Goal: Answer question/provide support: Share knowledge or assist other users

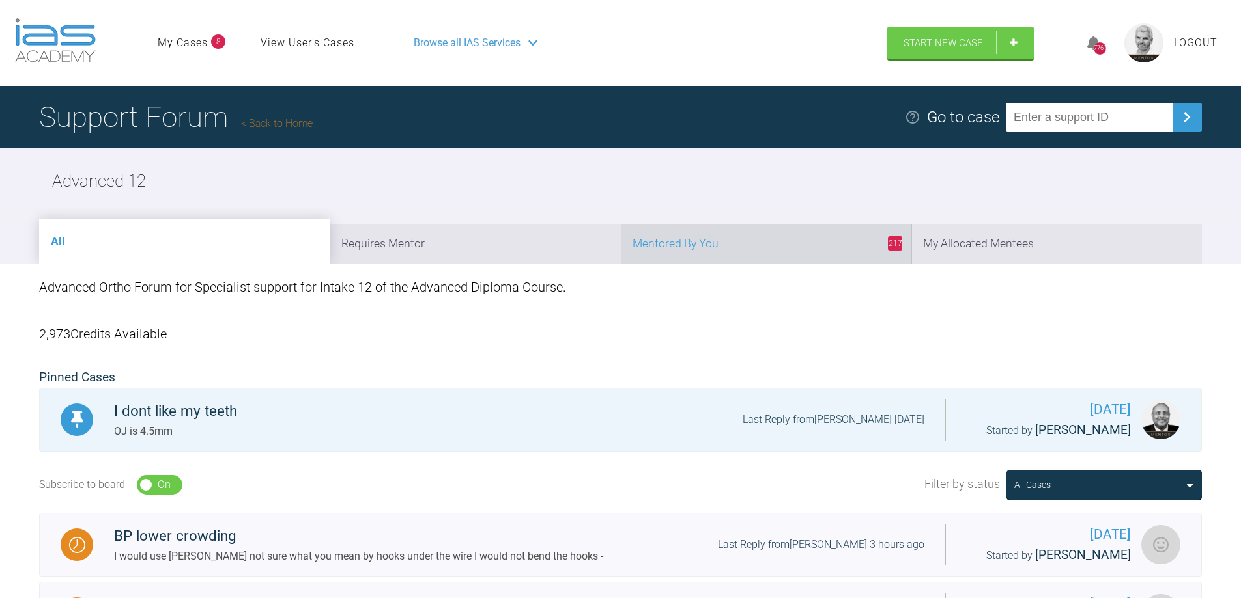
click at [767, 250] on li "217 Mentored By You" at bounding box center [766, 244] width 290 height 40
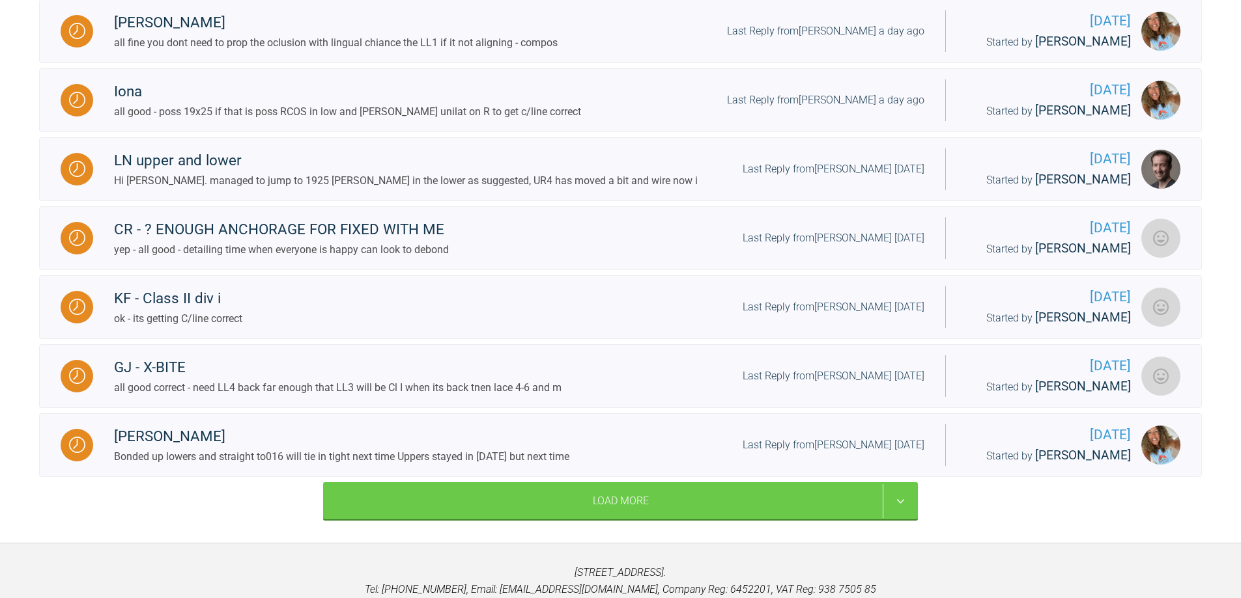
scroll to position [1518, 0]
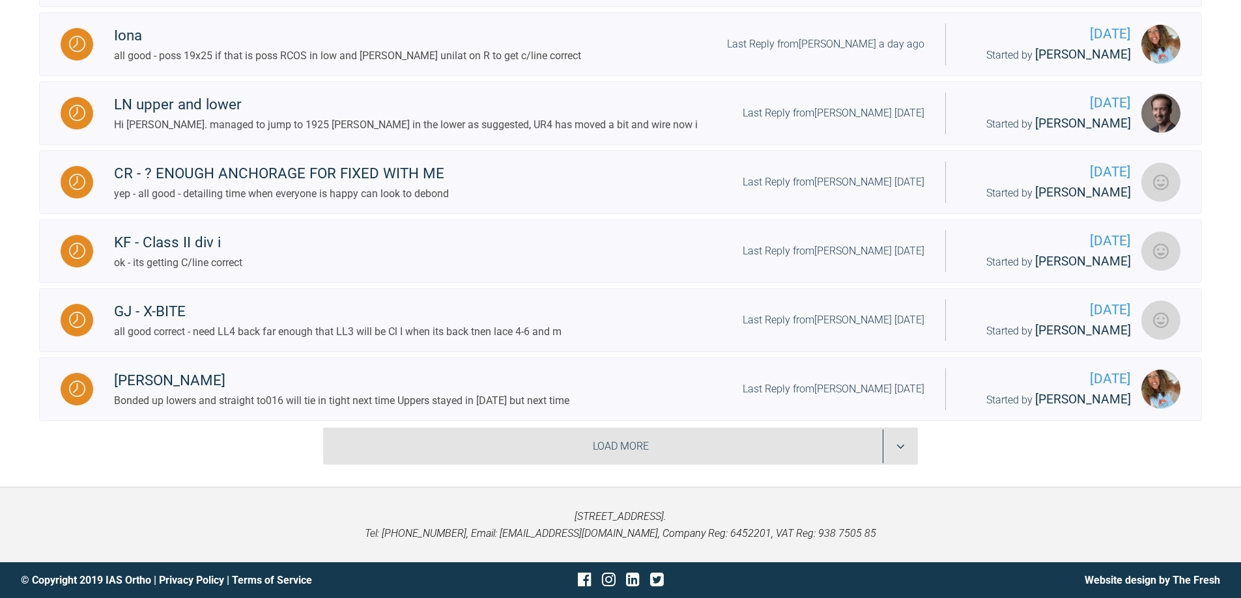
click at [903, 448] on div "Load More" at bounding box center [620, 447] width 595 height 38
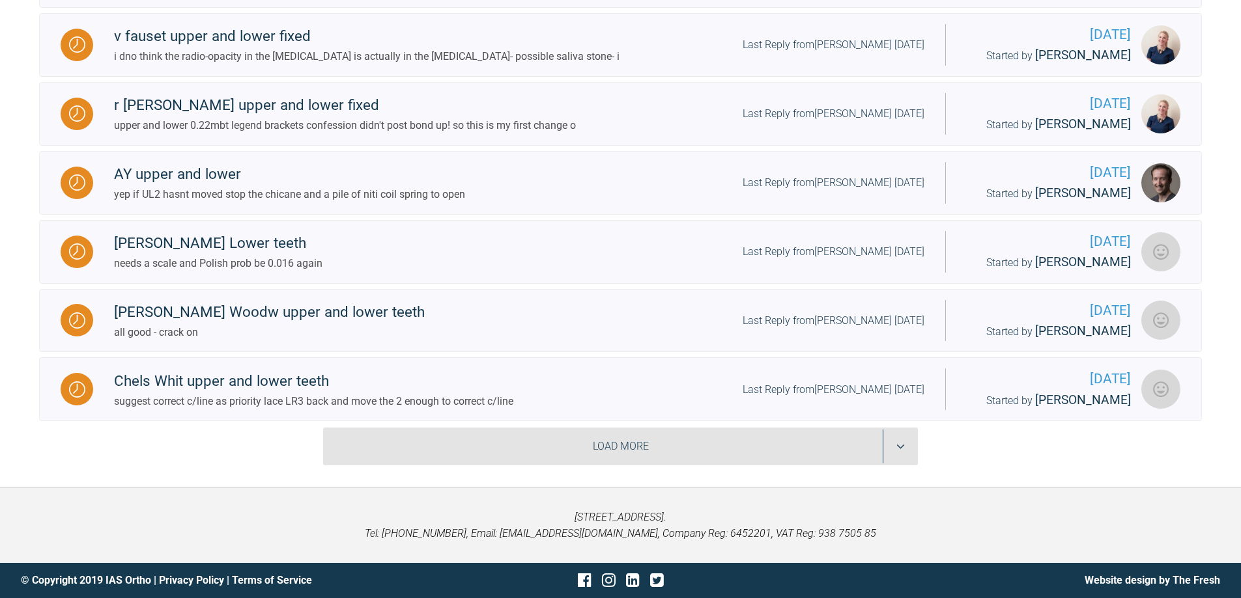
scroll to position [2886, 0]
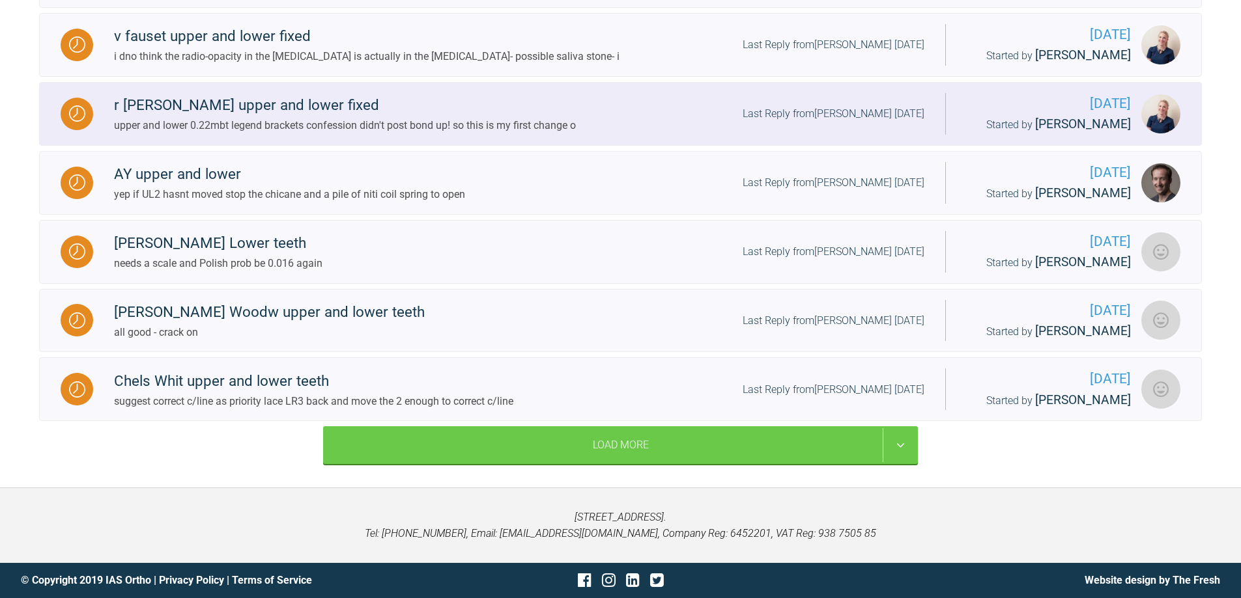
click at [879, 122] on div "Last Reply from [PERSON_NAME] [DATE]" at bounding box center [833, 114] width 182 height 17
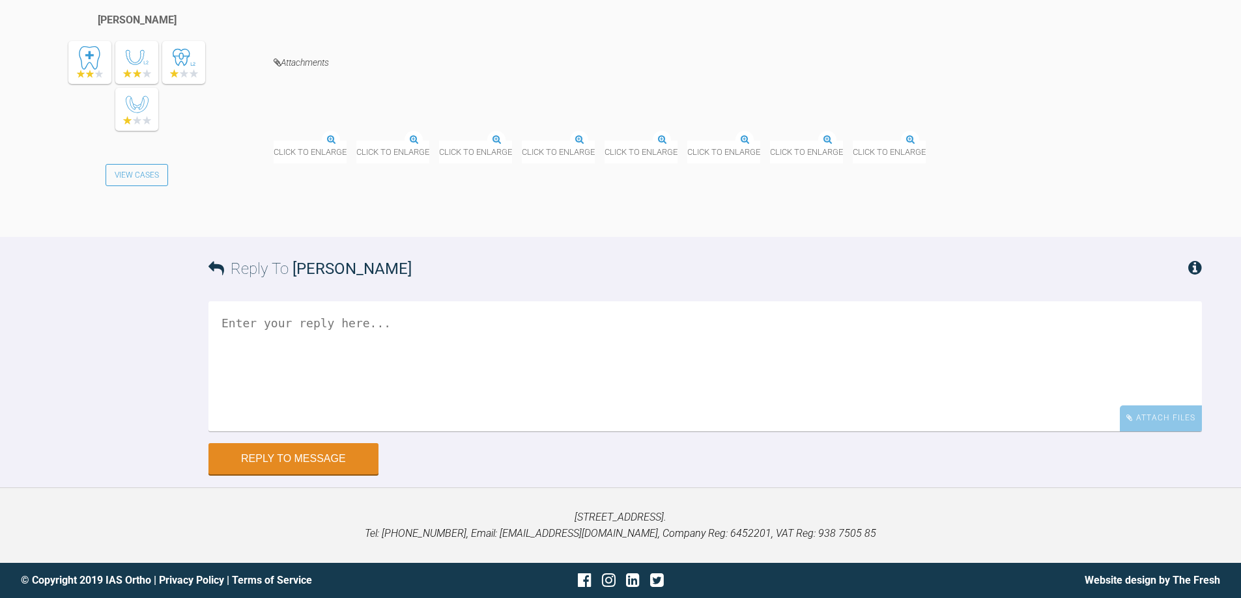
scroll to position [3766, 0]
click at [455, 432] on textarea at bounding box center [704, 367] width 993 height 130
type textarea "F"
click at [308, 432] on textarea "WTF - whats th forfiet!" at bounding box center [704, 367] width 993 height 130
click at [374, 432] on textarea "WTF - whats the forfiet!" at bounding box center [704, 367] width 993 height 130
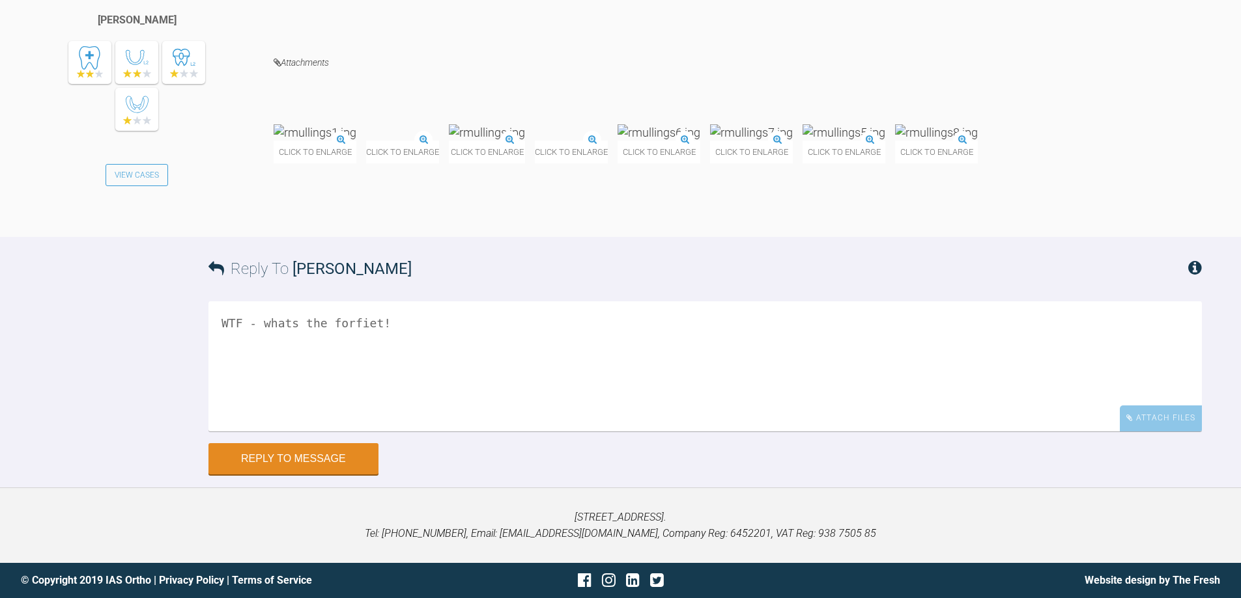
scroll to position [3887, 0]
type textarea "WTF - whats the forfiet! crack on"
click at [314, 466] on button "Reply to Message" at bounding box center [293, 460] width 170 height 31
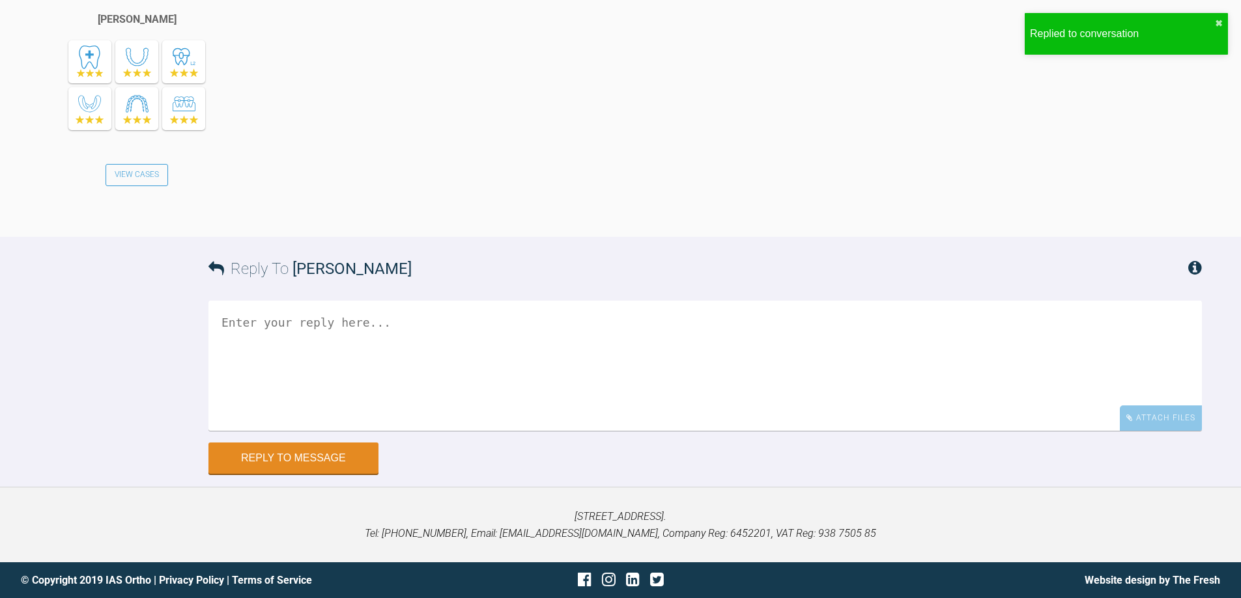
scroll to position [4346, 0]
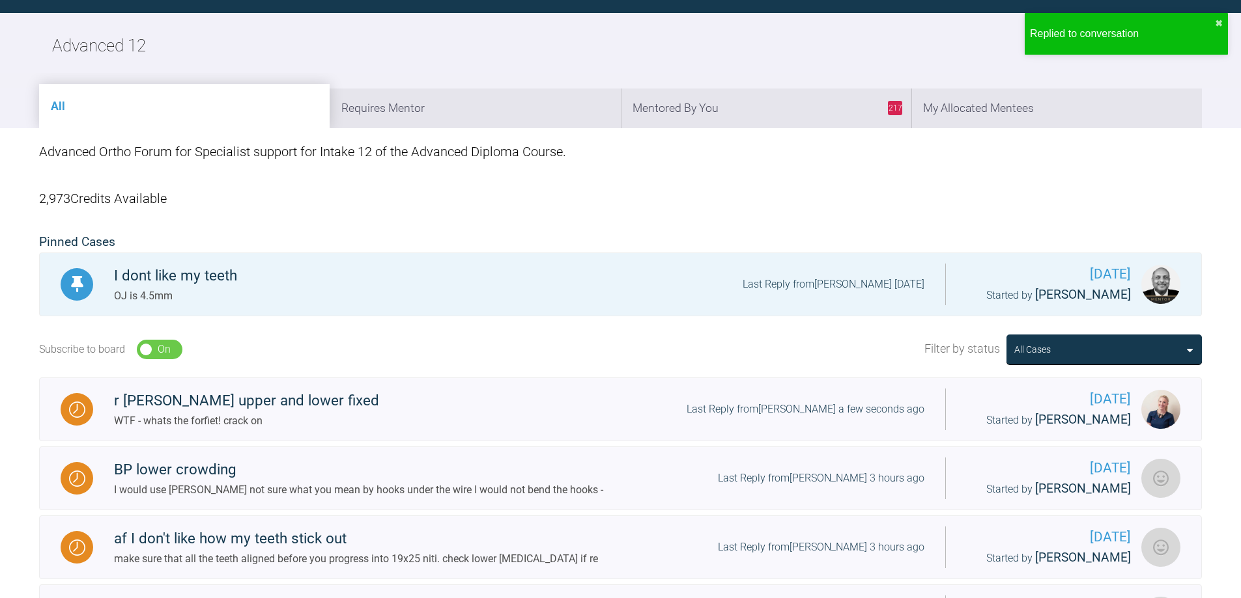
scroll to position [1478, 0]
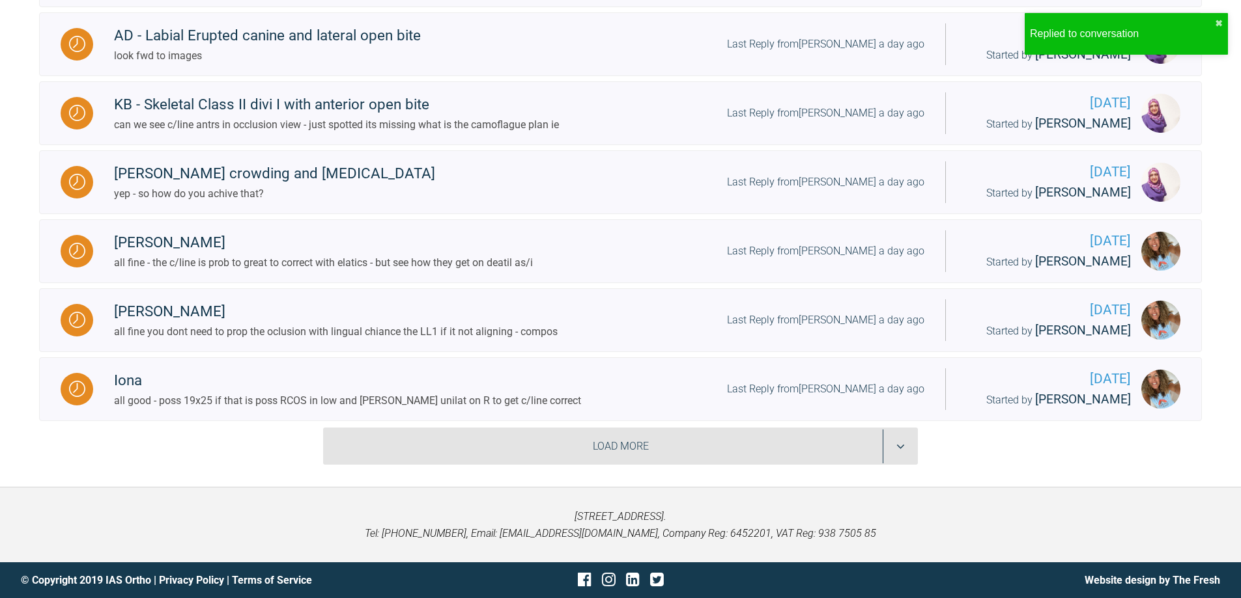
click at [895, 441] on div "Load More" at bounding box center [620, 447] width 595 height 38
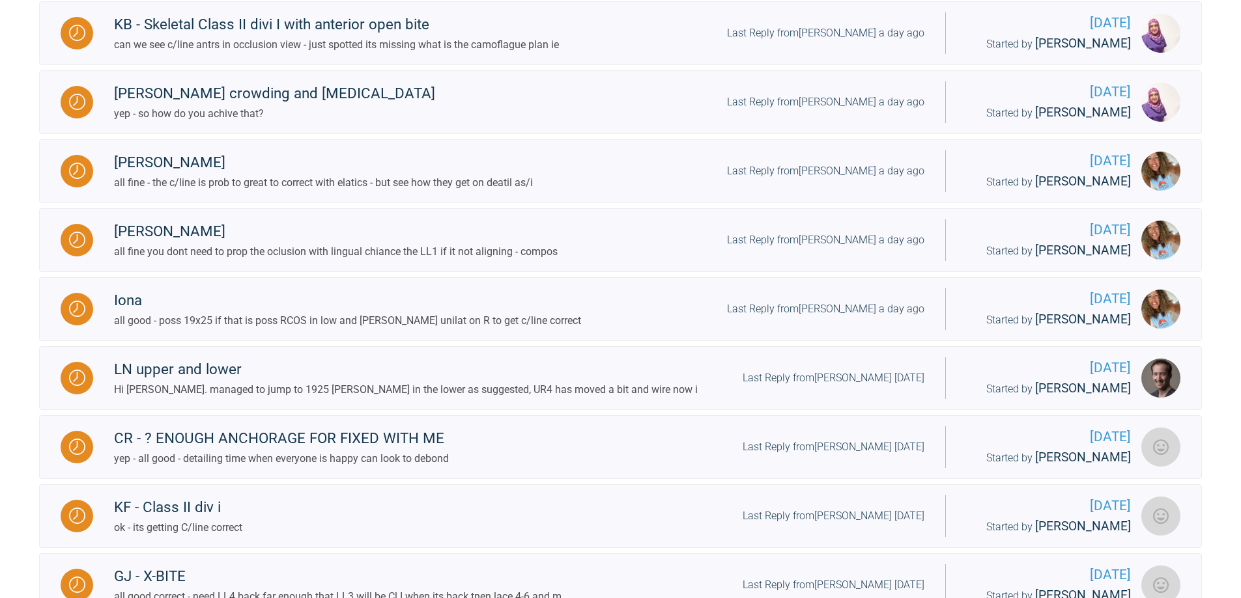
scroll to position [3058, 0]
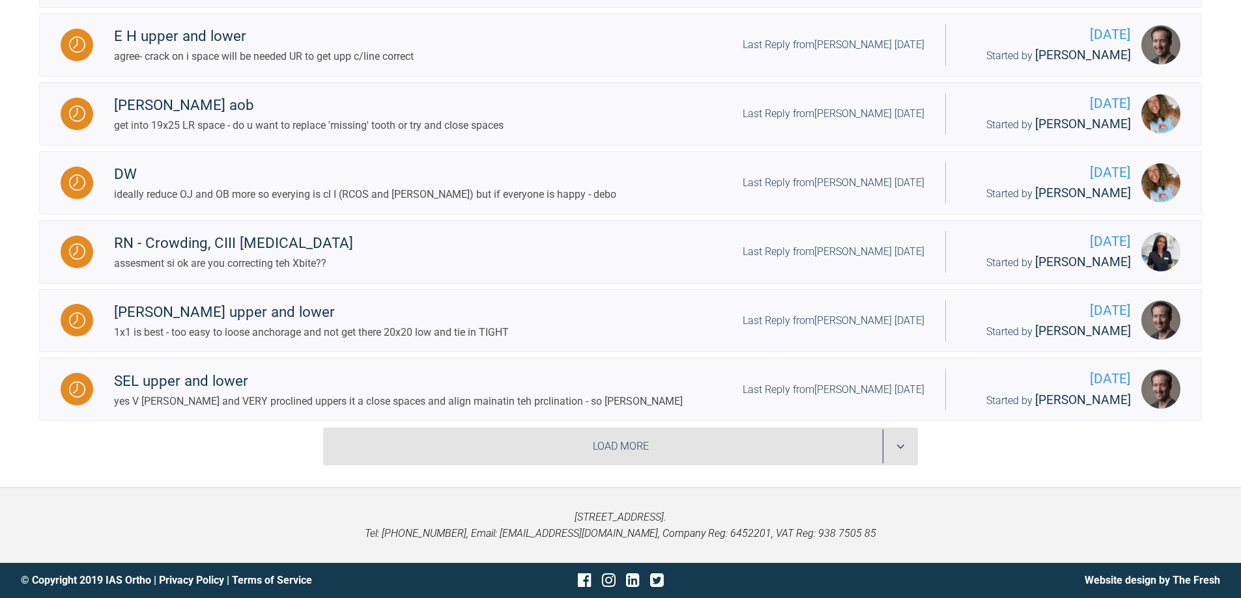
click at [913, 443] on div "Load More" at bounding box center [620, 447] width 595 height 38
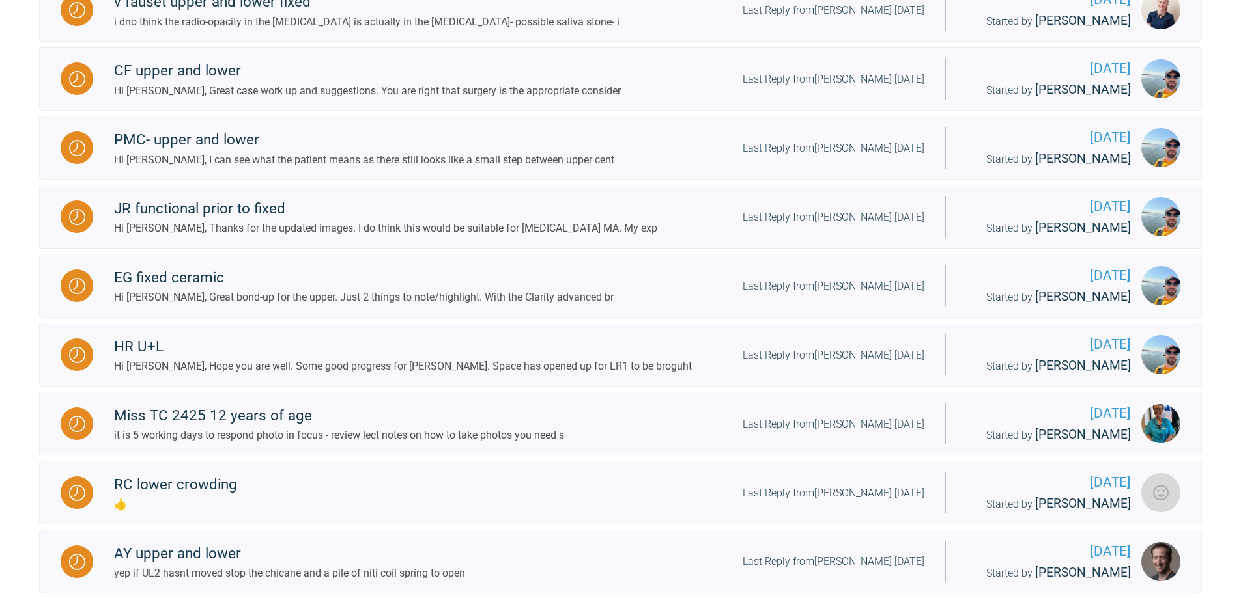
scroll to position [3369, 0]
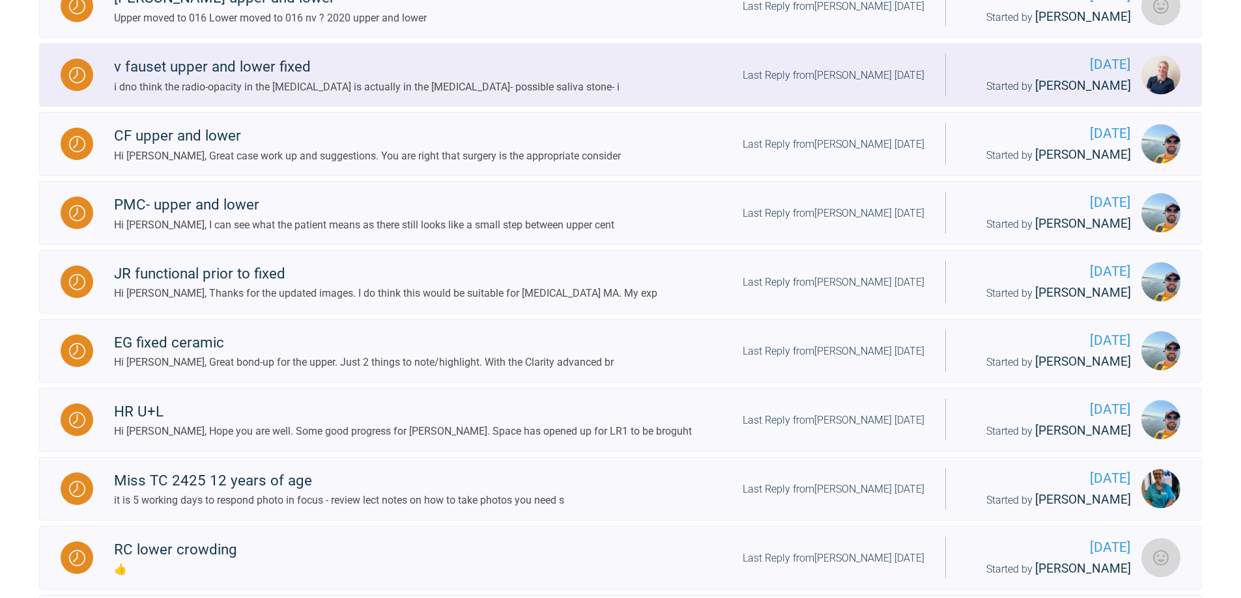
click at [870, 84] on div "Last Reply from [PERSON_NAME] [DATE]" at bounding box center [833, 75] width 182 height 17
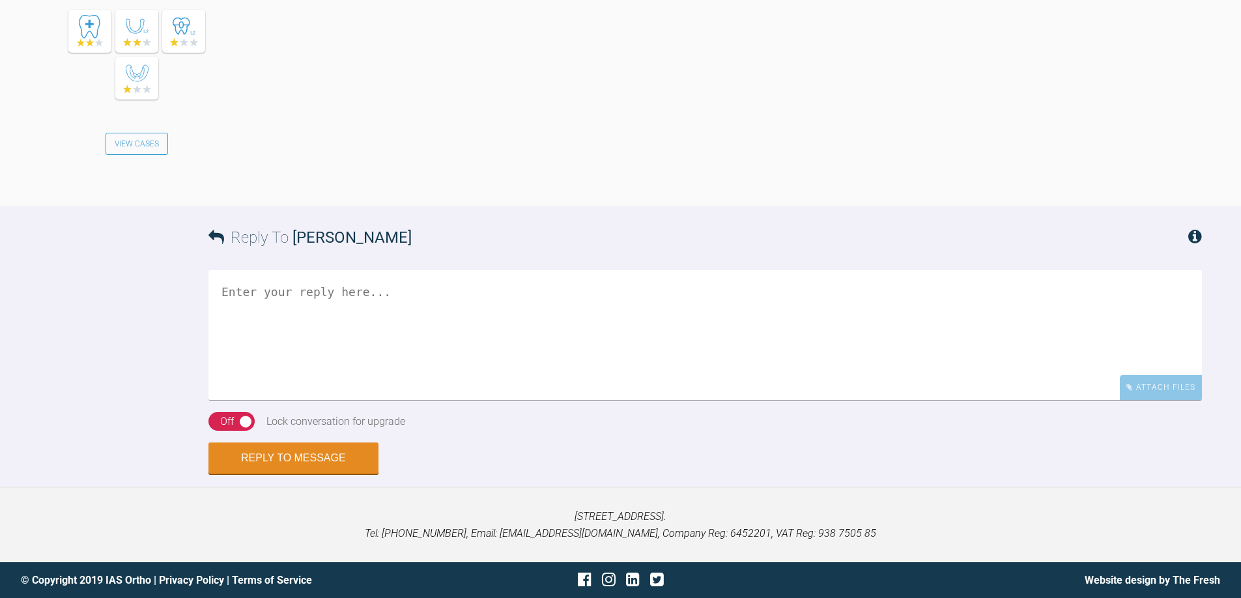
scroll to position [2944, 0]
click at [670, 300] on textarea at bounding box center [704, 335] width 993 height 130
type textarea "all fine - crack on"
click at [232, 424] on div "Off" at bounding box center [227, 422] width 14 height 17
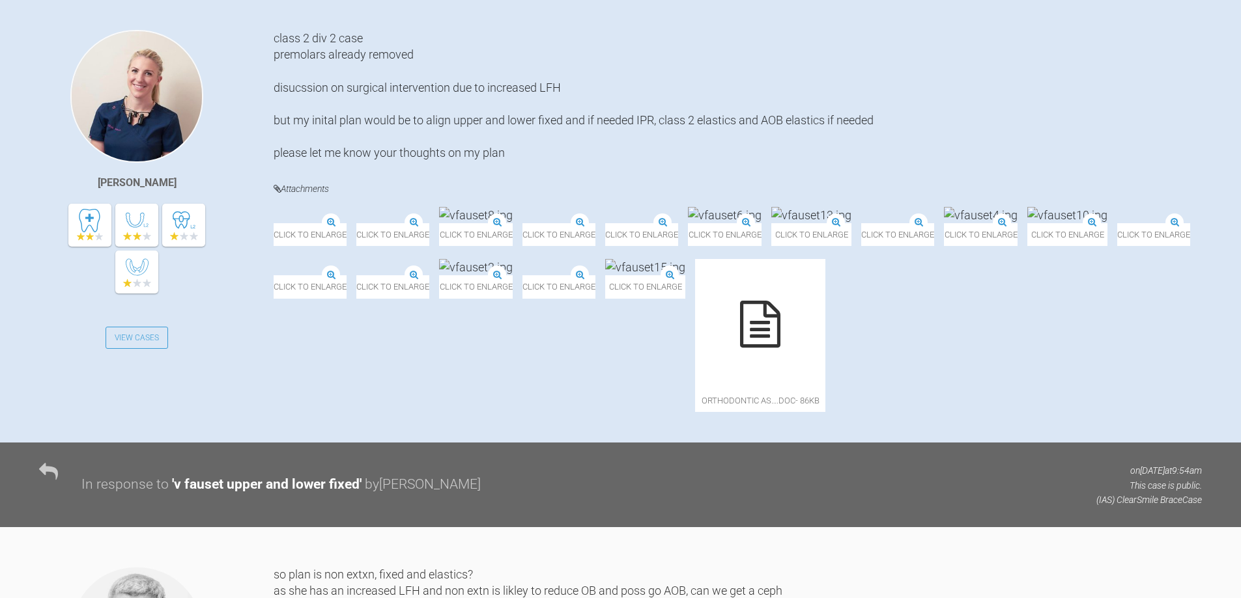
scroll to position [144, 0]
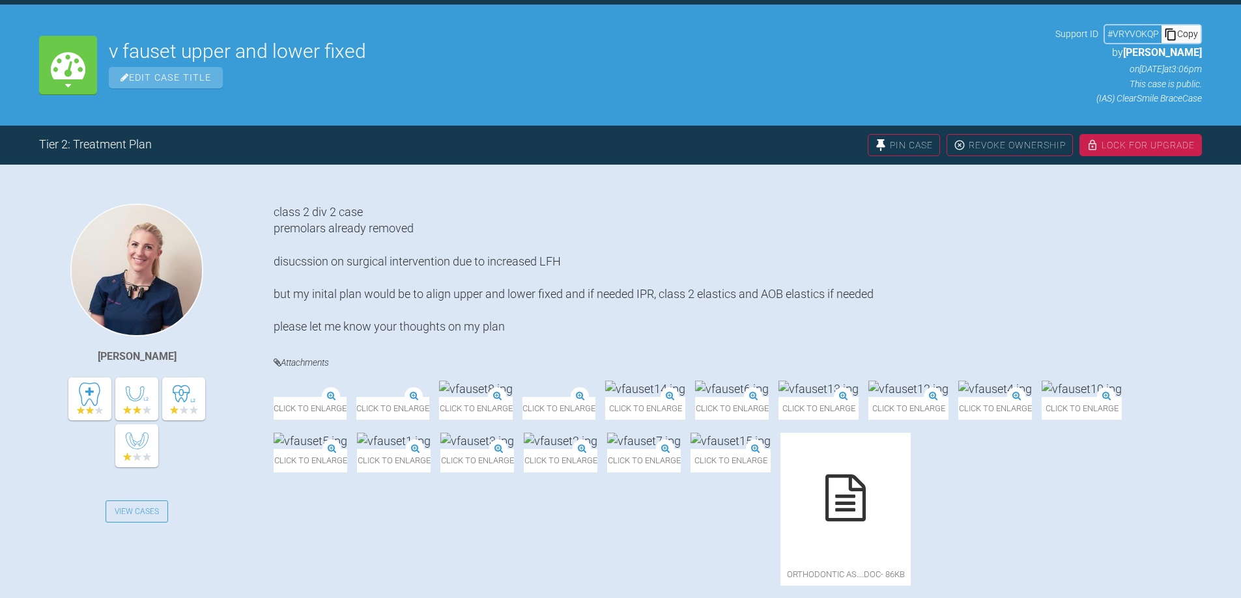
click at [1184, 30] on div "Copy" at bounding box center [1180, 33] width 39 height 17
click at [796, 17] on div "My Cases v fauset upper and lower fixed Edit Case Title Support ID # VRYVOKQP C…" at bounding box center [620, 65] width 1241 height 120
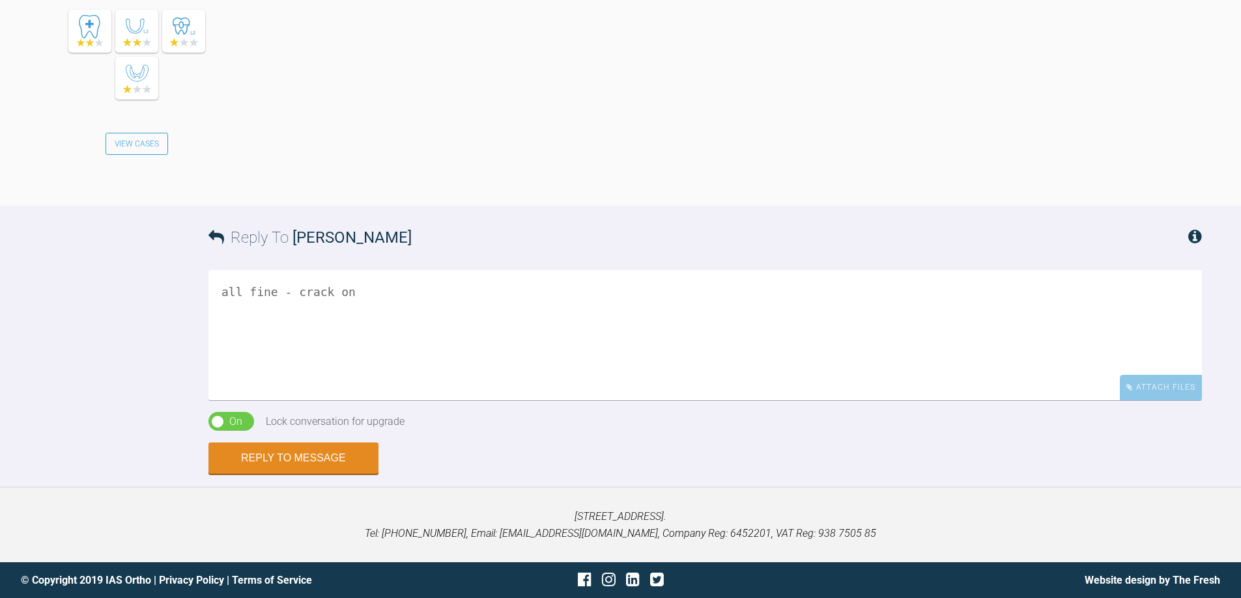
scroll to position [2944, 0]
click at [294, 463] on button "Reply to Message" at bounding box center [293, 459] width 170 height 31
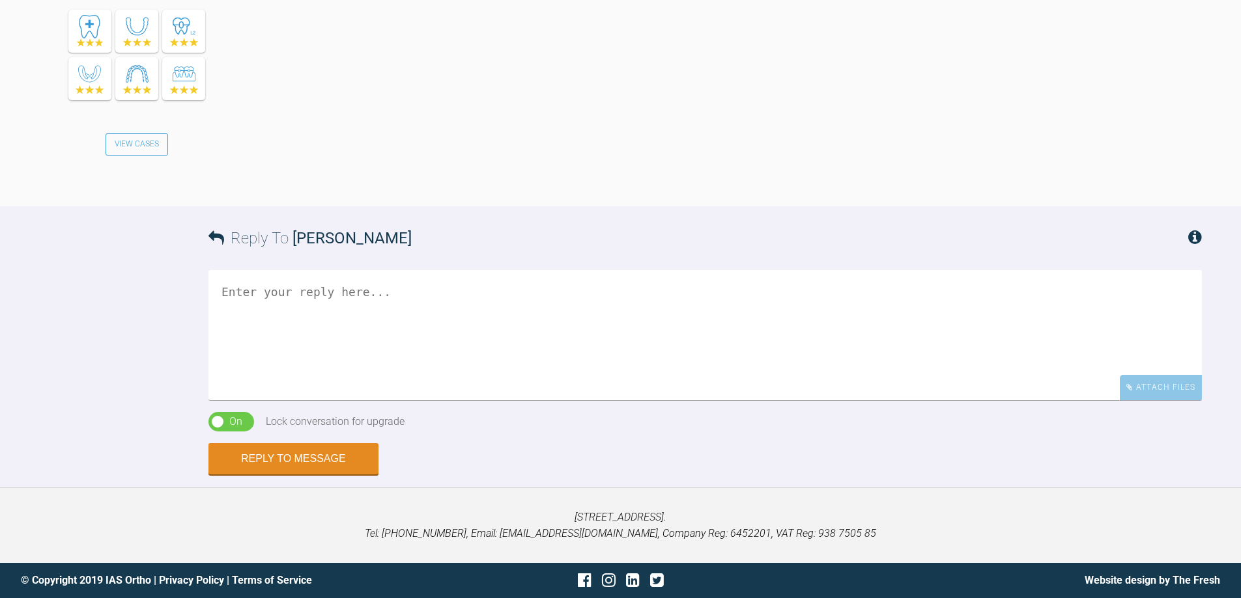
scroll to position [3374, 0]
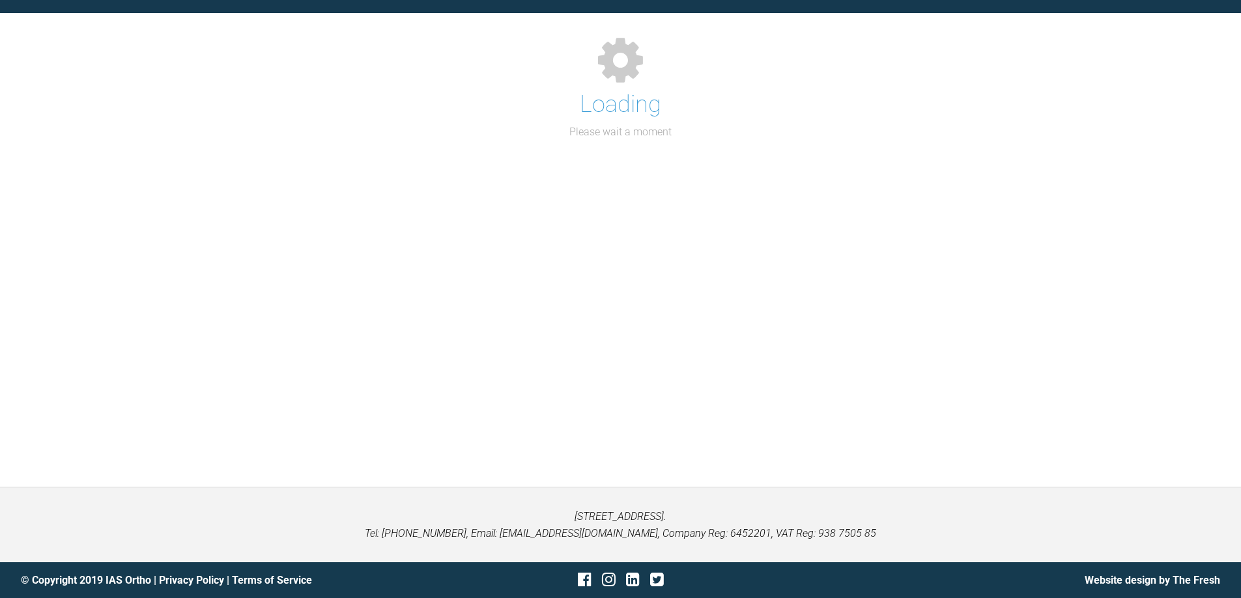
scroll to position [1458, 0]
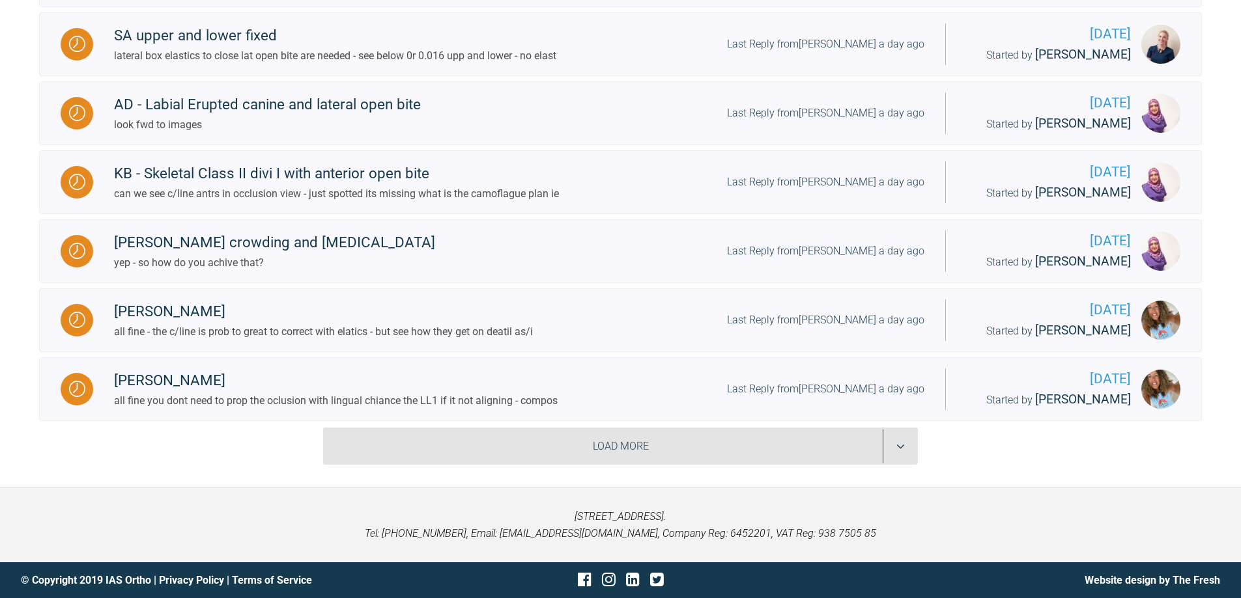
click at [901, 450] on div "Load More" at bounding box center [620, 447] width 595 height 38
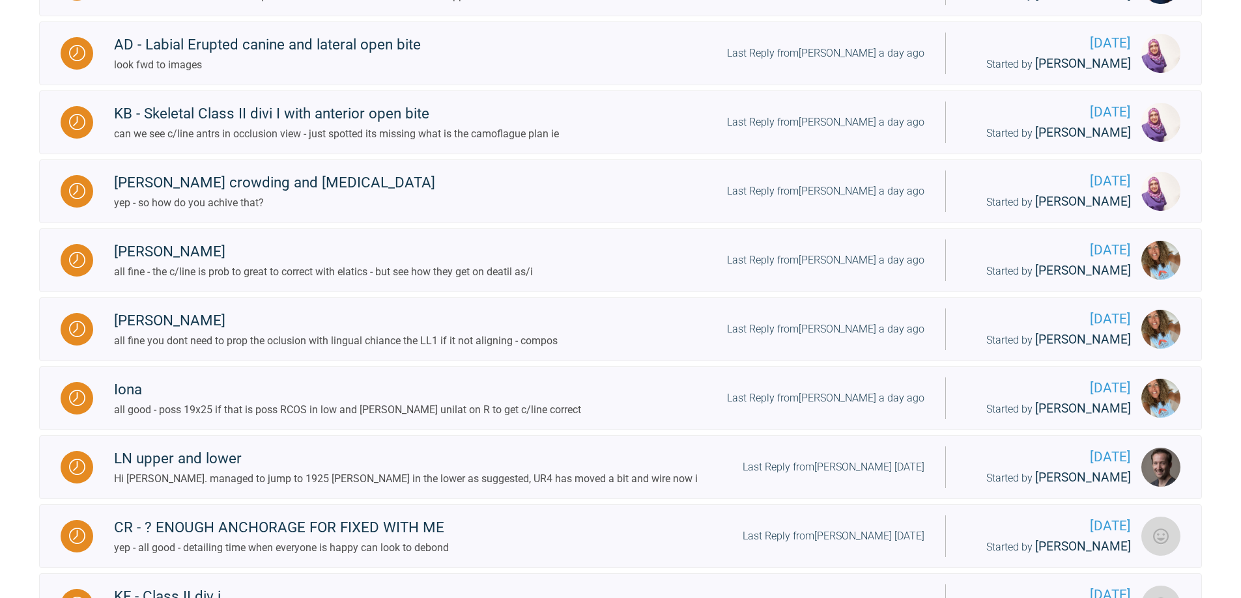
scroll to position [3039, 0]
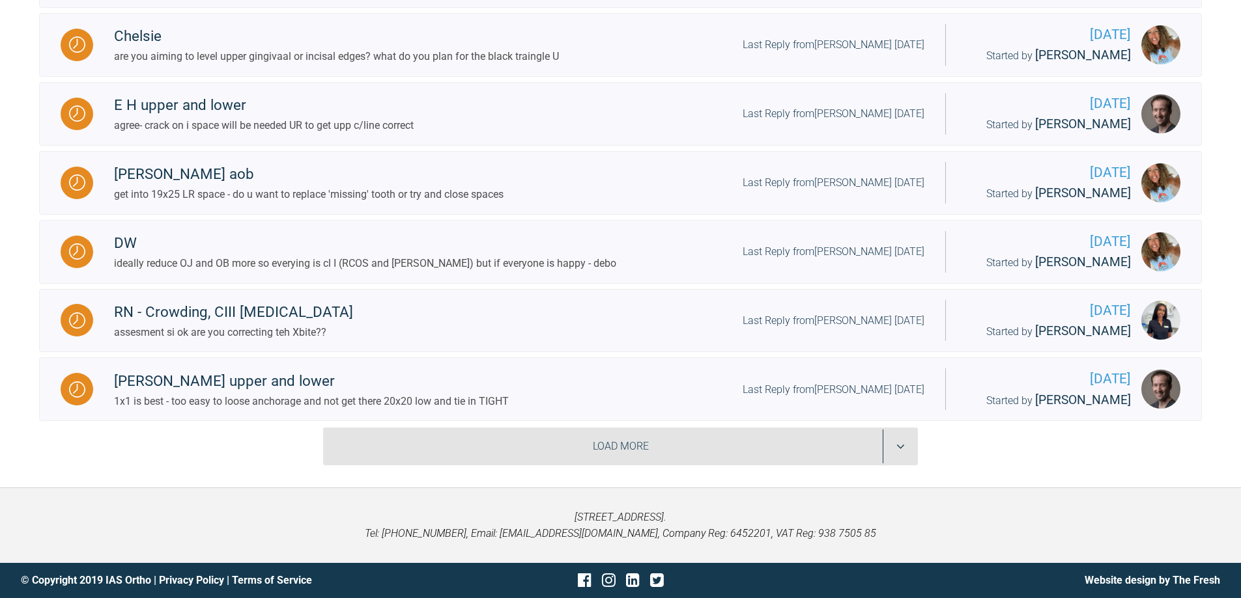
click at [901, 450] on div "Load More" at bounding box center [620, 447] width 595 height 38
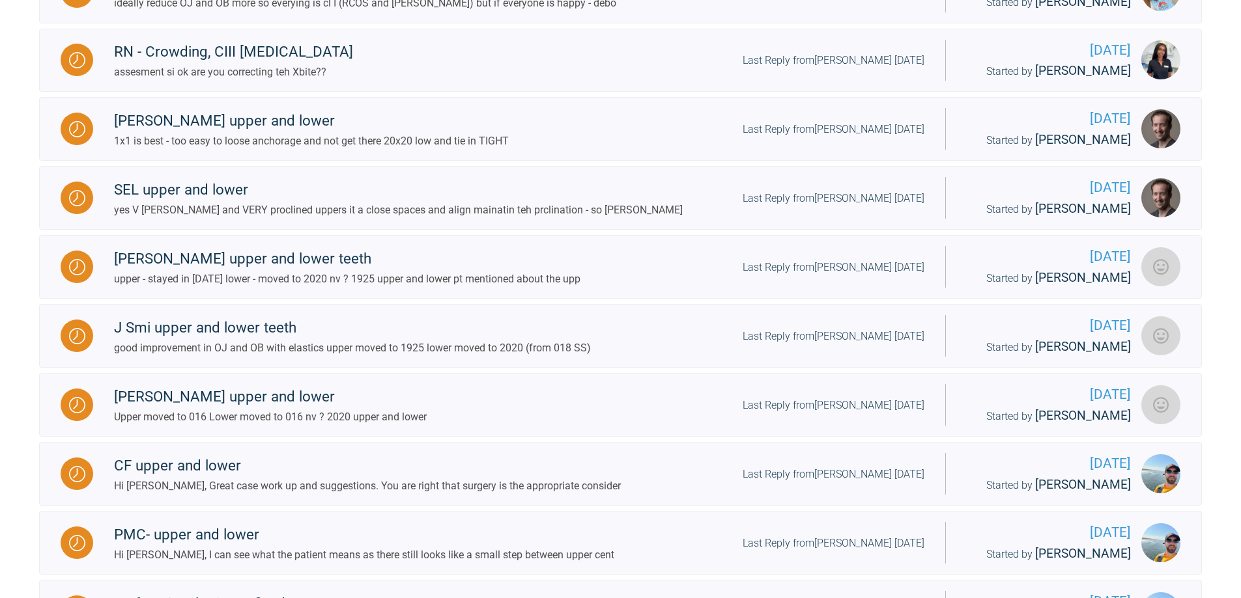
scroll to position [3374, 0]
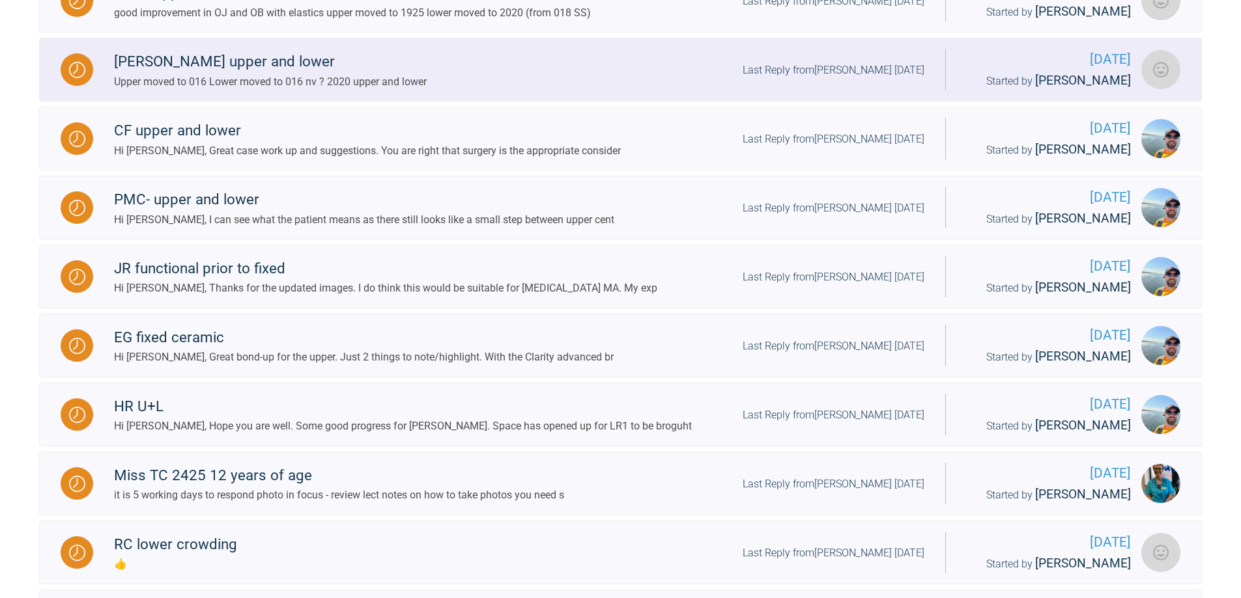
click at [869, 79] on div "Last Reply from [PERSON_NAME] [DATE]" at bounding box center [833, 70] width 182 height 17
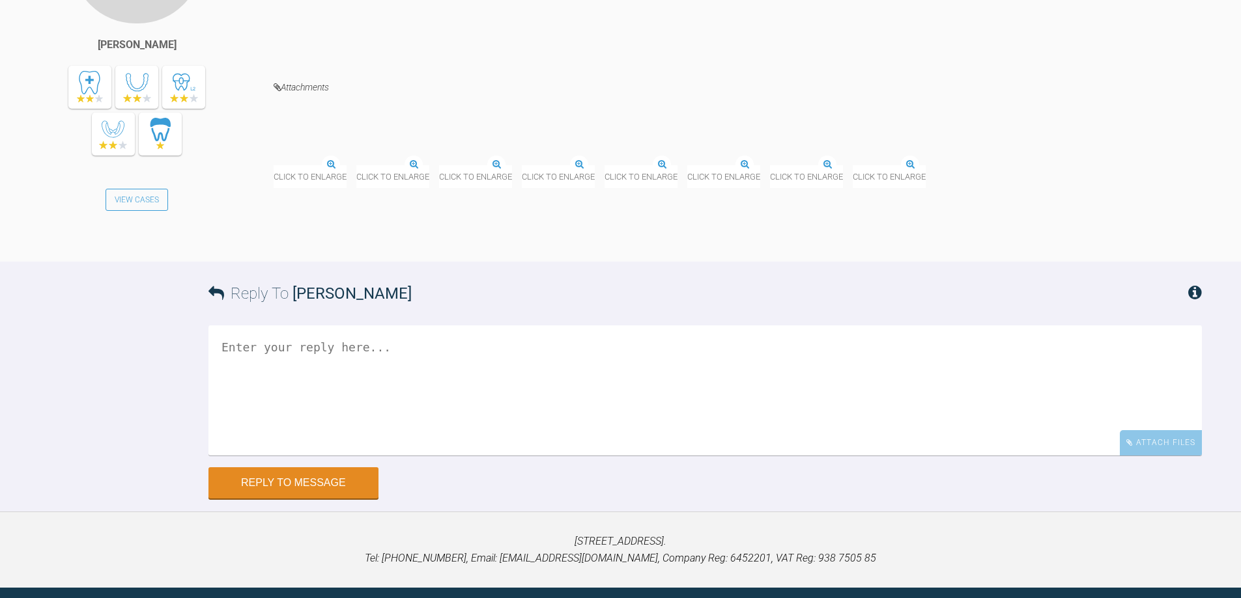
scroll to position [3569, 0]
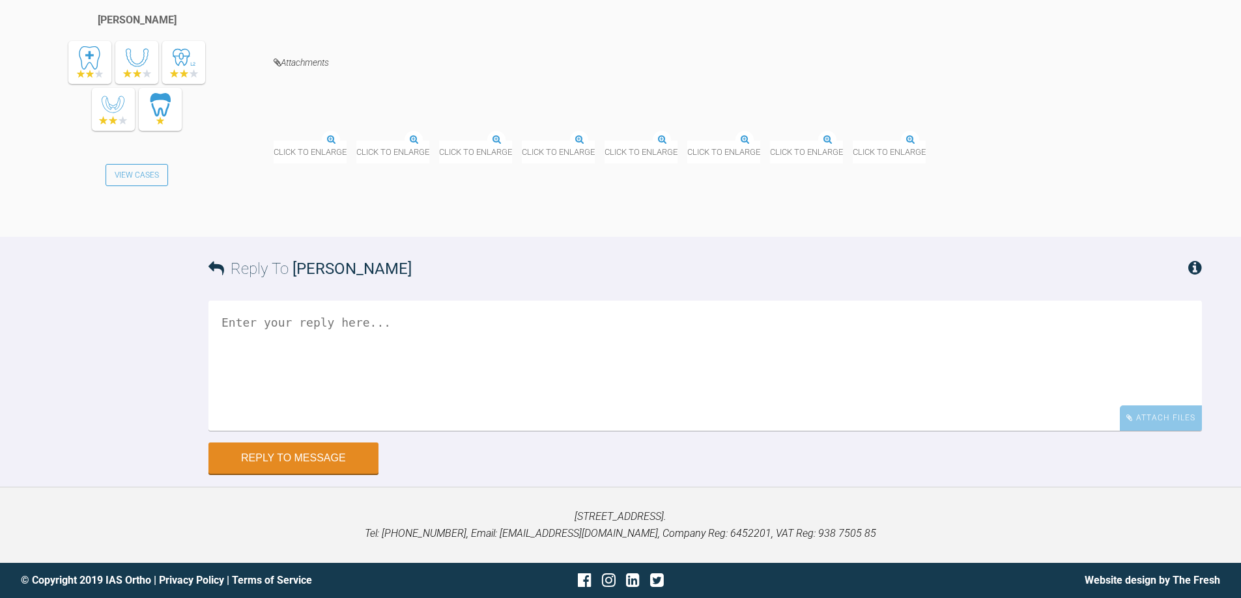
click at [482, 431] on textarea at bounding box center [704, 366] width 993 height 130
type textarea "yesp - poss 19x25 niti in upper"
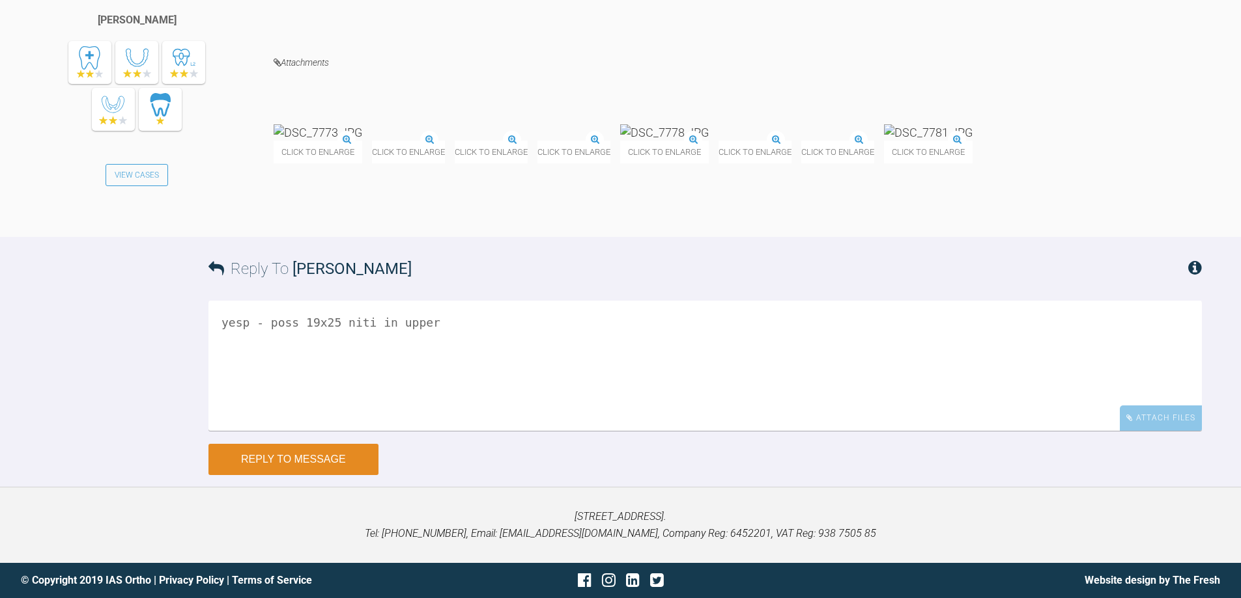
click at [263, 464] on button "Reply to Message" at bounding box center [293, 459] width 170 height 31
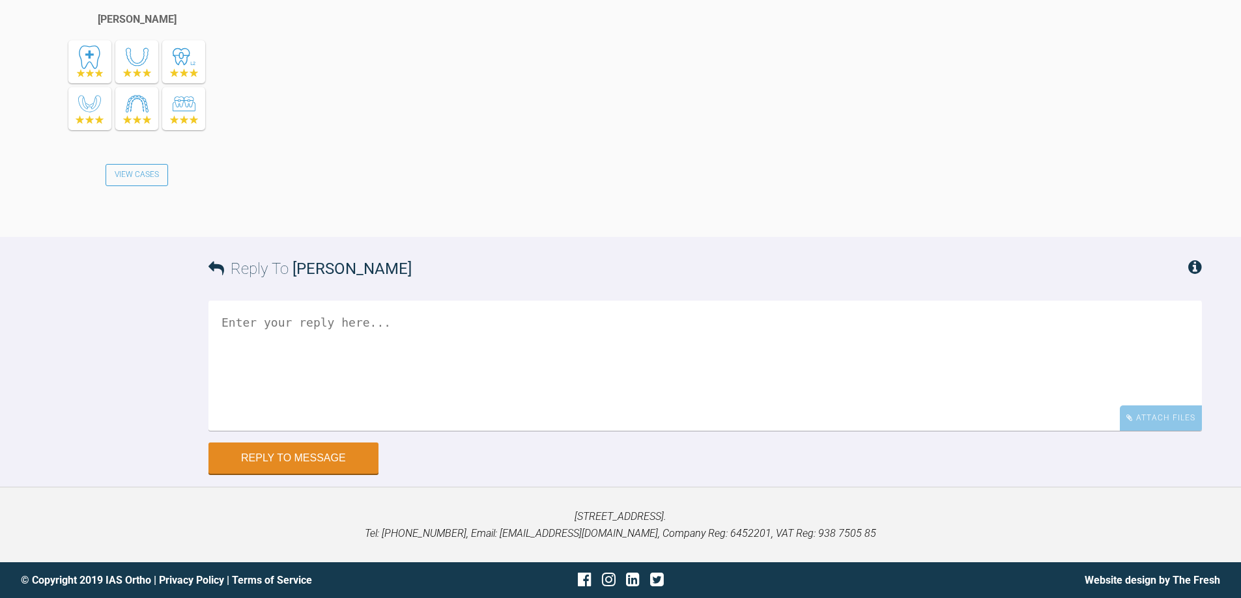
scroll to position [4210, 0]
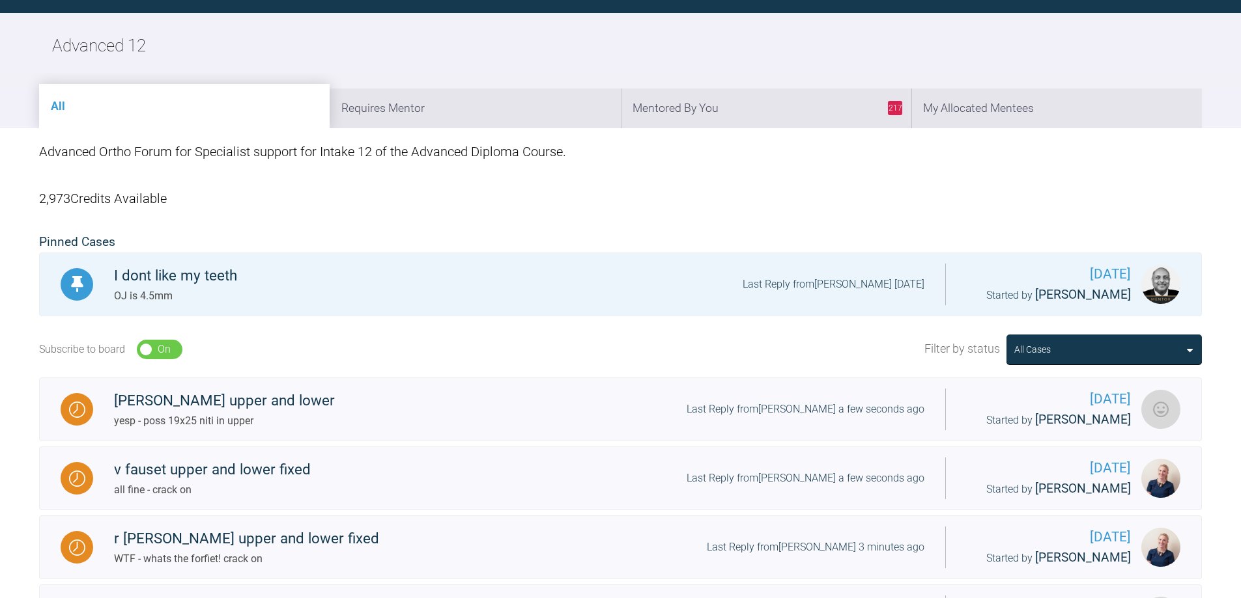
scroll to position [1438, 0]
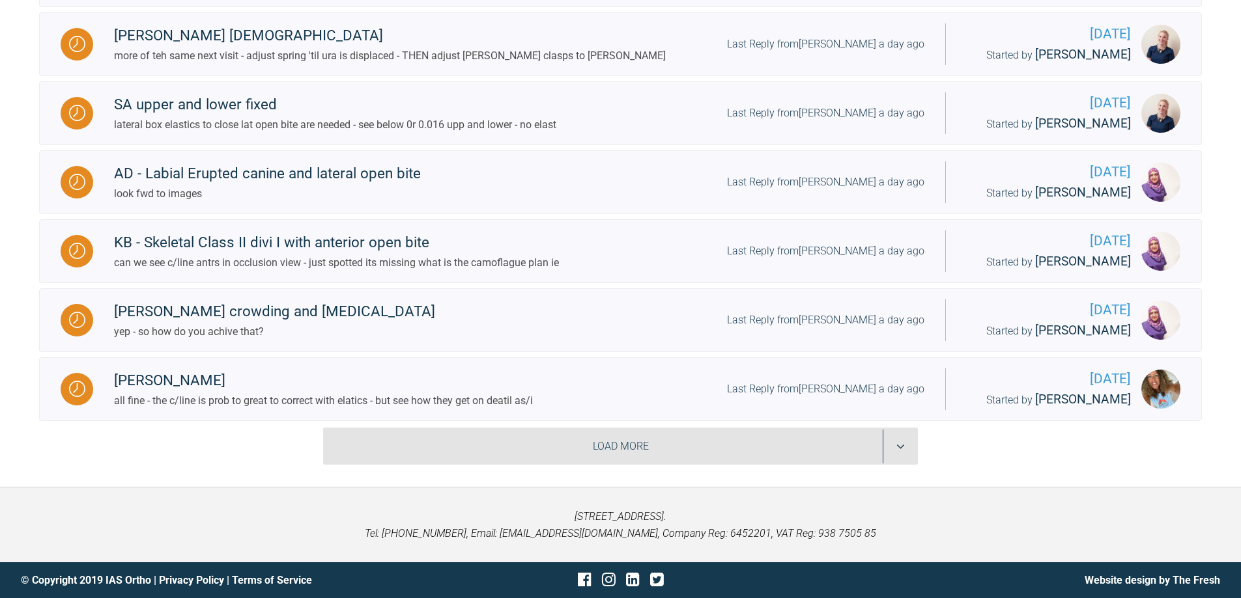
click at [894, 448] on div "Load More" at bounding box center [620, 447] width 595 height 38
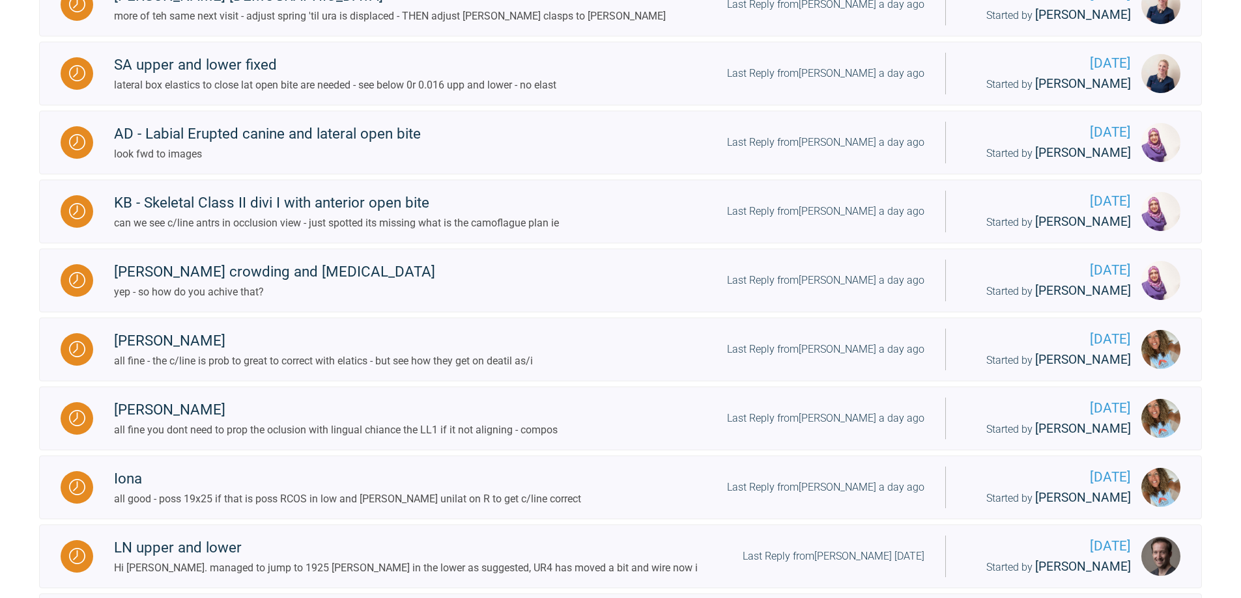
scroll to position [3018, 0]
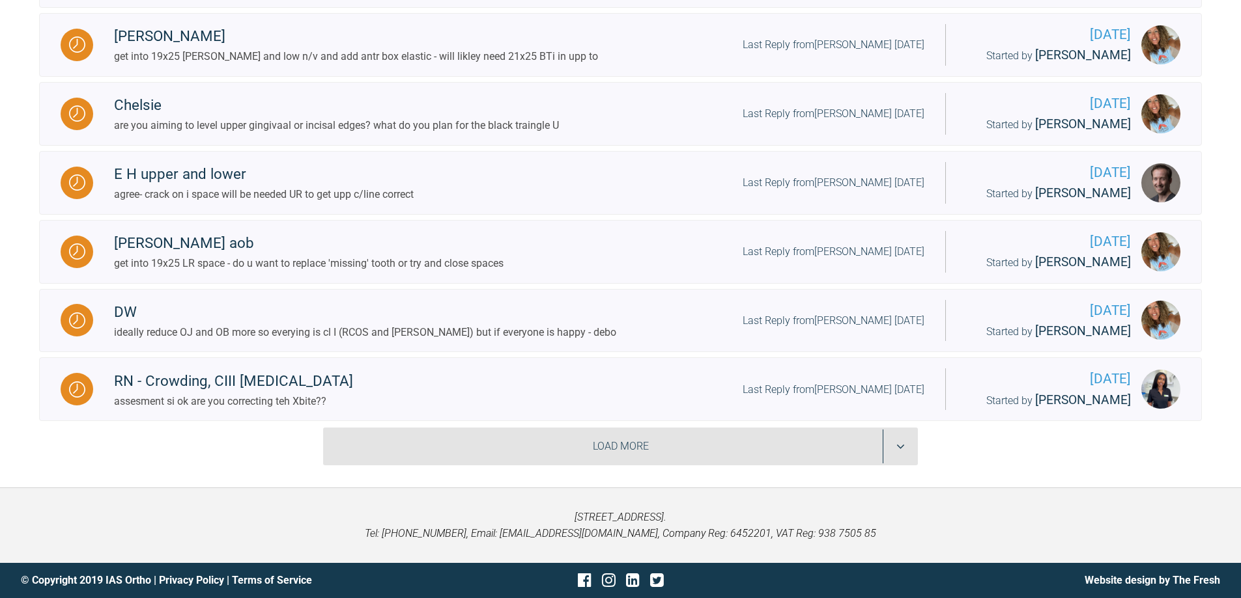
click at [894, 448] on div "Load More" at bounding box center [620, 447] width 595 height 38
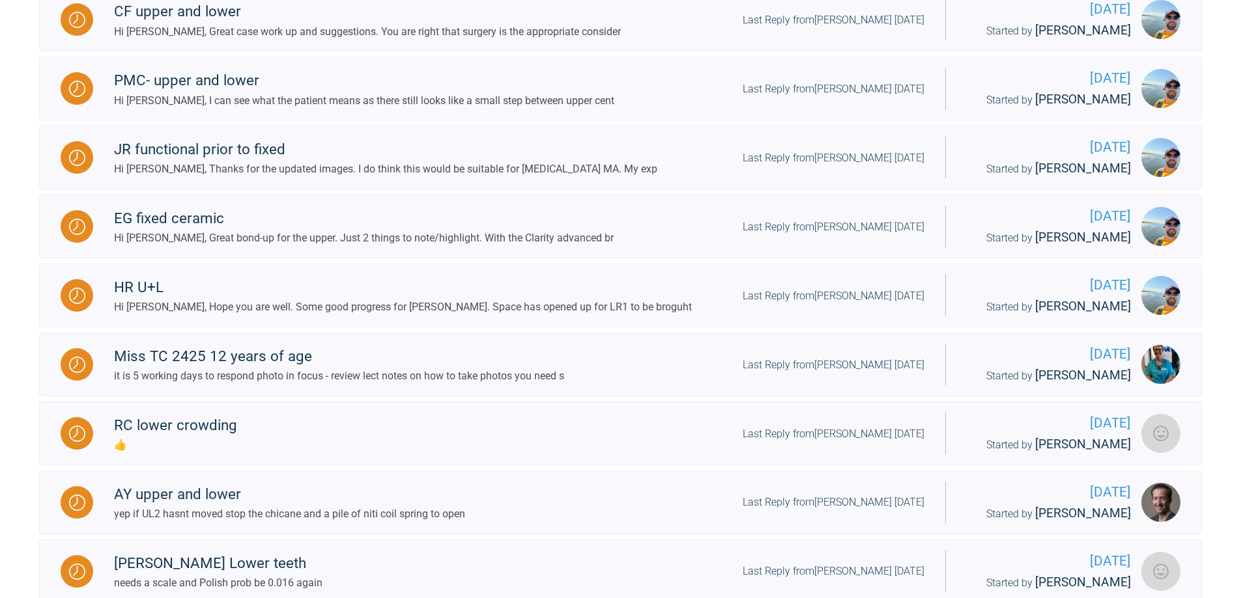
scroll to position [3428, 0]
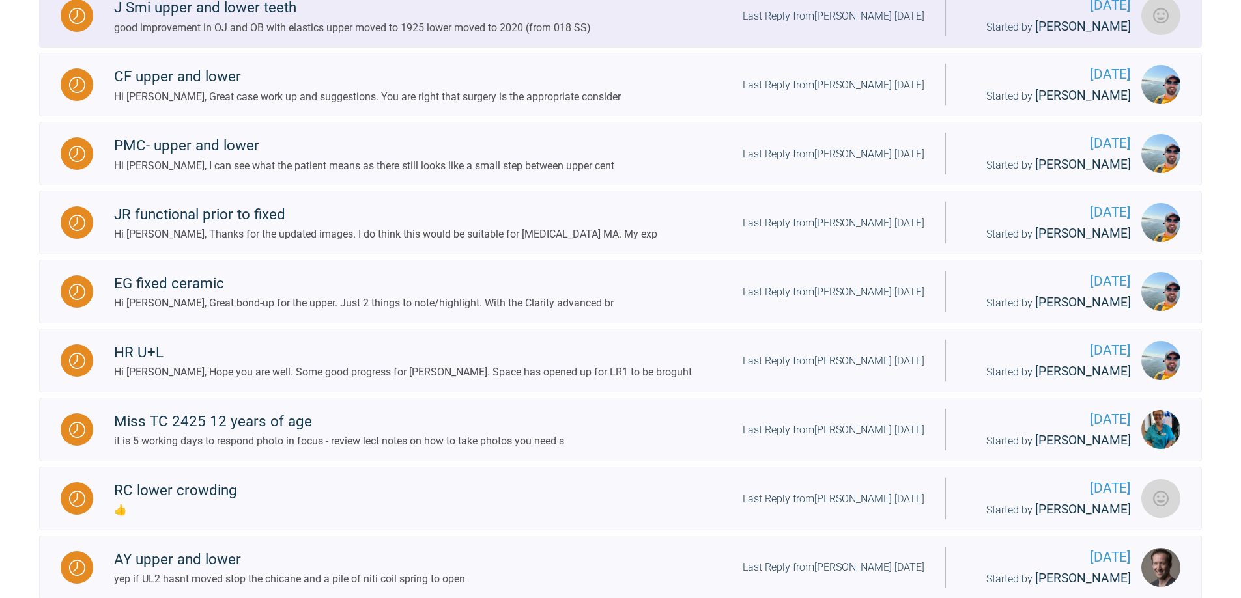
click at [891, 25] on div "Last Reply from [PERSON_NAME] [DATE]" at bounding box center [833, 16] width 182 height 17
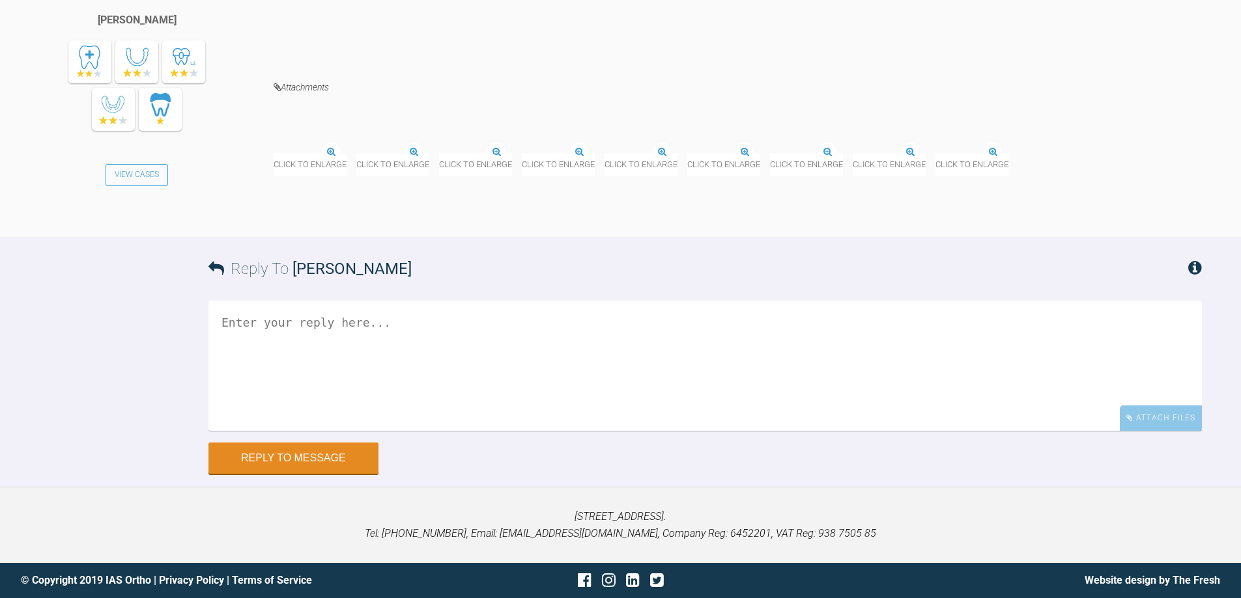
scroll to position [16583, 0]
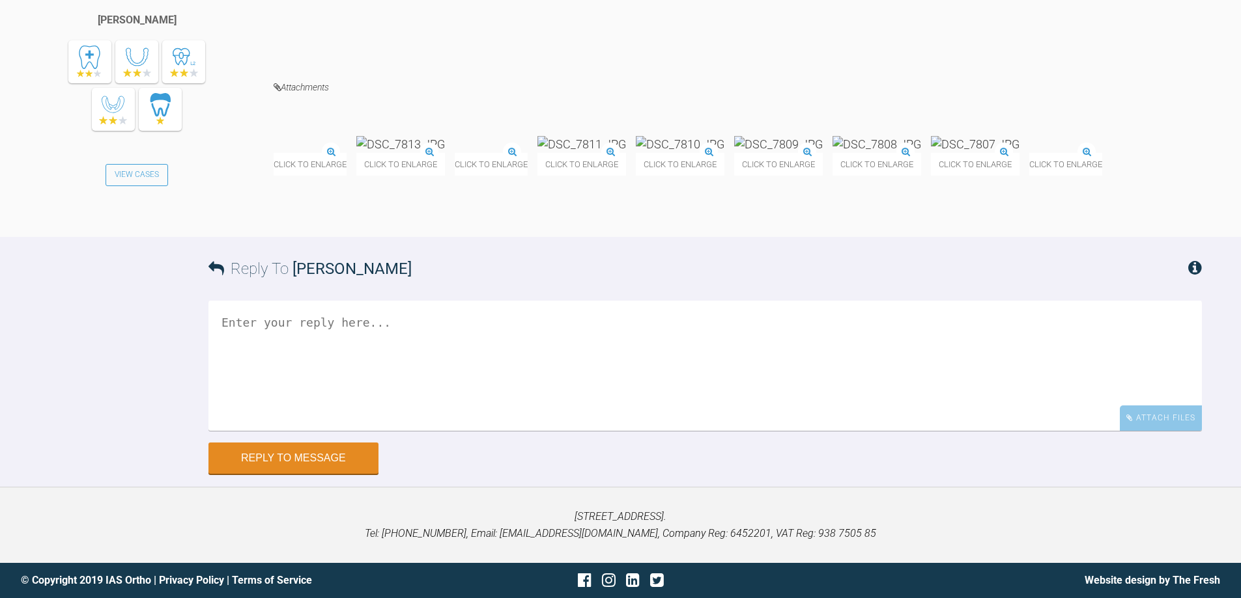
click at [532, 431] on textarea at bounding box center [704, 366] width 993 height 130
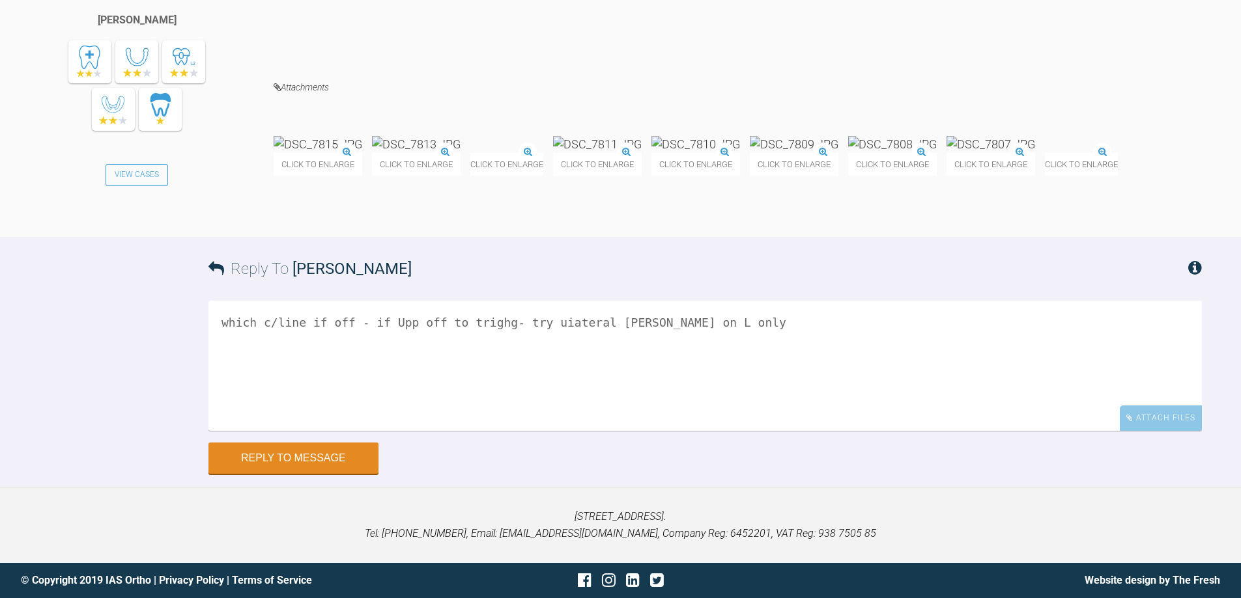
scroll to position [16592, 0]
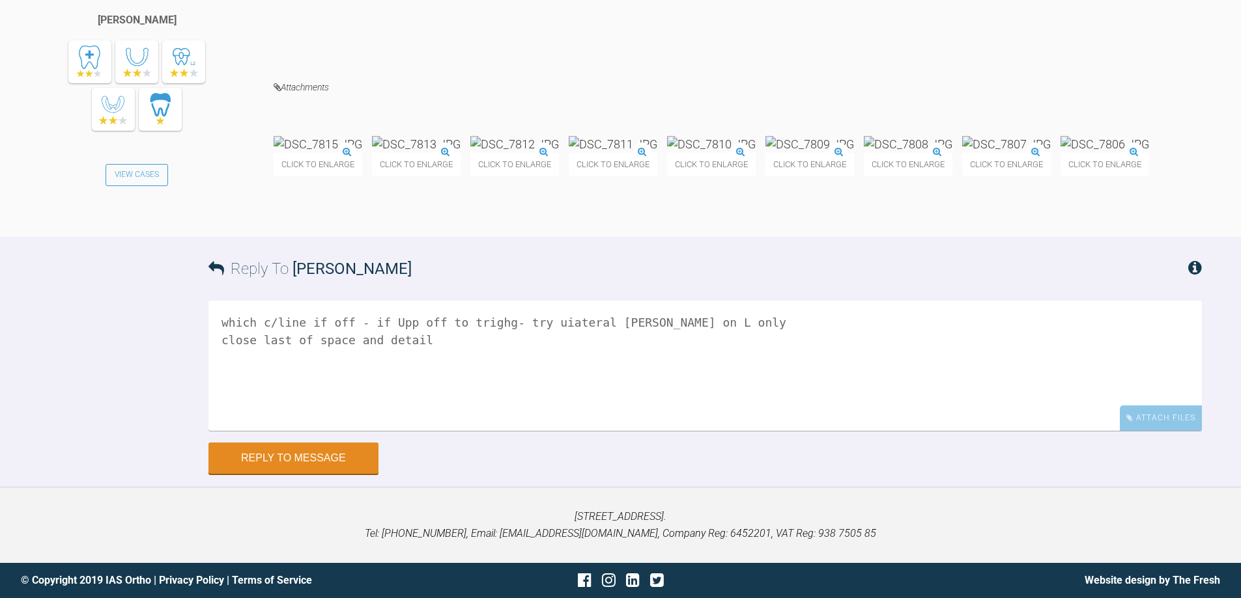
click at [537, 431] on textarea "which c/line if off - if Upp off to trighg- try uiateral [PERSON_NAME] on L onl…" at bounding box center [704, 366] width 993 height 130
click at [475, 431] on textarea "which c/line if off - if Upp off to trighg- try unilateral [PERSON_NAME] on L o…" at bounding box center [704, 366] width 993 height 130
click at [318, 374] on textarea "which c/line if off - if Upp off to R- try unilateral [PERSON_NAME] on L only c…" at bounding box center [704, 366] width 993 height 130
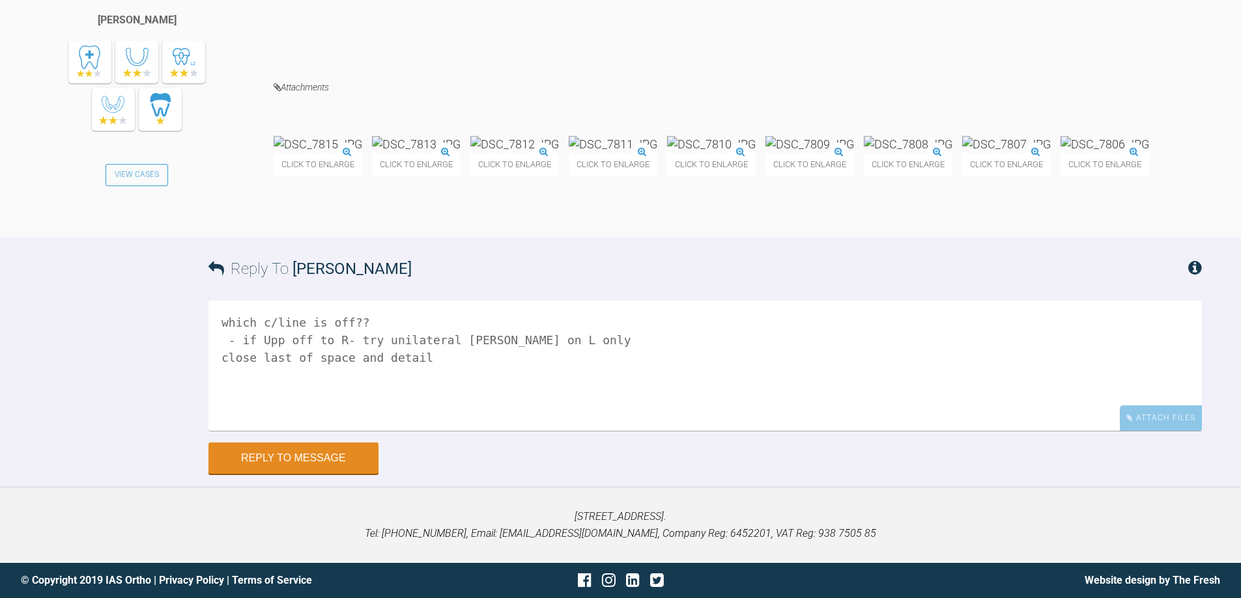
click at [562, 392] on textarea "which c/line is off?? - if Upp off to R- try unilateral [PERSON_NAME] on L only…" at bounding box center [704, 366] width 993 height 130
type textarea "which c/line is off?? - if Upp off to R- try unilateral [PERSON_NAME] on L only…"
click at [327, 475] on button "Reply to Message" at bounding box center [293, 459] width 170 height 31
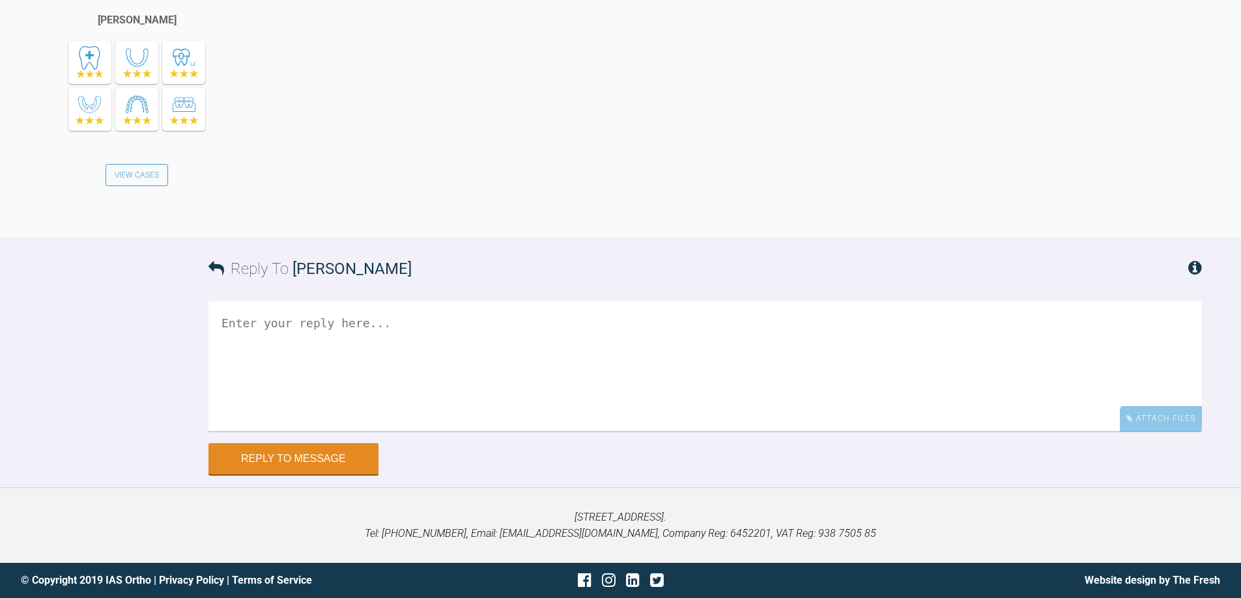
scroll to position [17301, 0]
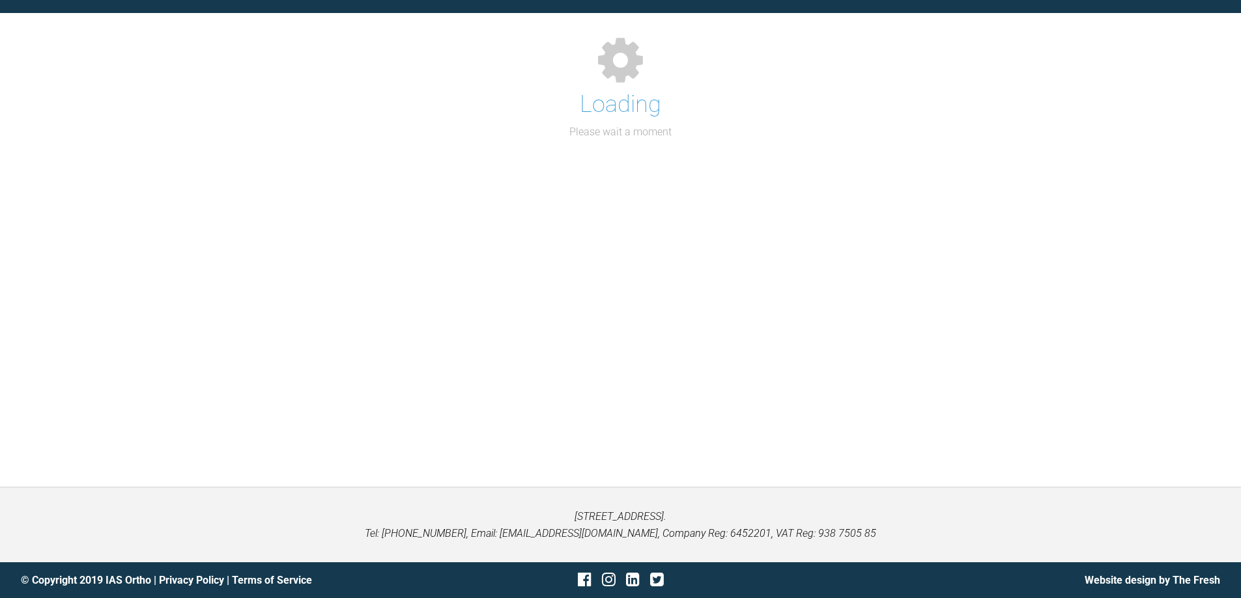
scroll to position [1418, 0]
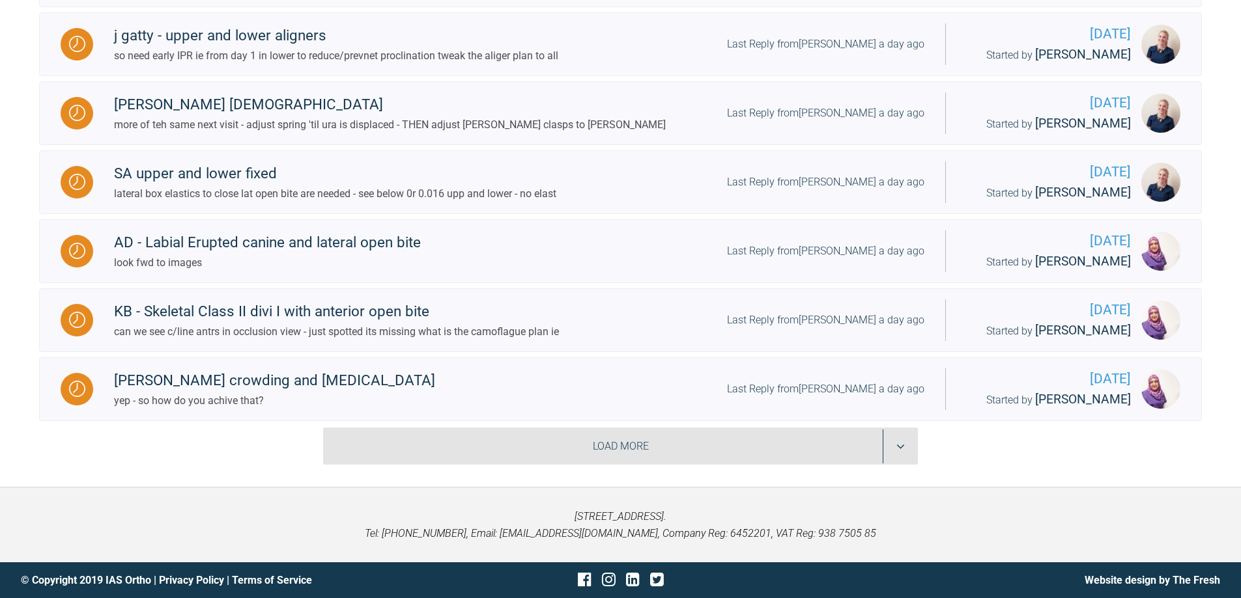
click at [906, 445] on div "Load More" at bounding box center [620, 447] width 595 height 38
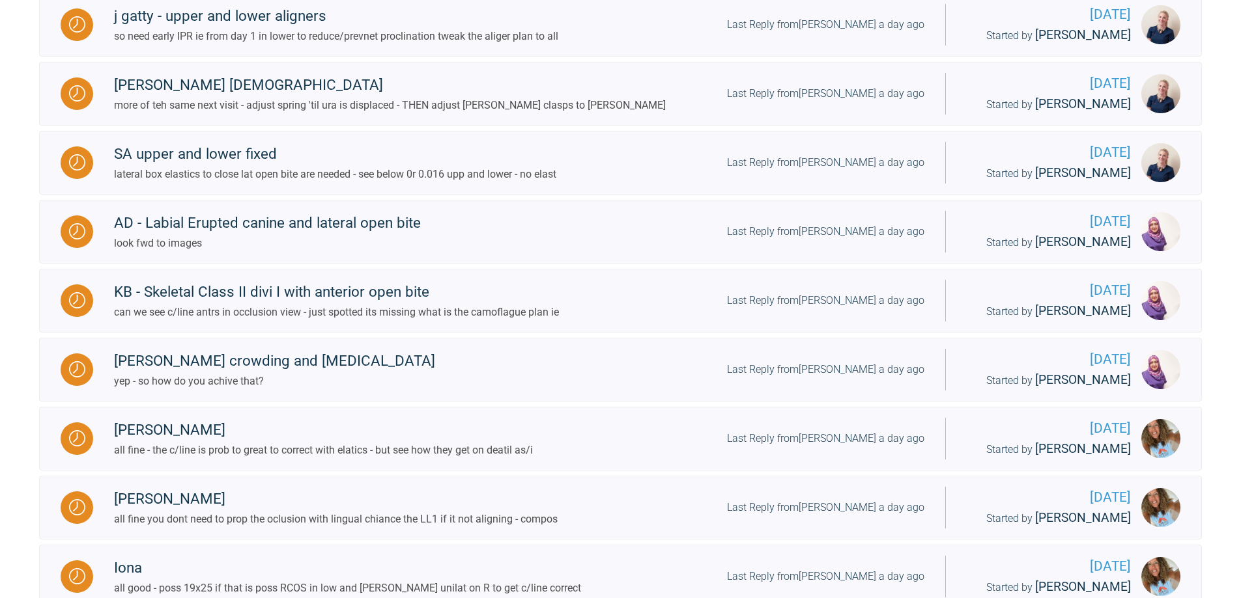
scroll to position [3018, 0]
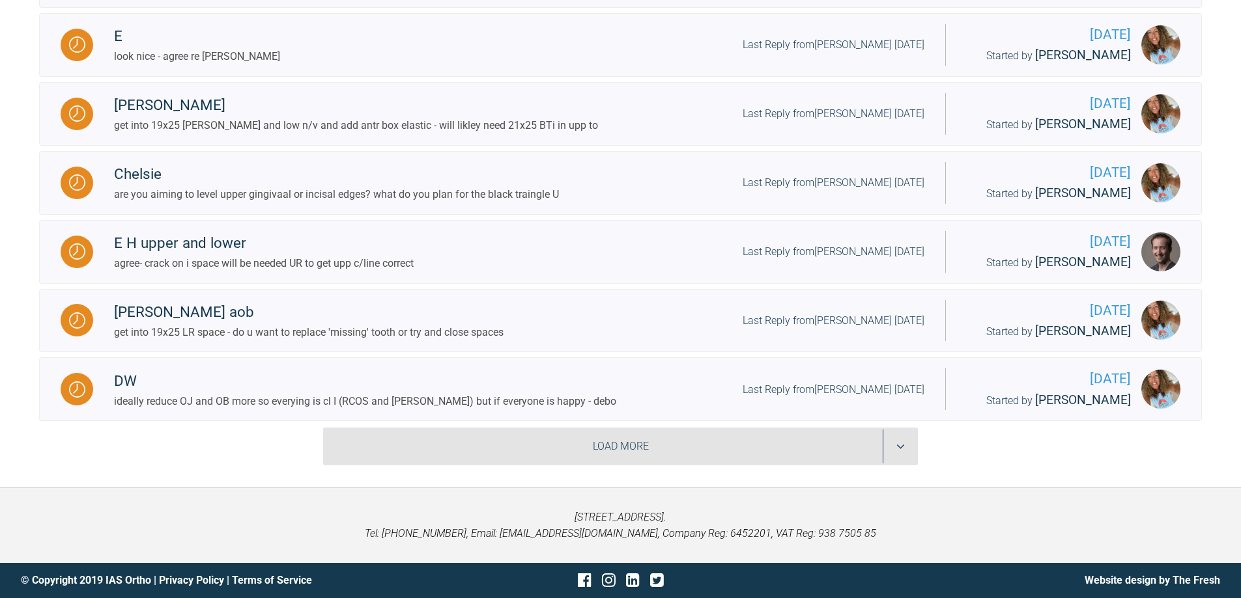
click at [906, 445] on div "Load More" at bounding box center [620, 447] width 595 height 38
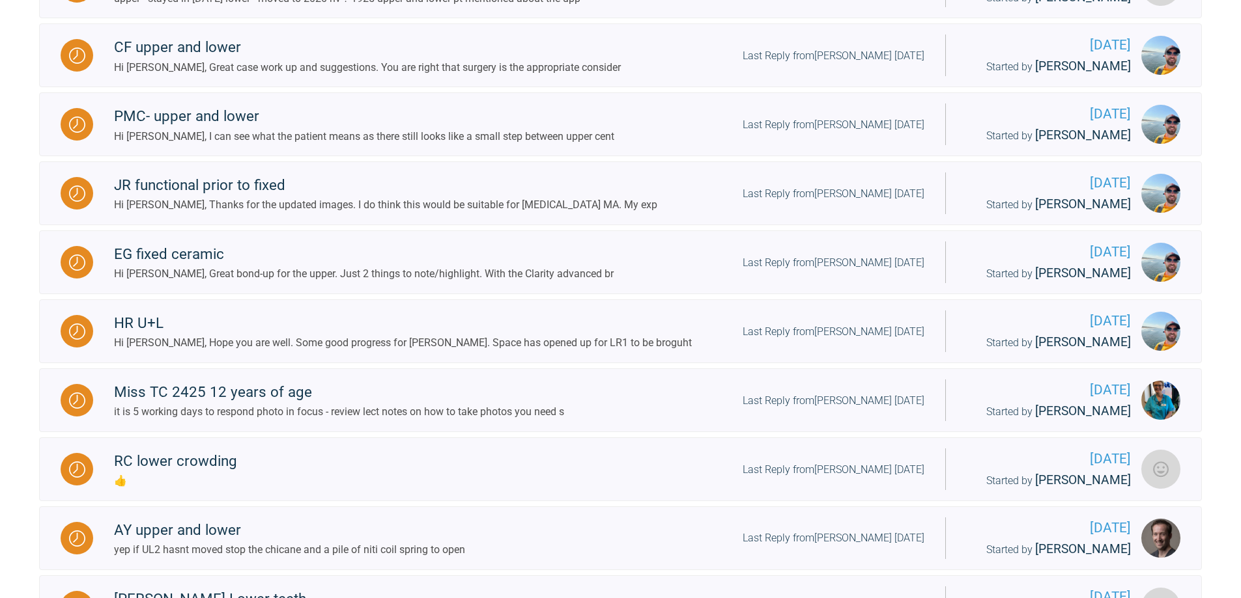
scroll to position [3457, 0]
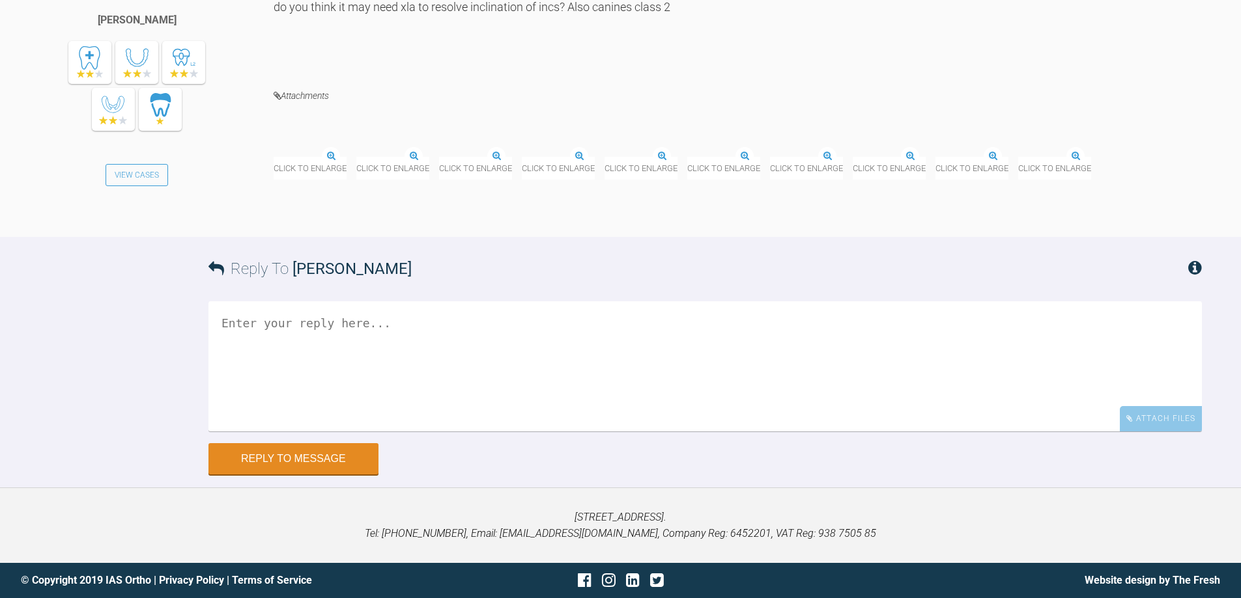
scroll to position [10425, 0]
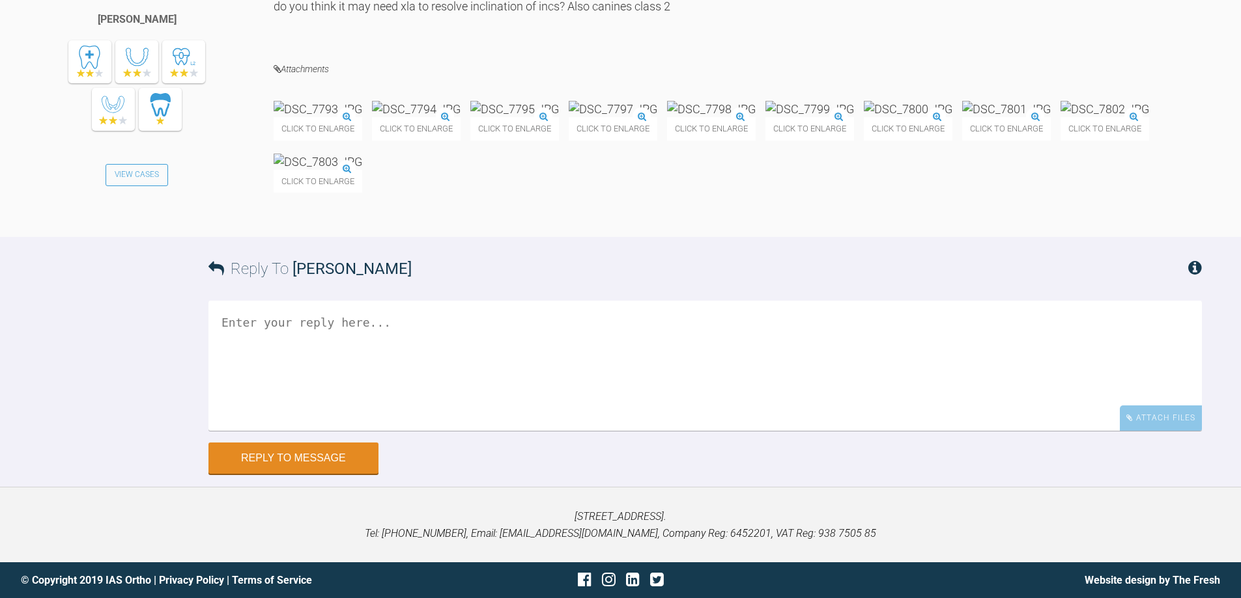
click at [722, 431] on textarea at bounding box center [704, 366] width 993 height 130
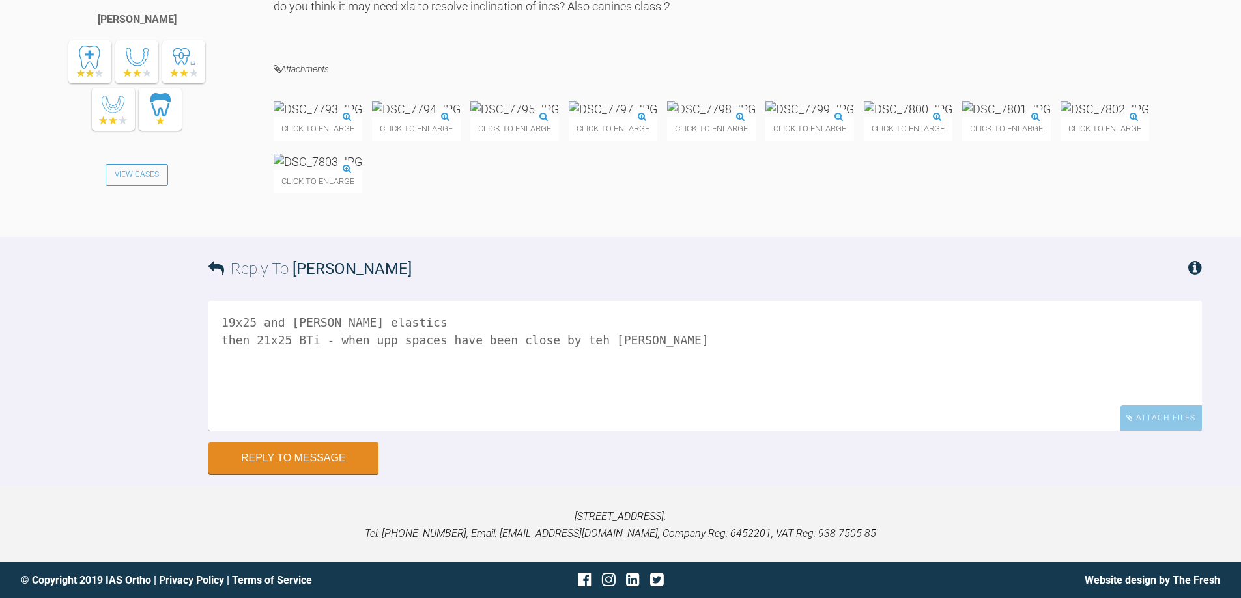
click at [255, 431] on textarea "19x25 and [PERSON_NAME] elastics then 21x25 BTi - when upp spaces have been clo…" at bounding box center [704, 366] width 993 height 130
click at [650, 431] on textarea "19x25 and [PERSON_NAME] elastics then finish in upp 21x25 BTi - when upp spaces…" at bounding box center [704, 366] width 993 height 130
click at [463, 431] on textarea "19x25 and [PERSON_NAME] elastics then finish in upp 21x25 BTi - when upp spaces…" at bounding box center [704, 366] width 993 height 130
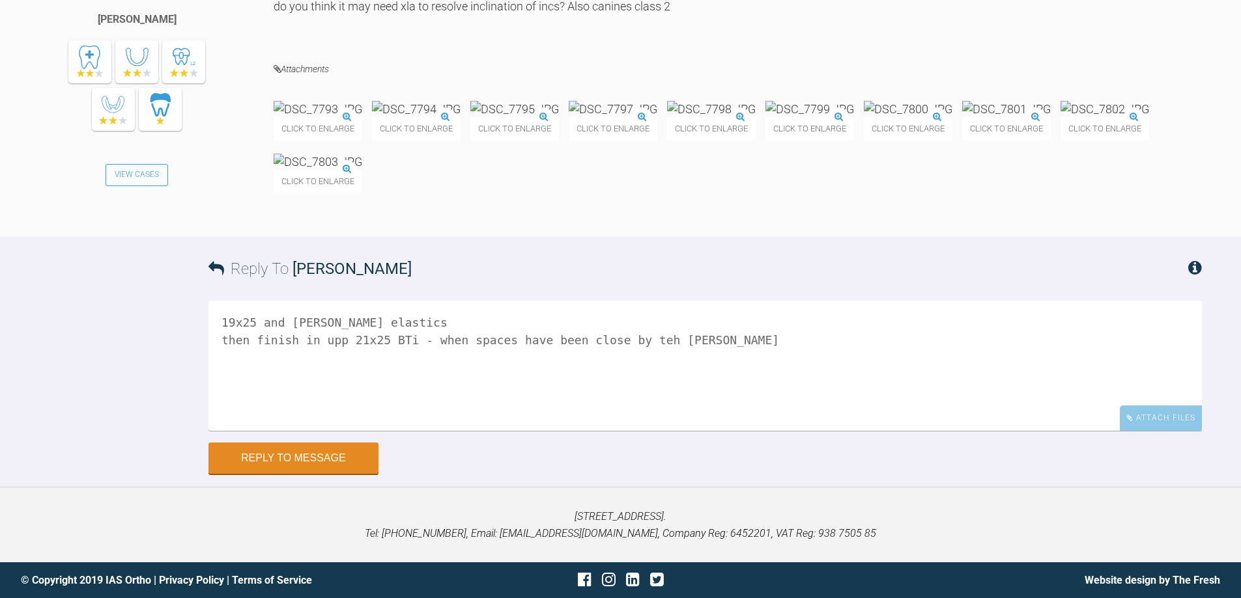
click at [627, 364] on textarea "19x25 and [PERSON_NAME] elastics then finish in upp 21x25 BTi - when spaces hav…" at bounding box center [704, 366] width 993 height 130
type textarea "19x25 and [PERSON_NAME] elastics then finish in upp 21x25 BTi - when spaces hav…"
click at [359, 466] on button "Reply to Message" at bounding box center [293, 459] width 170 height 31
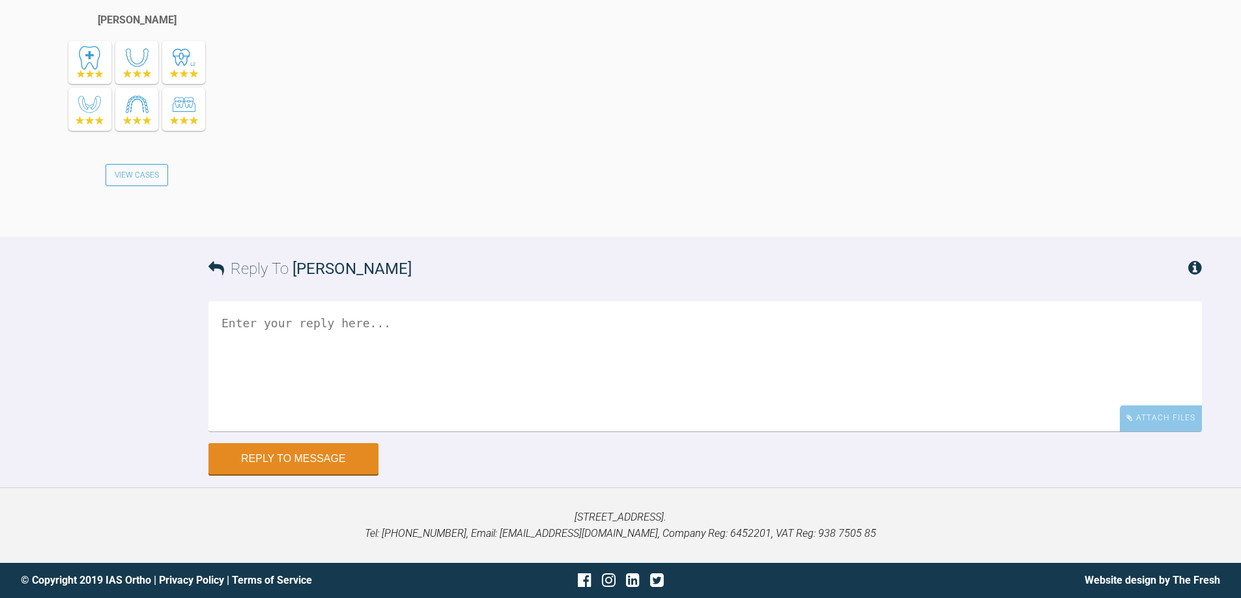
scroll to position [11100, 0]
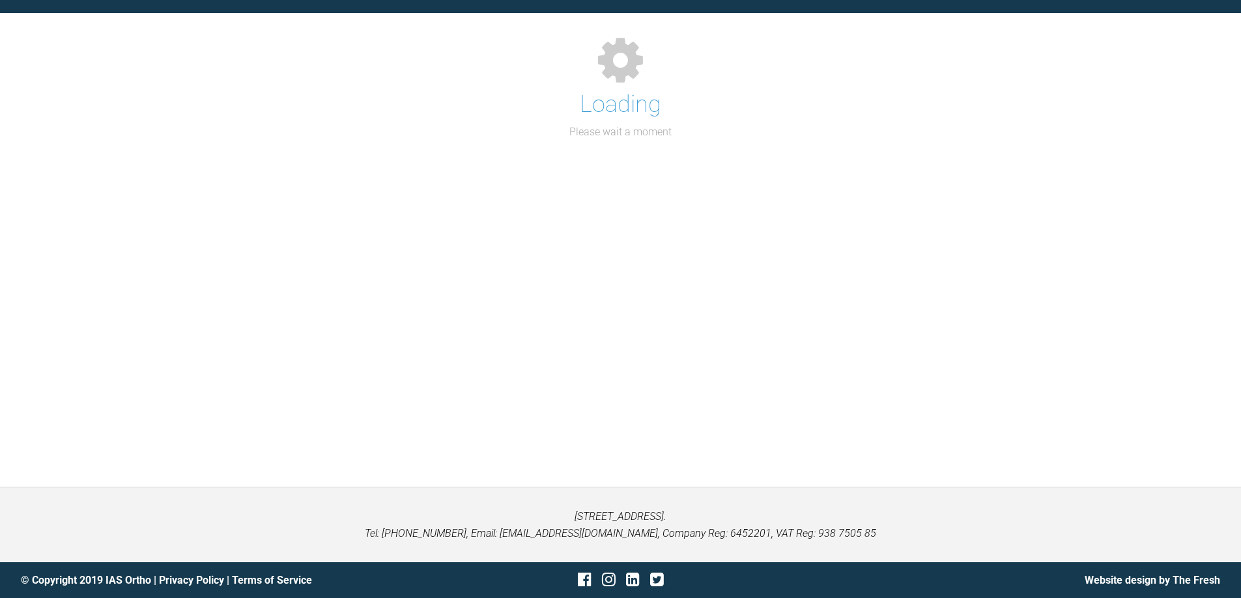
scroll to position [1418, 0]
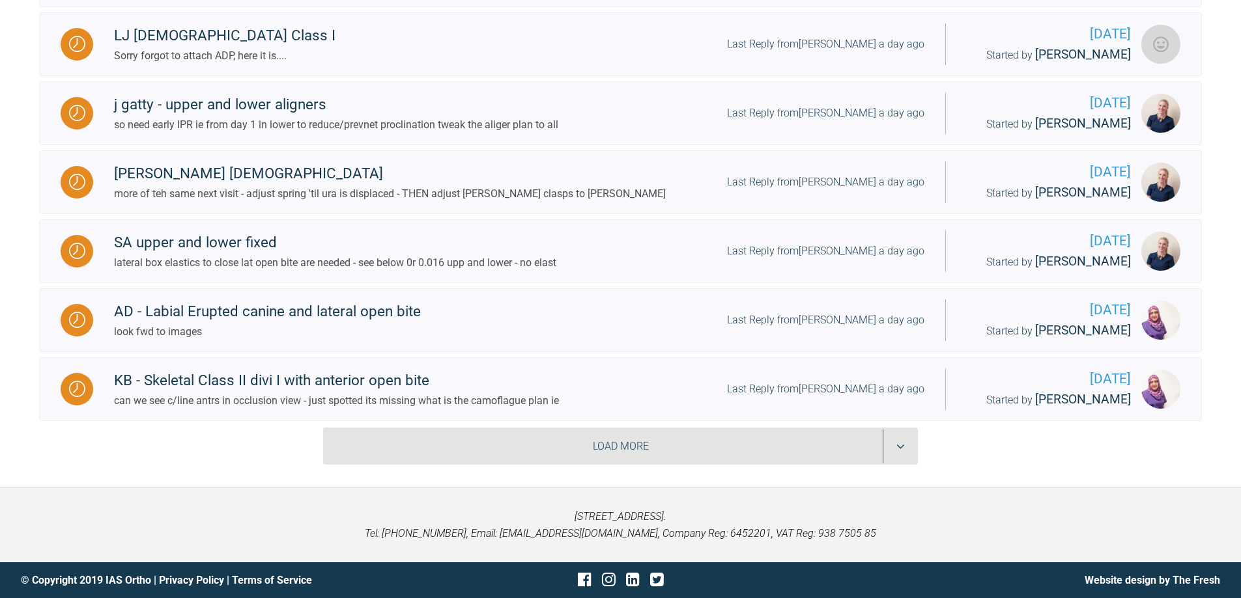
click at [894, 449] on div "Load More" at bounding box center [620, 447] width 595 height 38
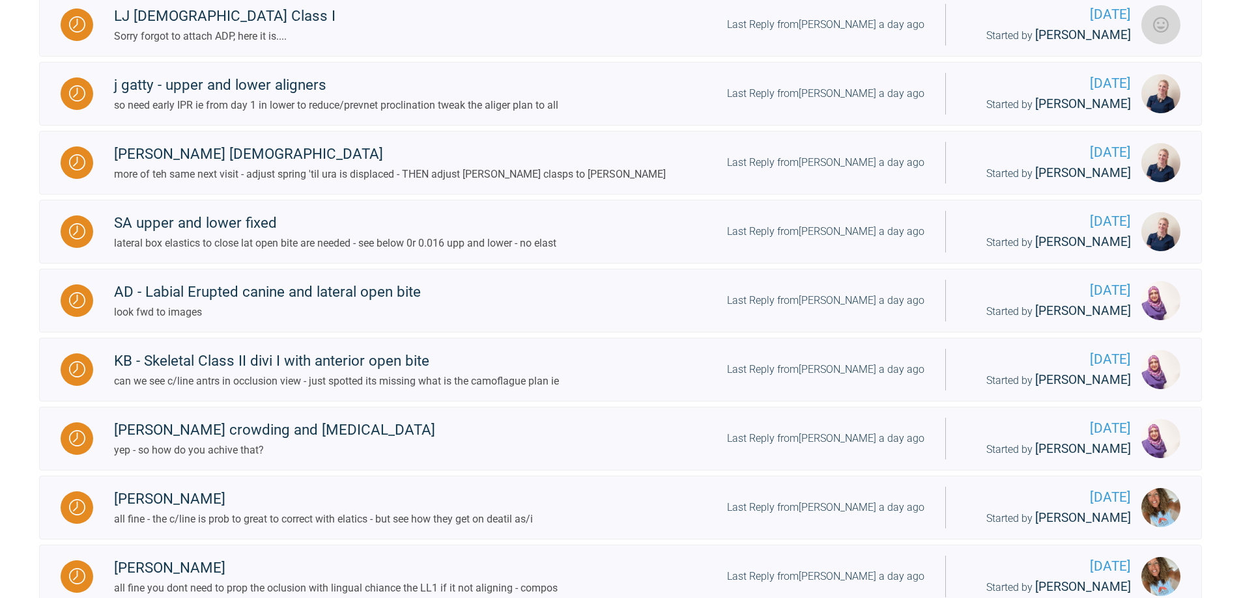
scroll to position [2998, 0]
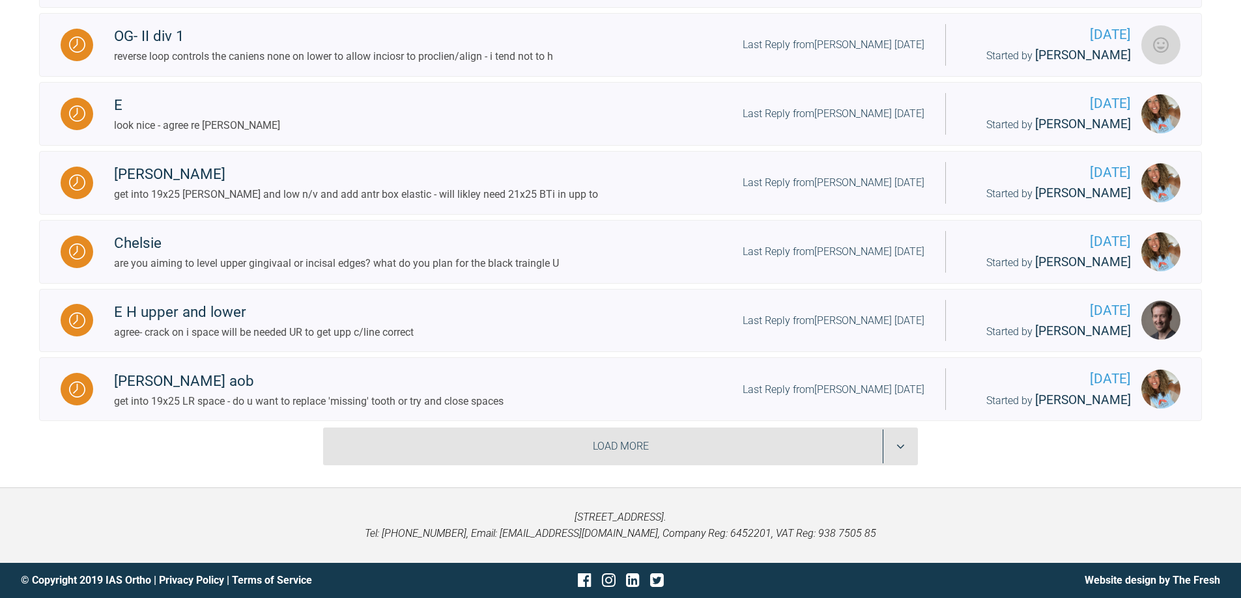
click at [898, 453] on div "Load More" at bounding box center [620, 447] width 595 height 38
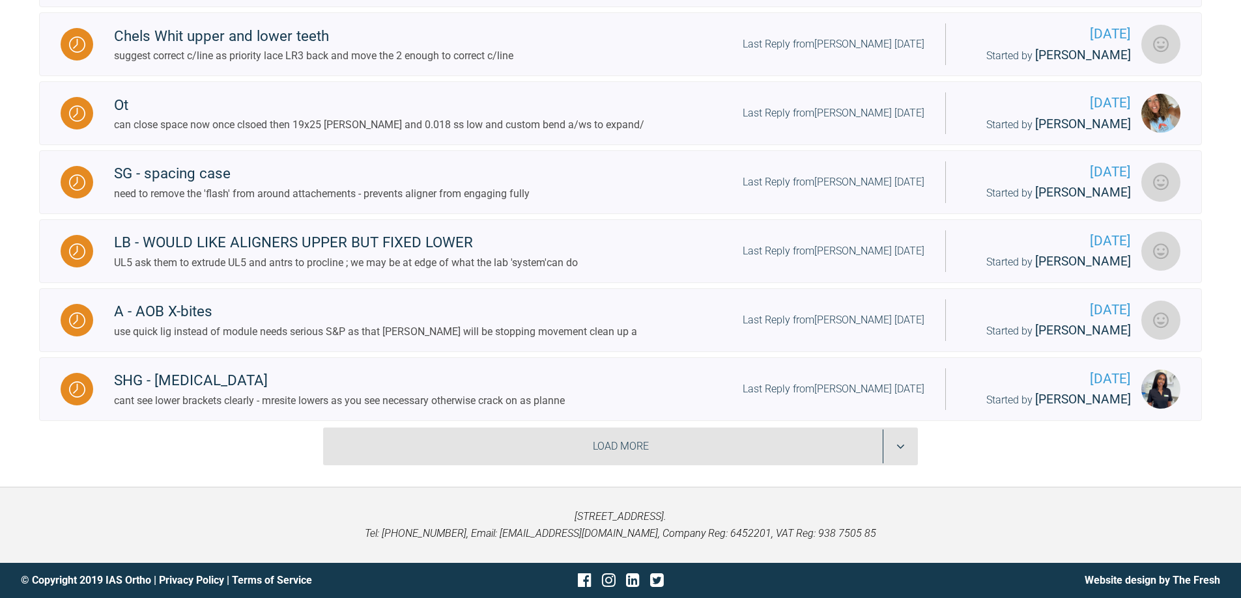
click at [898, 453] on div "Load More" at bounding box center [620, 447] width 595 height 38
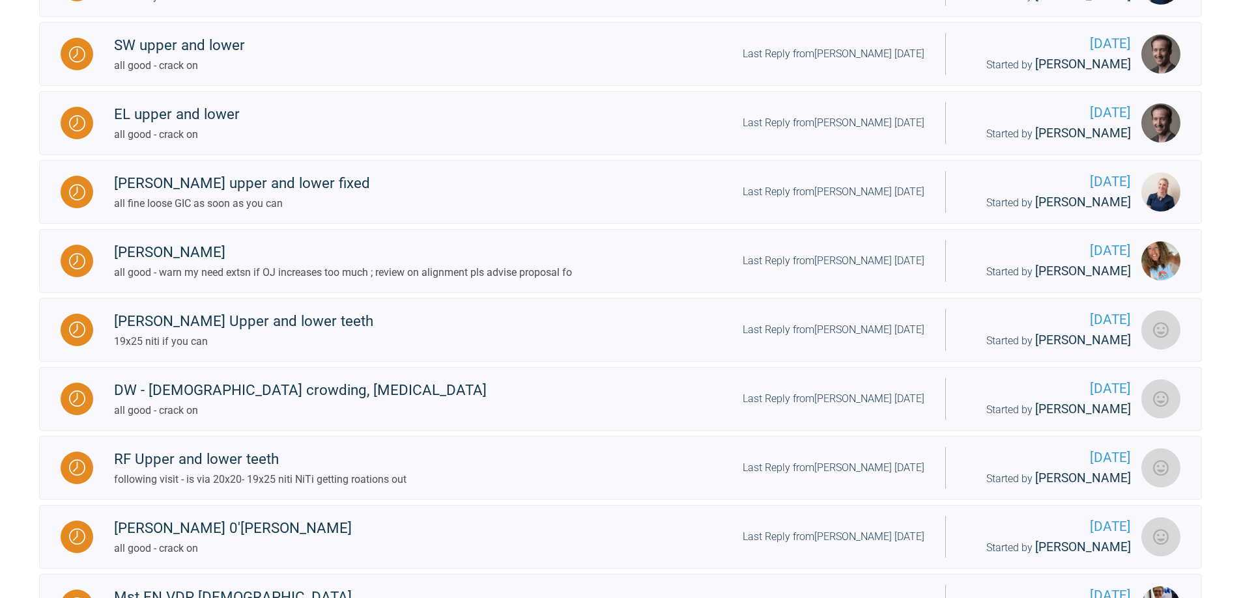
scroll to position [4912, 0]
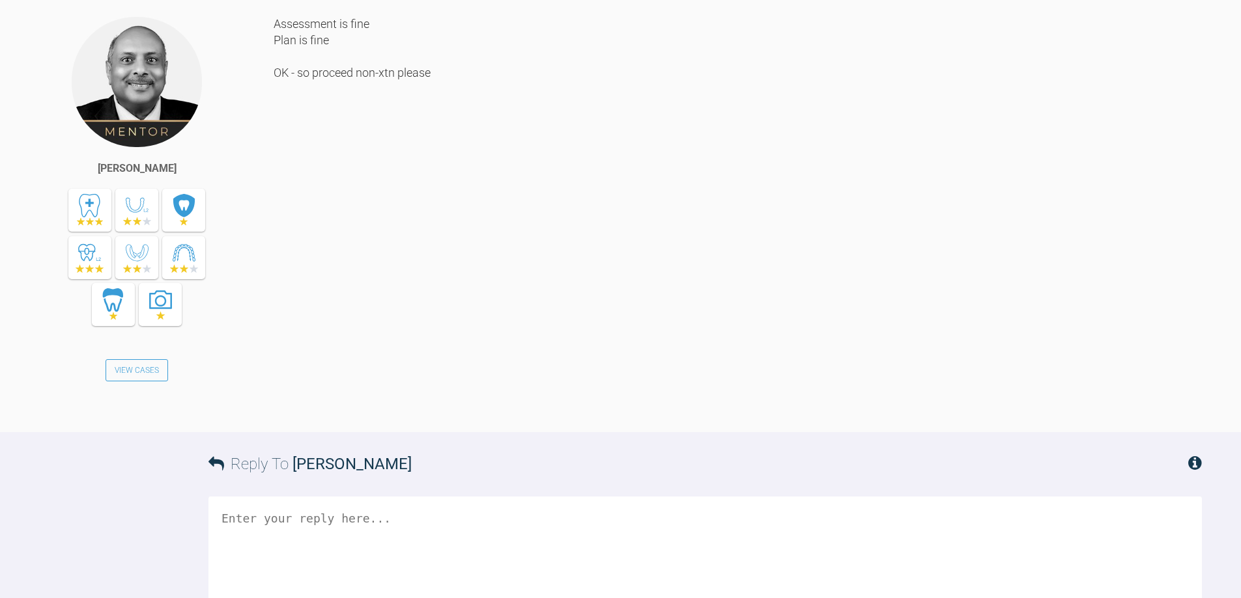
scroll to position [2150, 0]
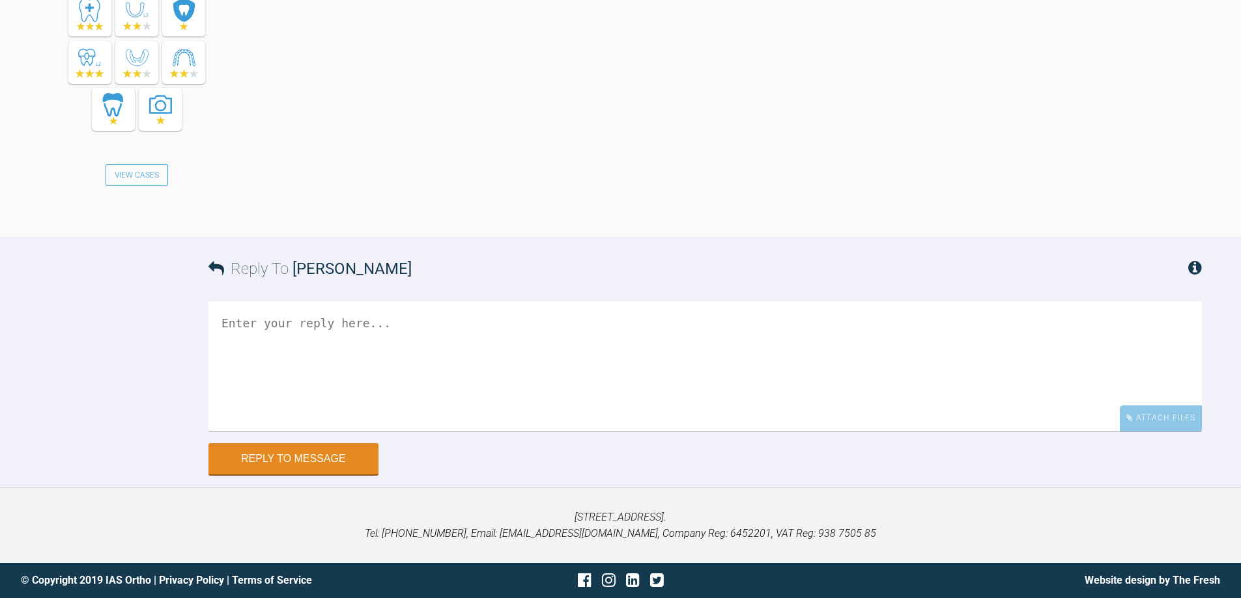
click at [715, 345] on textarea at bounding box center [704, 367] width 993 height 130
click at [391, 323] on textarea "is this case on adv 12 or an other forum for mentoring?" at bounding box center [704, 367] width 993 height 130
type textarea "is this case on adv 12 or should be on another forum for mentoring?"
click at [346, 459] on button "Reply to Message" at bounding box center [293, 460] width 170 height 31
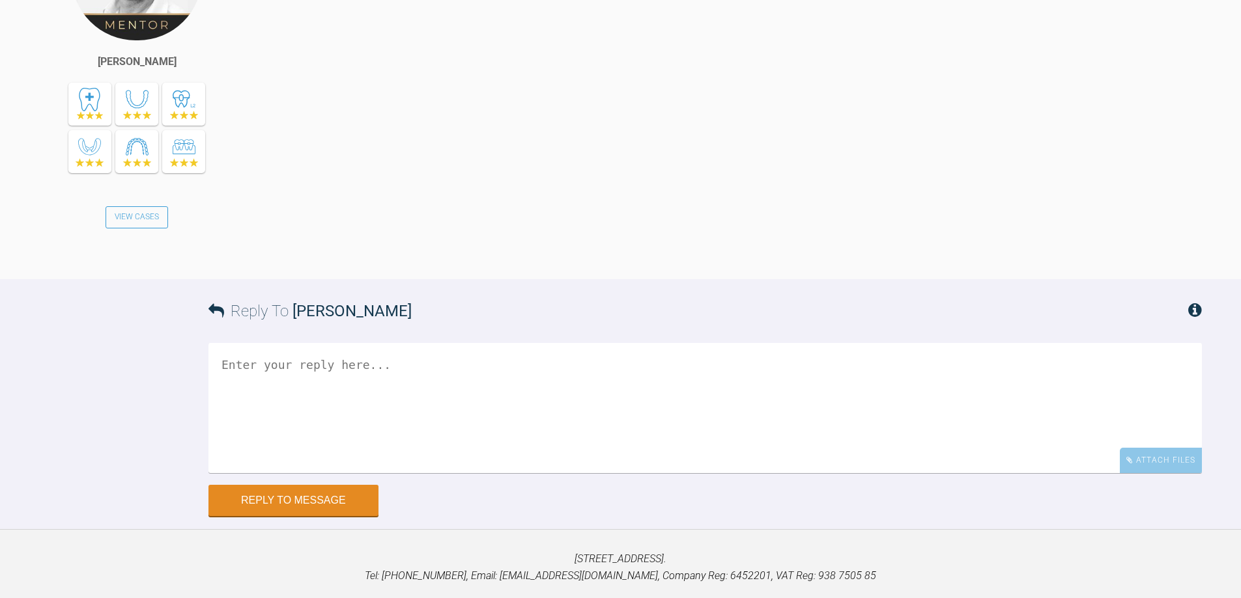
scroll to position [2610, 0]
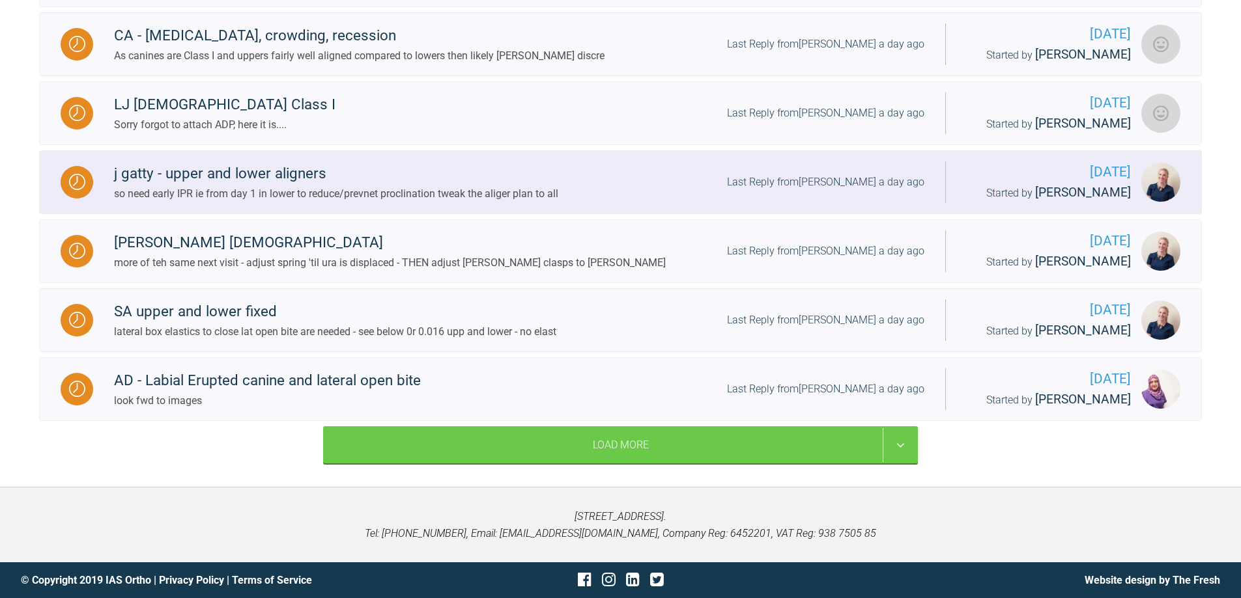
scroll to position [1438, 0]
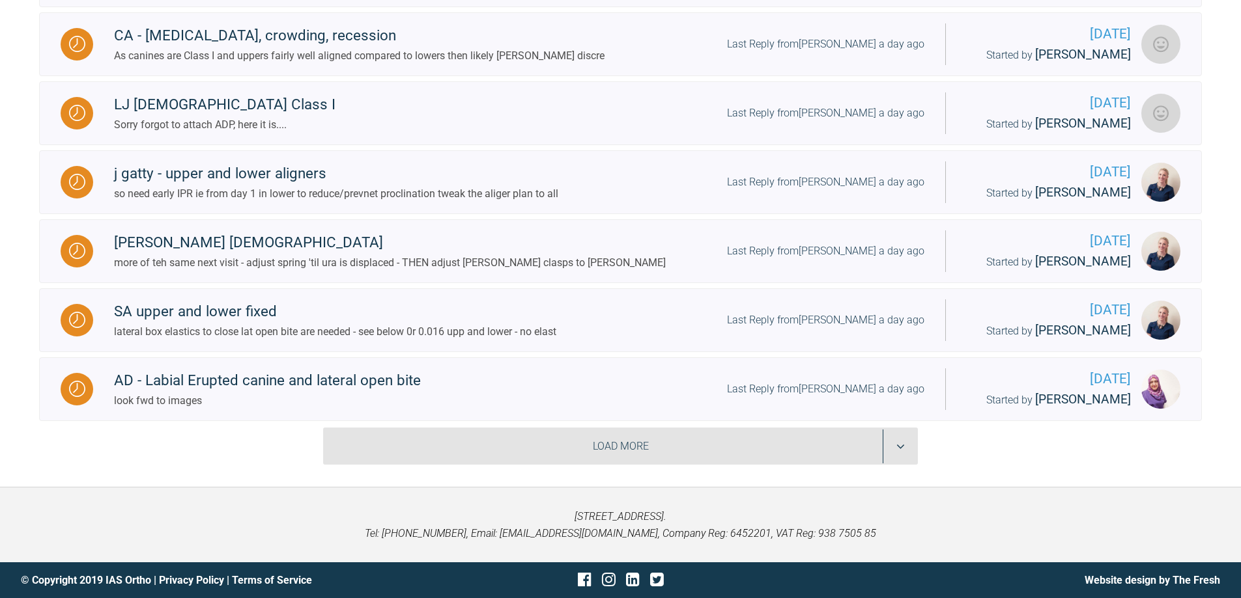
click at [892, 440] on div "Load More" at bounding box center [620, 447] width 595 height 38
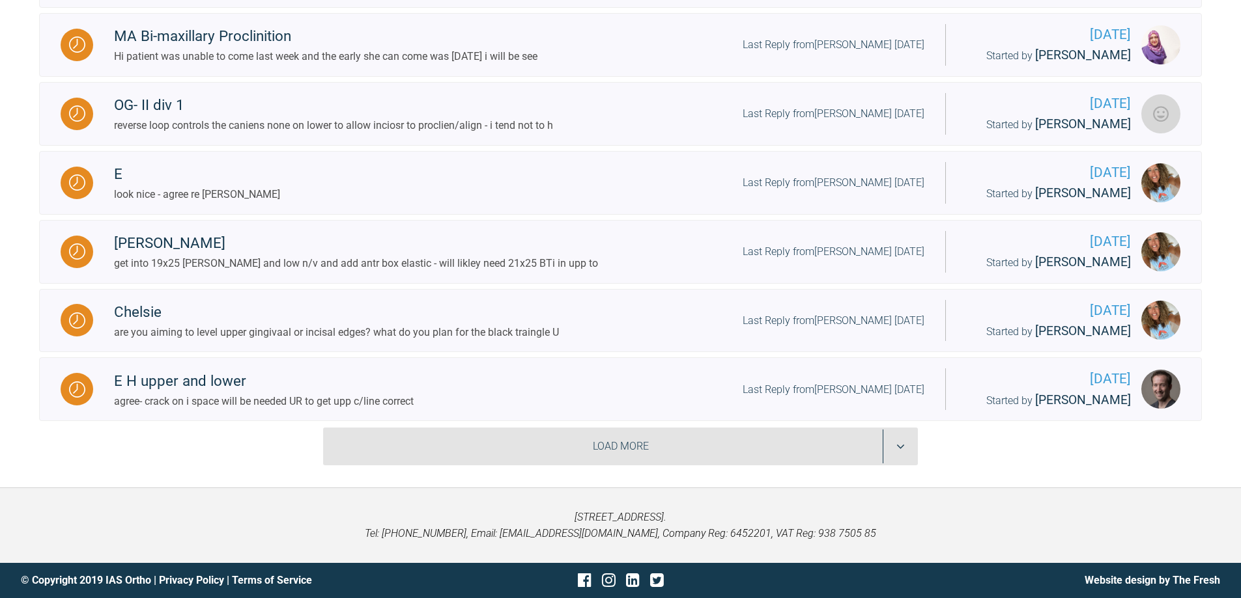
scroll to position [2936, 0]
click at [903, 466] on div "Load More" at bounding box center [620, 447] width 595 height 38
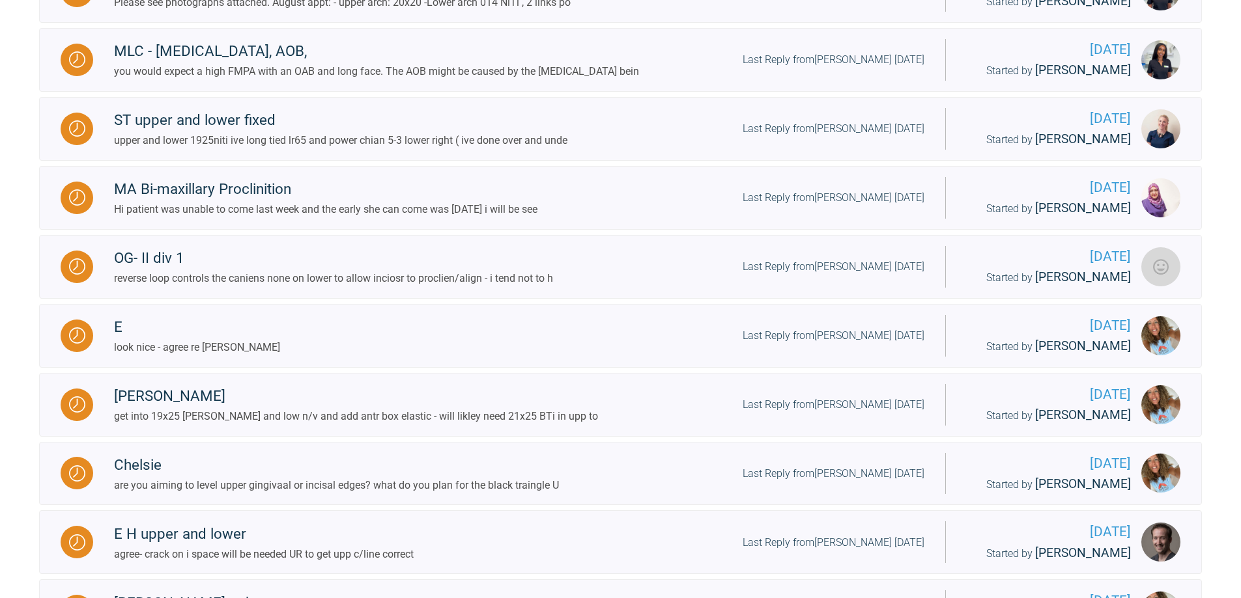
scroll to position [2610, 0]
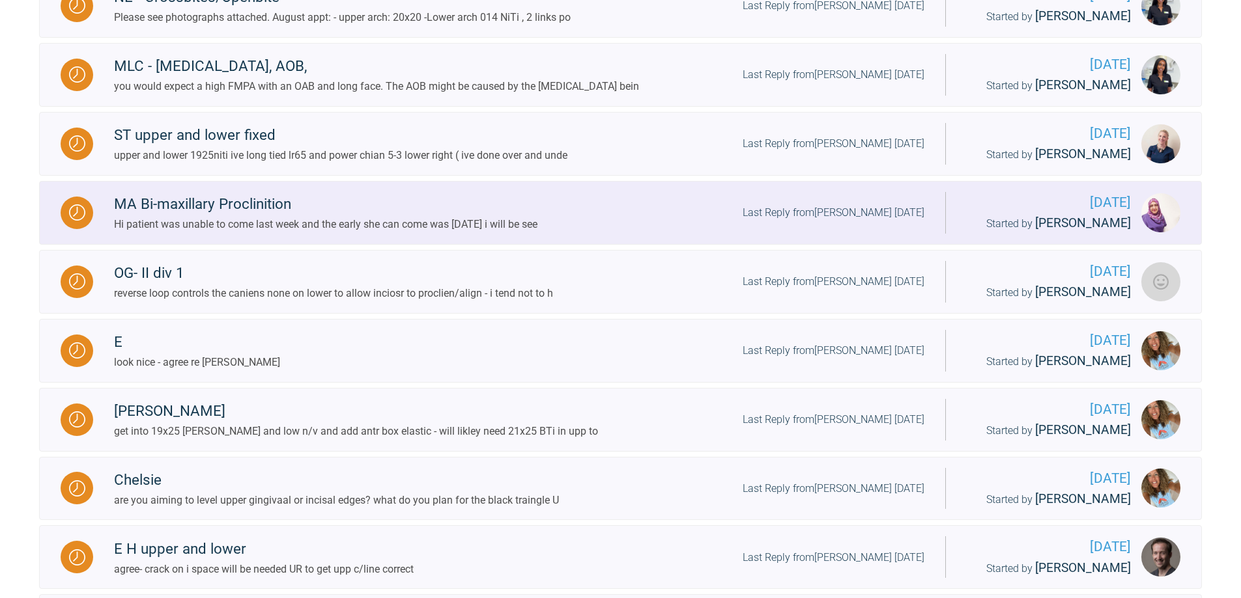
click at [858, 221] on div "Last Reply from [PERSON_NAME] [DATE]" at bounding box center [833, 212] width 182 height 17
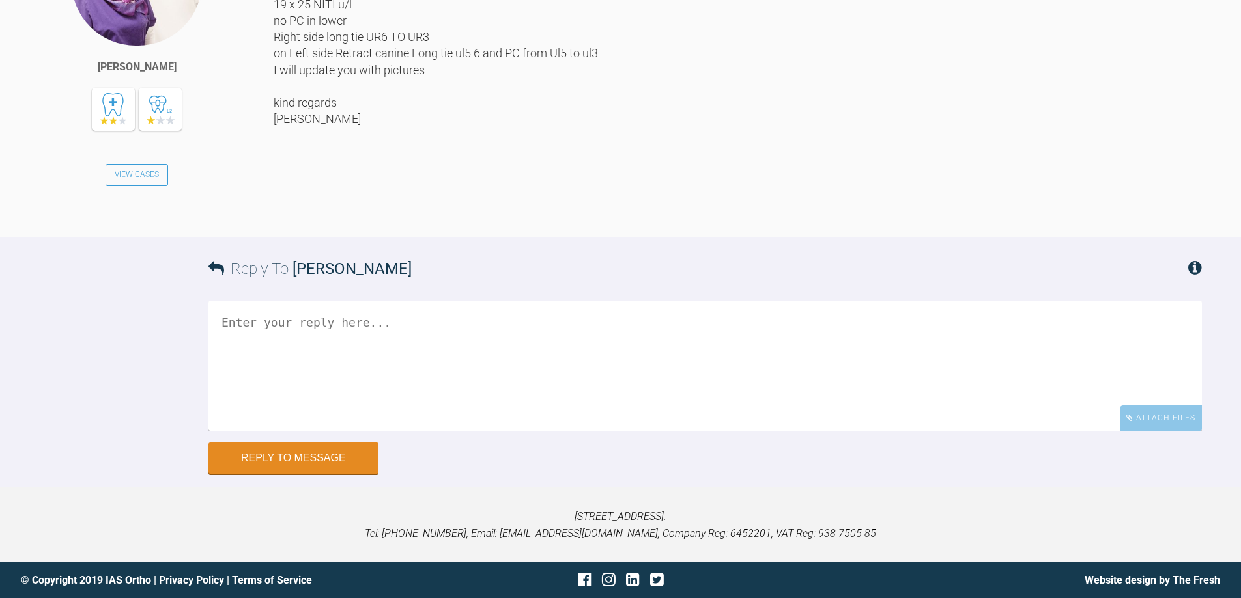
scroll to position [14889, 0]
click at [505, 394] on textarea at bounding box center [704, 366] width 993 height 130
type textarea "ok crack on"
click at [328, 475] on button "Reply to Message" at bounding box center [293, 459] width 170 height 31
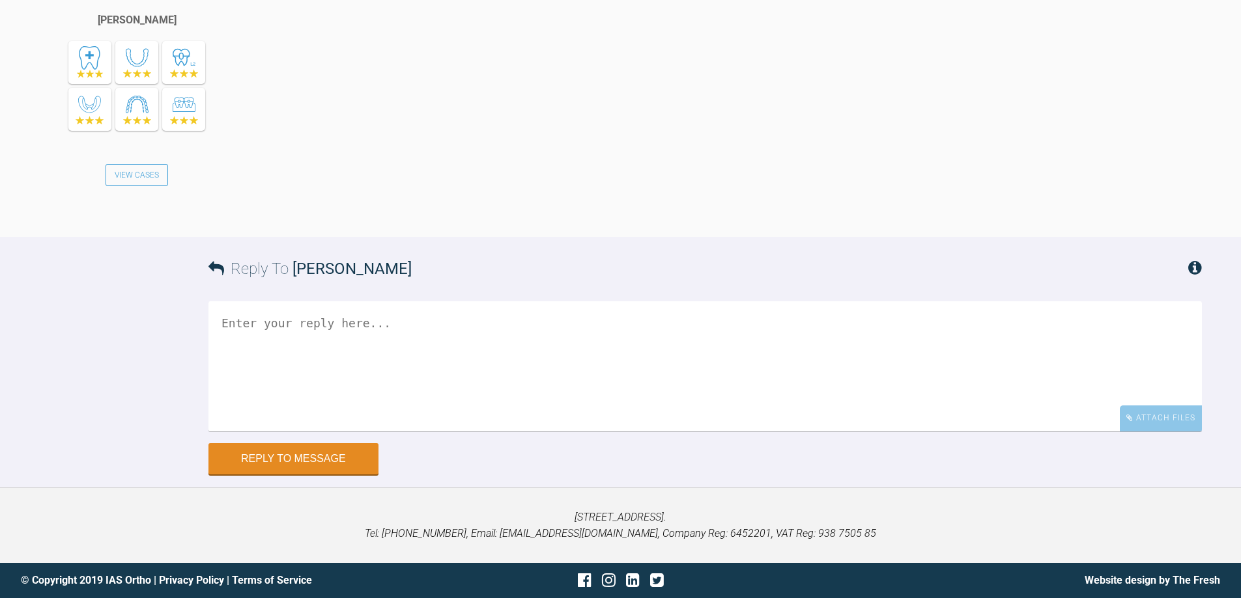
scroll to position [15414, 0]
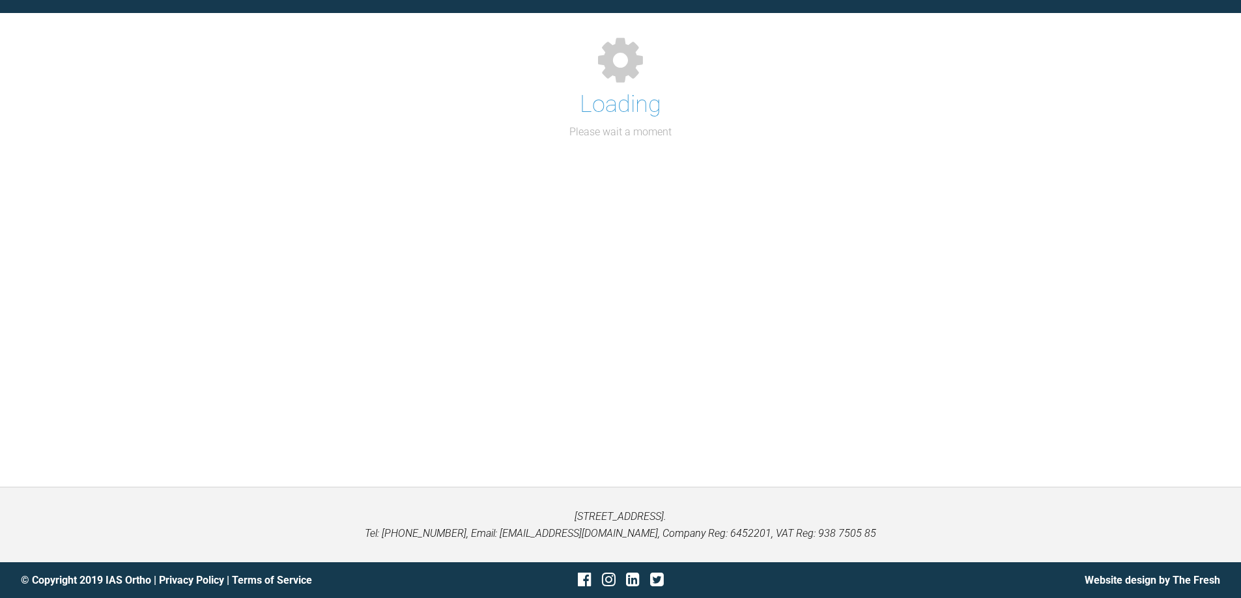
scroll to position [1438, 0]
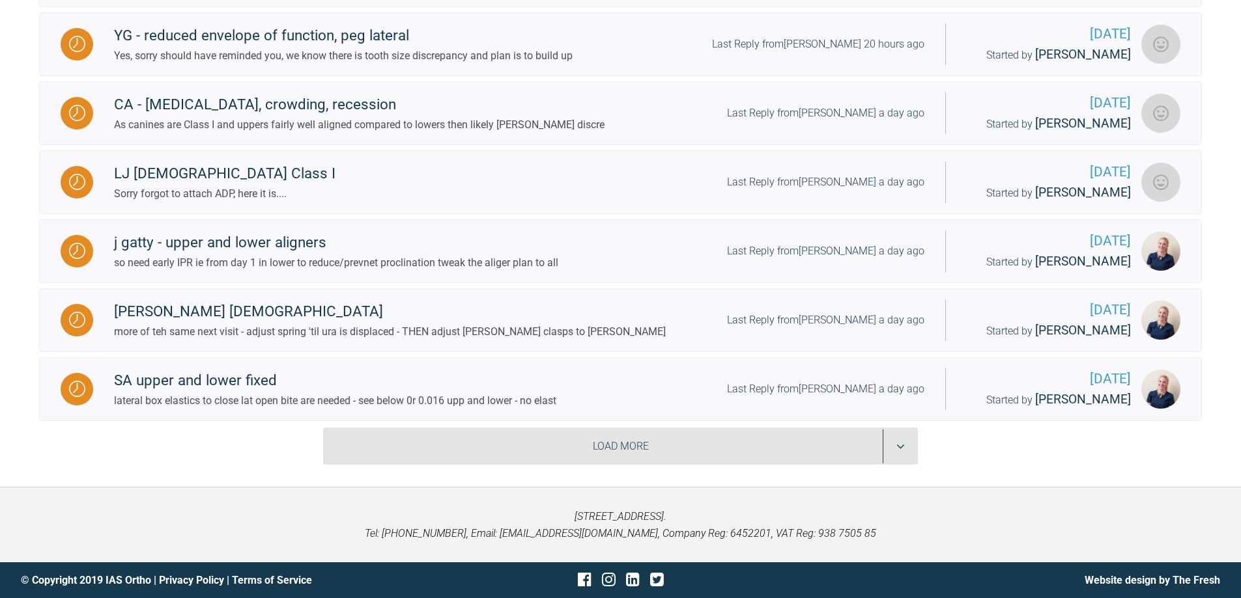
click at [906, 444] on div "Load More" at bounding box center [620, 447] width 595 height 38
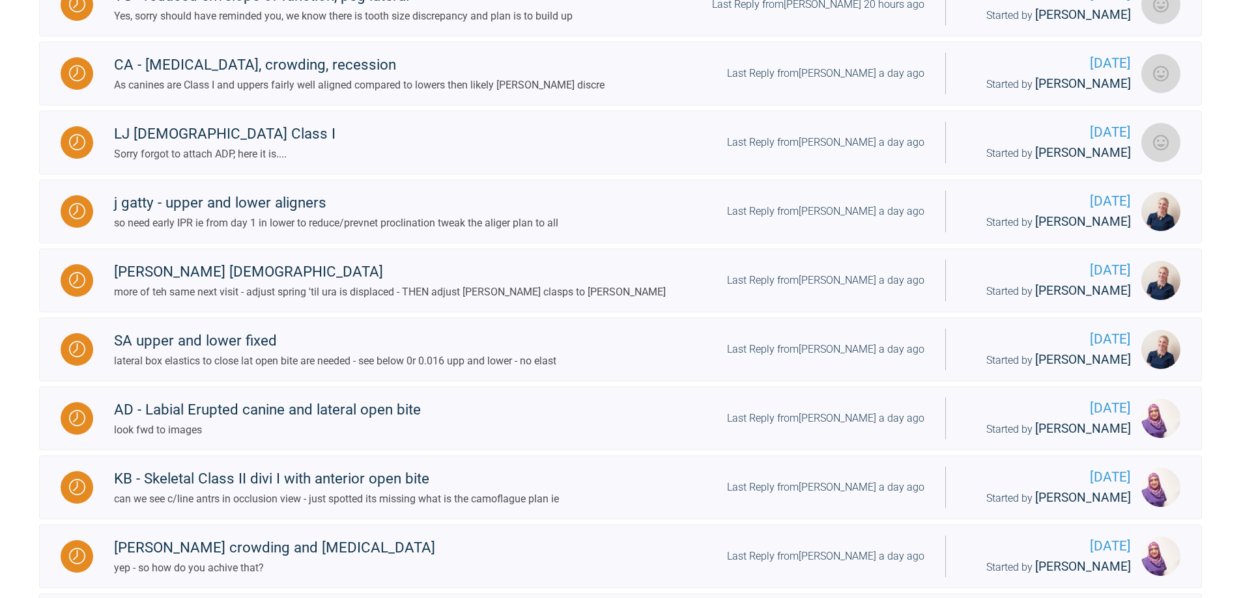
scroll to position [2998, 0]
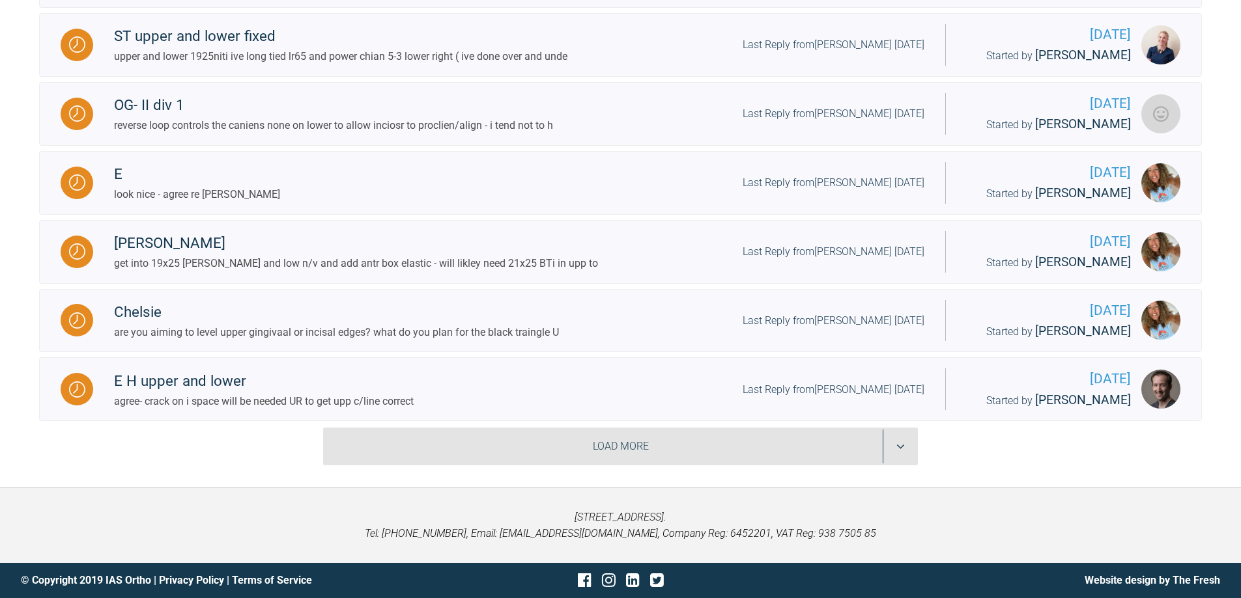
click at [897, 447] on div "Load More" at bounding box center [620, 447] width 595 height 38
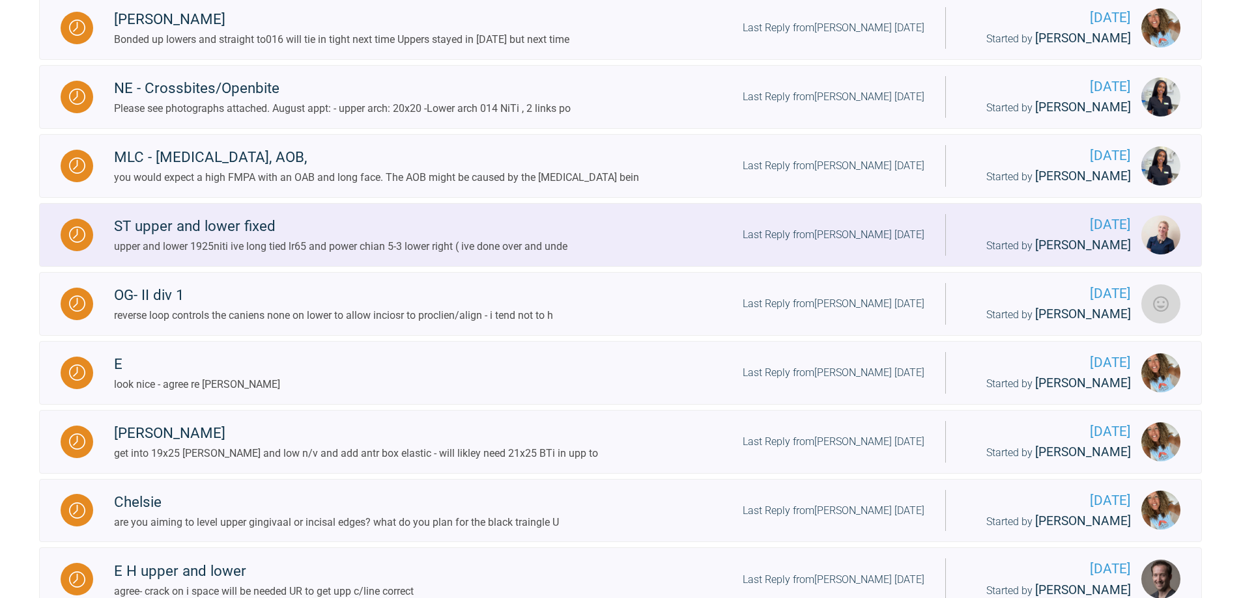
scroll to position [2565, 0]
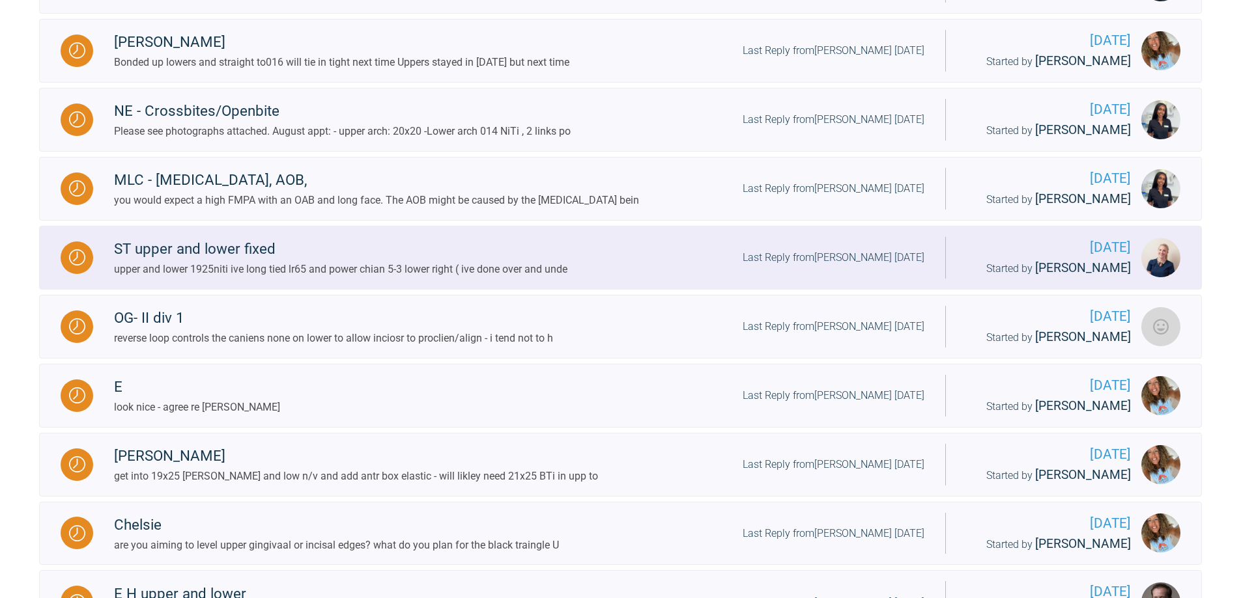
click at [860, 266] on div "Last Reply from [PERSON_NAME] [DATE]" at bounding box center [833, 257] width 182 height 17
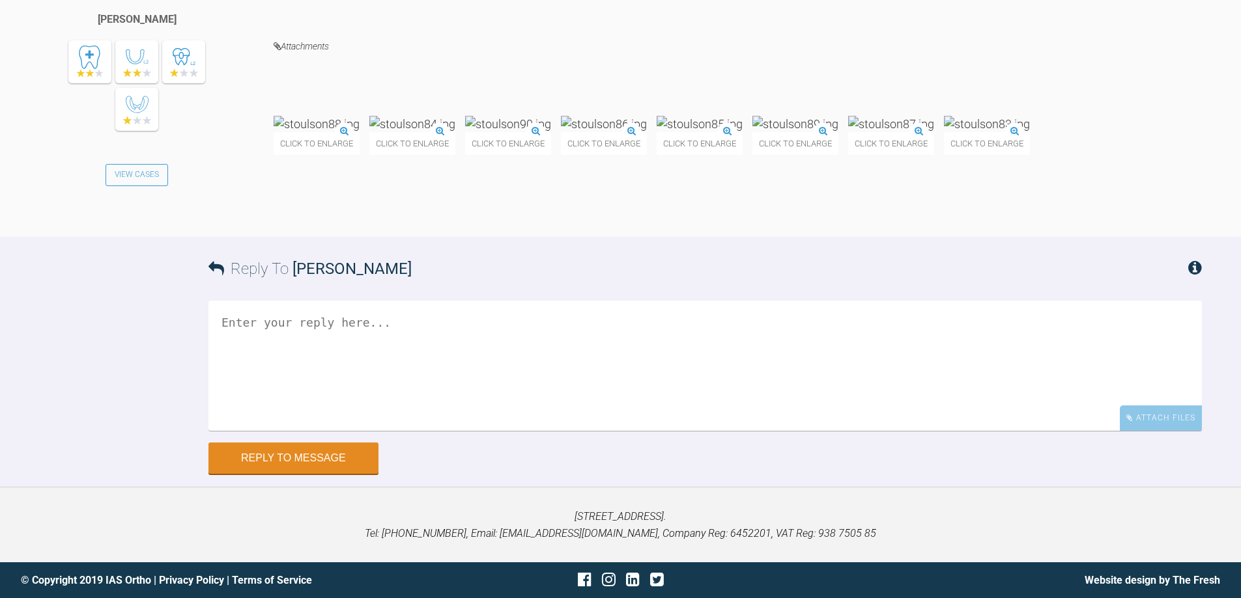
scroll to position [15410, 0]
click at [638, 431] on textarea at bounding box center [704, 366] width 993 height 130
click at [280, 320] on textarea "all fine - IIRC its lower that is off ; upp c/line is correct" at bounding box center [704, 366] width 993 height 130
type textarea "all fine crack on - IIRC its lower that is off ; upp c/line is correct"
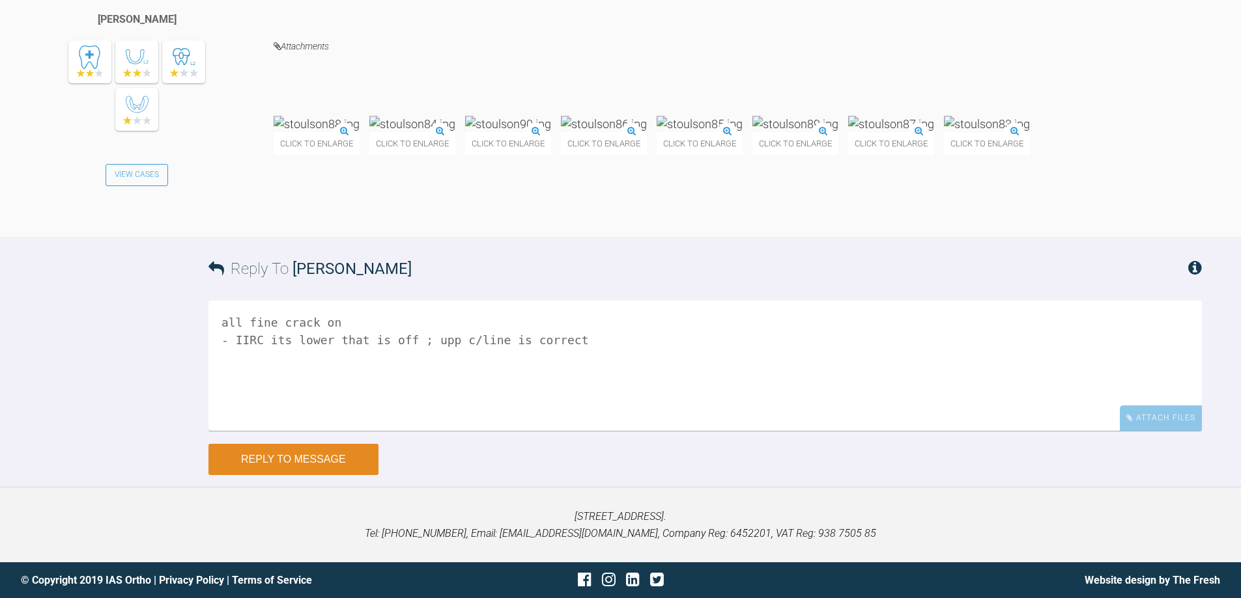
click at [309, 453] on button "Reply to Message" at bounding box center [293, 459] width 170 height 31
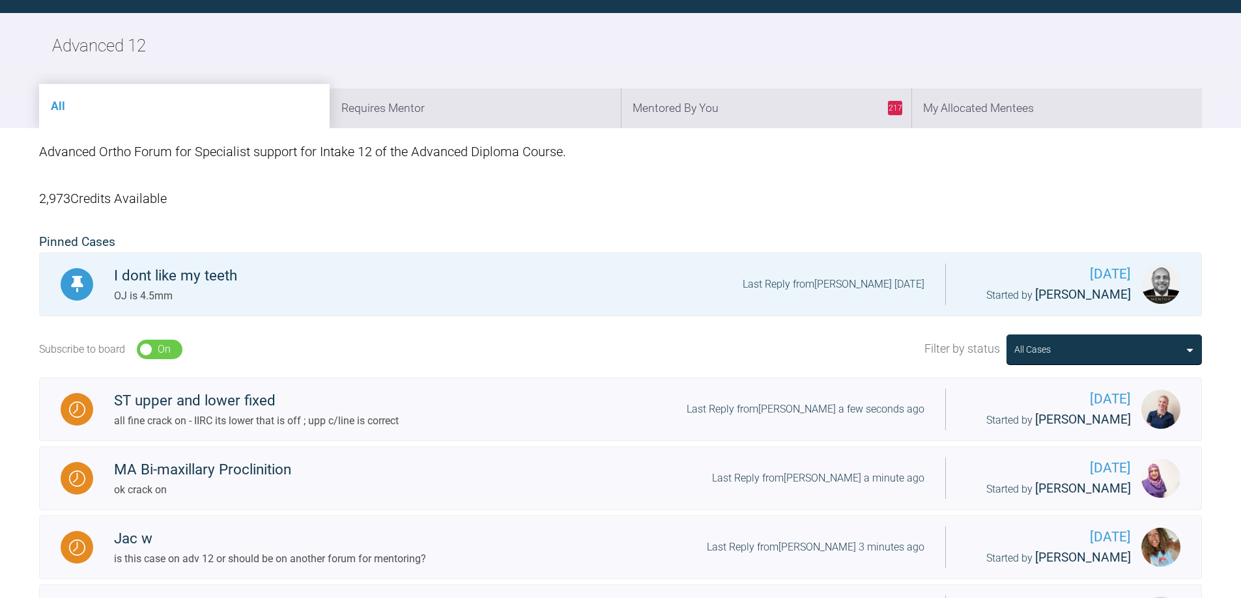
scroll to position [1438, 0]
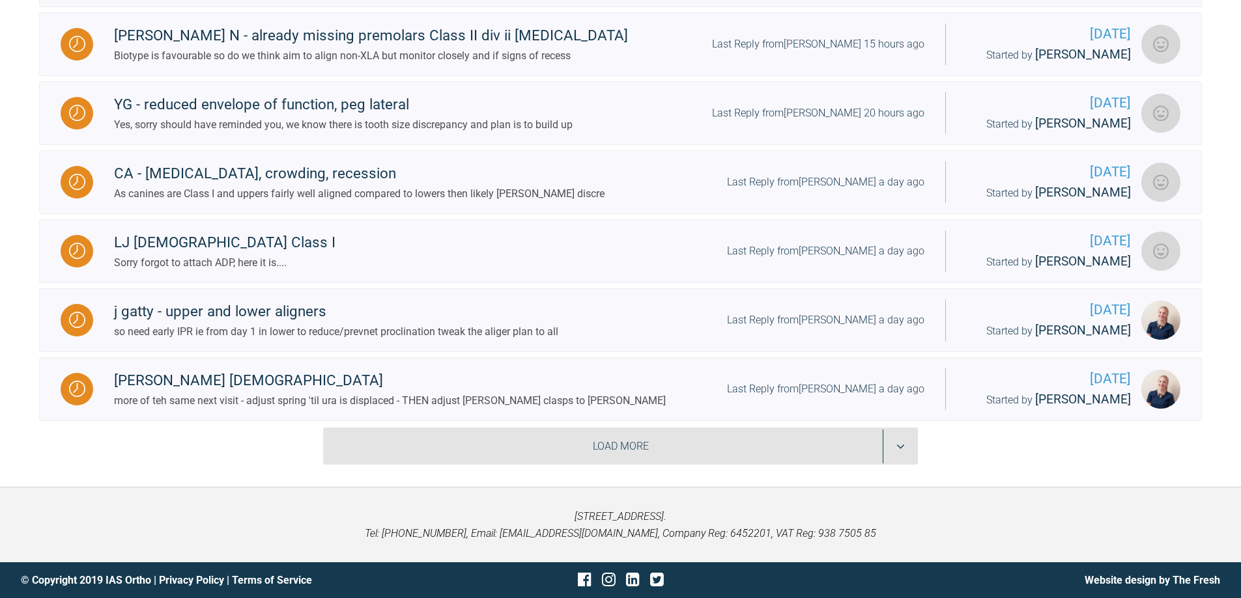
click at [907, 450] on div "Load More" at bounding box center [620, 447] width 595 height 38
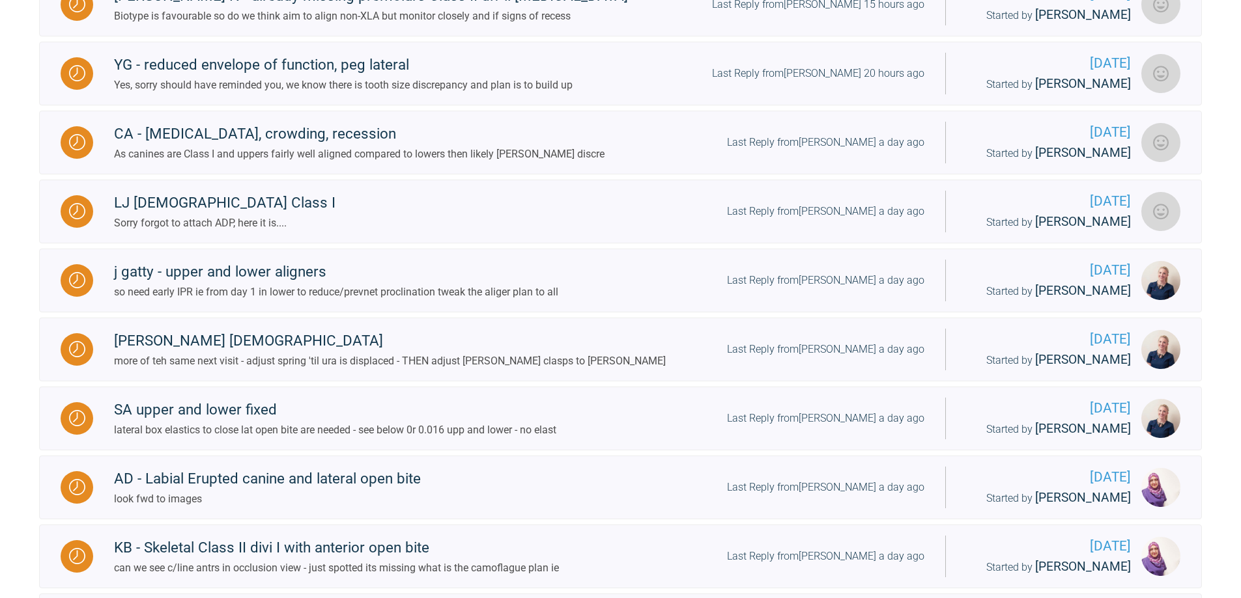
scroll to position [2998, 0]
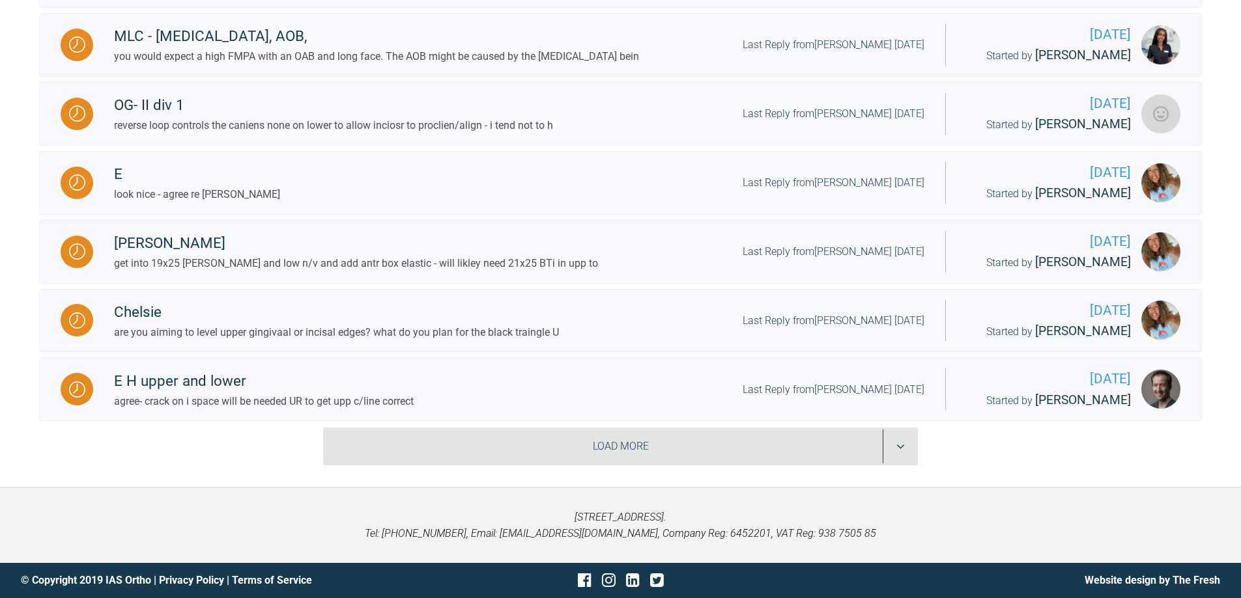
click at [907, 450] on div "Load More" at bounding box center [620, 447] width 595 height 38
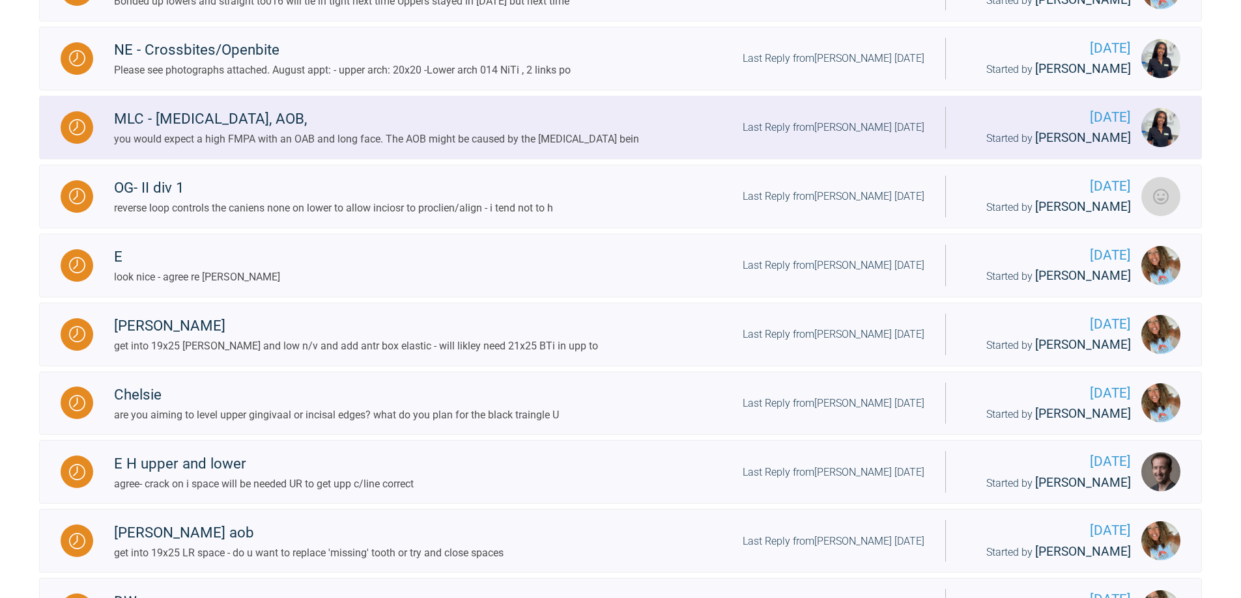
scroll to position [2630, 0]
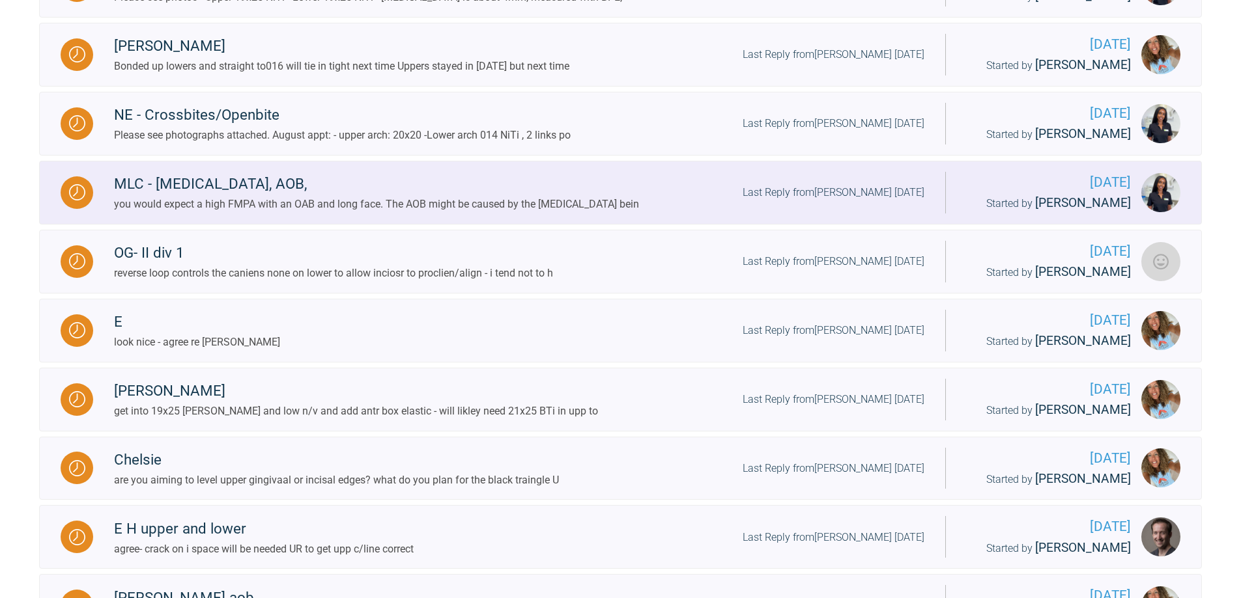
click at [856, 201] on div "Last Reply from [PERSON_NAME] [DATE]" at bounding box center [833, 192] width 182 height 17
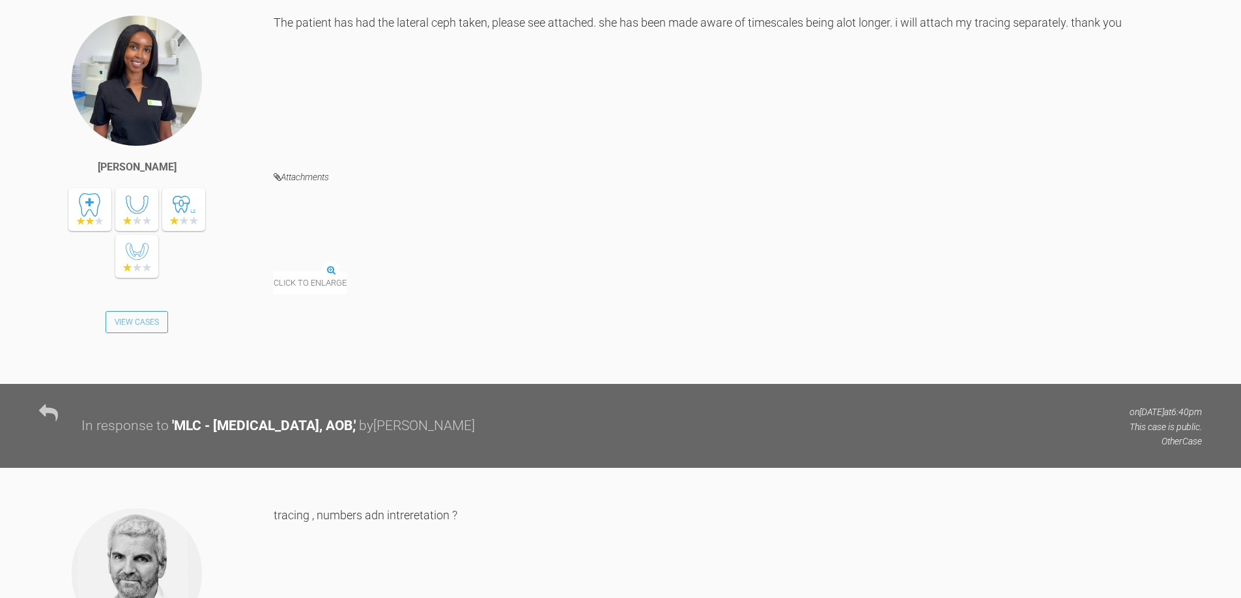
scroll to position [4363, 0]
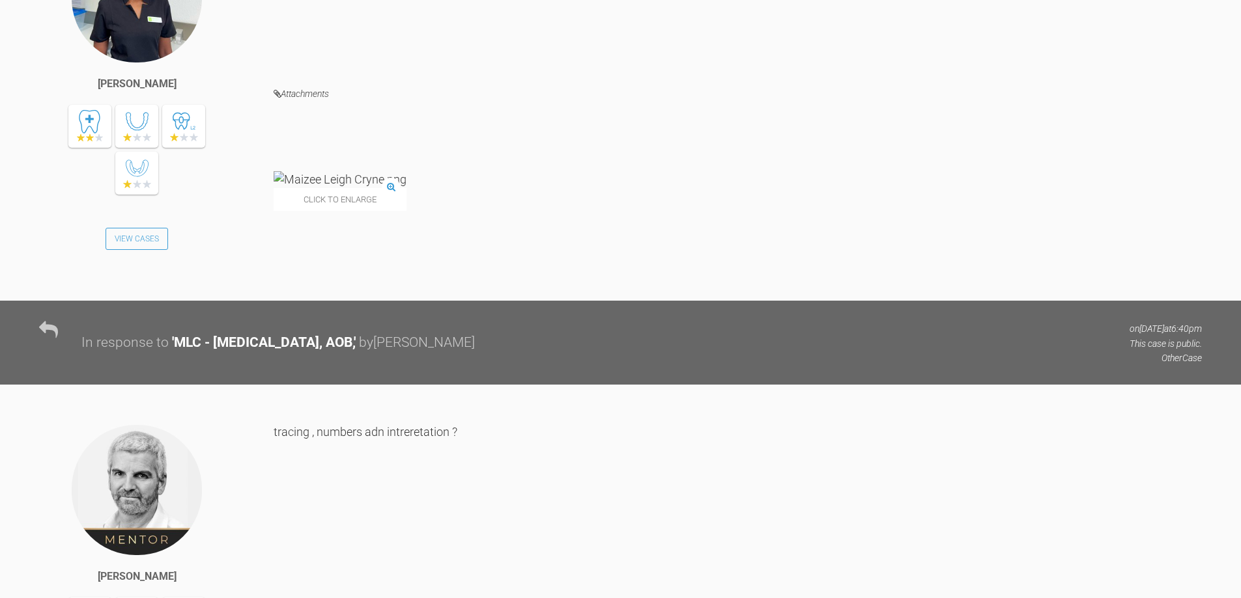
click at [385, 188] on img at bounding box center [340, 179] width 133 height 16
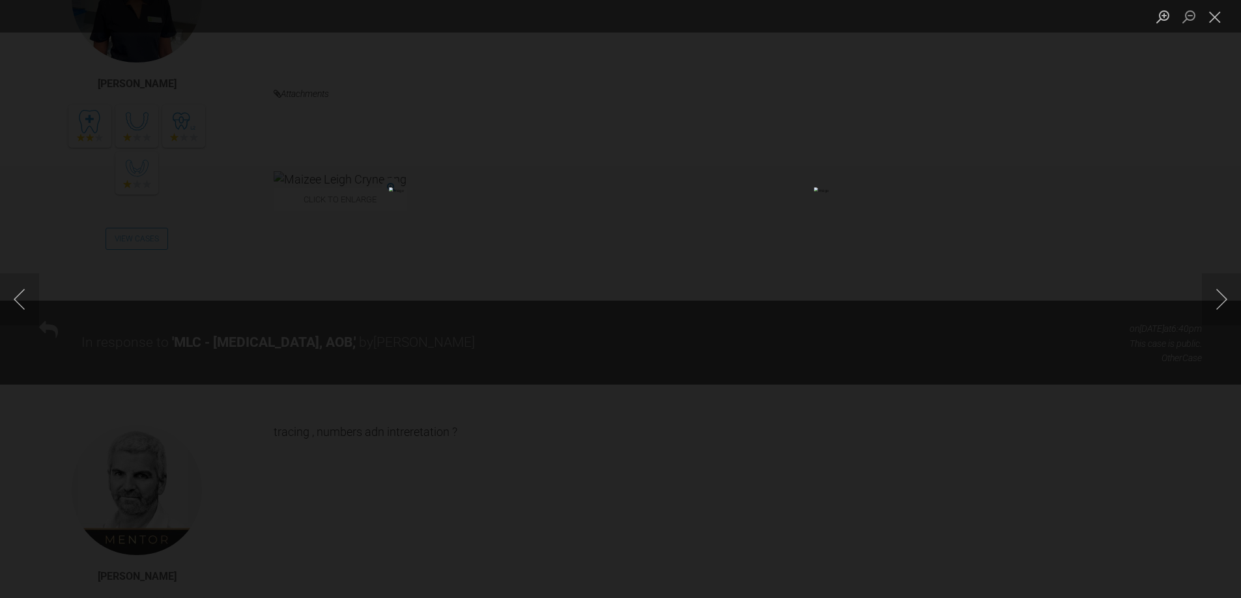
click at [580, 324] on img "Lightbox" at bounding box center [620, 299] width 463 height 223
click at [1214, 304] on button "Next image" at bounding box center [1221, 300] width 39 height 52
click at [1218, 17] on button "Close lightbox" at bounding box center [1215, 16] width 26 height 23
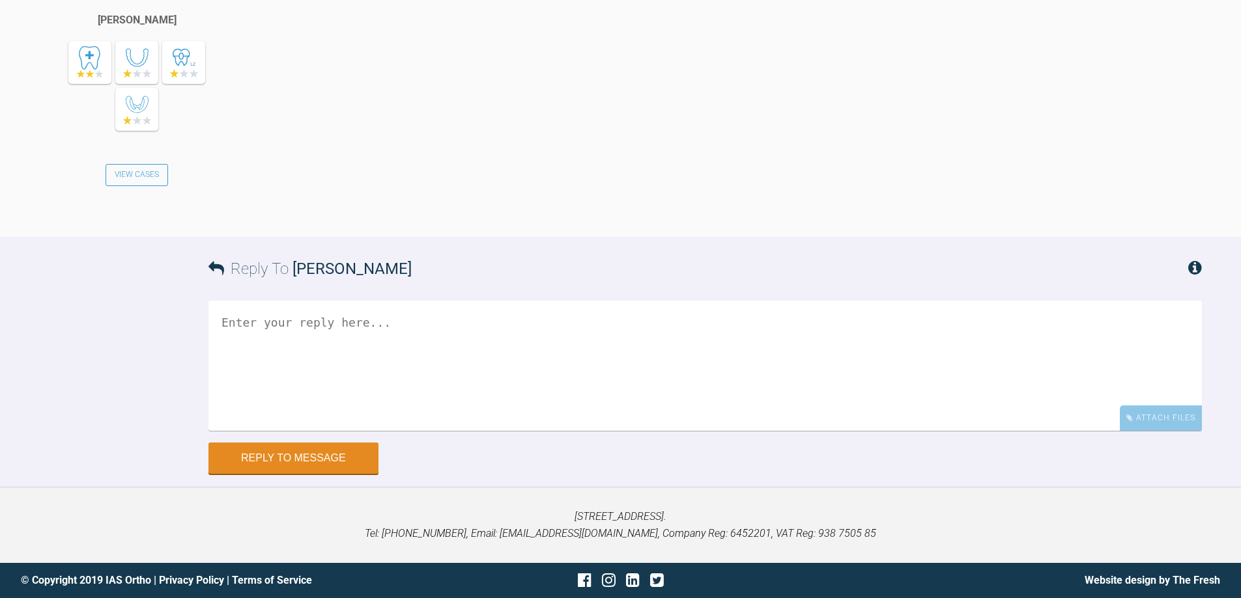
scroll to position [6442, 0]
click at [722, 431] on textarea at bounding box center [704, 366] width 993 height 130
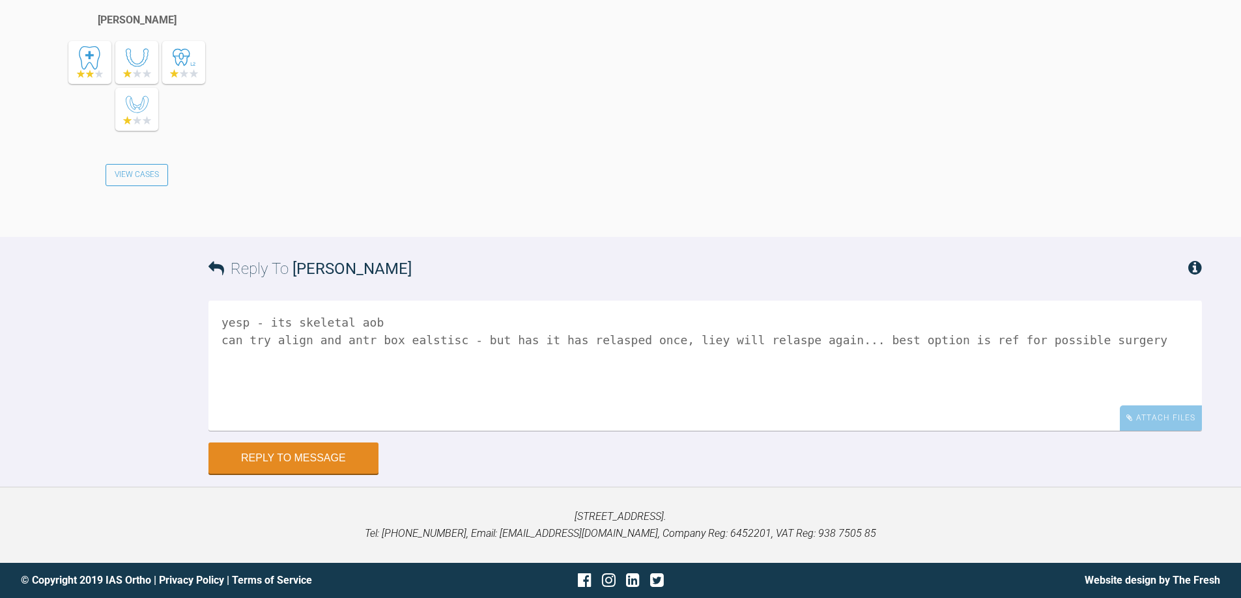
click at [834, 431] on textarea "yesp - its skeletal aob can try align and antr box ealstisc - but has it has re…" at bounding box center [704, 366] width 993 height 130
click at [402, 431] on textarea "yesp - its skeletal aob can try align and antr box ealstisc - but has it has re…" at bounding box center [704, 366] width 993 height 130
click at [673, 431] on textarea "yesp - its skeletal aob can try align and antr box elastisc - but has it has re…" at bounding box center [704, 366] width 993 height 130
click at [361, 431] on textarea "yesp - its skeletal aob can try align and antr box elastisc - but has it has re…" at bounding box center [704, 366] width 993 height 130
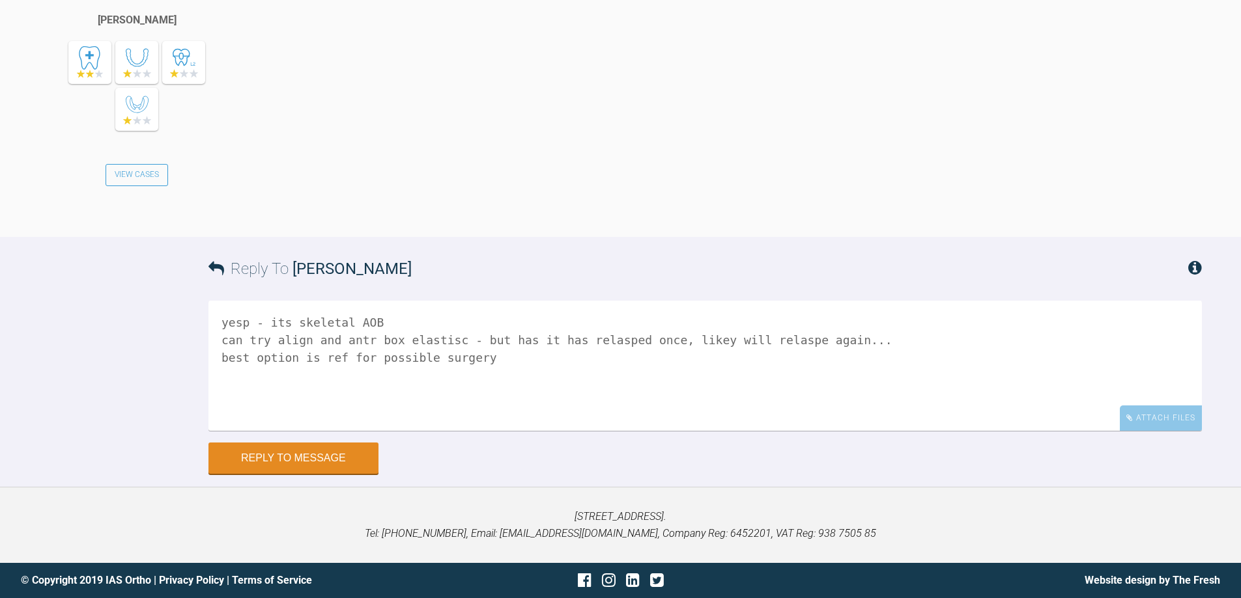
click at [658, 431] on textarea "yesp - its skeletal AOB can try align and antr box elastisc - but has it has re…" at bounding box center [704, 366] width 993 height 130
type textarea "yesp - its skeletal AOB can try align and antr box elastisc - but has it has re…"
click at [338, 466] on button "Reply to Message" at bounding box center [293, 459] width 170 height 31
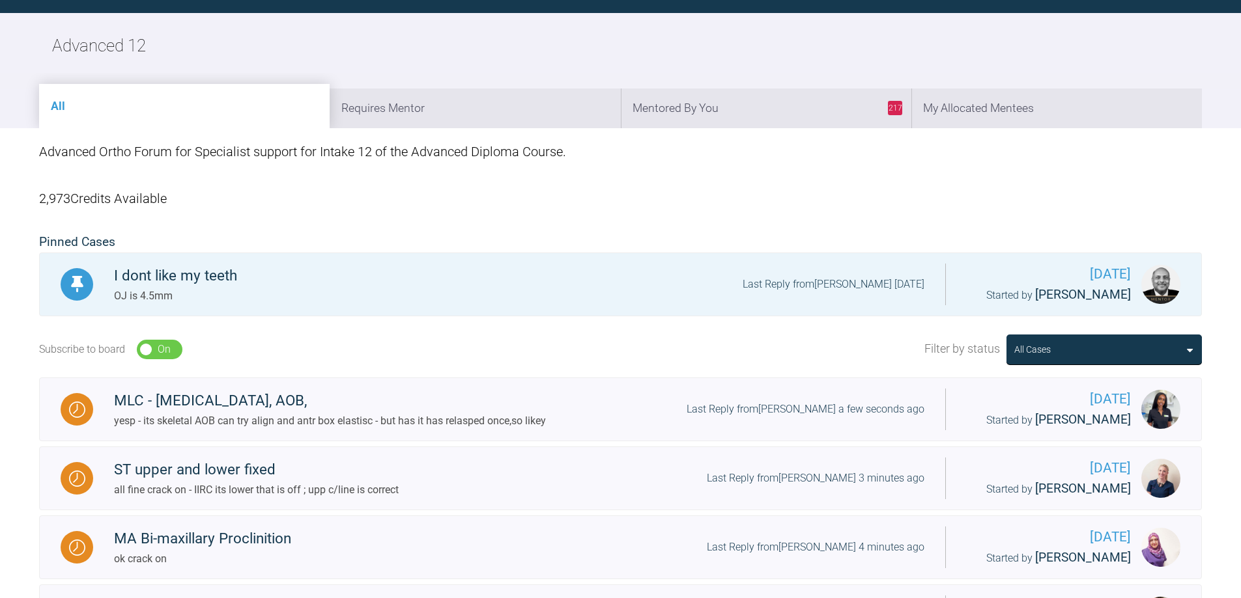
scroll to position [1438, 0]
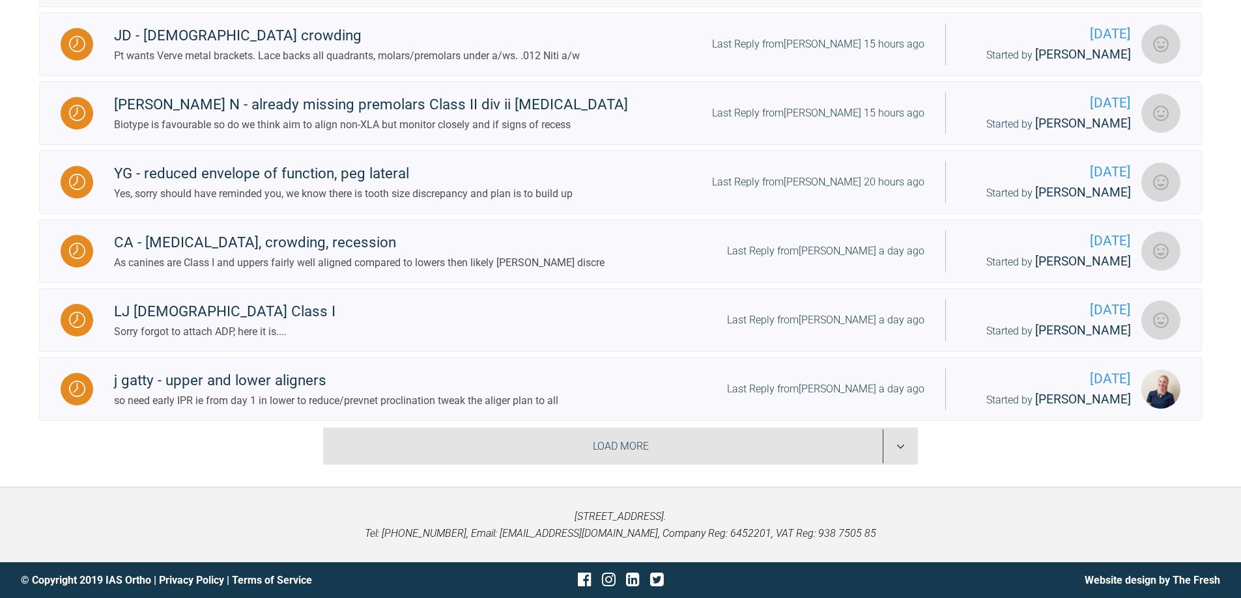
click at [901, 449] on div "Load More" at bounding box center [620, 447] width 595 height 38
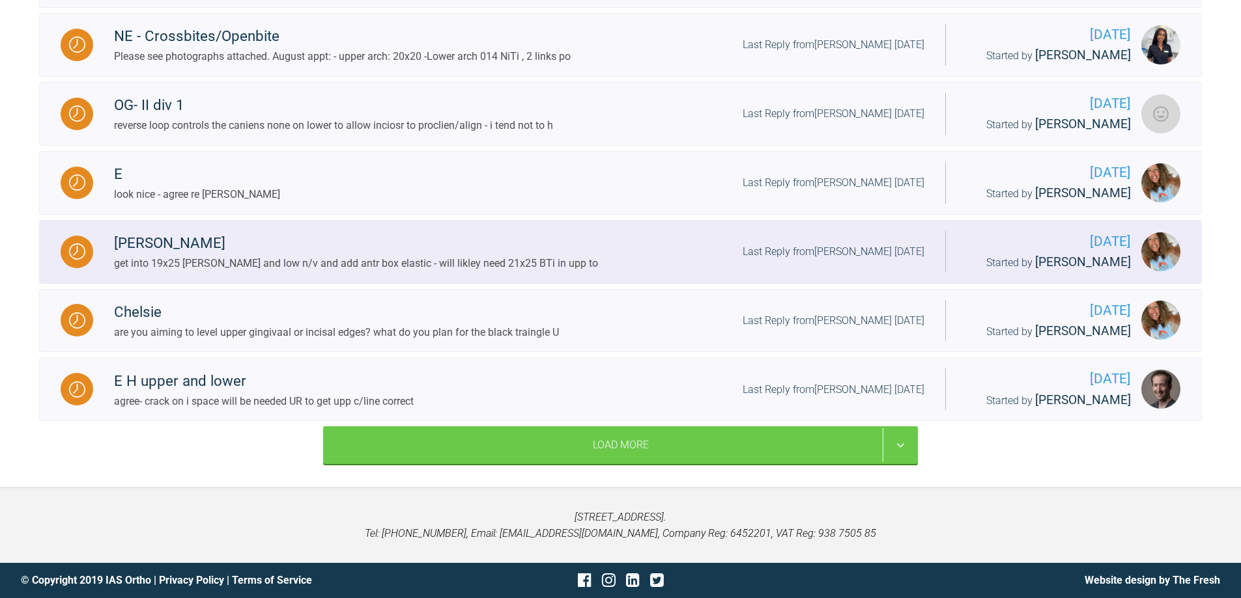
scroll to position [2998, 0]
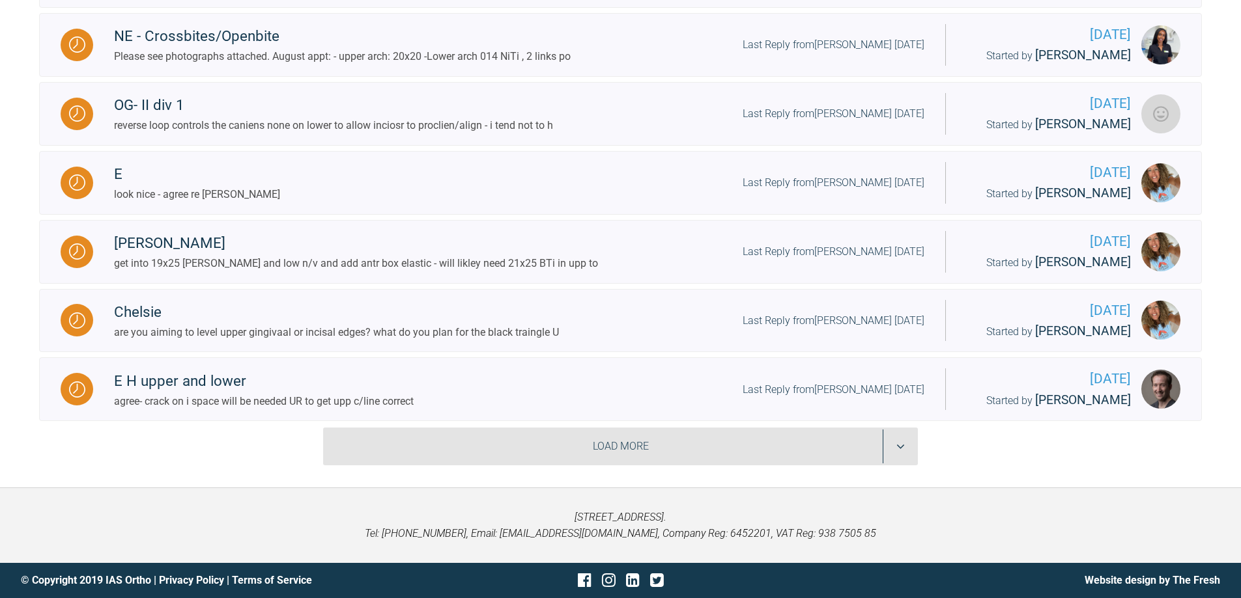
click at [888, 451] on div "Load More" at bounding box center [620, 447] width 595 height 38
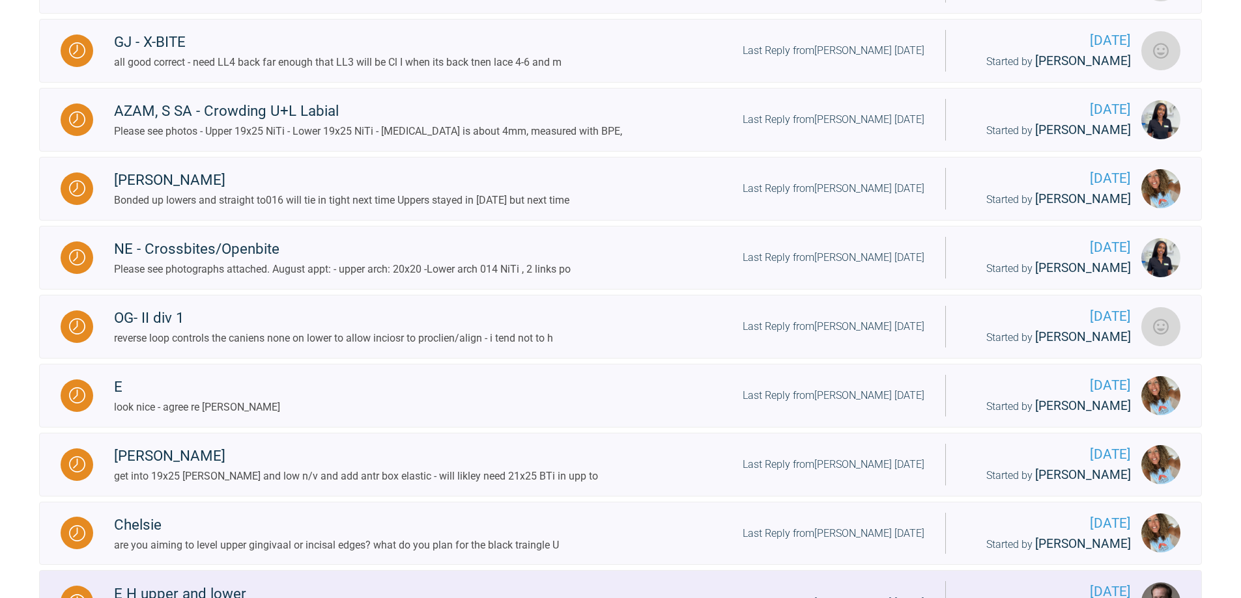
scroll to position [2542, 0]
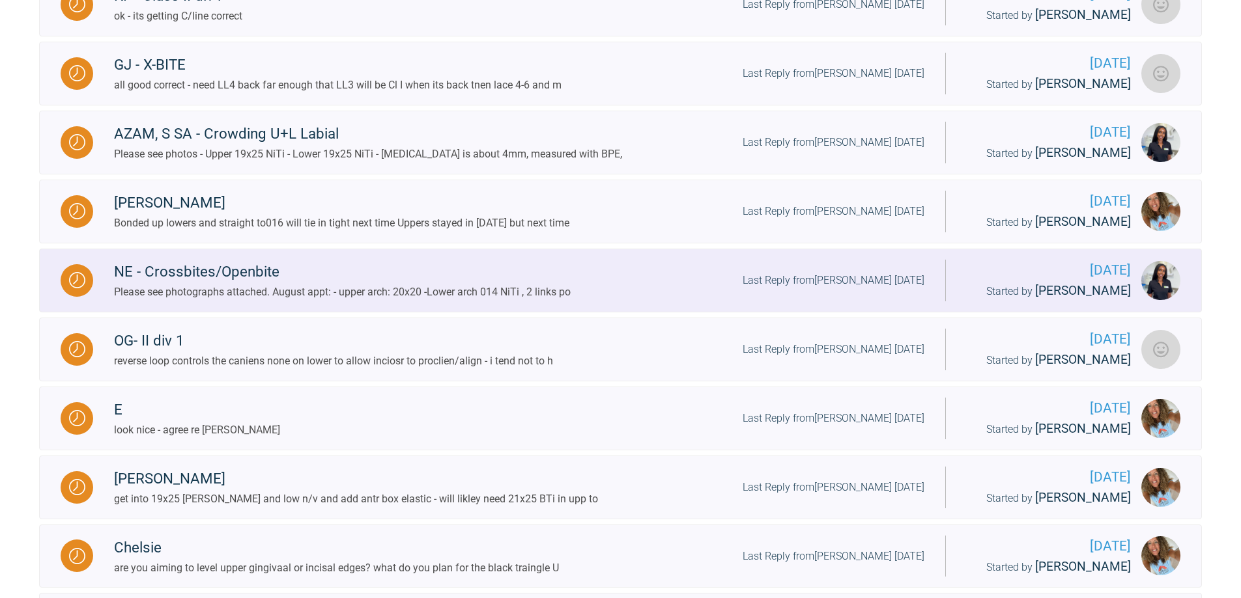
click at [880, 289] on div "Last Reply from [PERSON_NAME] [DATE]" at bounding box center [833, 280] width 182 height 17
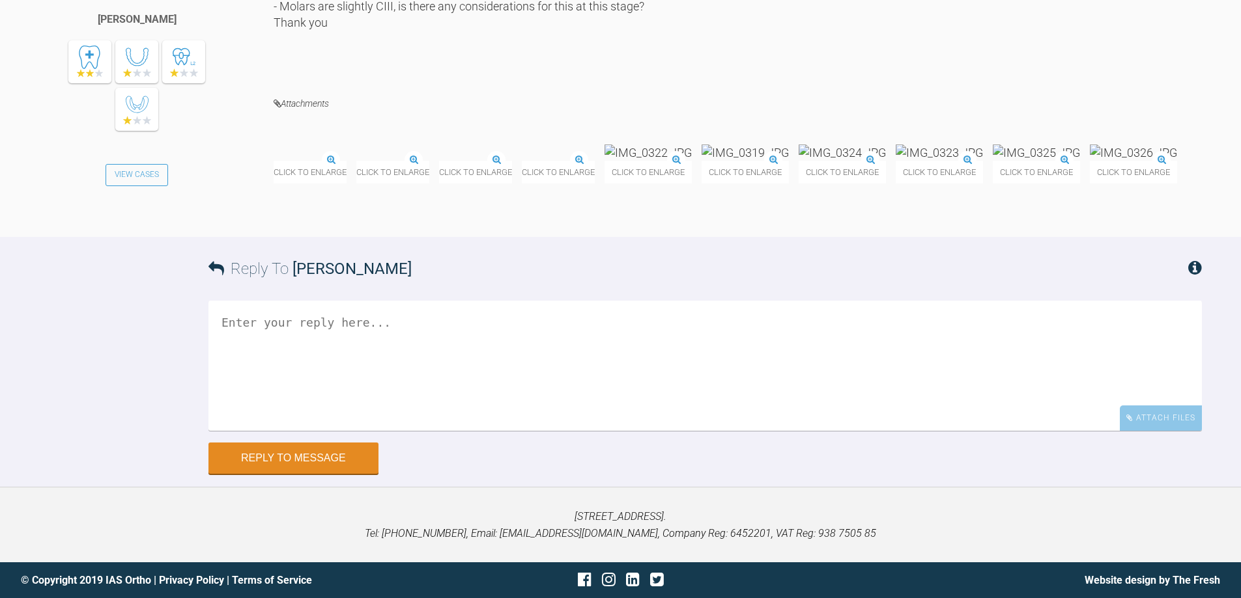
scroll to position [9771, 0]
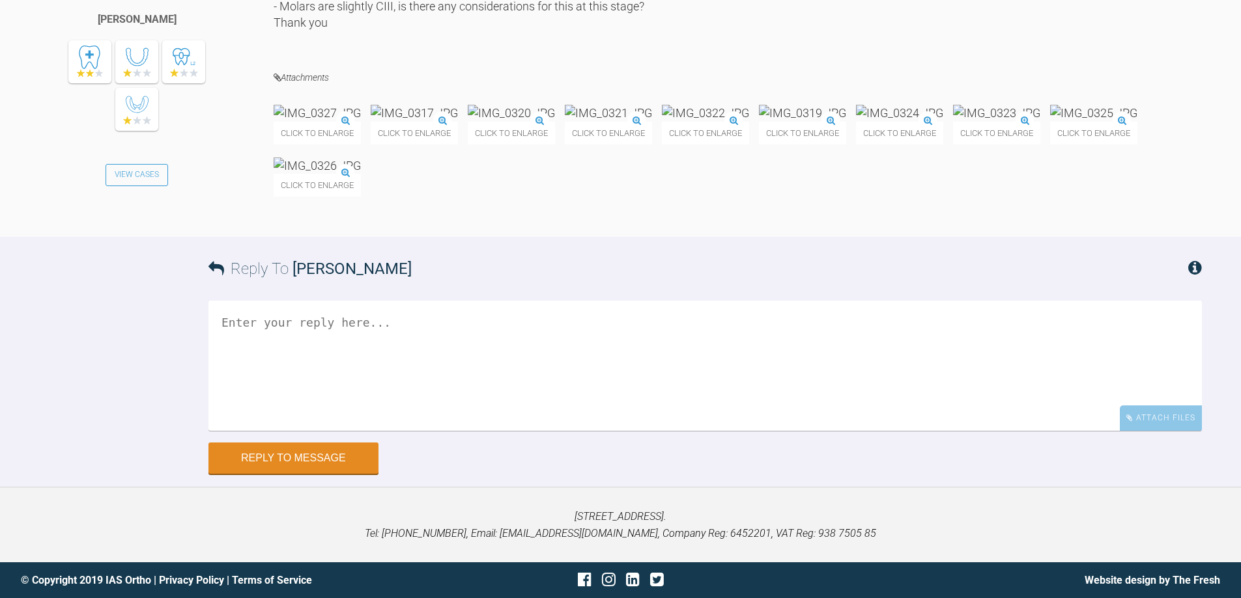
click at [588, 423] on textarea at bounding box center [704, 366] width 993 height 130
click at [345, 121] on img at bounding box center [317, 113] width 87 height 16
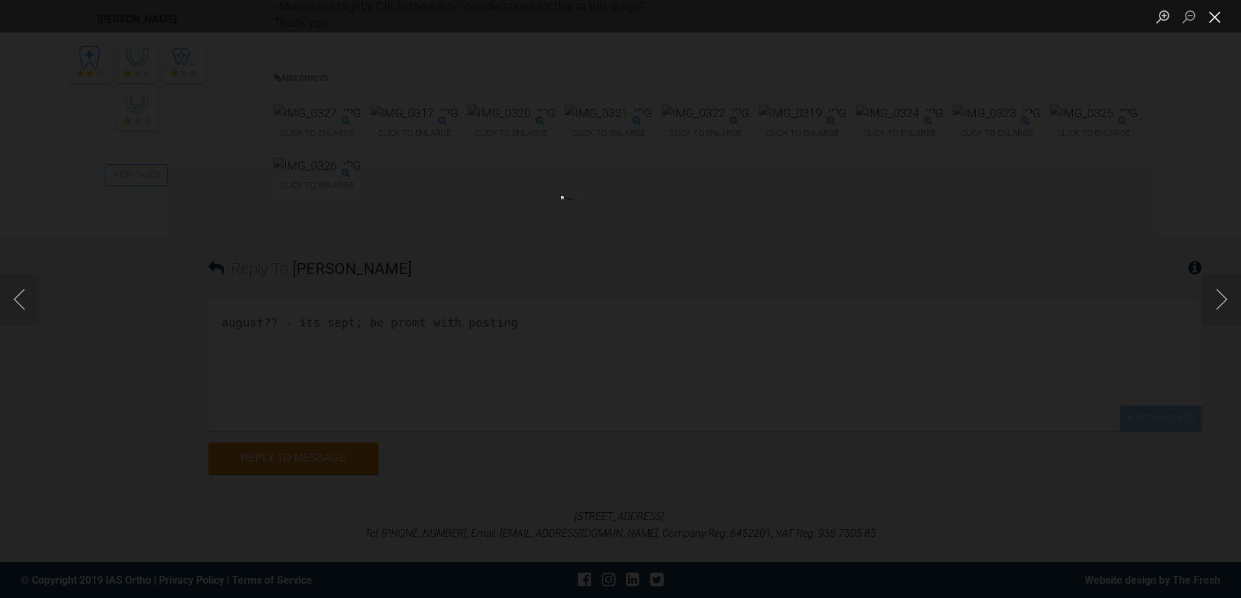
click at [1206, 21] on button "Close lightbox" at bounding box center [1215, 16] width 26 height 23
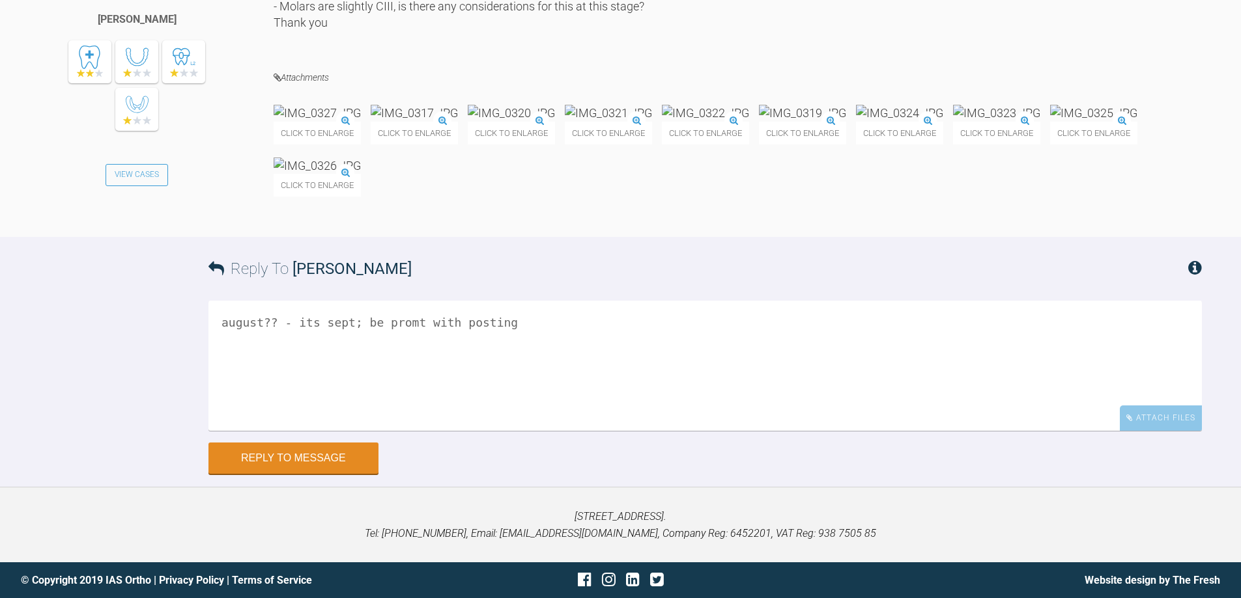
scroll to position [9842, 0]
click at [632, 359] on textarea "august?? - its sept; be promt with posting" at bounding box center [704, 366] width 993 height 130
click at [272, 431] on textarea "august?? - its sept; be promt with posting stop lower canien rtarction" at bounding box center [704, 366] width 993 height 130
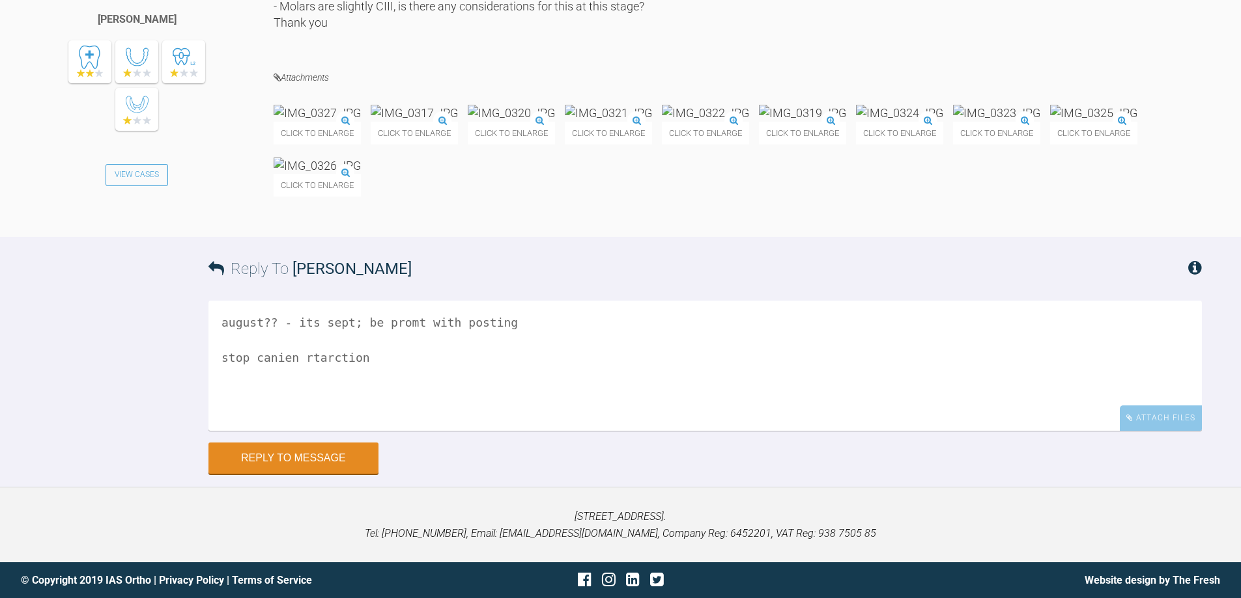
click at [302, 431] on textarea "august?? - its sept; be promt with posting stop canien rtarction" at bounding box center [704, 366] width 993 height 130
click at [386, 431] on textarea "august?? - its sept; be promt with posting stop canien retarction" at bounding box center [704, 366] width 993 height 130
click at [363, 431] on textarea "august?? - its sept; be promt with posting stop canien retarction ; you have sp…" at bounding box center [704, 366] width 993 height 130
click at [529, 431] on textarea "august?? - its sept; be promt with posting stop canien retarction ASAP ; you ha…" at bounding box center [704, 366] width 993 height 130
click at [697, 431] on textarea "august?? - its sept; be promt with posting stop canien retarction ASAP ; you ha…" at bounding box center [704, 366] width 993 height 130
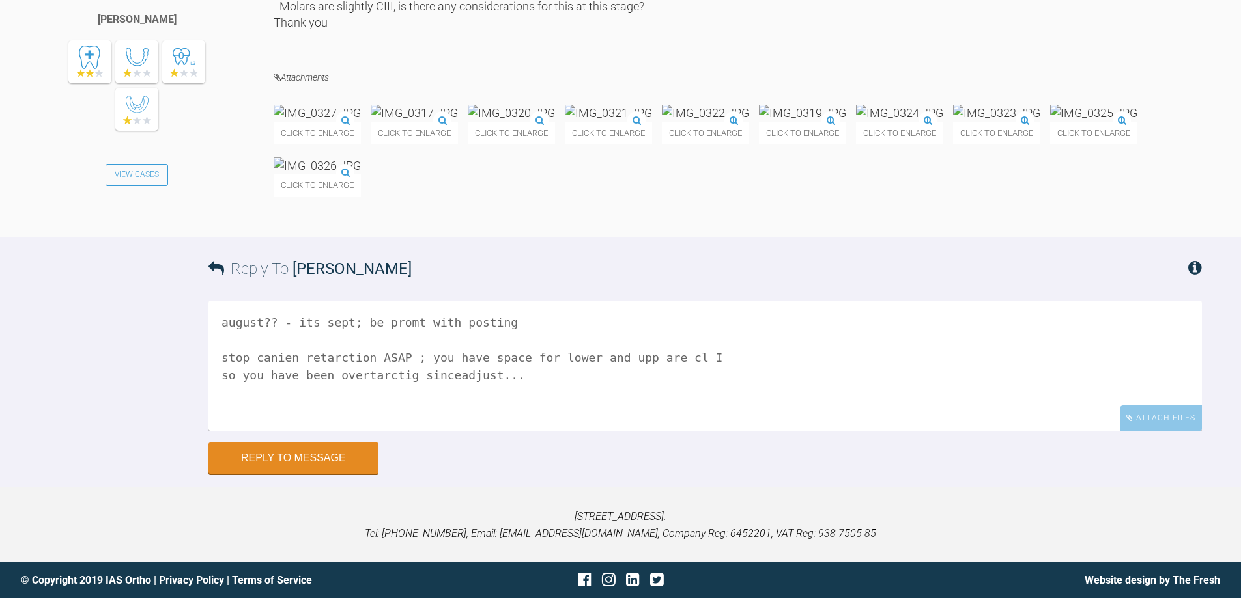
click at [362, 431] on textarea "august?? - its sept; be promt with posting stop canien retarction ASAP ; you ha…" at bounding box center [704, 366] width 993 height 130
click at [227, 431] on textarea "august?? - its sept; be promt with posting stop canien retarction ASAP ; you ha…" at bounding box center [704, 366] width 993 height 130
click at [395, 431] on textarea "august?? - its sept; be promt with posting stop canien retarction ASAP ; you ha…" at bounding box center [704, 366] width 993 height 130
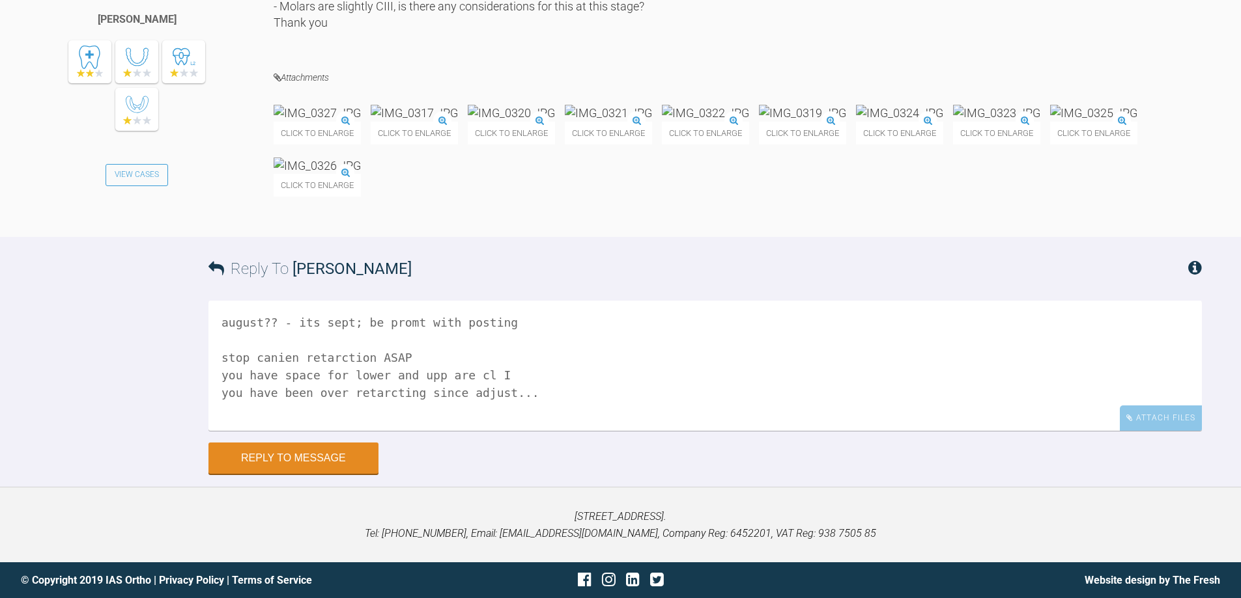
click at [502, 431] on textarea "august?? - its sept; be promt with posting stop canien retarction ASAP you have…" at bounding box center [704, 366] width 993 height 130
click at [511, 431] on textarea "august?? - its sept; be promt with posting stop canien retarction ASAP you have…" at bounding box center [704, 366] width 993 height 130
click at [232, 431] on textarea "august?? - its sept; be promt with posting stop canien retarction ASAP you have…" at bounding box center [704, 366] width 993 height 130
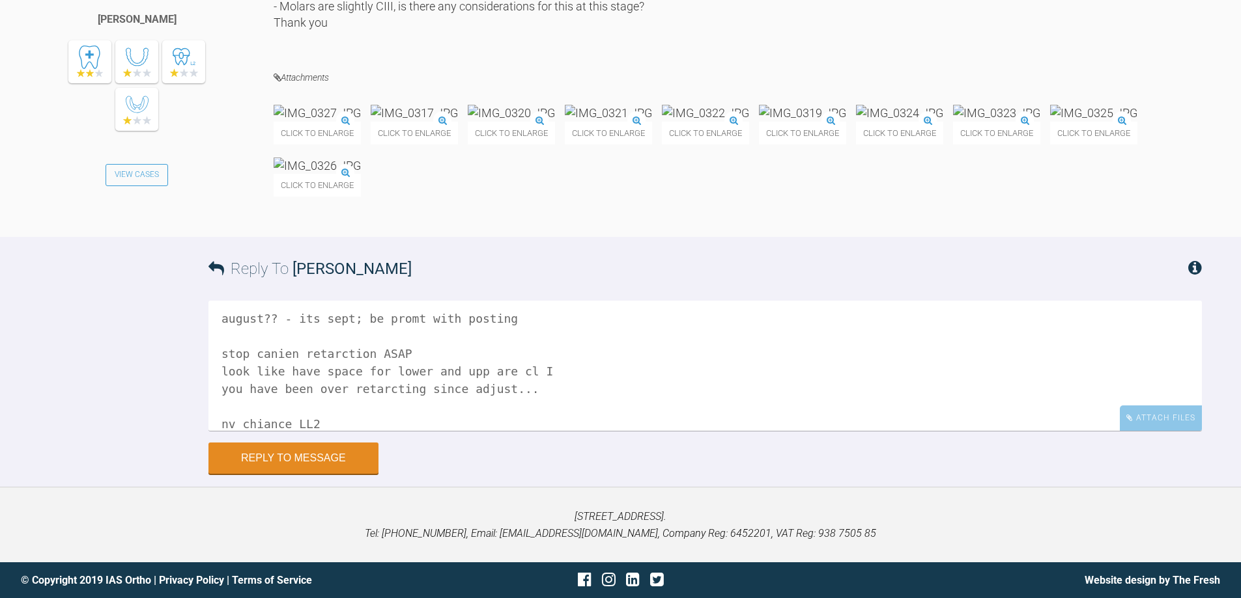
click at [545, 431] on textarea "august?? - its sept; be promt with posting stop canien retarction ASAP look lik…" at bounding box center [704, 366] width 993 height 130
click at [632, 431] on textarea "august?? - its sept; be promt with posting stop canien retarction ASAP look lik…" at bounding box center [704, 366] width 993 height 130
click at [285, 431] on textarea "august?? - its sept; be promt with posting stop canien retarction ASAP look lik…" at bounding box center [704, 366] width 993 height 130
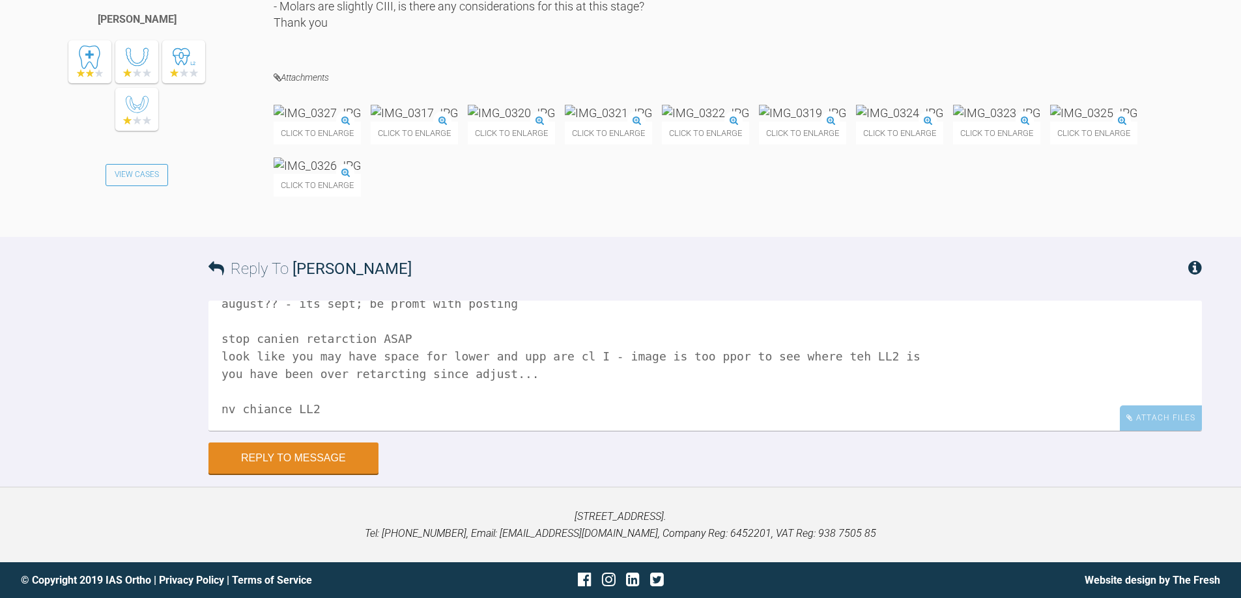
click at [340, 431] on textarea "august?? - its sept; be promt with posting stop canien retarction ASAP look lik…" at bounding box center [704, 366] width 993 height 130
type textarea "august?? - its sept; be promt with posting stop canien retarction ASAP look lik…"
click at [315, 453] on button "Reply to Message" at bounding box center [293, 459] width 170 height 31
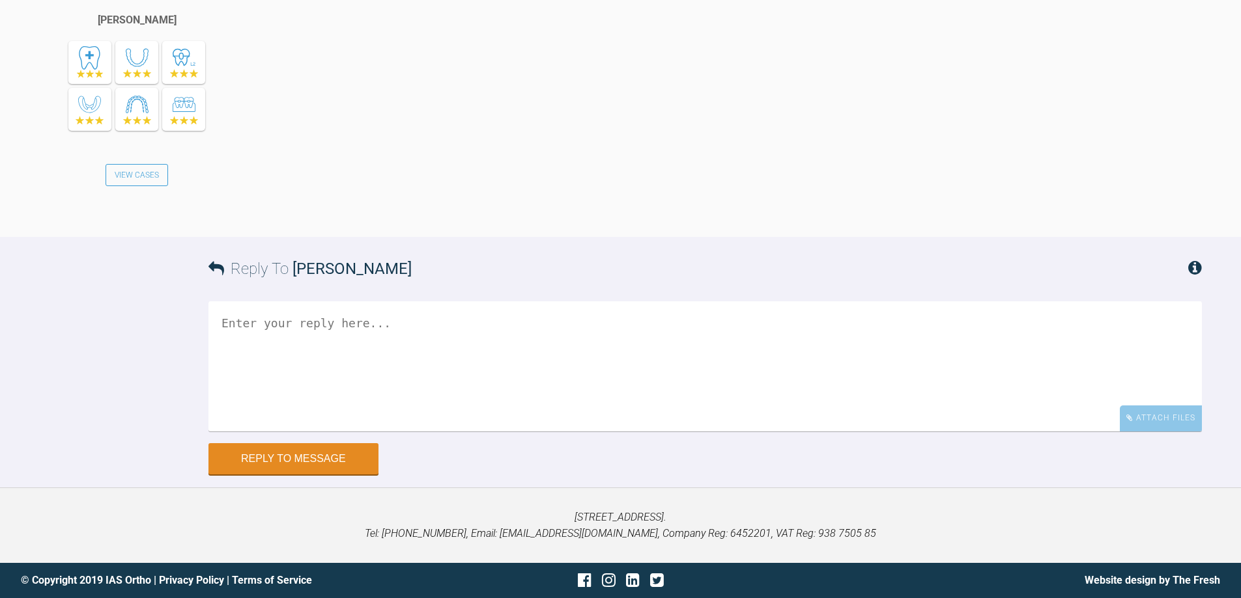
scroll to position [10301, 0]
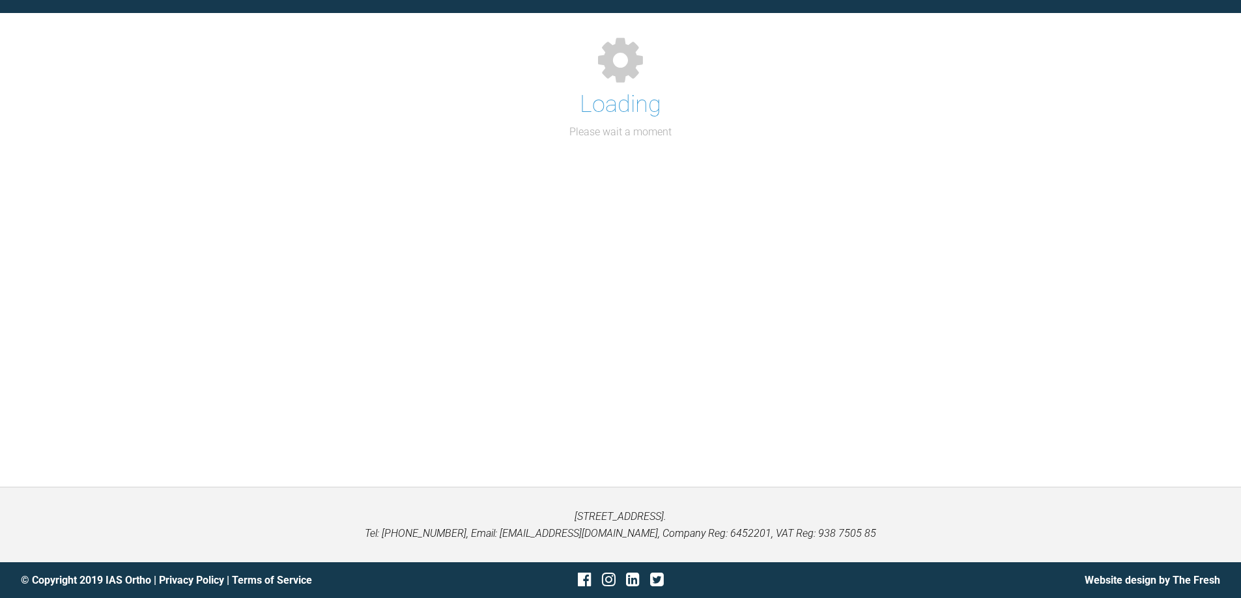
scroll to position [1438, 0]
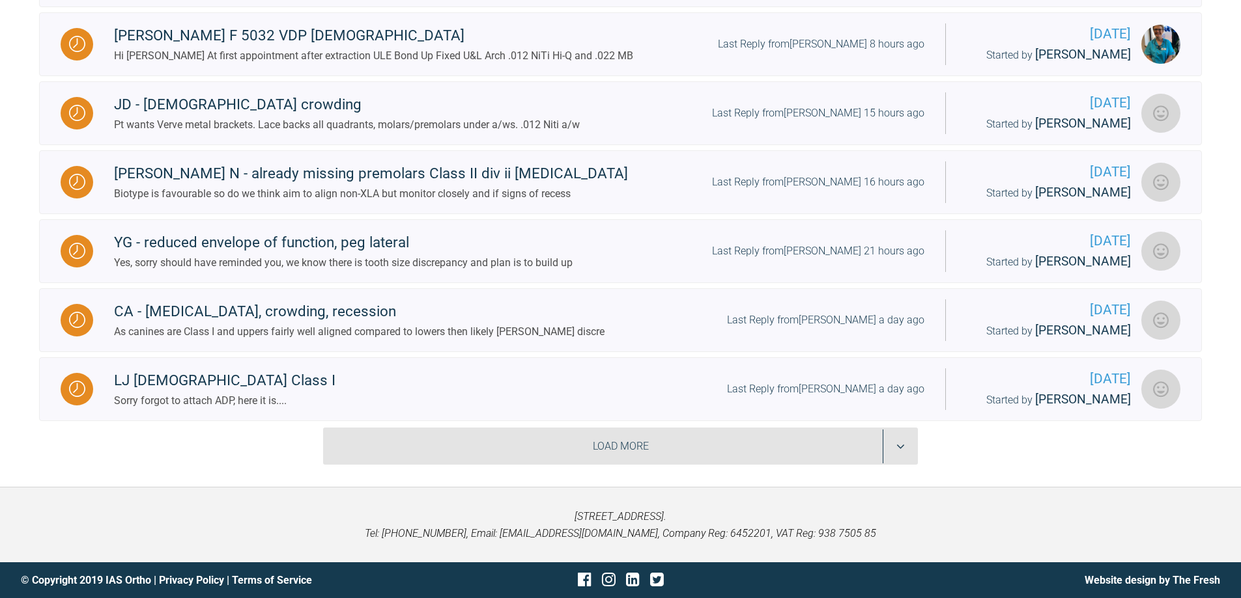
click at [899, 445] on div "Load More" at bounding box center [620, 447] width 595 height 38
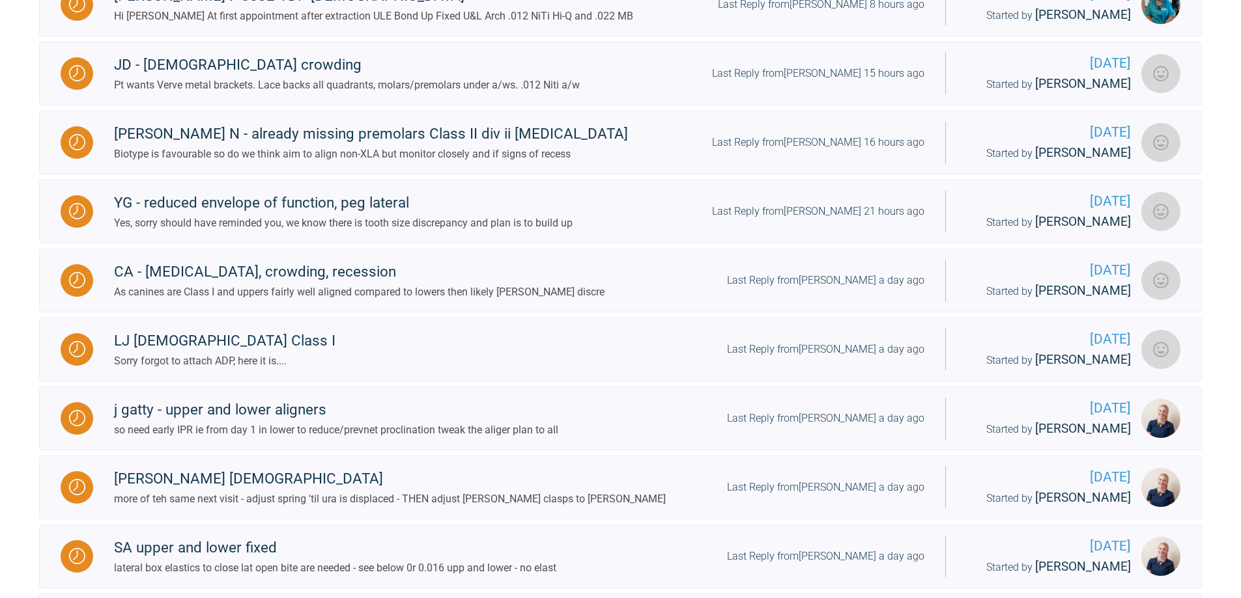
scroll to position [2998, 0]
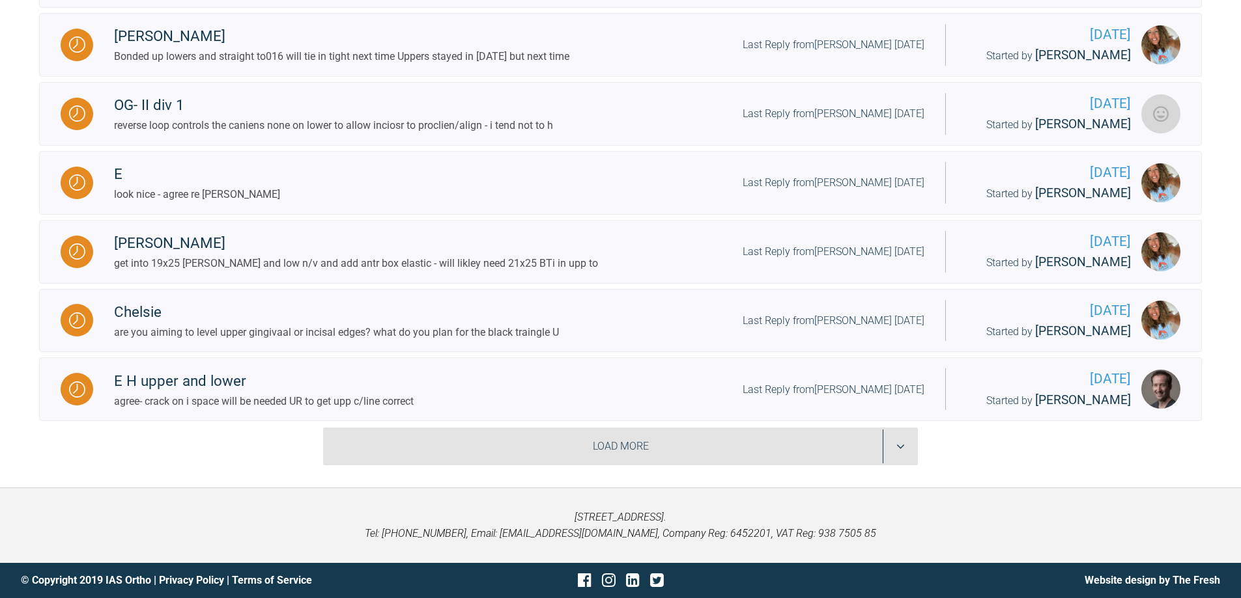
click at [899, 445] on div "Load More" at bounding box center [620, 447] width 595 height 38
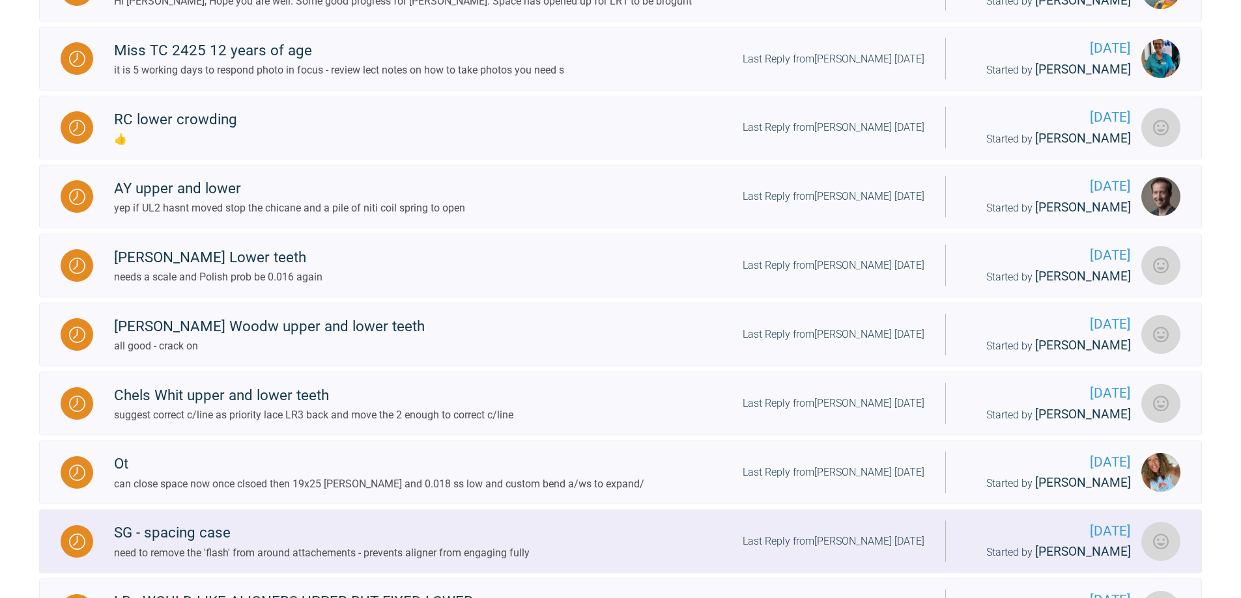
scroll to position [3868, 0]
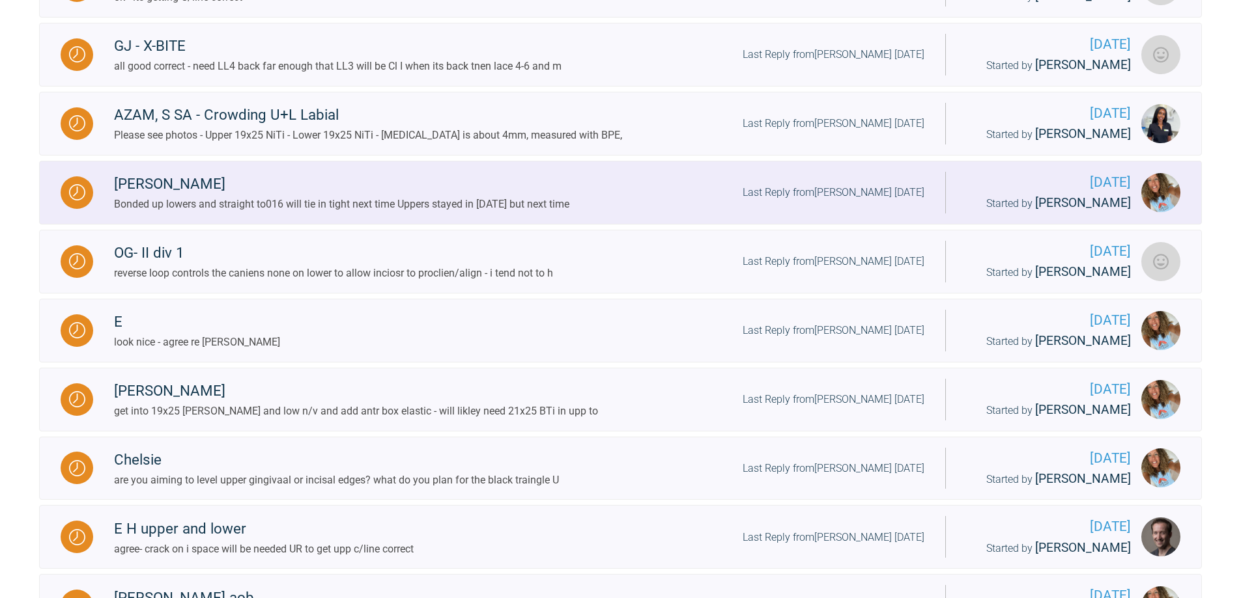
click at [832, 201] on div "Last Reply from [PERSON_NAME] [DATE]" at bounding box center [833, 192] width 182 height 17
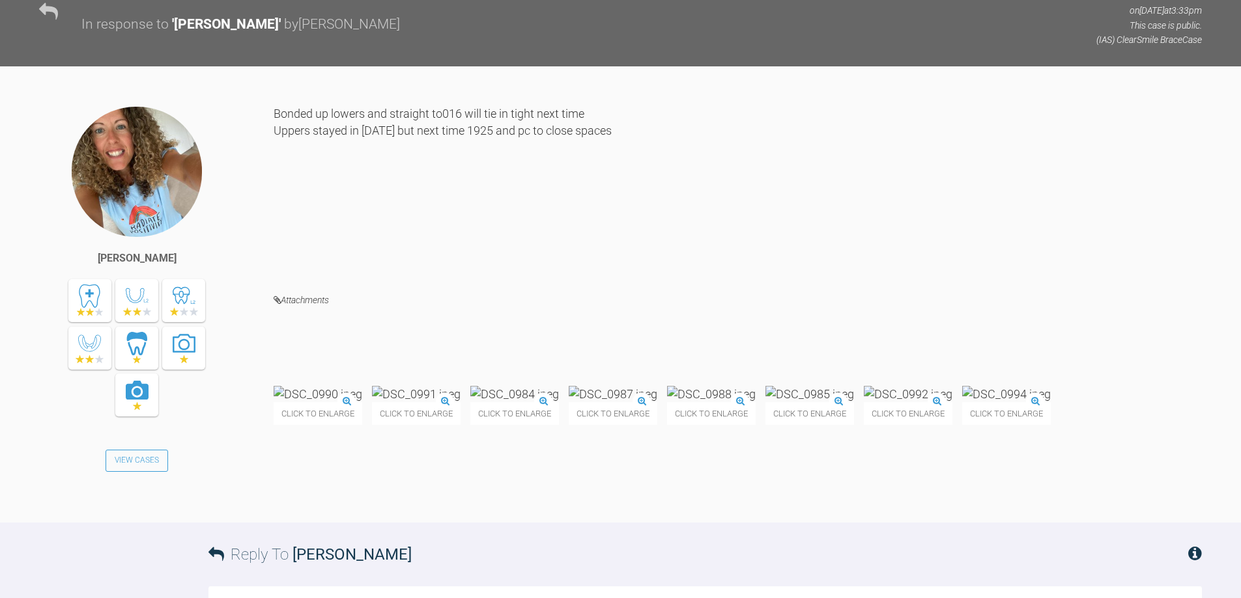
scroll to position [6542, 0]
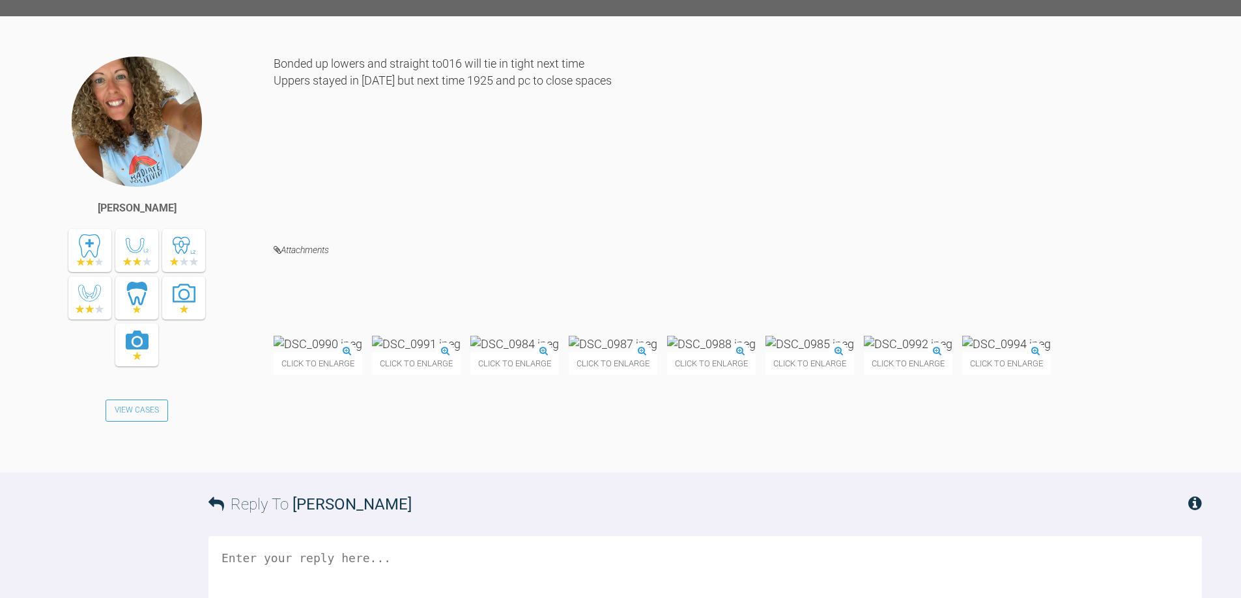
click at [666, 563] on textarea at bounding box center [704, 602] width 993 height 130
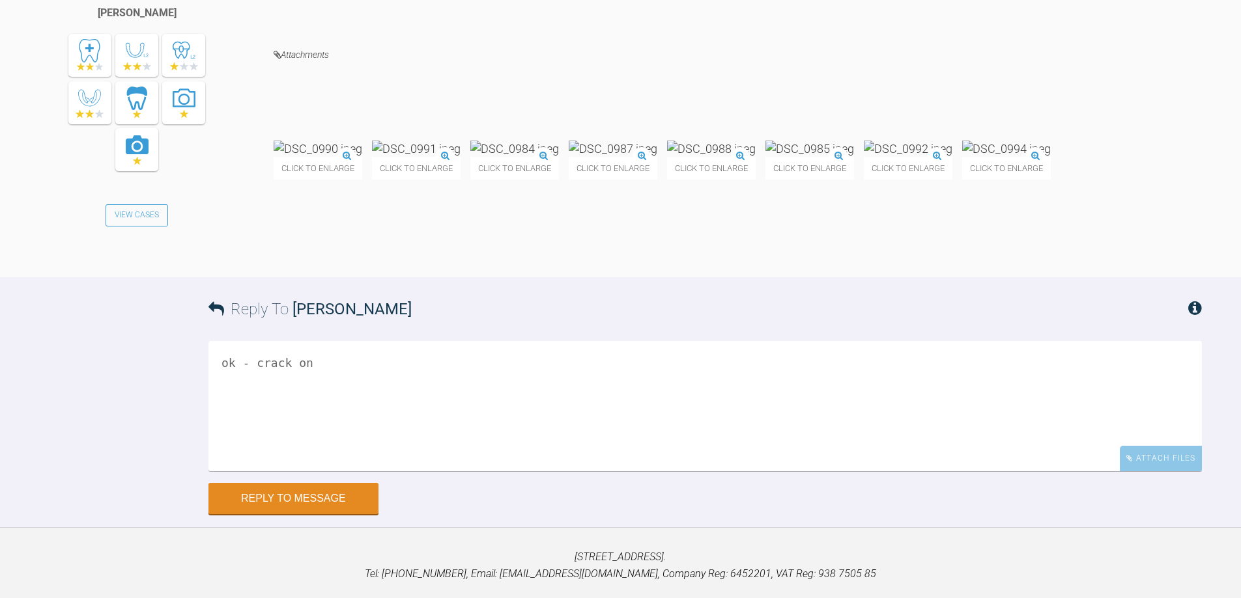
scroll to position [6777, 0]
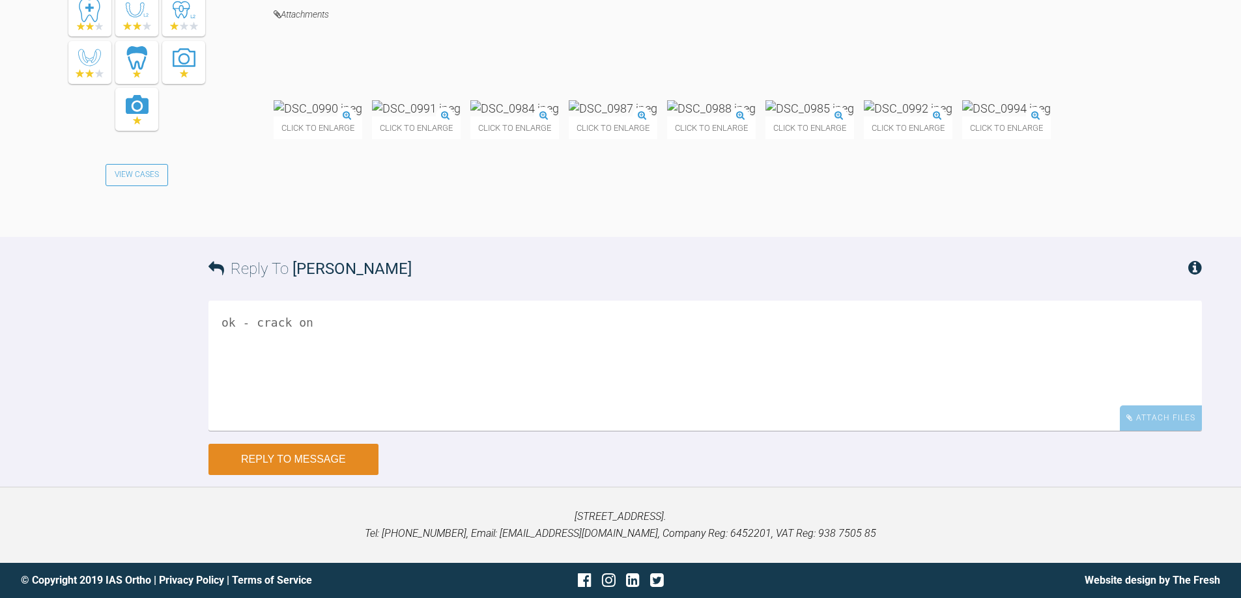
type textarea "ok - crack on"
click at [346, 460] on button "Reply to Message" at bounding box center [293, 459] width 170 height 31
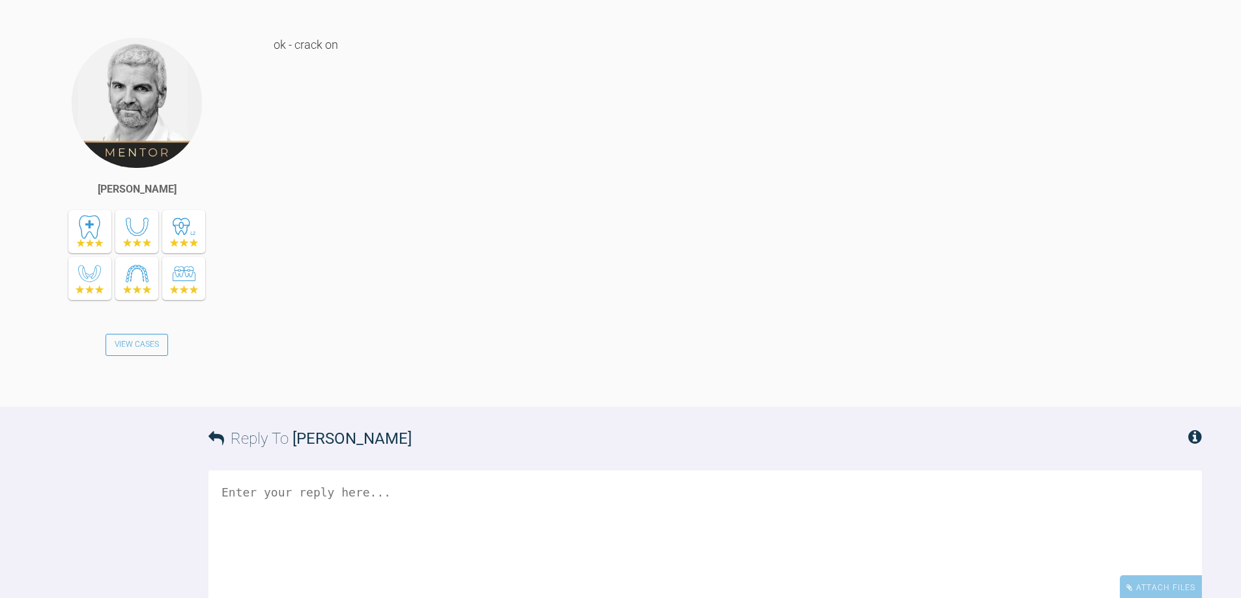
scroll to position [7171, 0]
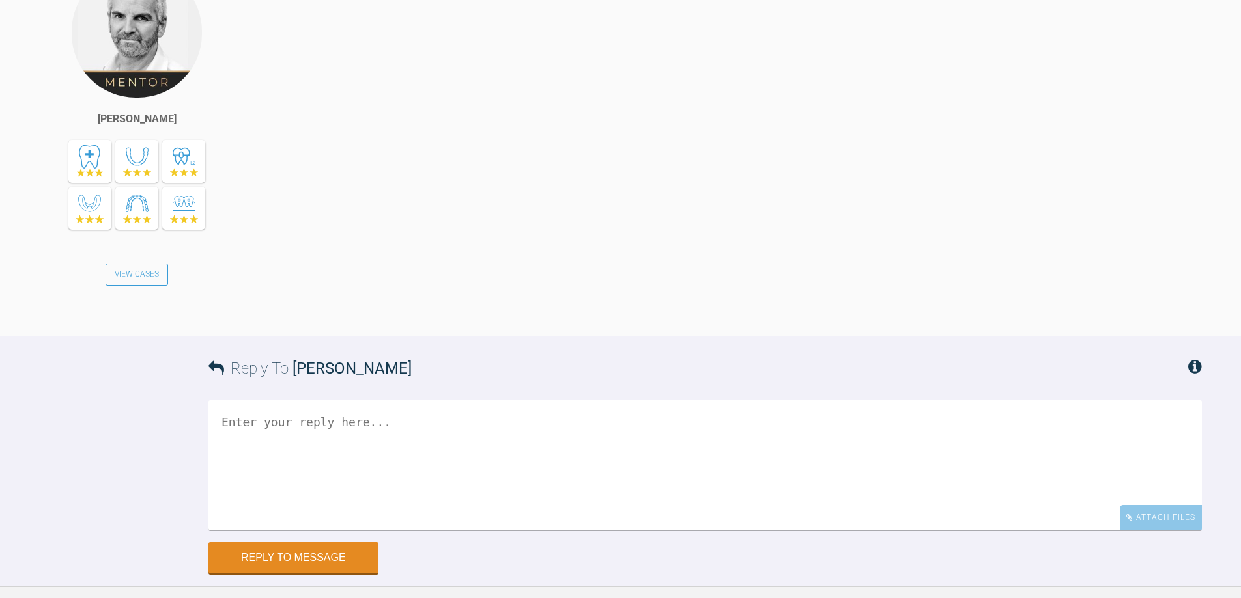
click at [429, 450] on textarea at bounding box center [704, 466] width 993 height 130
type textarea "prob need [PERSON_NAME] when in 19x25 to reduce OJ/sock in buccal segs"
click at [310, 551] on button "Reply to Message" at bounding box center [293, 559] width 170 height 31
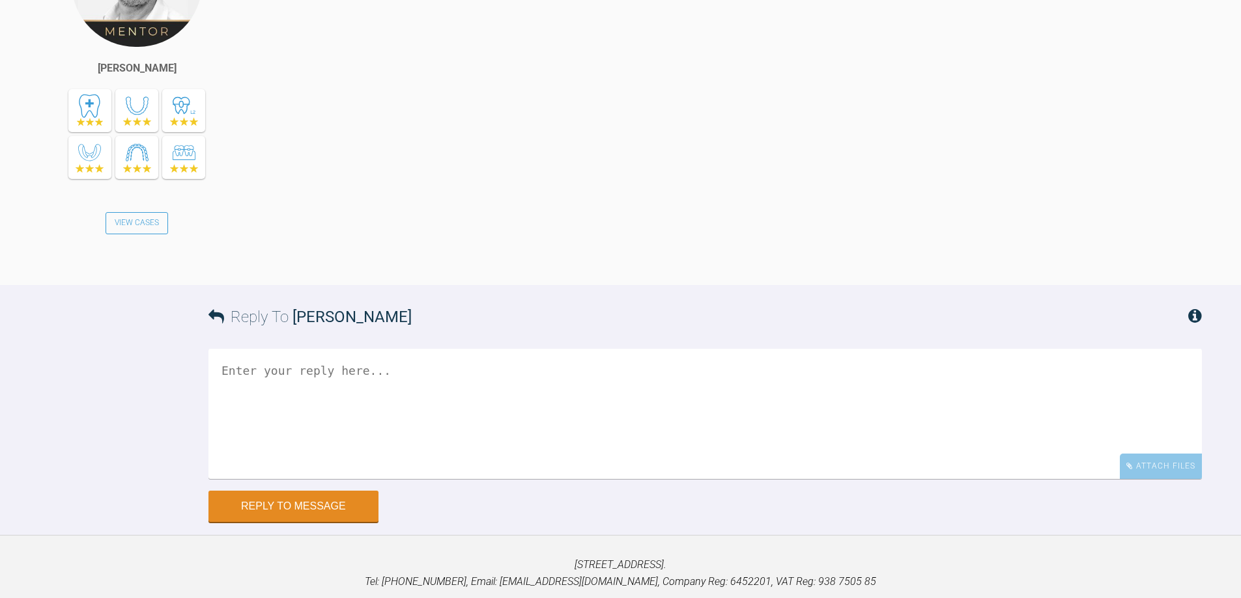
scroll to position [7730, 0]
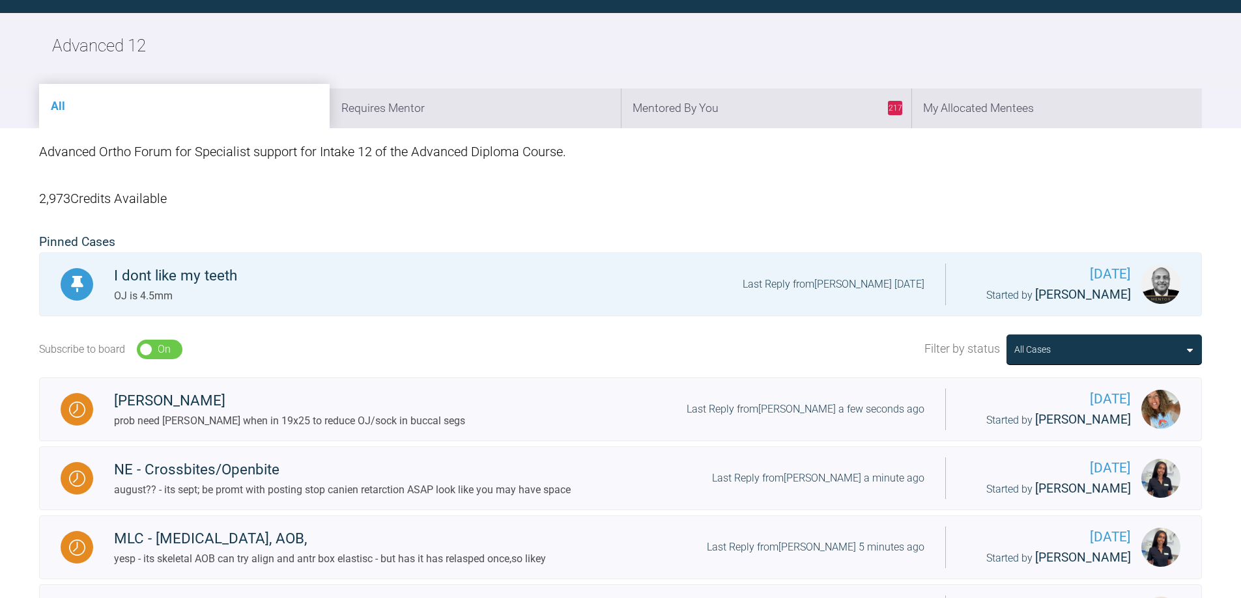
scroll to position [1458, 0]
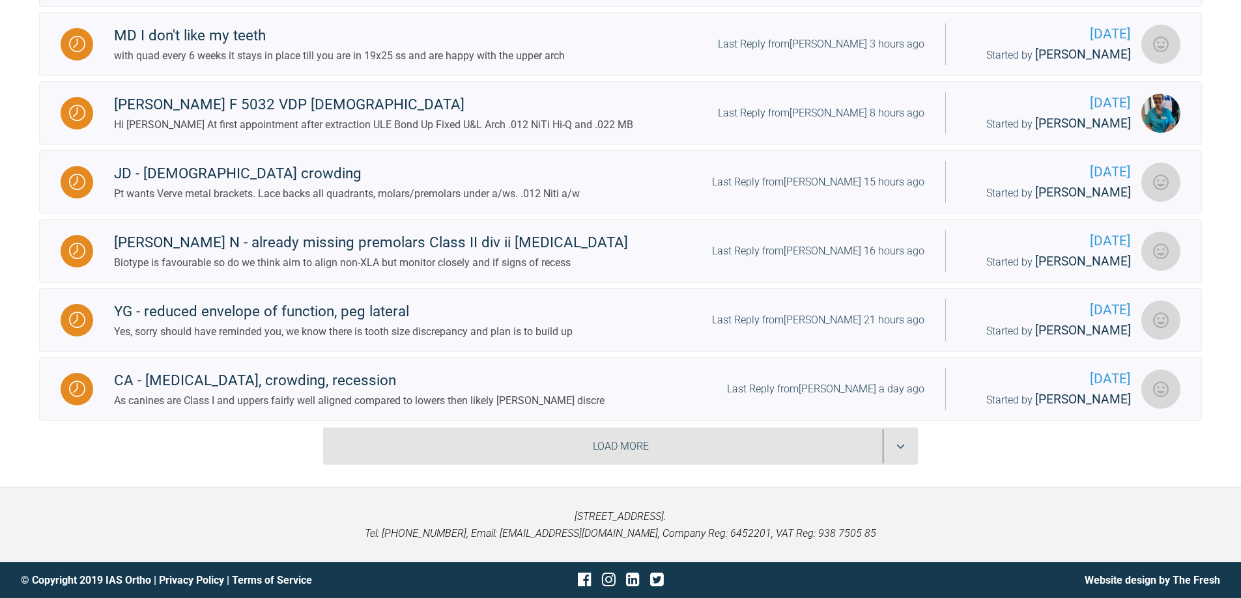
click at [905, 449] on div "Load More" at bounding box center [620, 447] width 595 height 38
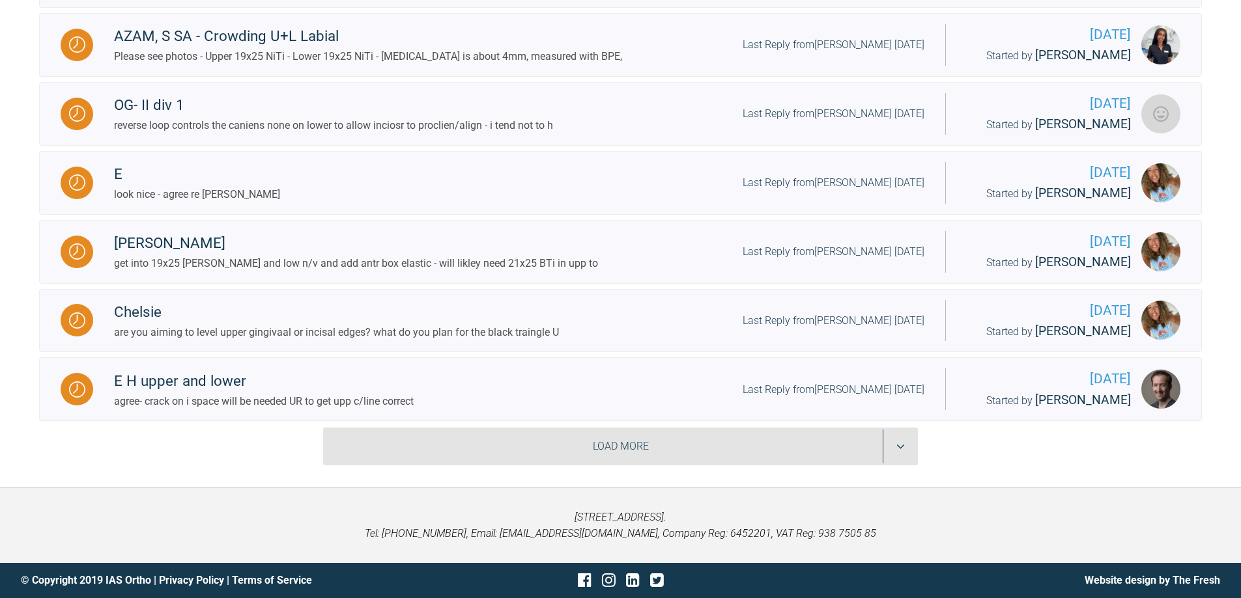
click at [905, 449] on div "Load More" at bounding box center [620, 447] width 595 height 38
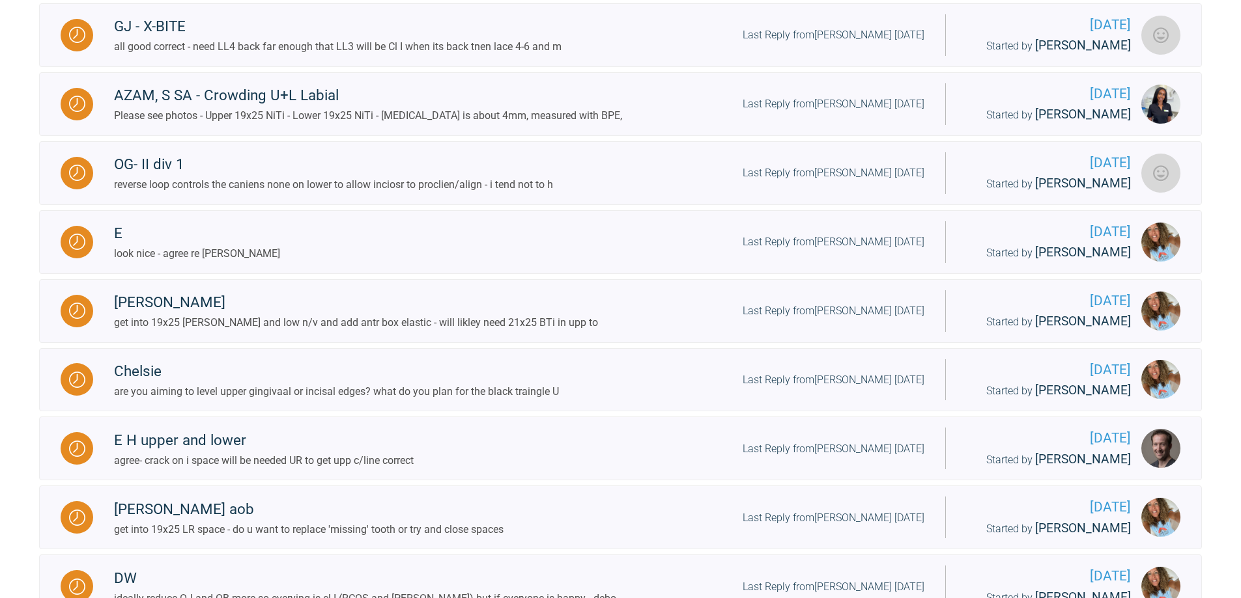
scroll to position [2695, 0]
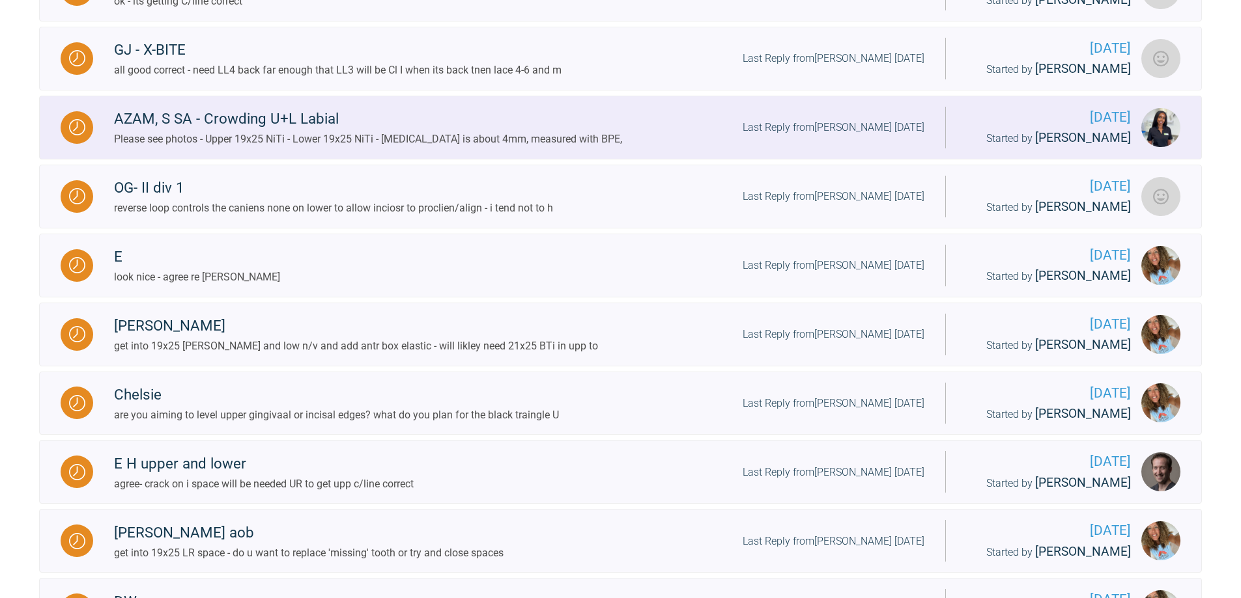
click at [851, 136] on div "Last Reply from [PERSON_NAME] [DATE]" at bounding box center [833, 127] width 182 height 17
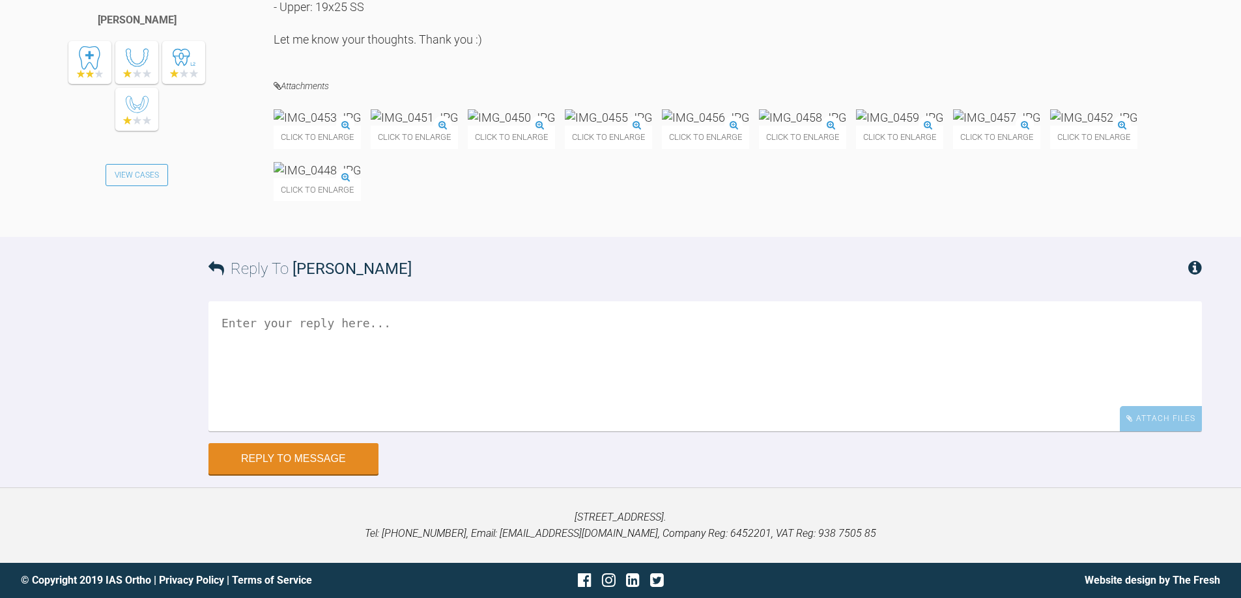
scroll to position [13757, 0]
click at [390, 397] on textarea at bounding box center [704, 367] width 993 height 130
click at [272, 388] on textarea "yes iunl lateral [PERSON_NAME] on R side 4.5ox 1/4inch - full time" at bounding box center [704, 367] width 993 height 130
type textarea "yes uni lateral [PERSON_NAME] on R side 4.5ox 1/4inch - full time"
click at [298, 476] on button "Reply to Message" at bounding box center [293, 460] width 170 height 31
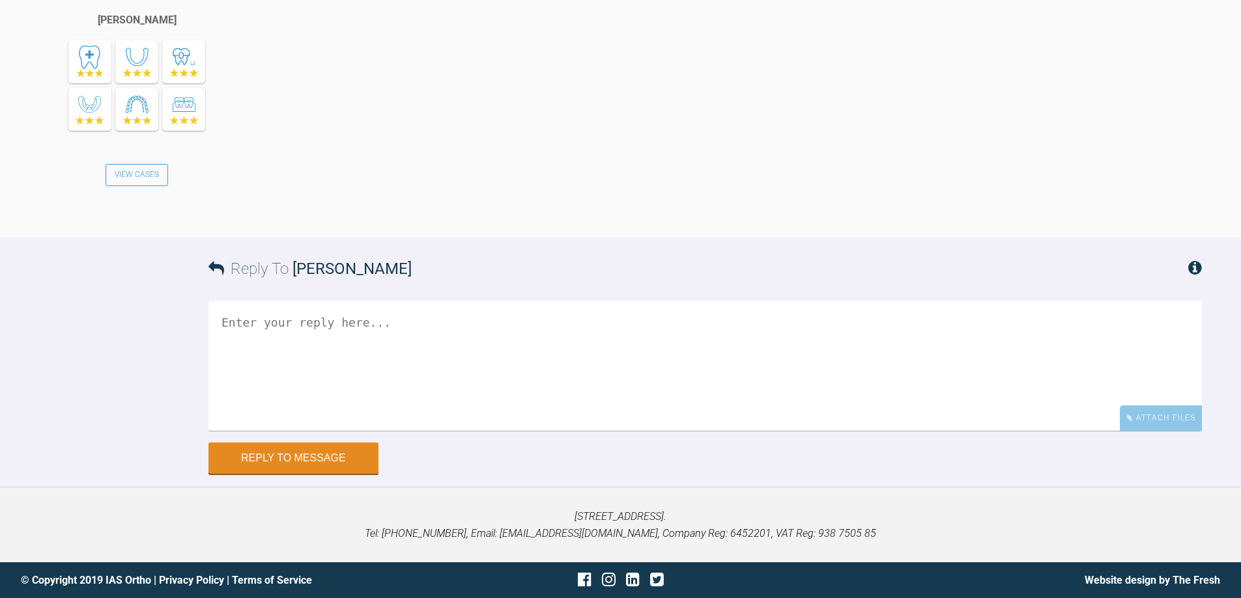
scroll to position [14281, 0]
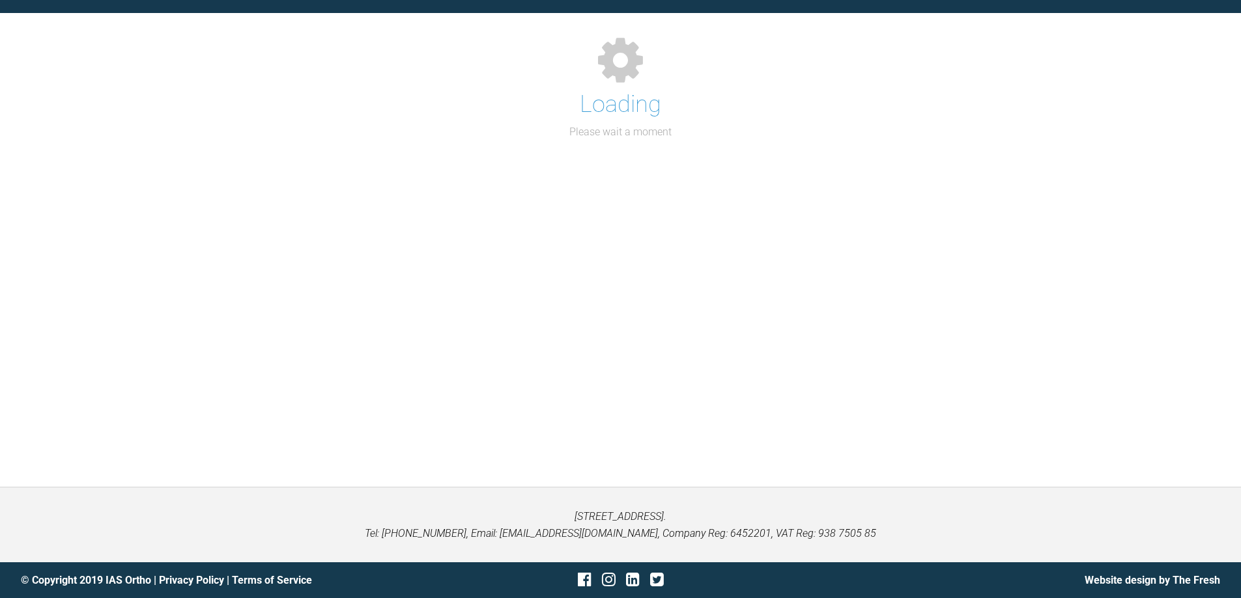
scroll to position [1458, 0]
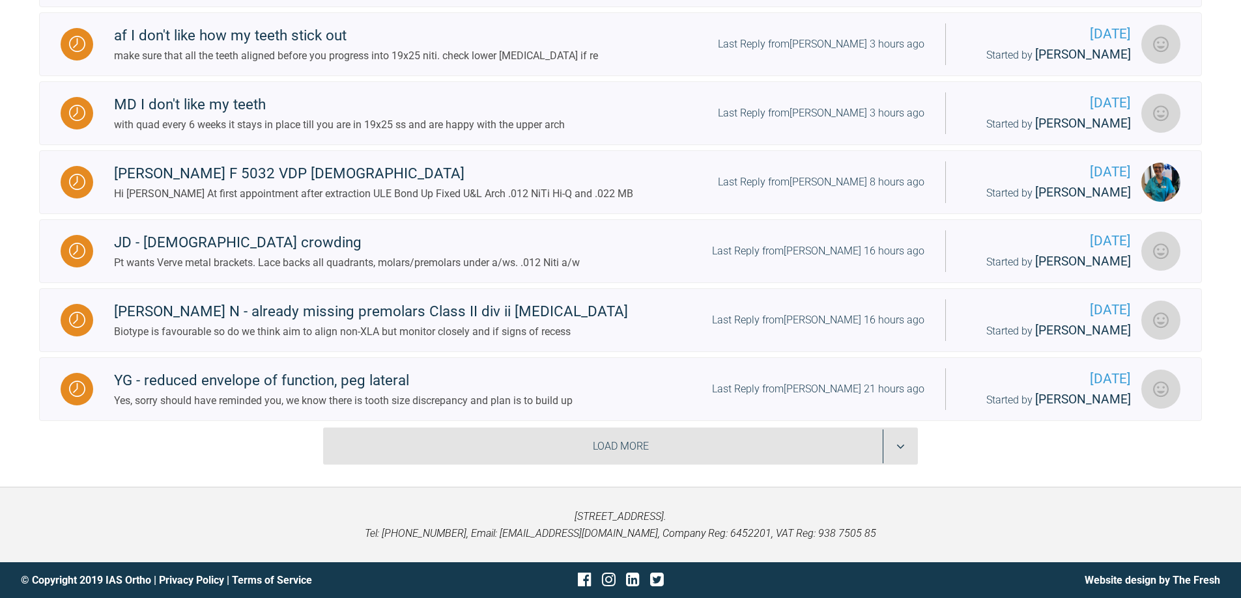
click at [895, 449] on div "Load More" at bounding box center [620, 447] width 595 height 38
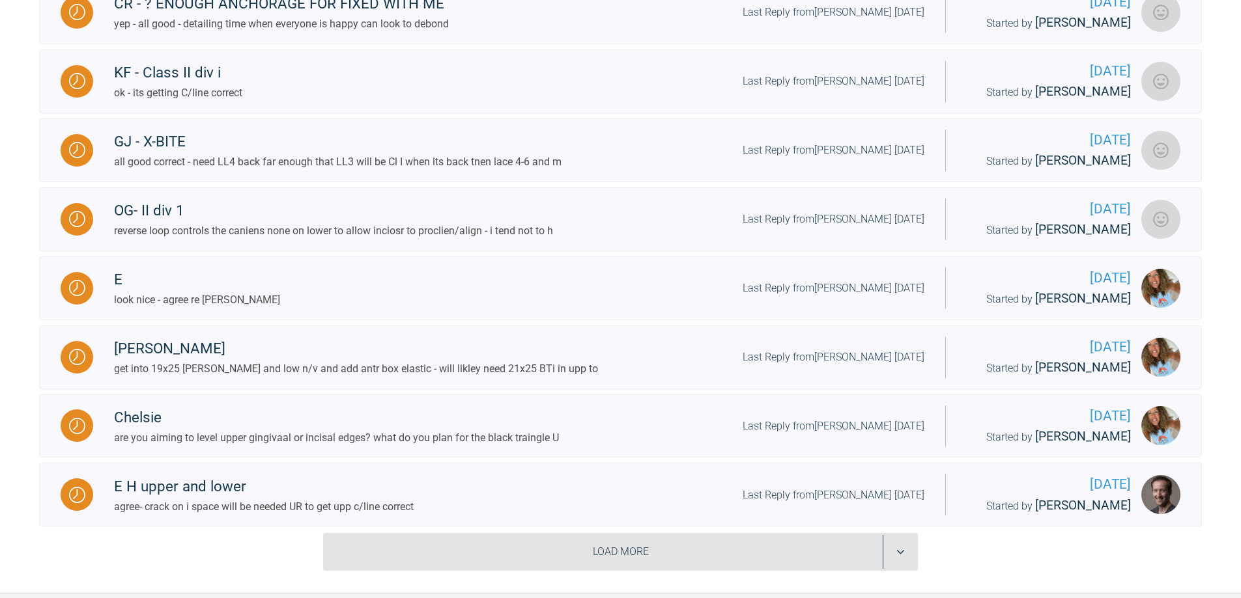
scroll to position [2998, 0]
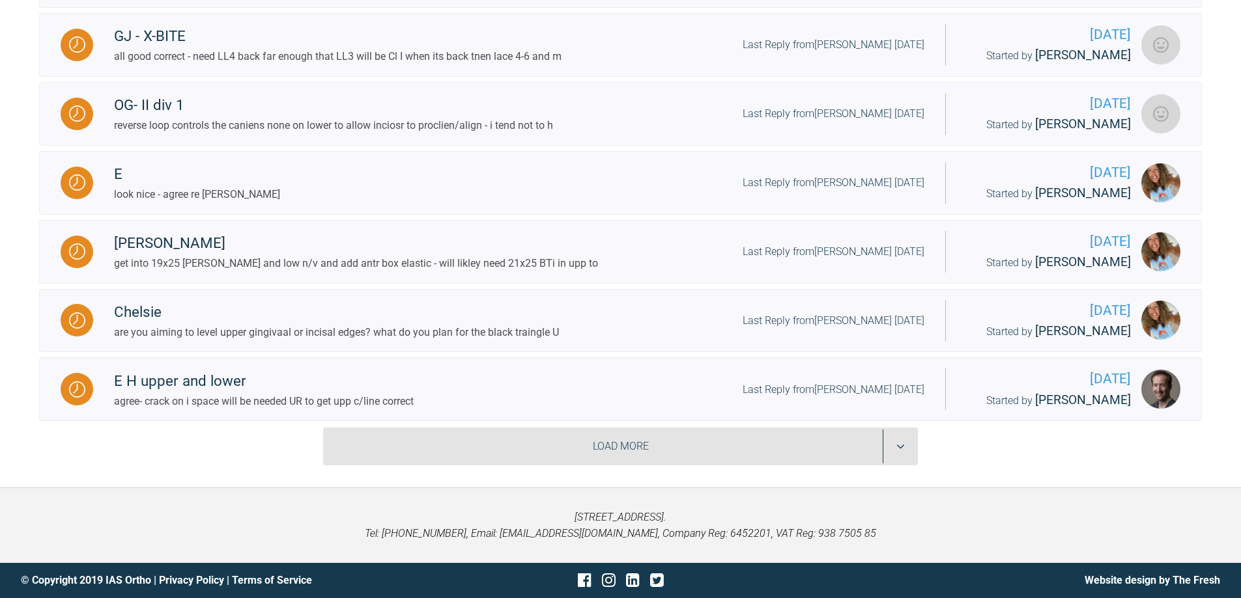
click at [895, 449] on div "Load More" at bounding box center [620, 447] width 595 height 38
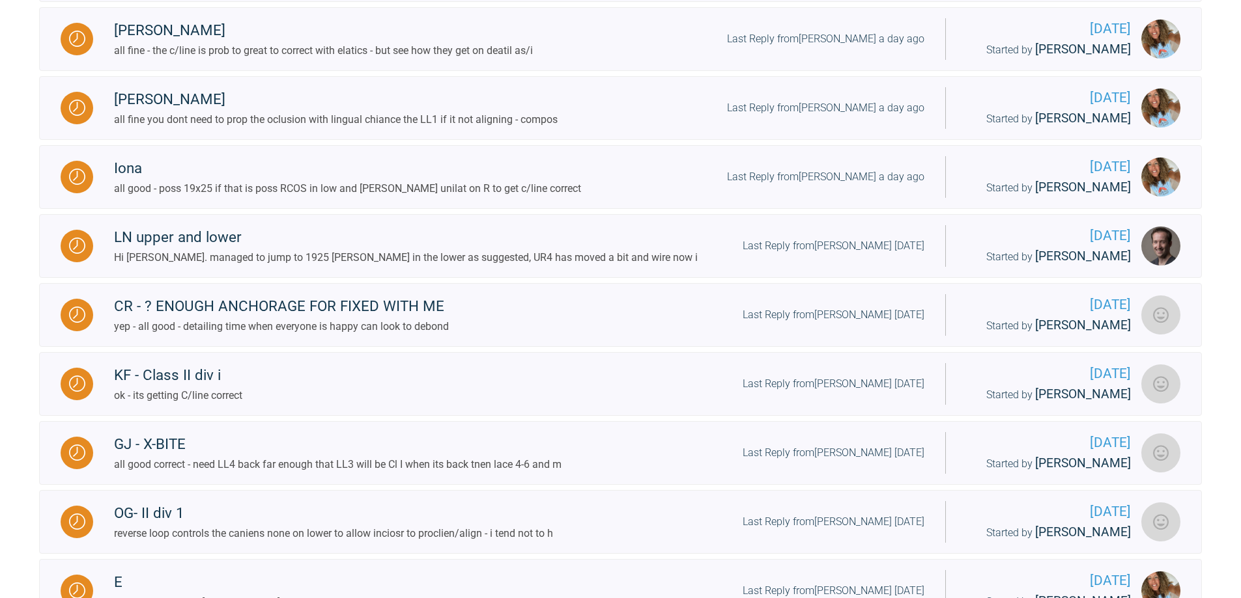
scroll to position [2347, 0]
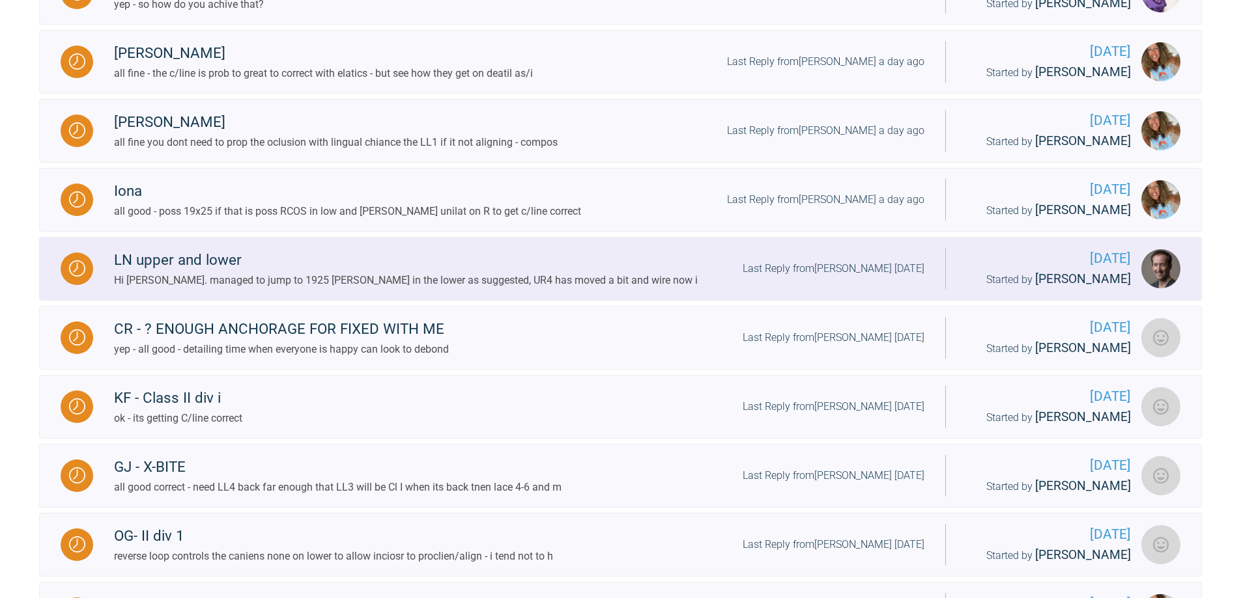
click at [848, 277] on div "Last Reply from [PERSON_NAME] [DATE]" at bounding box center [833, 268] width 182 height 17
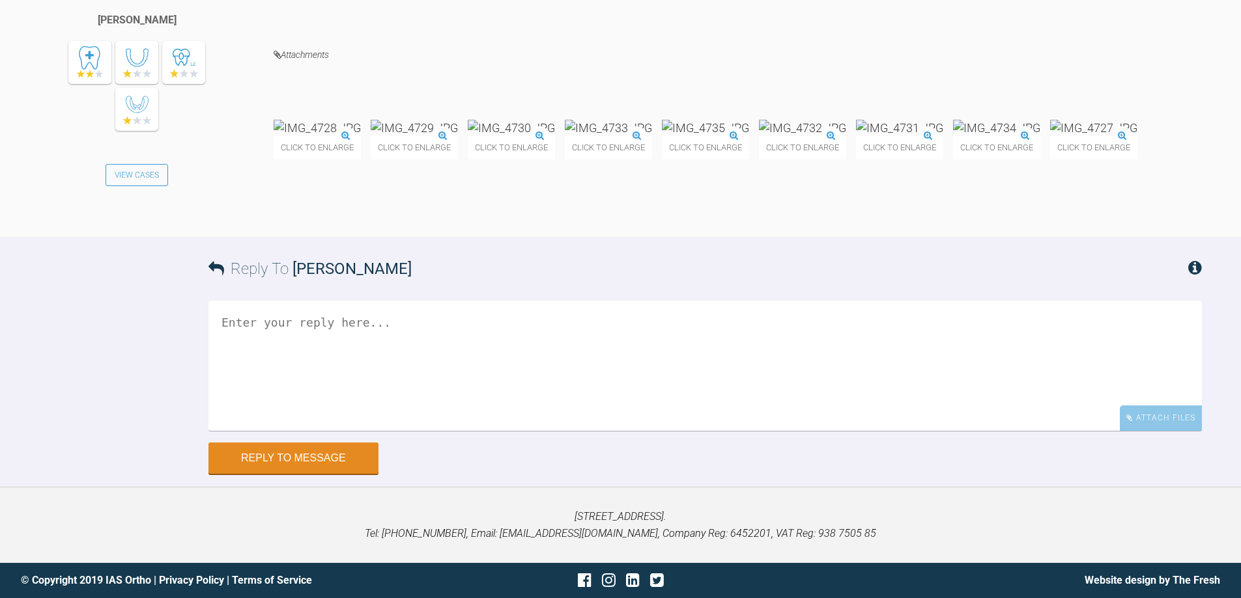
scroll to position [9519, 0]
click at [524, 431] on textarea at bounding box center [704, 366] width 993 height 130
click at [277, 431] on textarea "[PERSON_NAME] butoon 4-5-6 and PC on them - a better rotation couple force" at bounding box center [704, 366] width 993 height 130
click at [287, 431] on textarea "ling button 4-5-6 and PC on them - a better rotation couple force" at bounding box center [704, 366] width 993 height 130
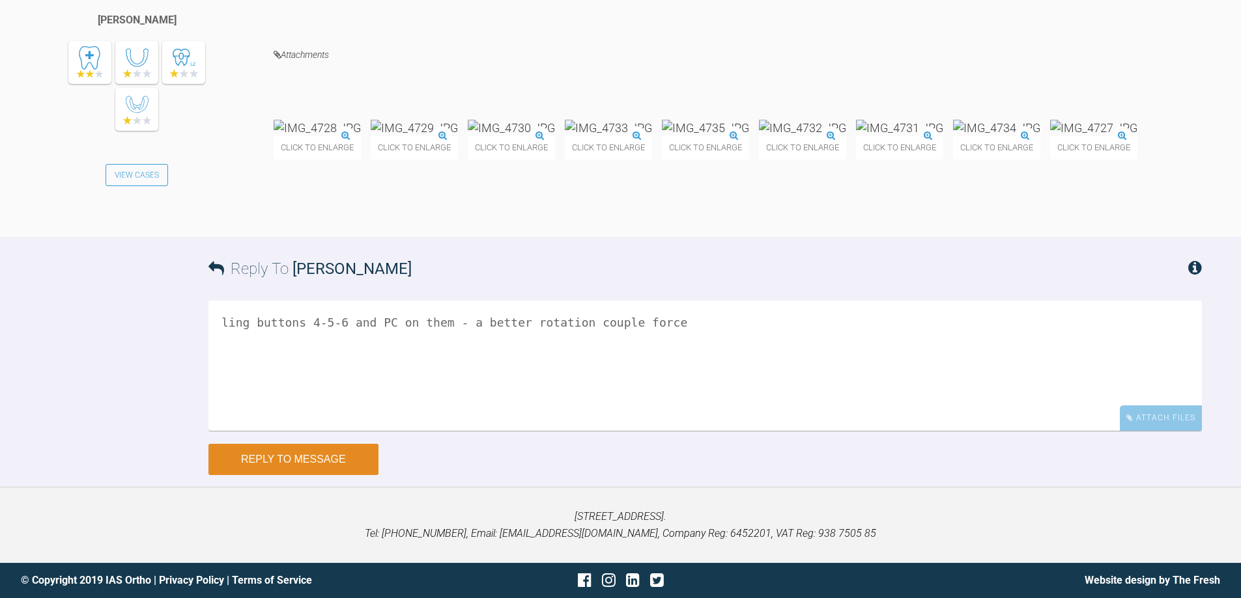
type textarea "ling buttons 4-5-6 and PC on them - a better rotation couple force"
click at [299, 466] on button "Reply to Message" at bounding box center [293, 459] width 170 height 31
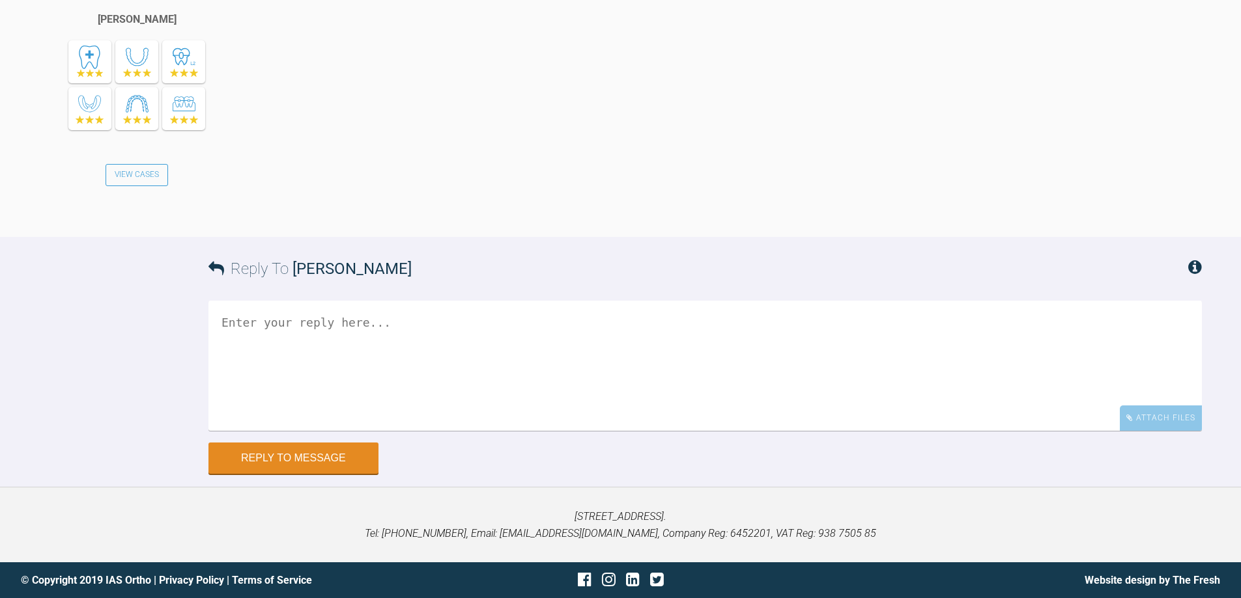
scroll to position [10009, 0]
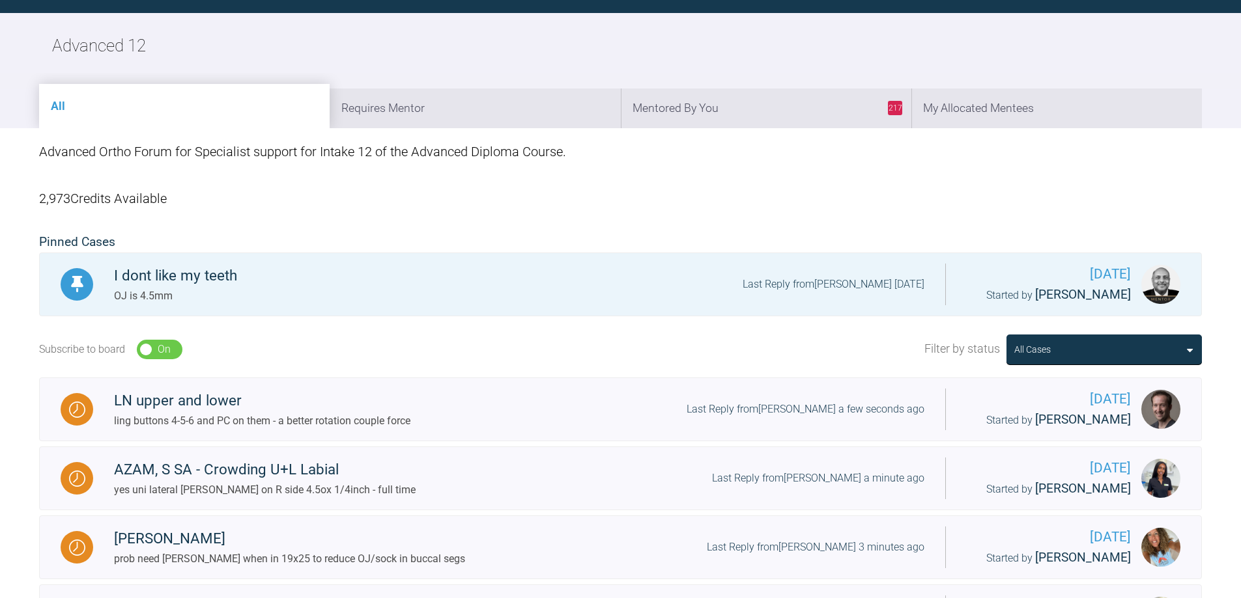
scroll to position [1478, 0]
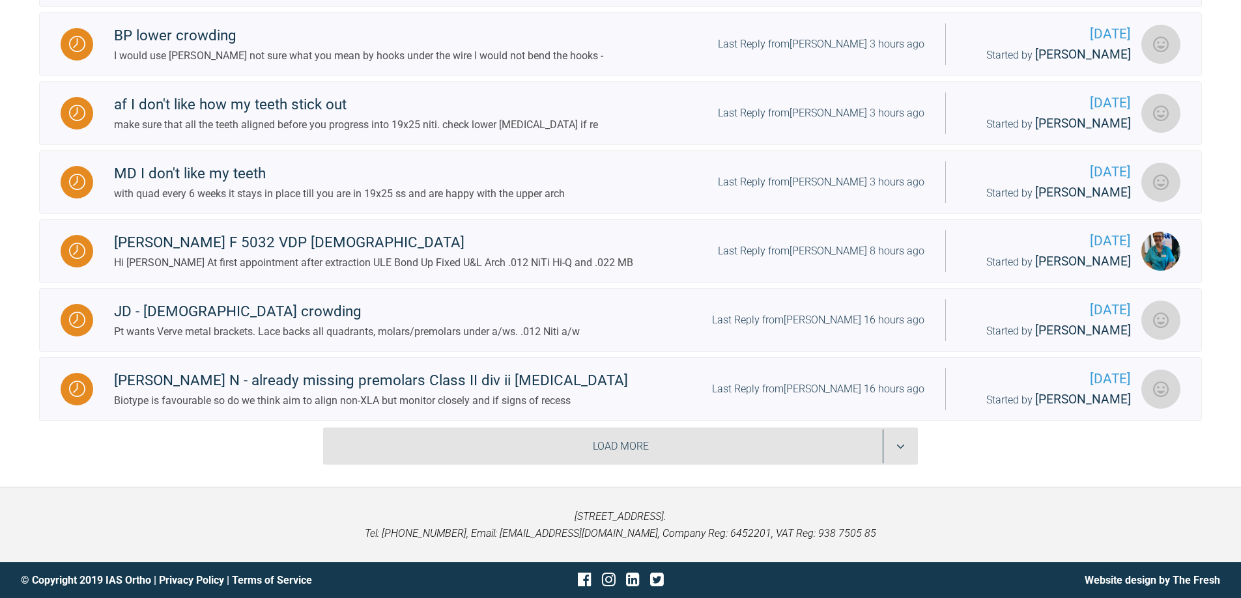
click at [905, 444] on div "Load More" at bounding box center [620, 447] width 595 height 38
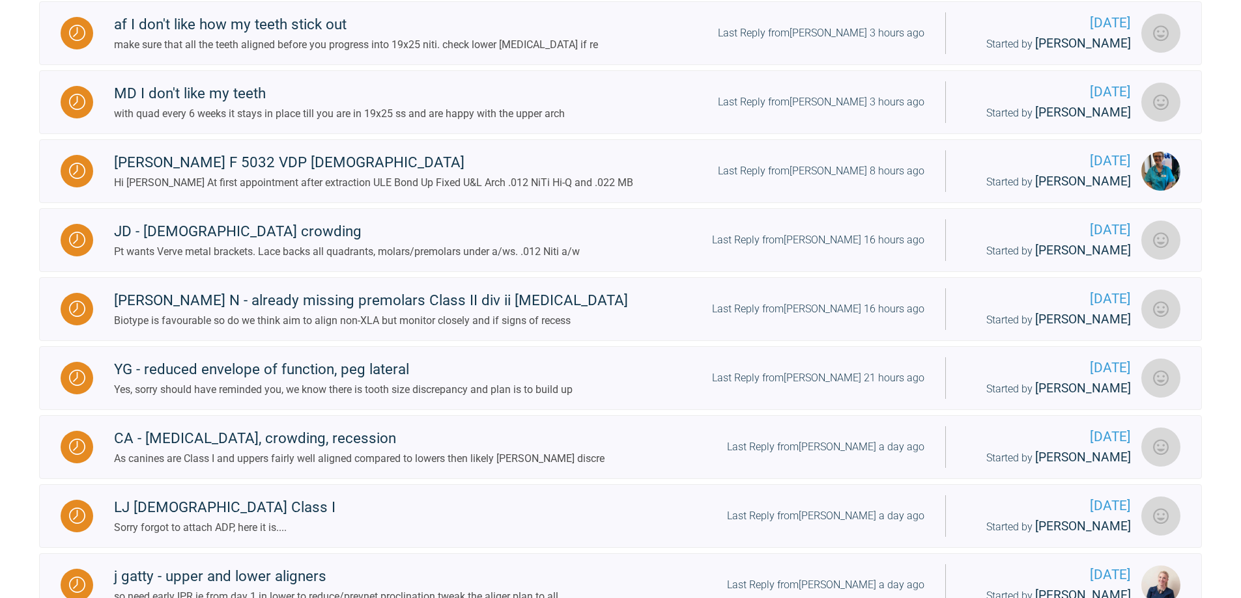
scroll to position [2998, 0]
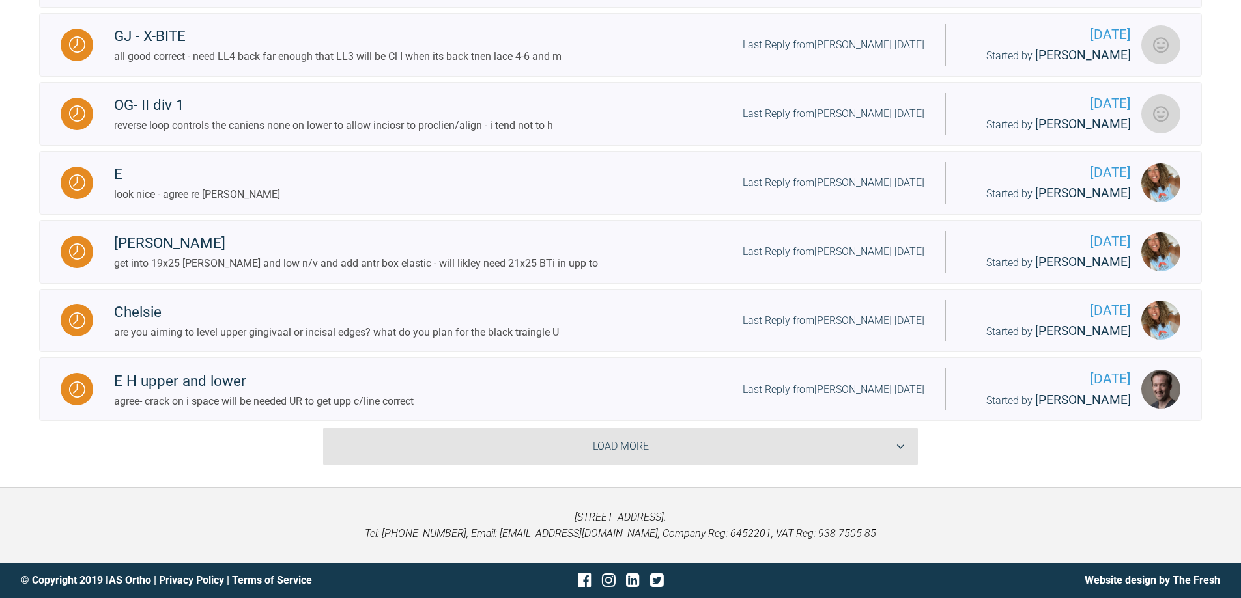
click at [905, 444] on div "Load More" at bounding box center [620, 447] width 595 height 38
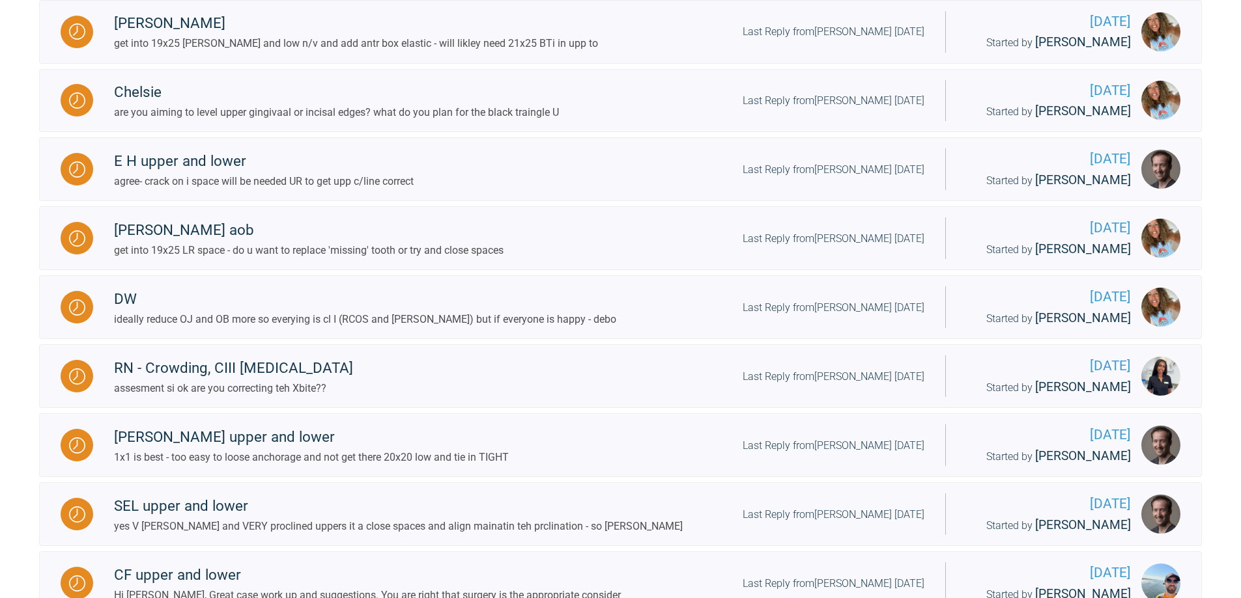
scroll to position [4519, 0]
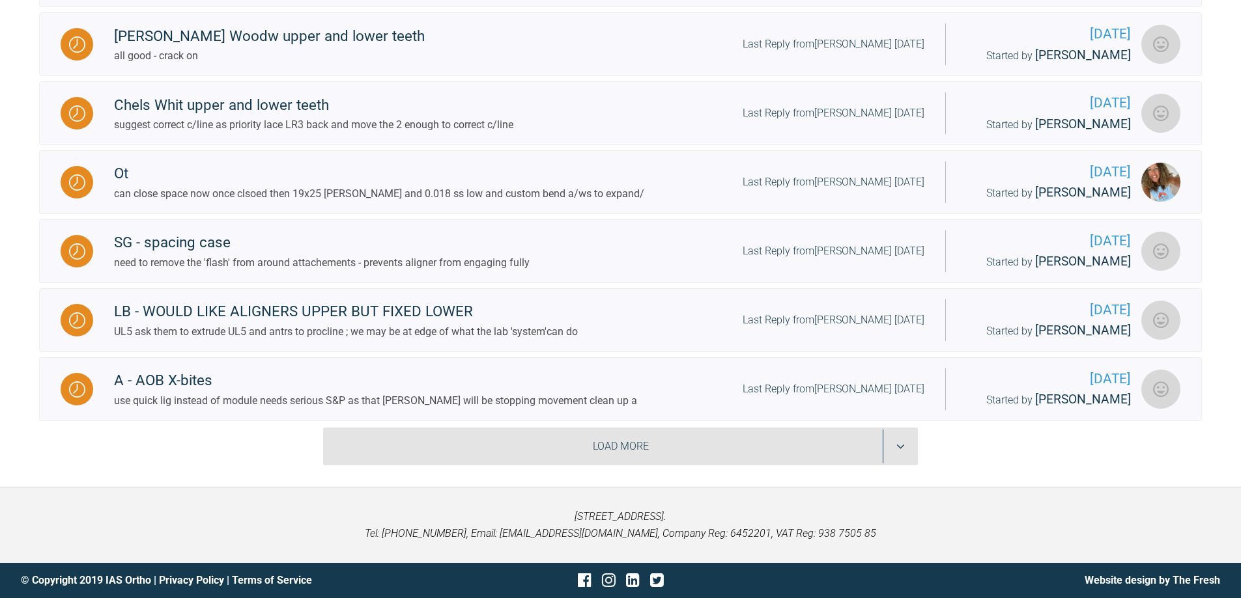
click at [905, 444] on div "Load More" at bounding box center [620, 447] width 595 height 38
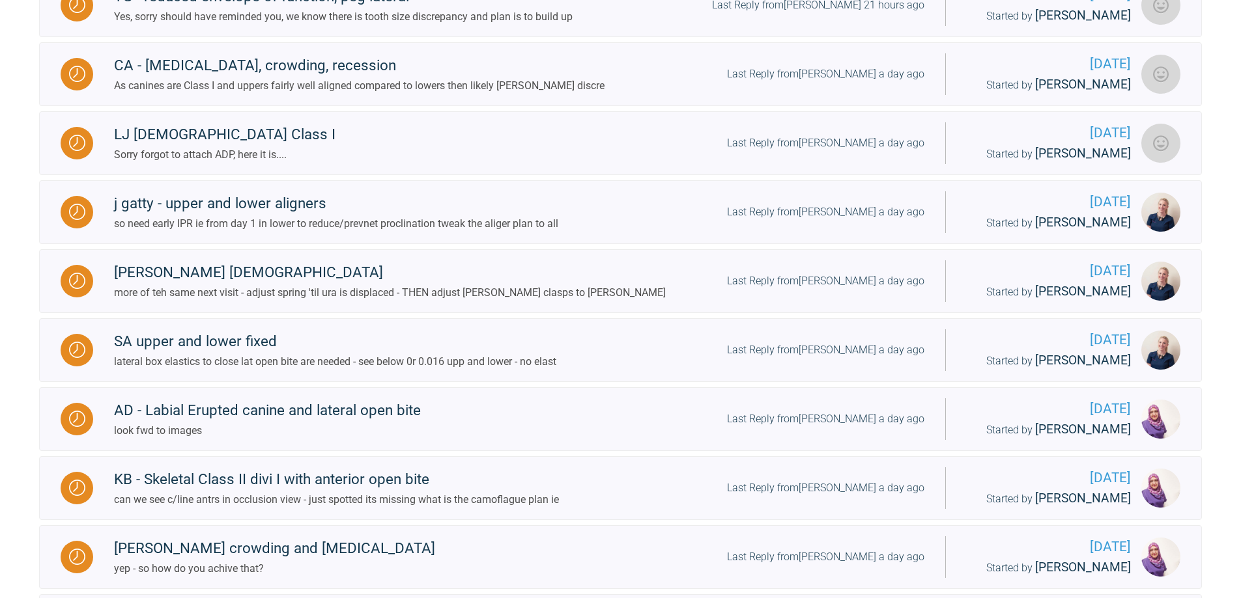
scroll to position [1786, 0]
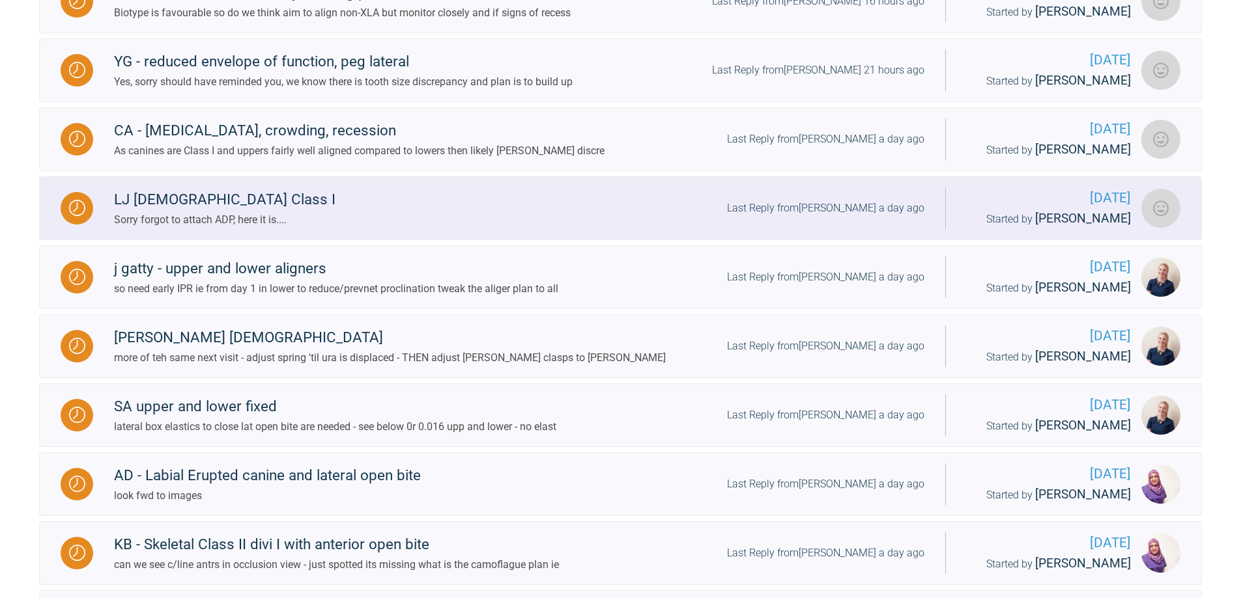
click at [875, 217] on div "Last Reply from [PERSON_NAME] a day ago" at bounding box center [825, 208] width 197 height 17
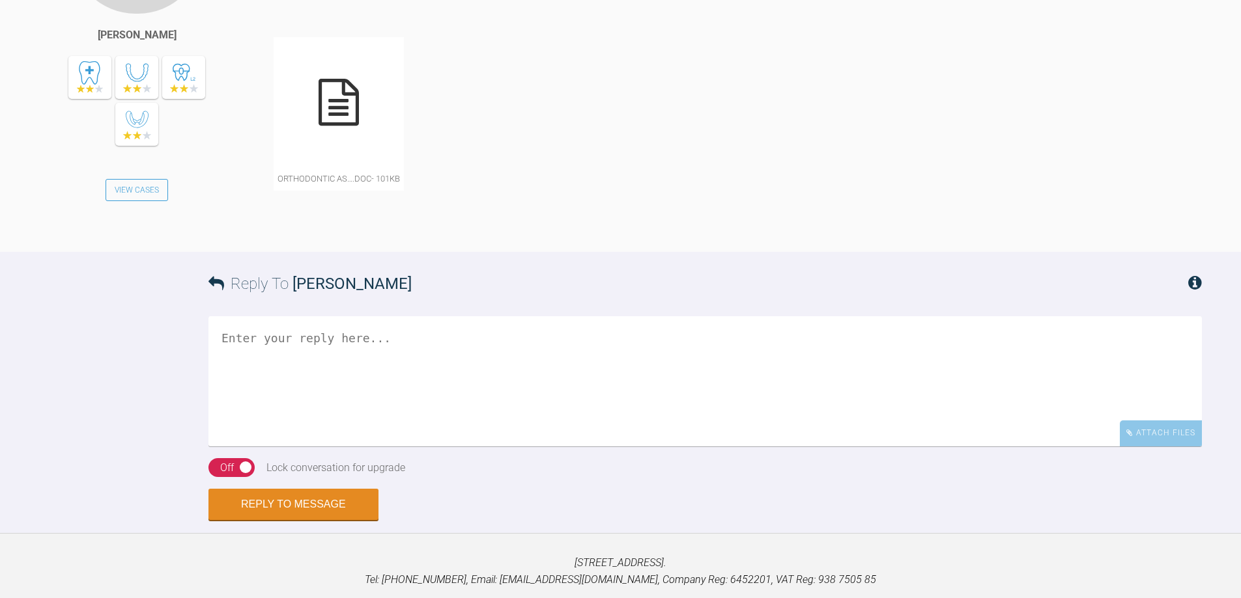
scroll to position [1479, 0]
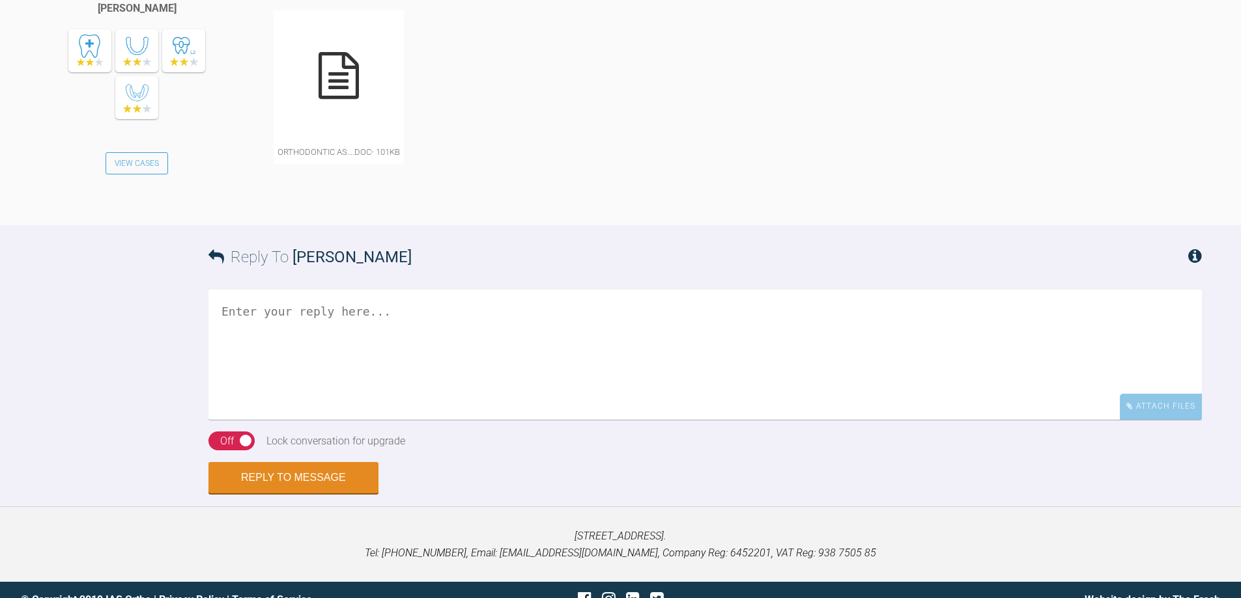
click at [337, 99] on icon at bounding box center [338, 75] width 40 height 47
click at [474, 176] on div "orthodontic As….doc - 101KB" at bounding box center [738, 93] width 928 height 166
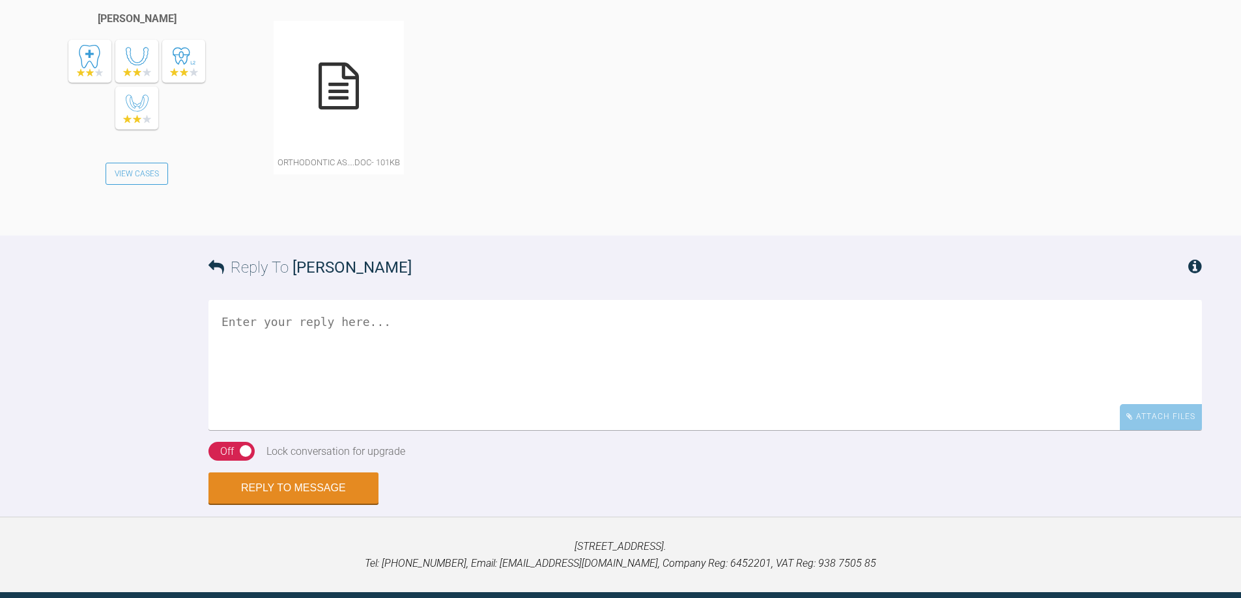
scroll to position [1609, 0]
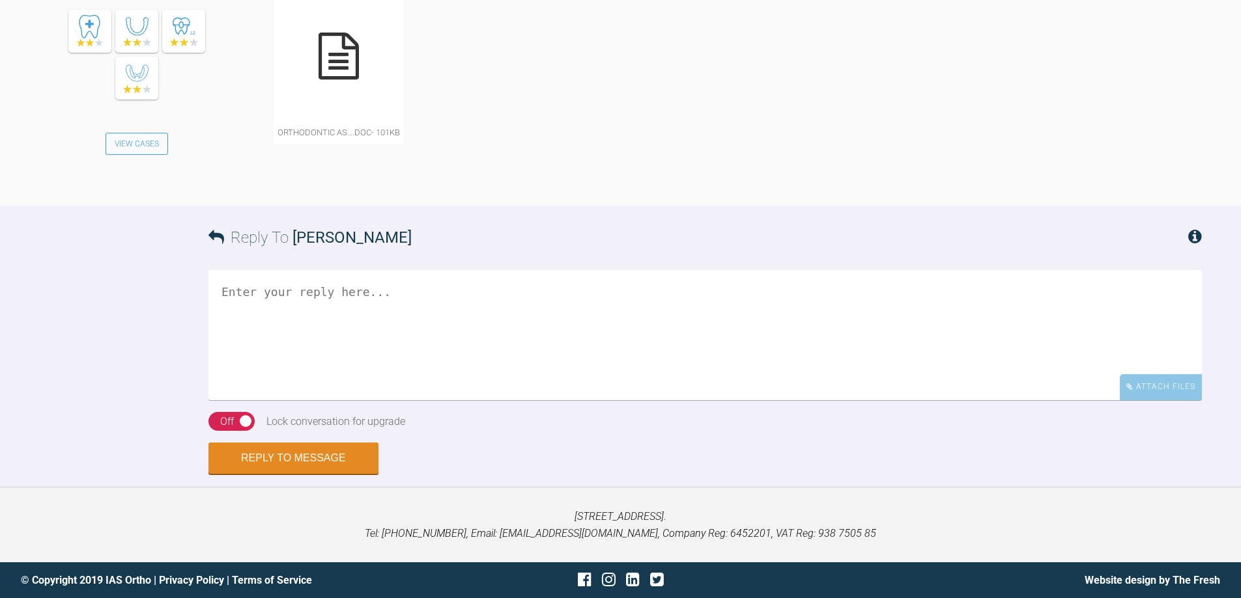
click at [434, 318] on textarea at bounding box center [704, 335] width 993 height 130
type textarea "check for tooth size discrepancy and a ceph to check for proclination"
click at [232, 419] on div "Off" at bounding box center [227, 422] width 14 height 17
click at [312, 450] on button "Reply to Message" at bounding box center [293, 459] width 170 height 31
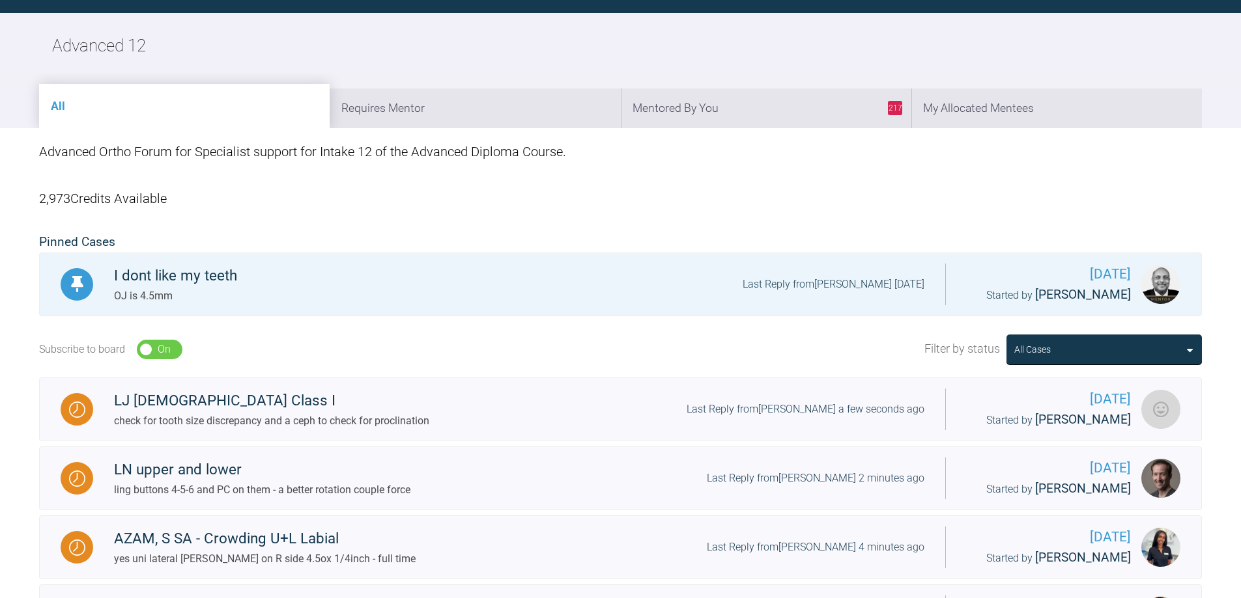
scroll to position [1478, 0]
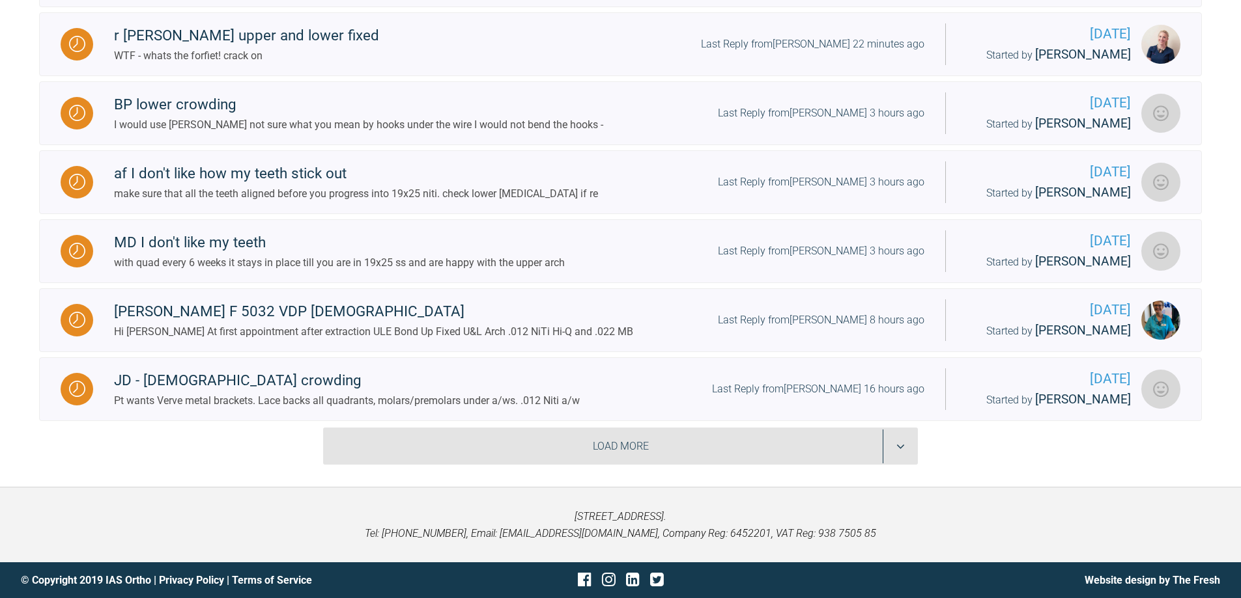
click at [894, 454] on div "Load More" at bounding box center [620, 447] width 595 height 38
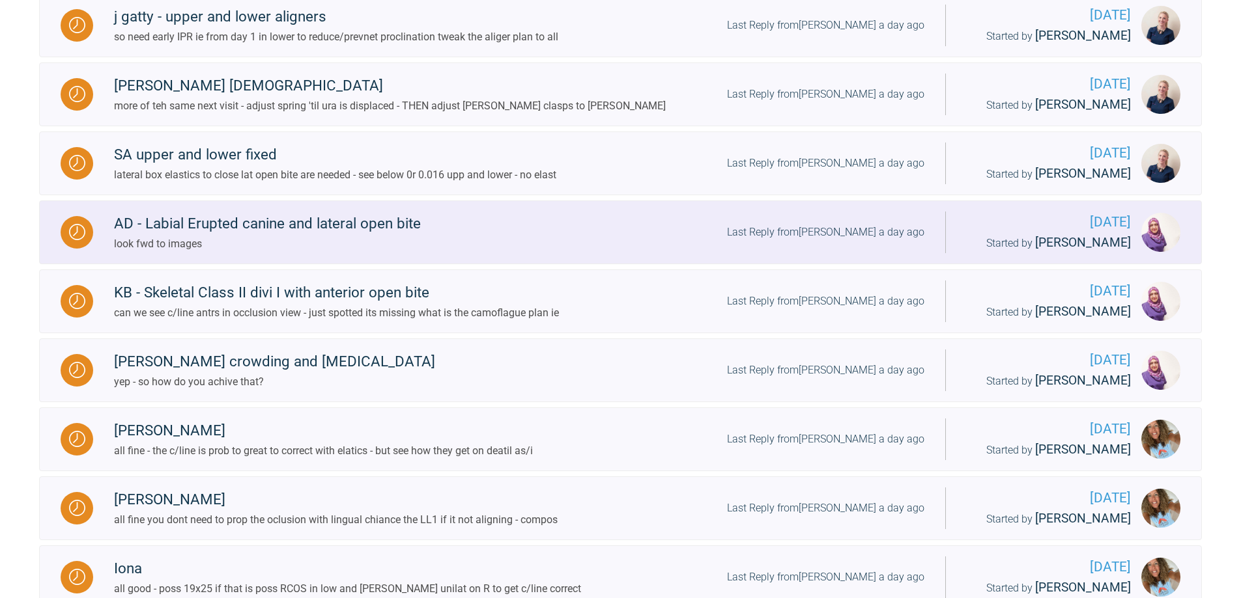
scroll to position [1908, 0]
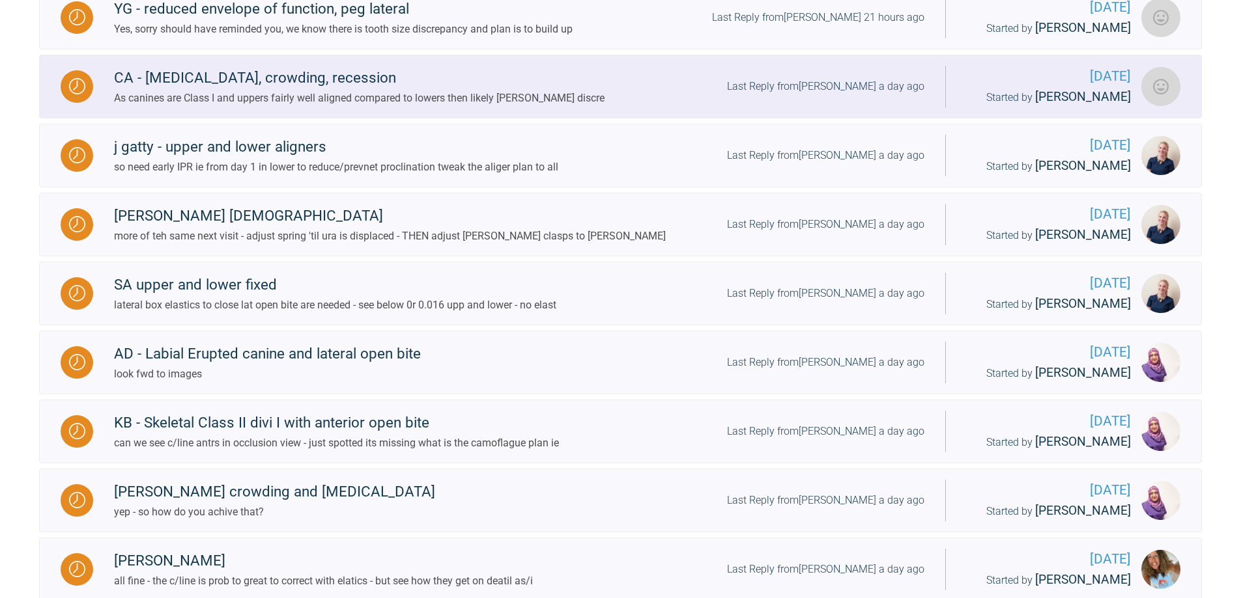
click at [884, 95] on div "Last Reply from [PERSON_NAME] a day ago" at bounding box center [825, 86] width 197 height 17
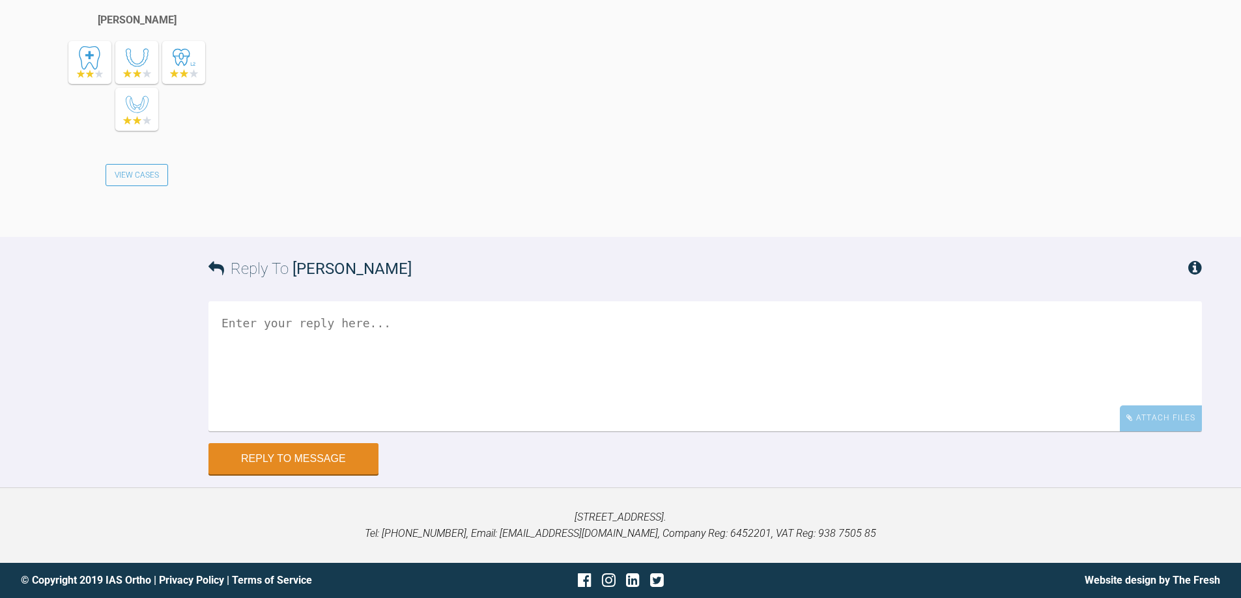
scroll to position [2641, 0]
click at [542, 313] on textarea at bounding box center [704, 367] width 993 height 130
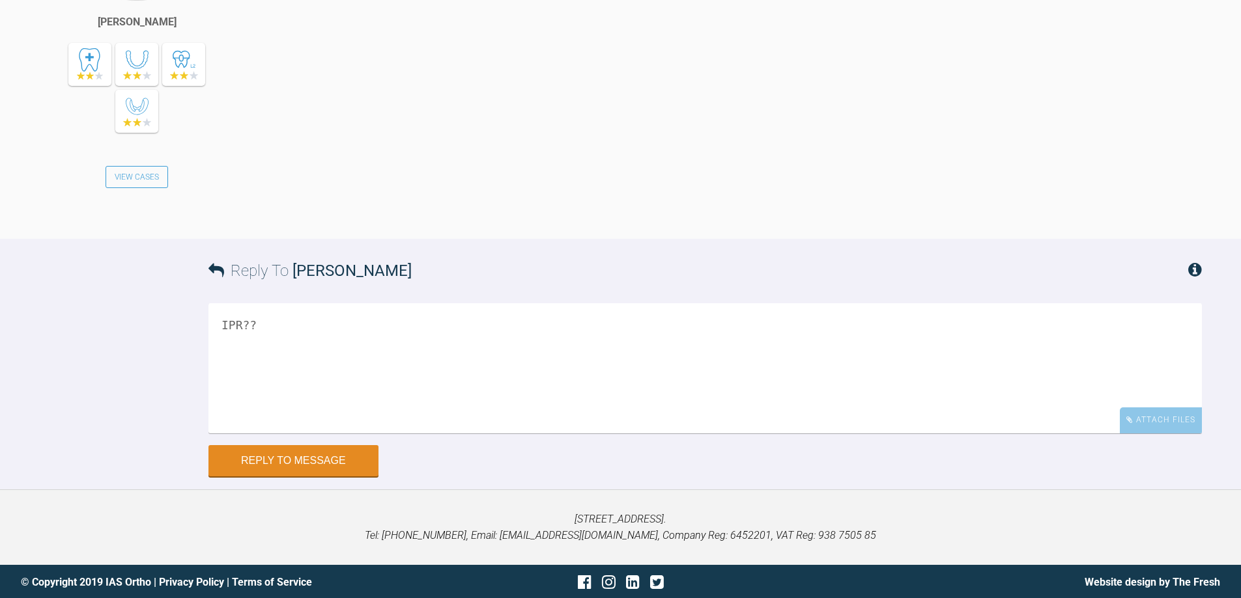
scroll to position [2511, 0]
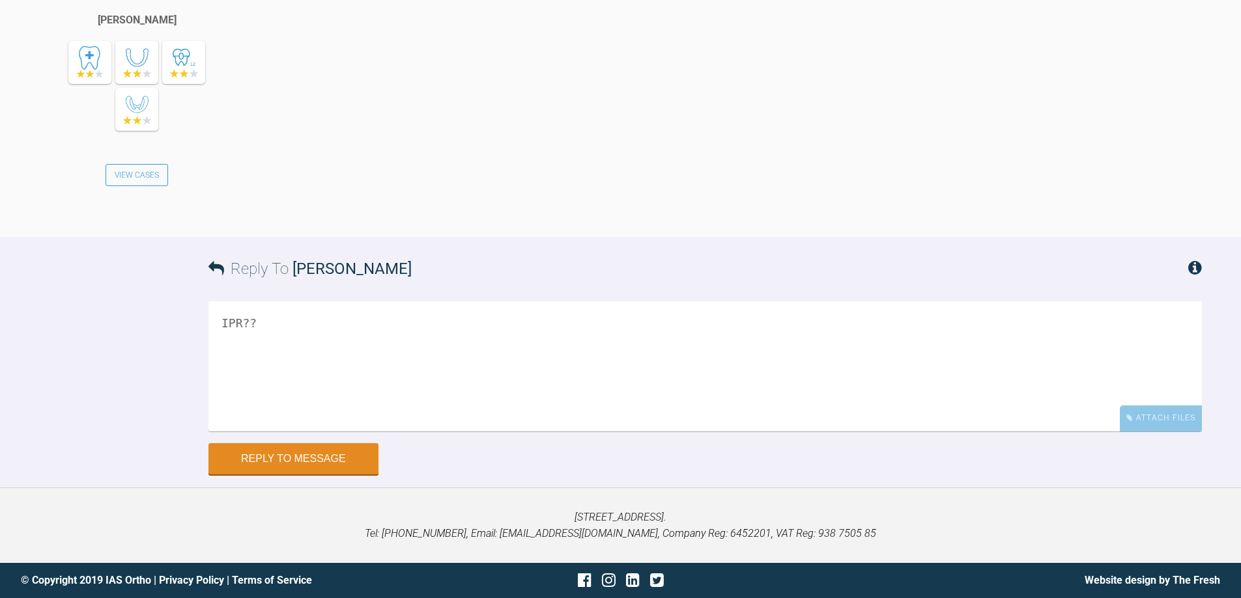
click at [219, 432] on textarea "IPR??" at bounding box center [704, 367] width 993 height 130
click at [281, 432] on textarea "measure teh teeth properly for boltons dont guess" at bounding box center [704, 367] width 993 height 130
click at [393, 432] on textarea "measure the teeth properly for boltons dont guess" at bounding box center [704, 367] width 993 height 130
click at [625, 432] on textarea "measure the teeth properly with digital caliper or for boltons dont guess" at bounding box center [704, 367] width 993 height 130
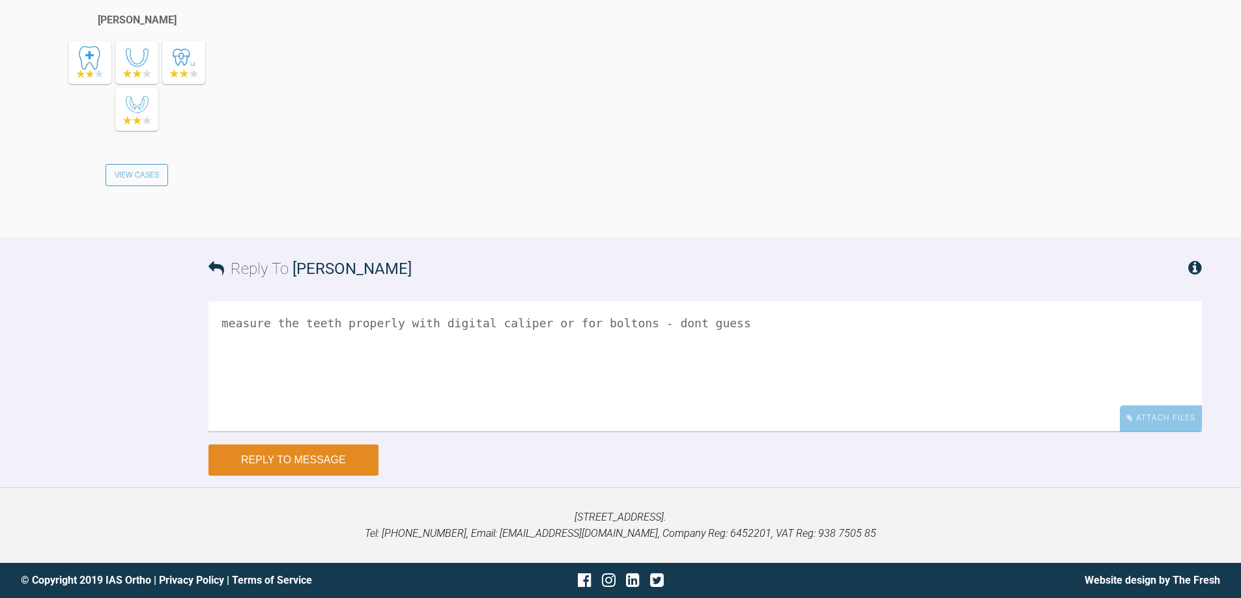
type textarea "measure the teeth properly with digital caliper or for boltons - dont guess"
click at [273, 454] on button "Reply to Message" at bounding box center [293, 460] width 170 height 31
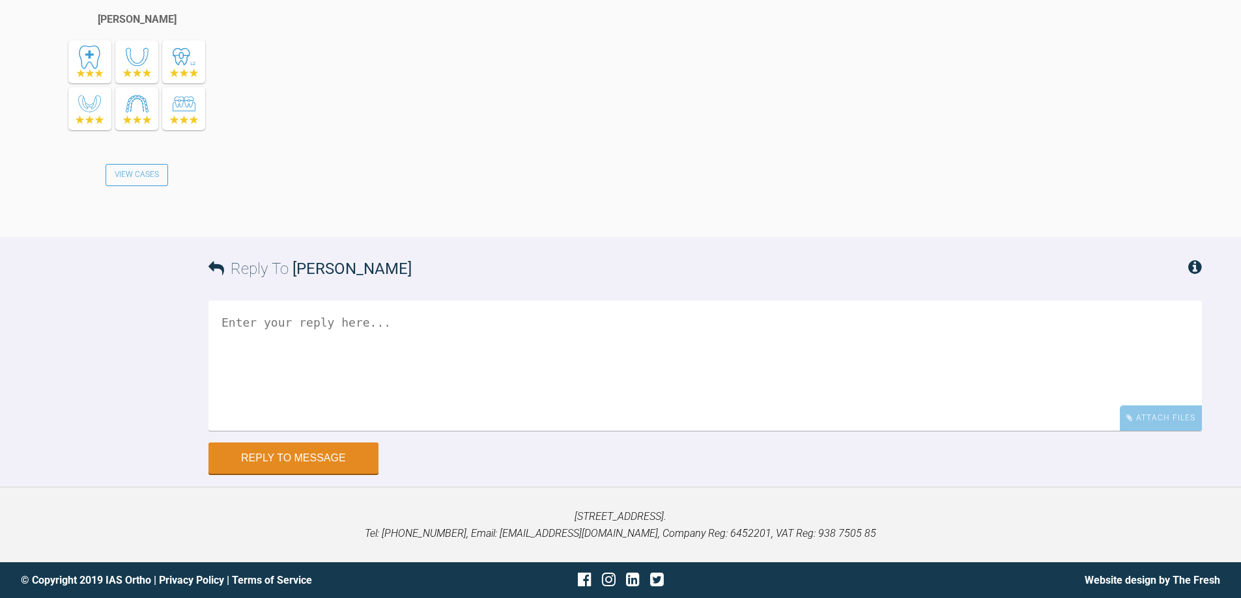
scroll to position [3100, 0]
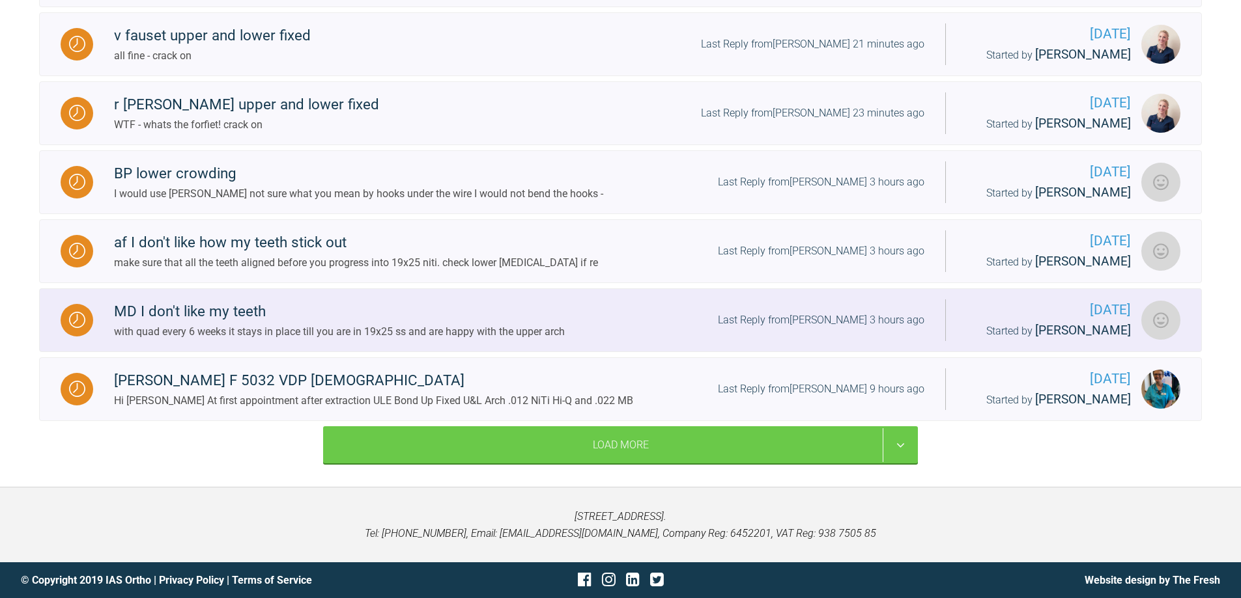
scroll to position [1478, 0]
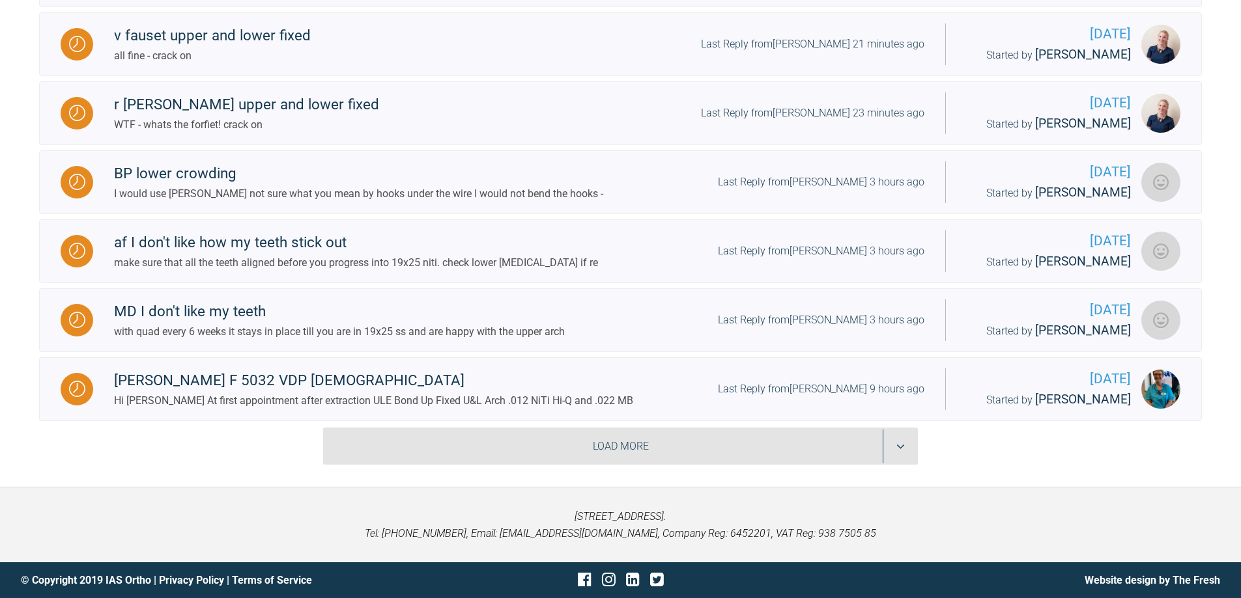
click at [901, 447] on div "Load More" at bounding box center [620, 447] width 595 height 38
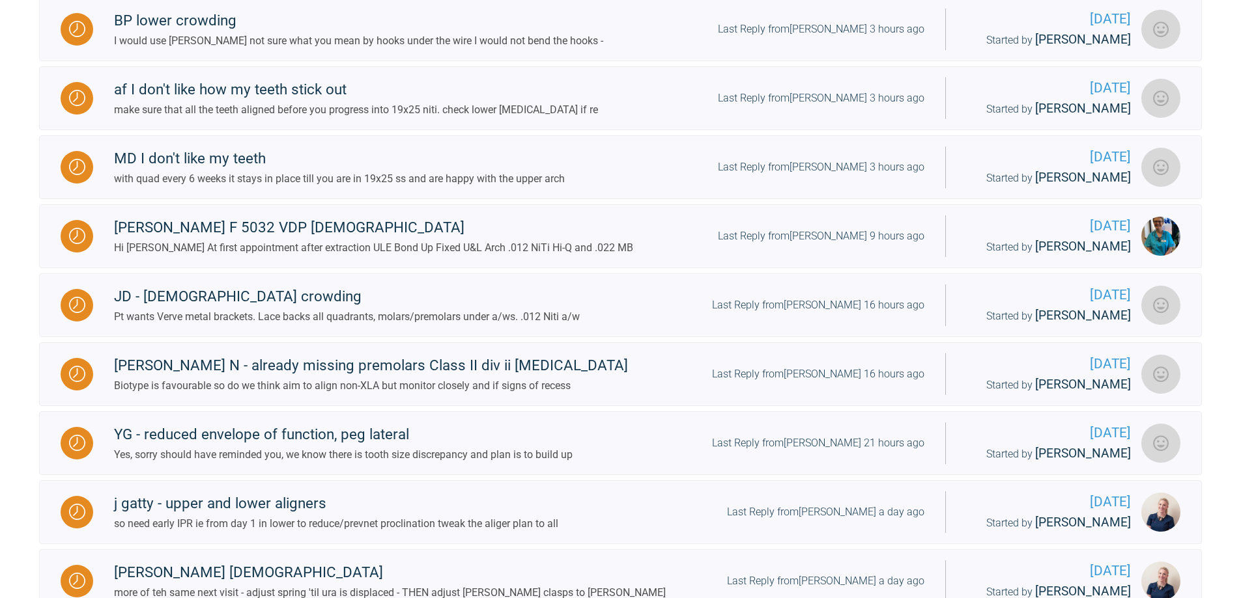
scroll to position [1674, 0]
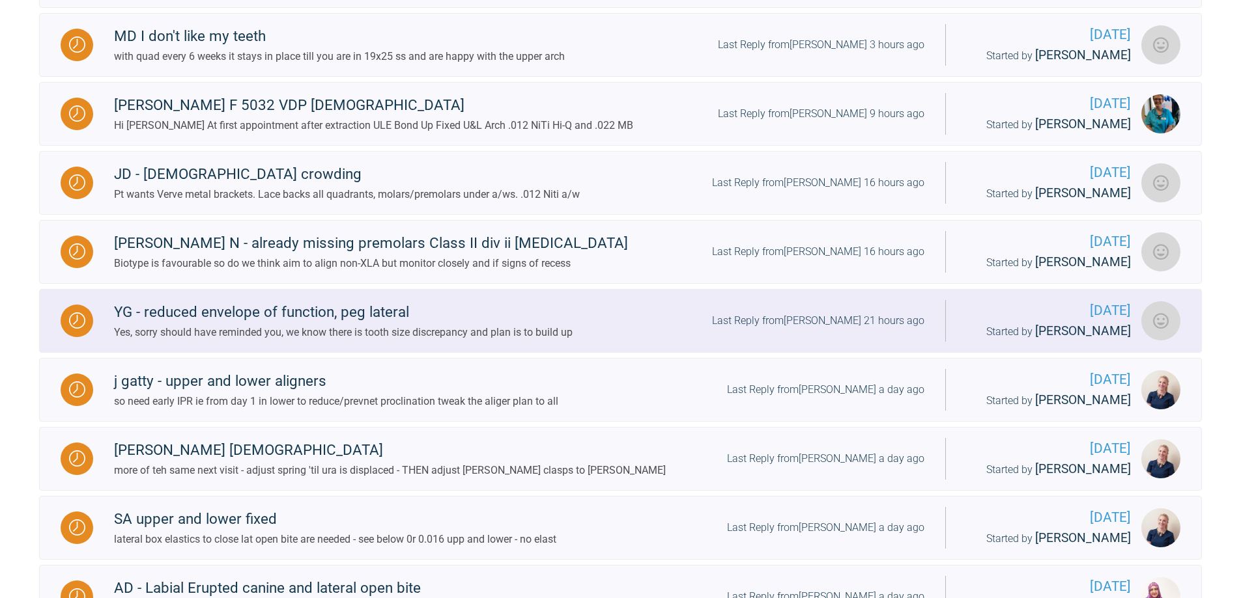
click at [892, 330] on div "Last Reply from [PERSON_NAME] 21 hours ago" at bounding box center [818, 321] width 212 height 17
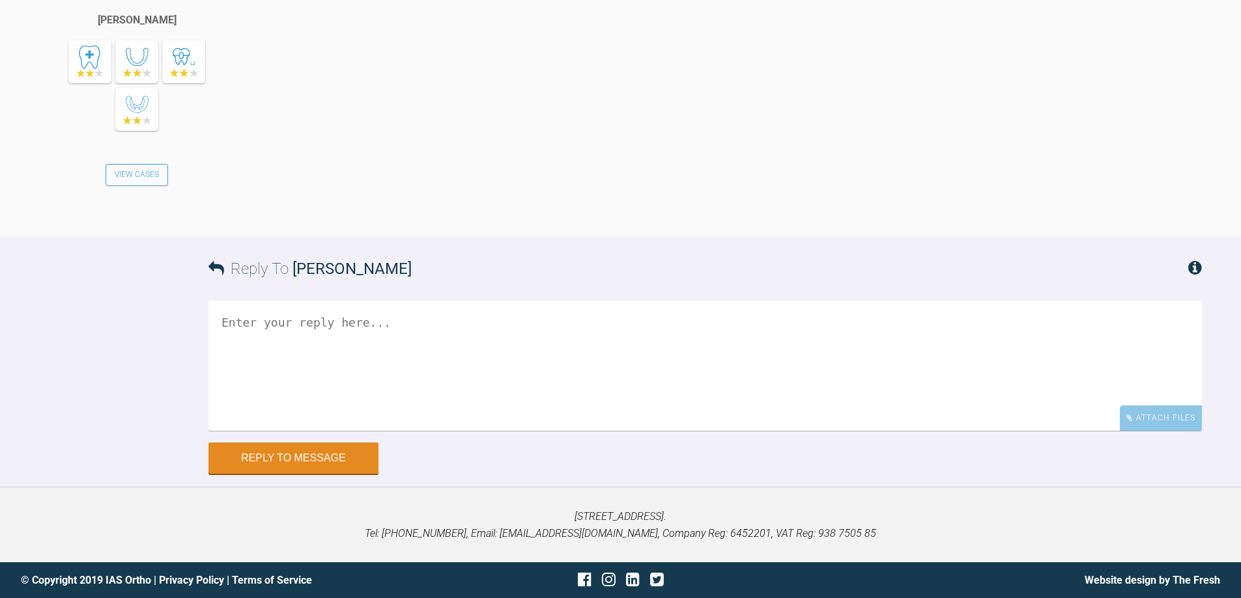
scroll to position [17670, 0]
click at [488, 359] on textarea at bounding box center [704, 366] width 993 height 130
click at [363, 343] on textarea "so kyobiahsi on teh canines and [PERSON_NAME] to canines (not teh a/w) get cani…" at bounding box center [704, 366] width 993 height 130
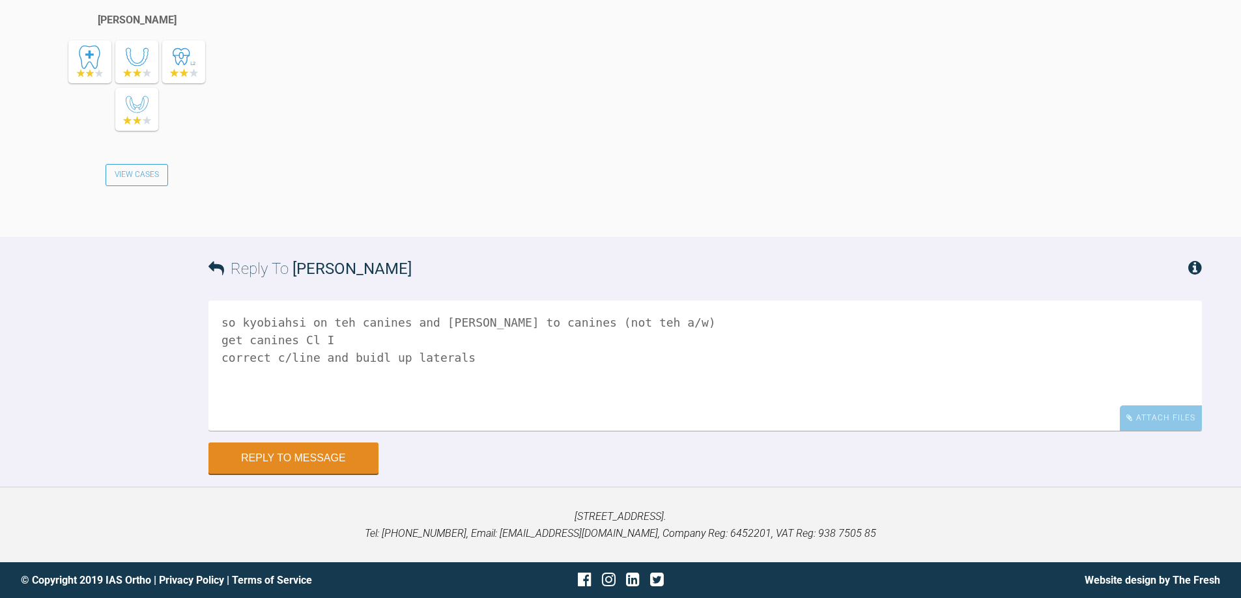
click at [361, 358] on textarea "so kyobiahsi on teh canines and [PERSON_NAME] to canines (not teh a/w) get cani…" at bounding box center [704, 366] width 993 height 130
click at [334, 321] on textarea "so kyobiahsi on teh canines and [PERSON_NAME] to canines (not teh a/w) get cani…" at bounding box center [704, 366] width 993 height 130
click at [575, 326] on textarea "so kyobiahsi on the canines and [PERSON_NAME] to canines (not teh a/w) get cani…" at bounding box center [704, 366] width 993 height 130
type textarea "so kyobiahsi on the canines and [PERSON_NAME] to canines (not a/w) get canines …"
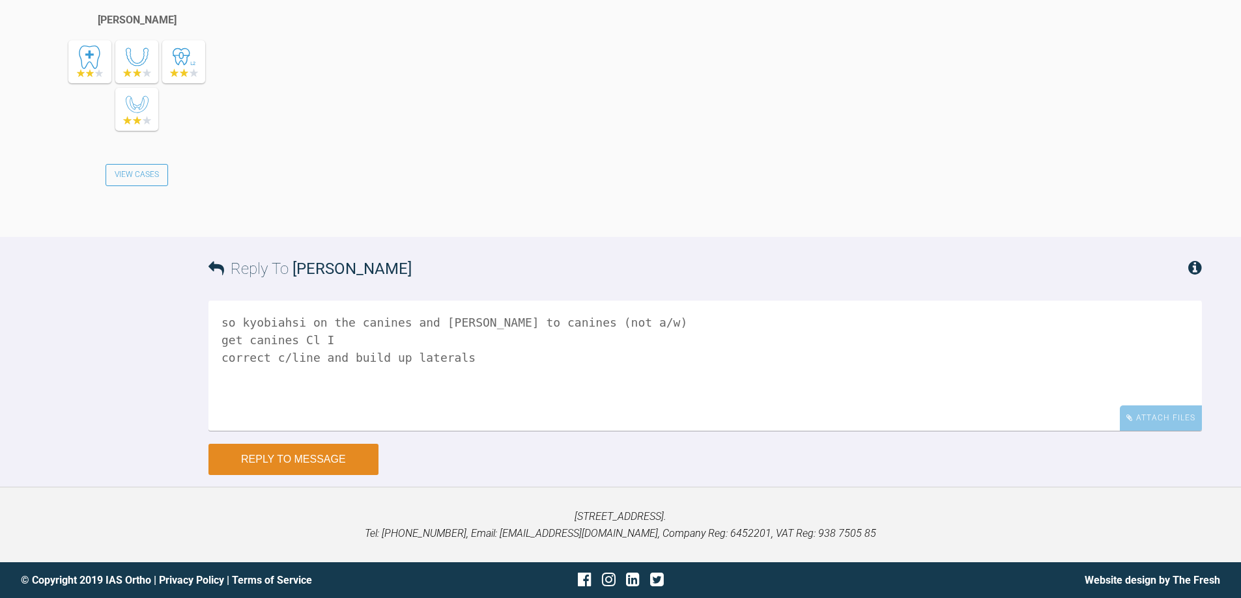
click at [317, 462] on button "Reply to Message" at bounding box center [293, 459] width 170 height 31
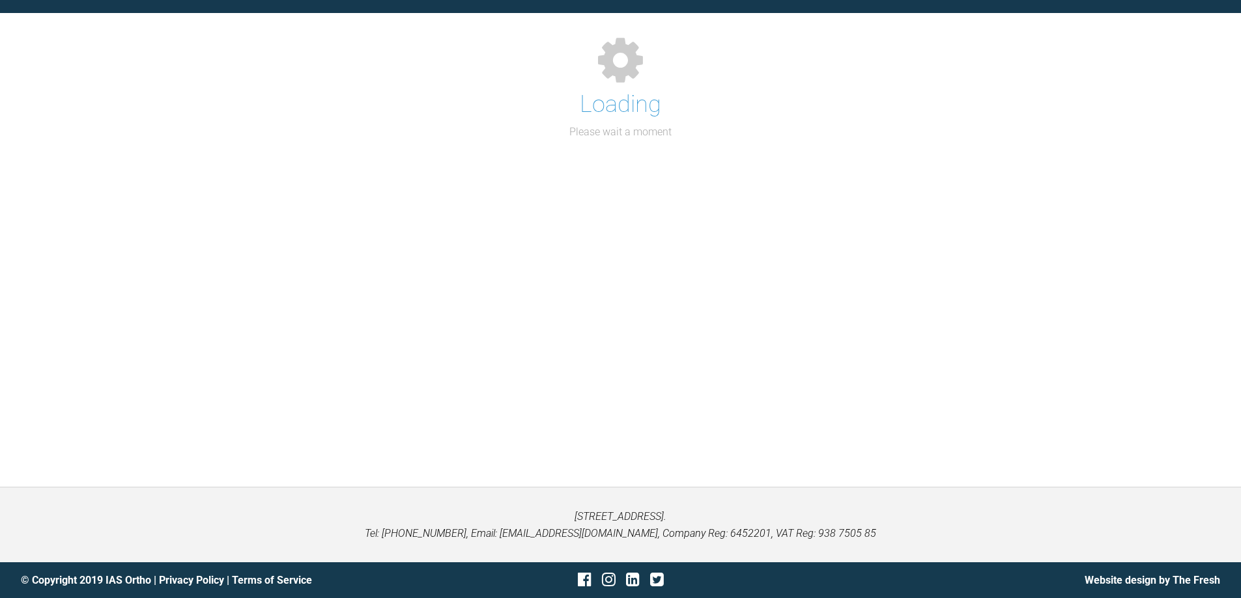
scroll to position [1458, 0]
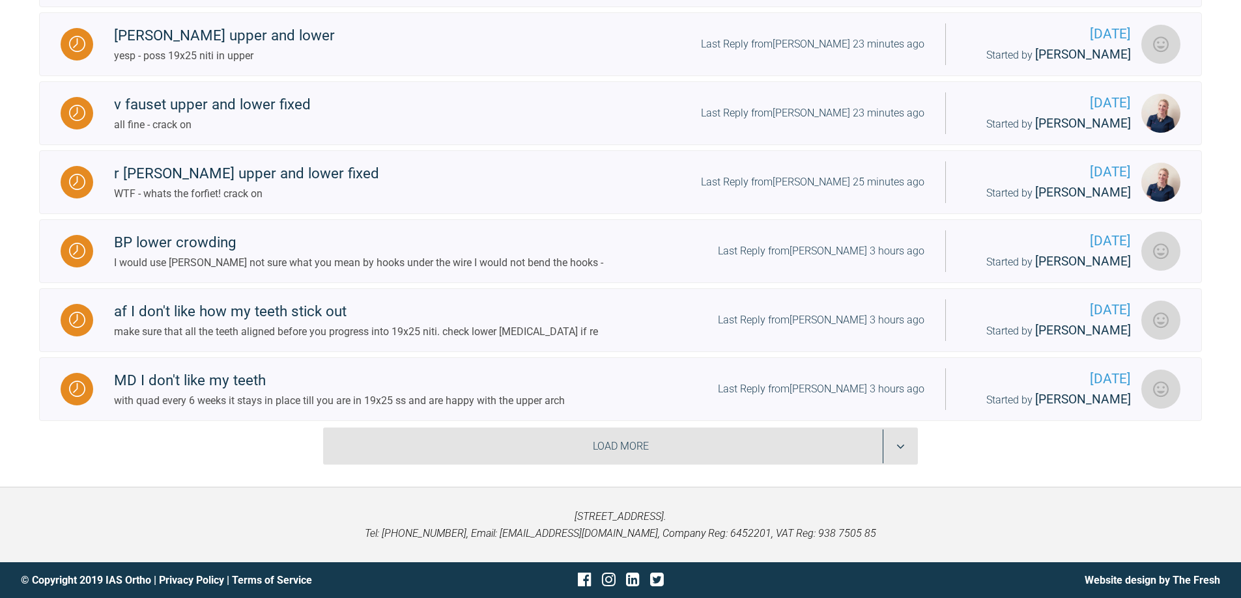
click at [897, 445] on div "Load More" at bounding box center [620, 447] width 595 height 38
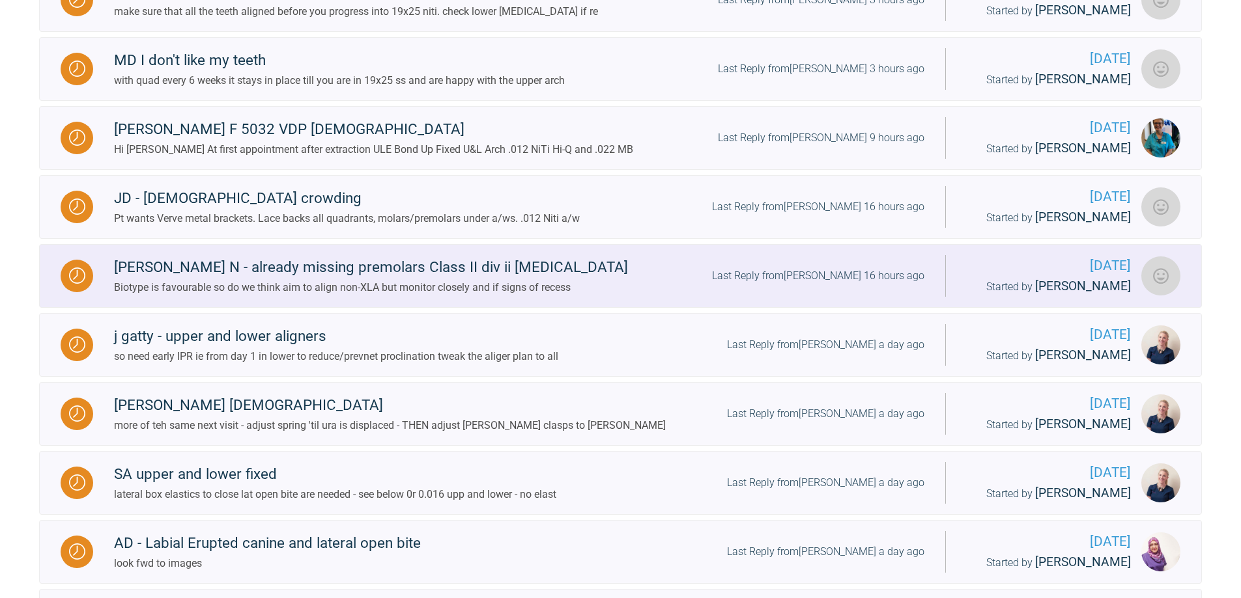
scroll to position [1696, 0]
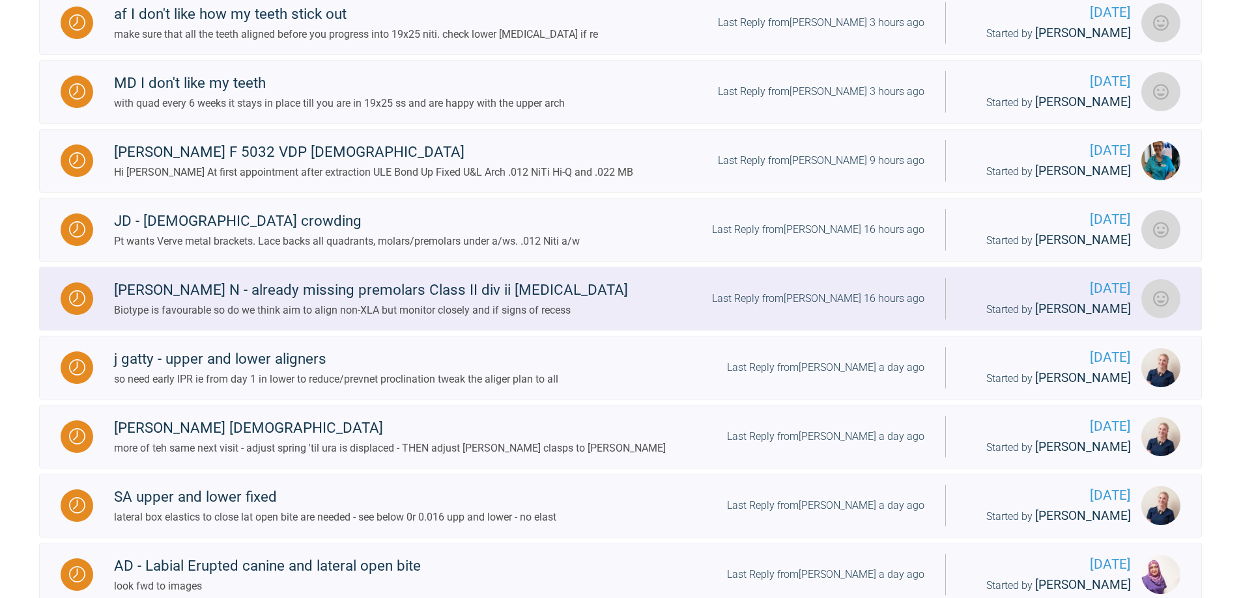
click at [860, 307] on div "Last Reply from [PERSON_NAME] 16 hours ago" at bounding box center [818, 298] width 212 height 17
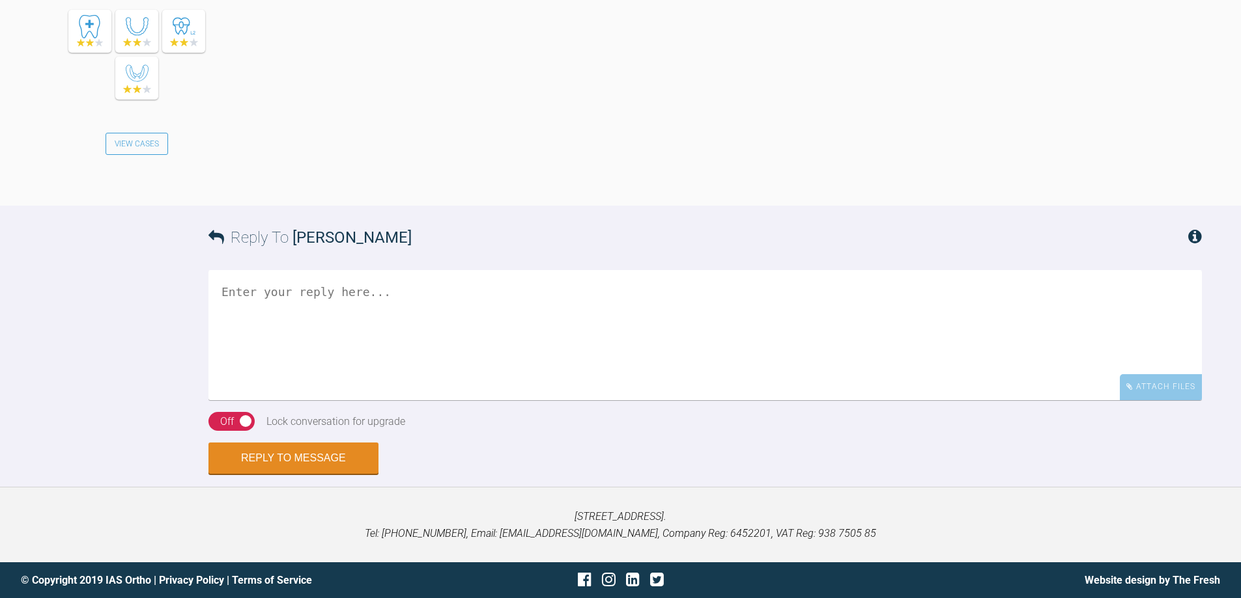
scroll to position [1685, 0]
click at [656, 328] on textarea at bounding box center [704, 335] width 993 height 130
type textarea "ok what is proposal for bond up"
click at [238, 426] on div "On Off" at bounding box center [231, 422] width 46 height 20
click at [300, 465] on button "Reply to Message" at bounding box center [293, 459] width 170 height 31
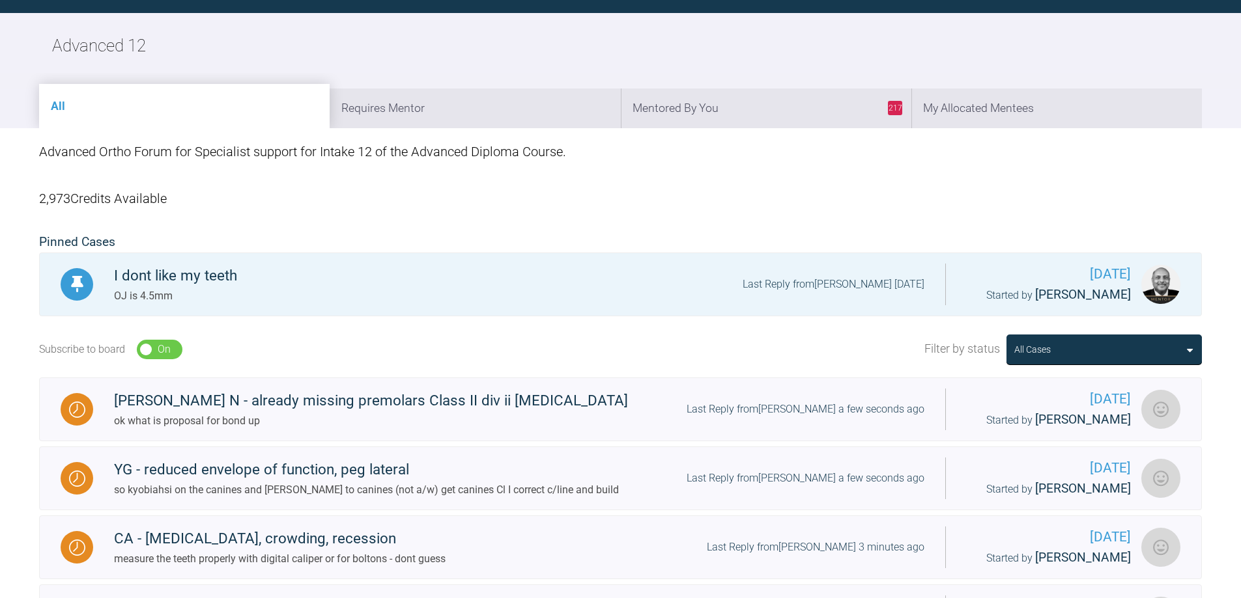
scroll to position [1458, 0]
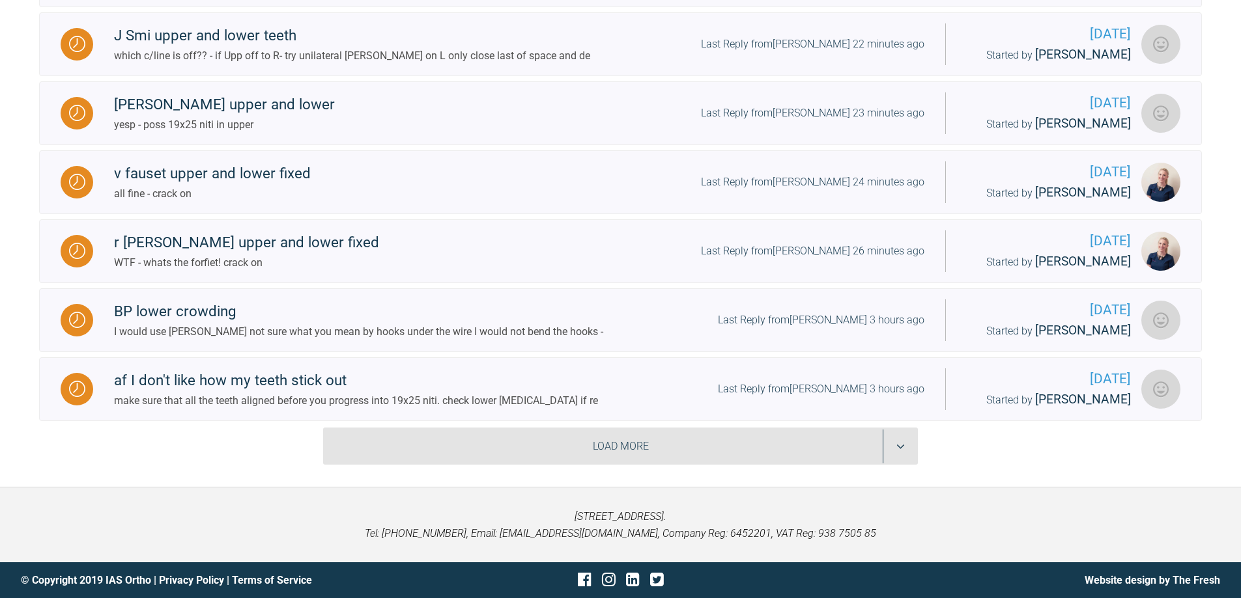
click at [899, 440] on div "Load More" at bounding box center [620, 447] width 595 height 38
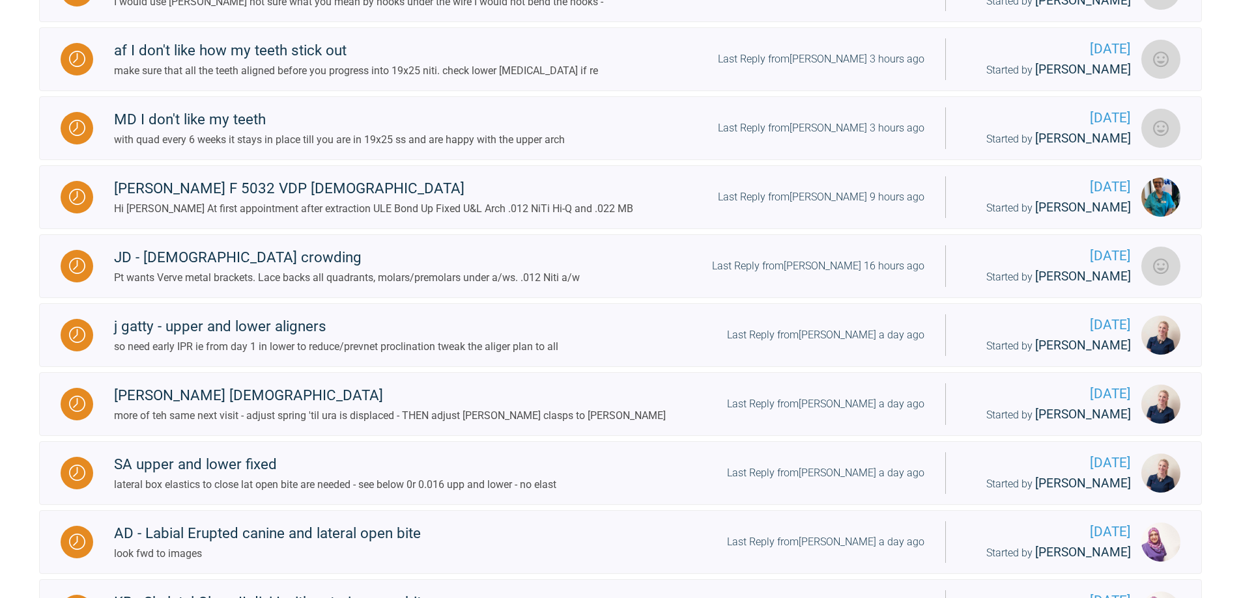
scroll to position [1724, 0]
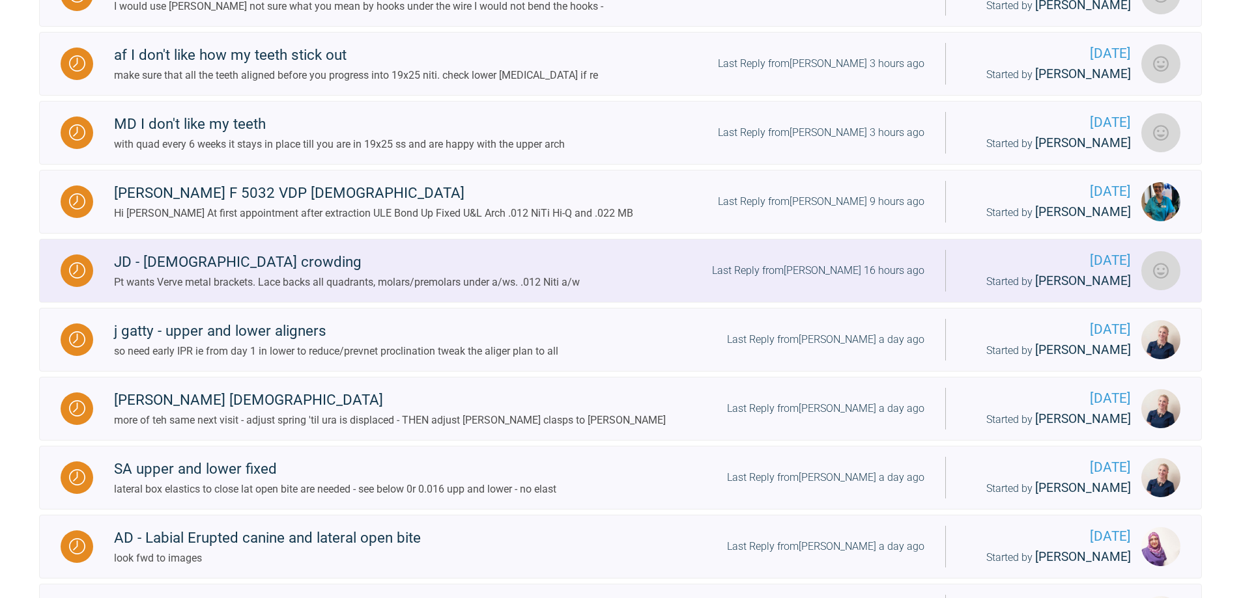
click at [884, 279] on div "Last Reply from [PERSON_NAME] 16 hours ago" at bounding box center [818, 270] width 212 height 17
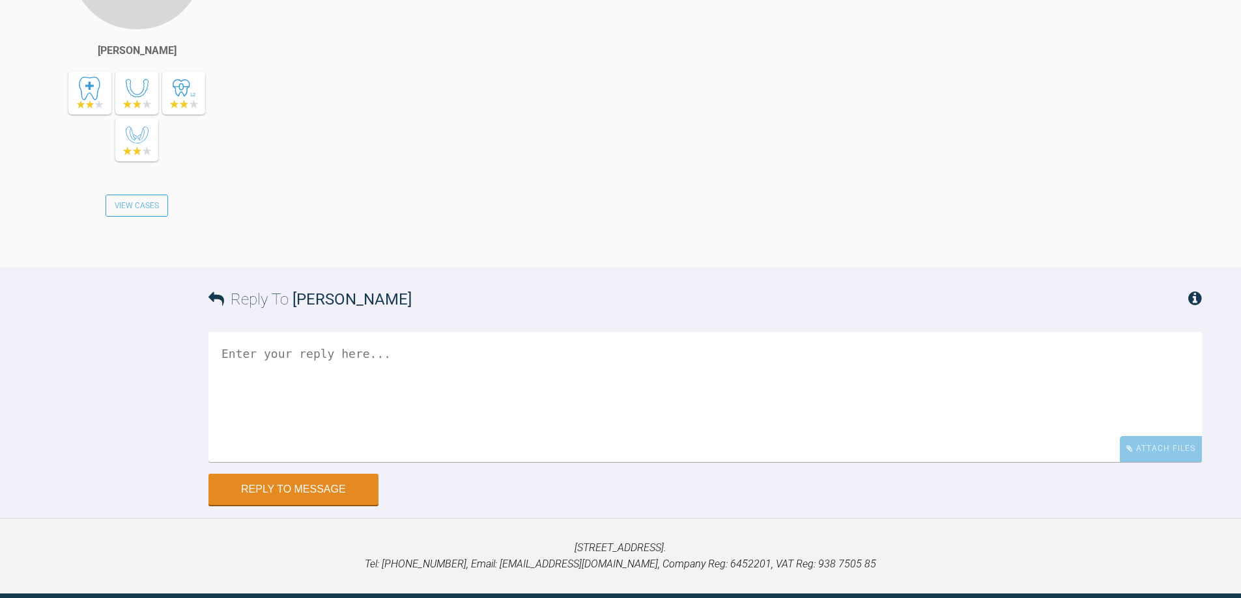
scroll to position [2641, 0]
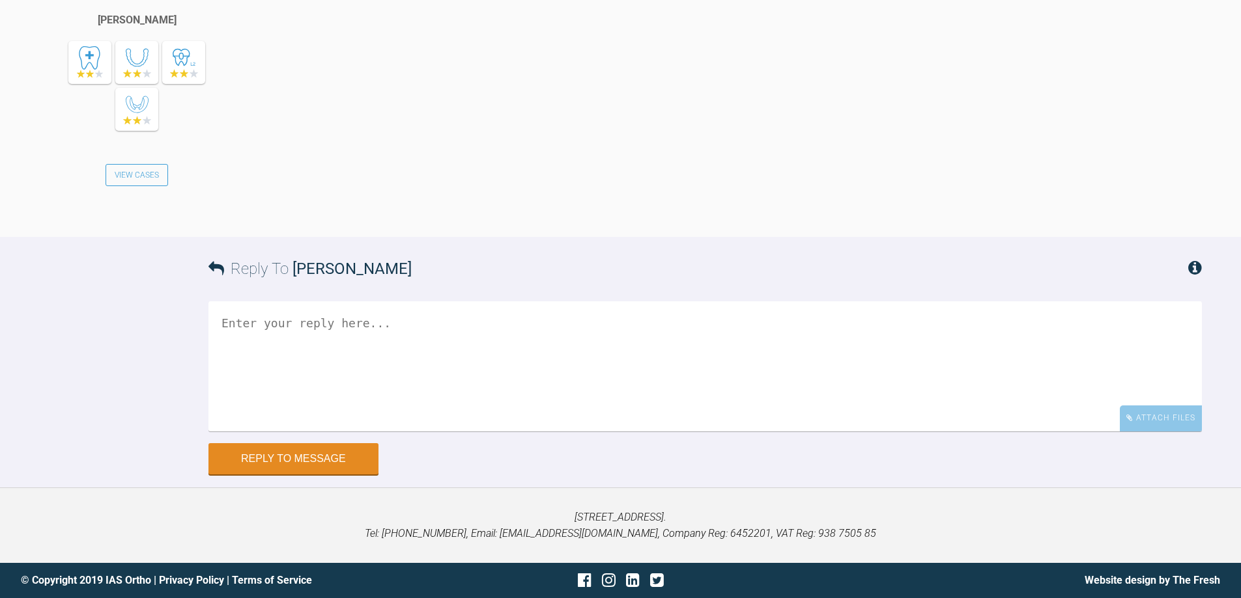
click at [738, 329] on textarea at bounding box center [704, 367] width 993 height 130
click at [579, 321] on textarea "all good - one upp caniens are f=dwon - lace them back *distally inclined)" at bounding box center [704, 367] width 993 height 130
click at [436, 318] on textarea "all good - one upp caniens are f=dwon - lace them back (they are distally incli…" at bounding box center [704, 367] width 993 height 130
click at [302, 323] on textarea "all good - one upp caniens are down- lace them back (they are distally inclined)" at bounding box center [704, 367] width 993 height 130
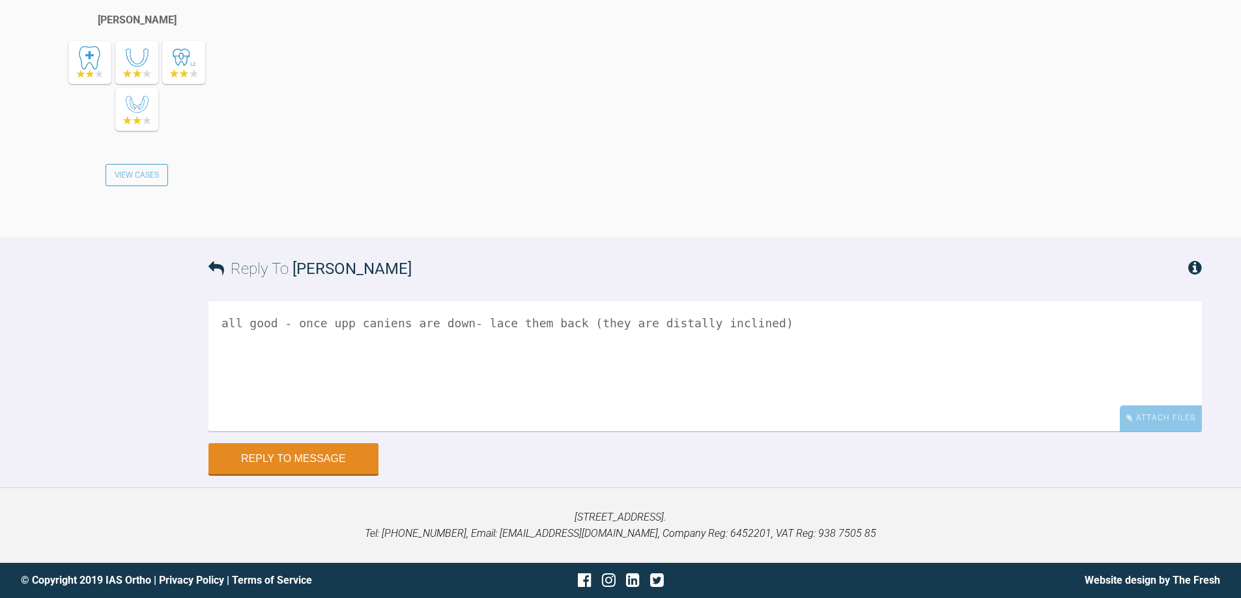
click at [280, 324] on textarea "all good - once upp caniens are down- lace them back (they are distally incline…" at bounding box center [704, 367] width 993 height 130
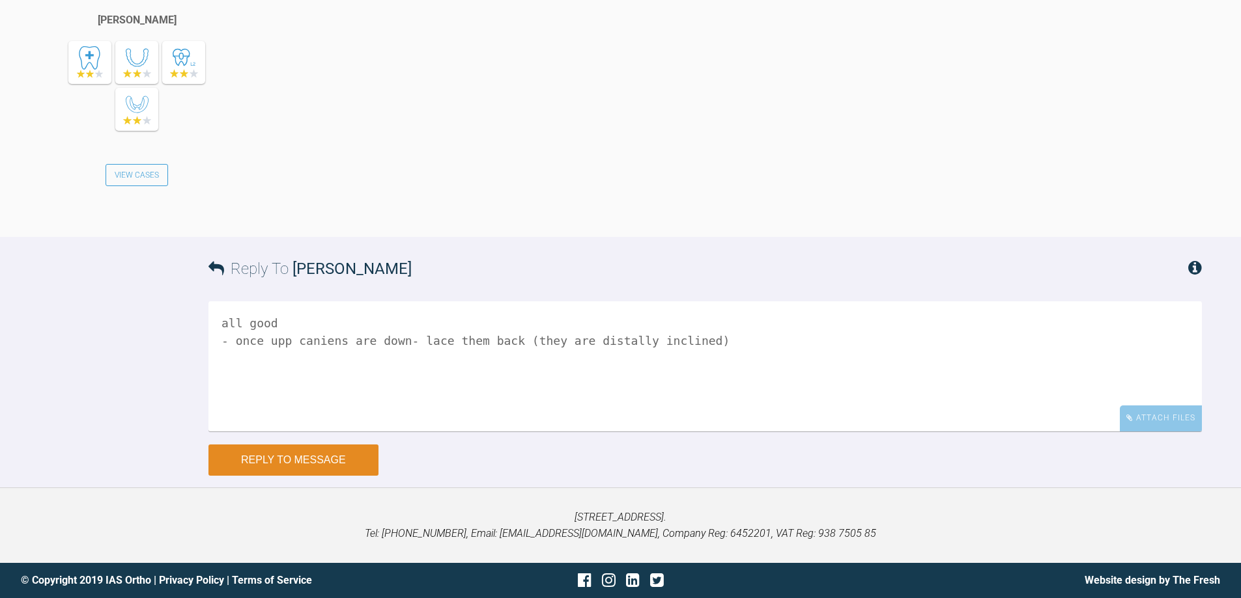
type textarea "all good - once upp caniens are down- lace them back (they are distally incline…"
click at [242, 460] on button "Reply to Message" at bounding box center [293, 460] width 170 height 31
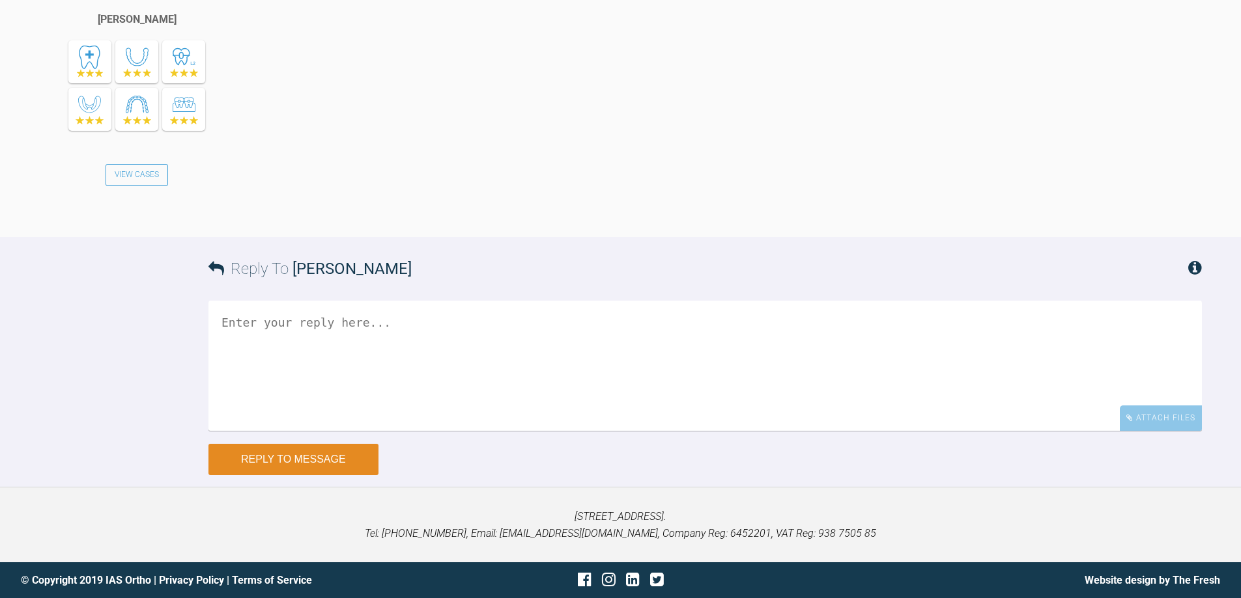
scroll to position [3100, 0]
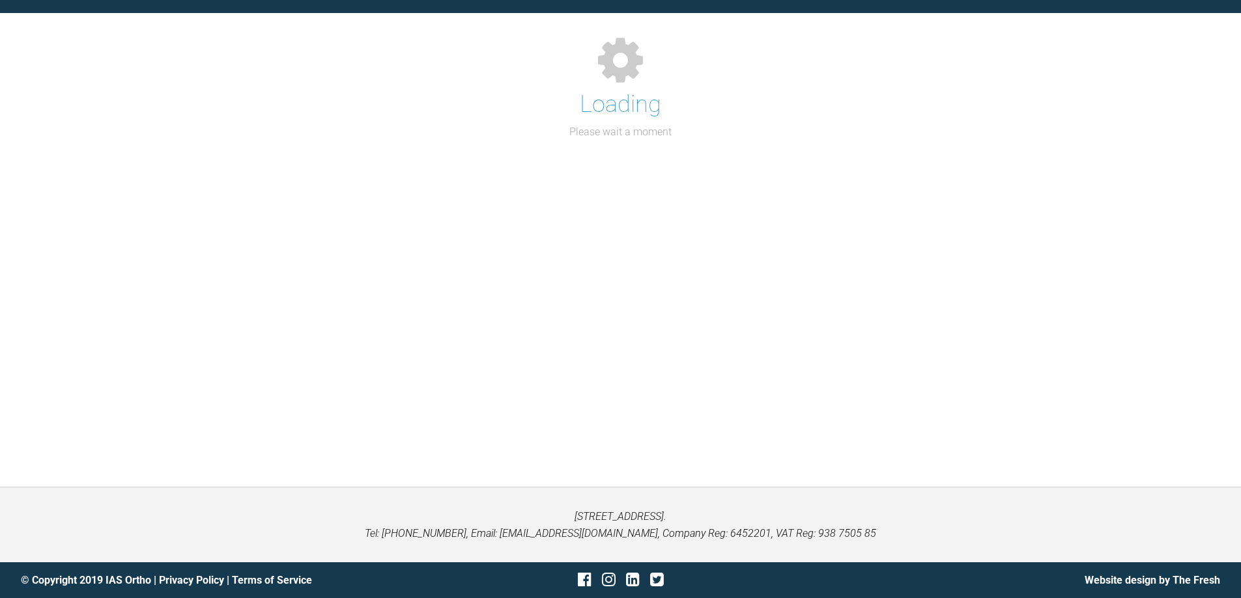
scroll to position [1458, 0]
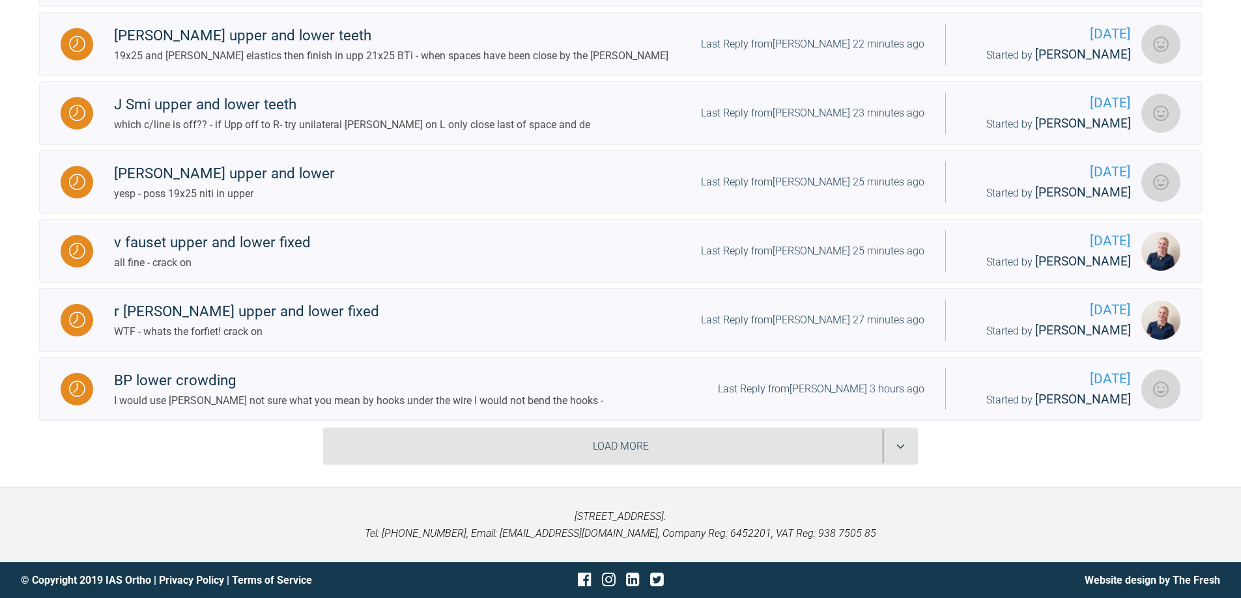
click at [903, 443] on div "Load More" at bounding box center [620, 447] width 595 height 38
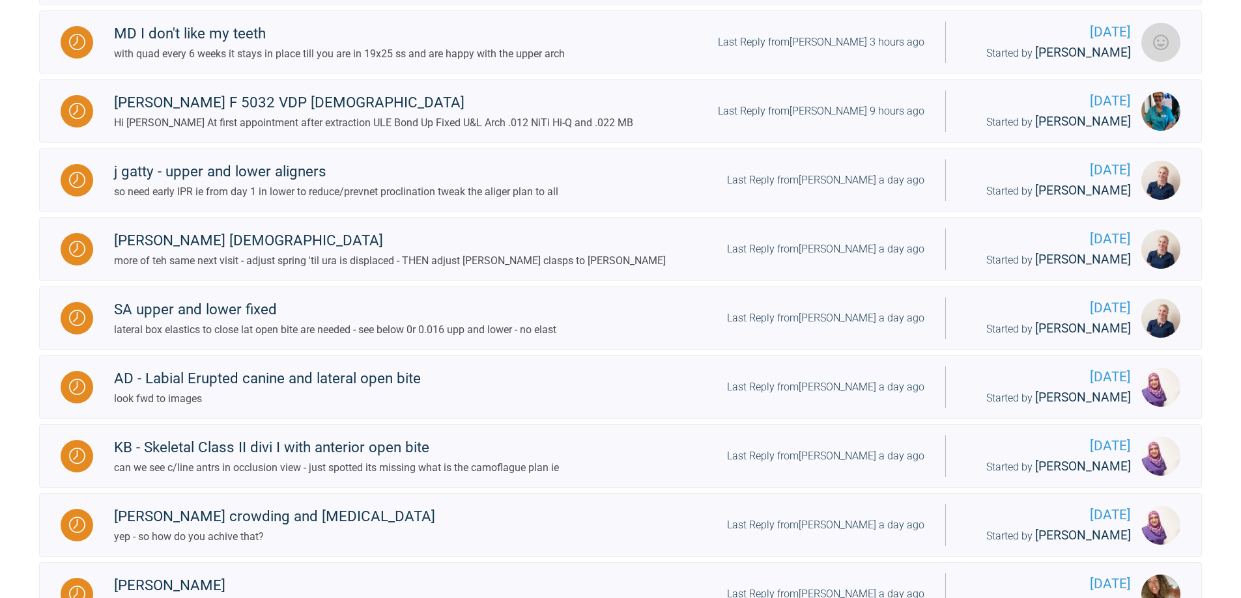
scroll to position [1826, 0]
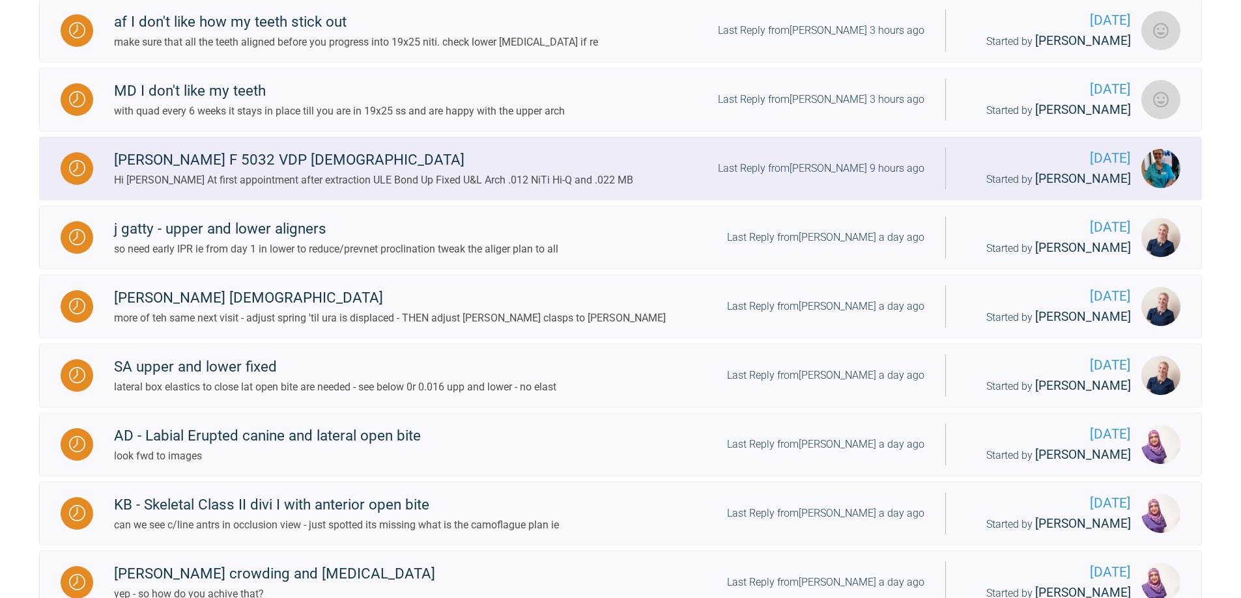
click at [864, 177] on div "Last Reply from [PERSON_NAME] 9 hours ago" at bounding box center [821, 168] width 206 height 17
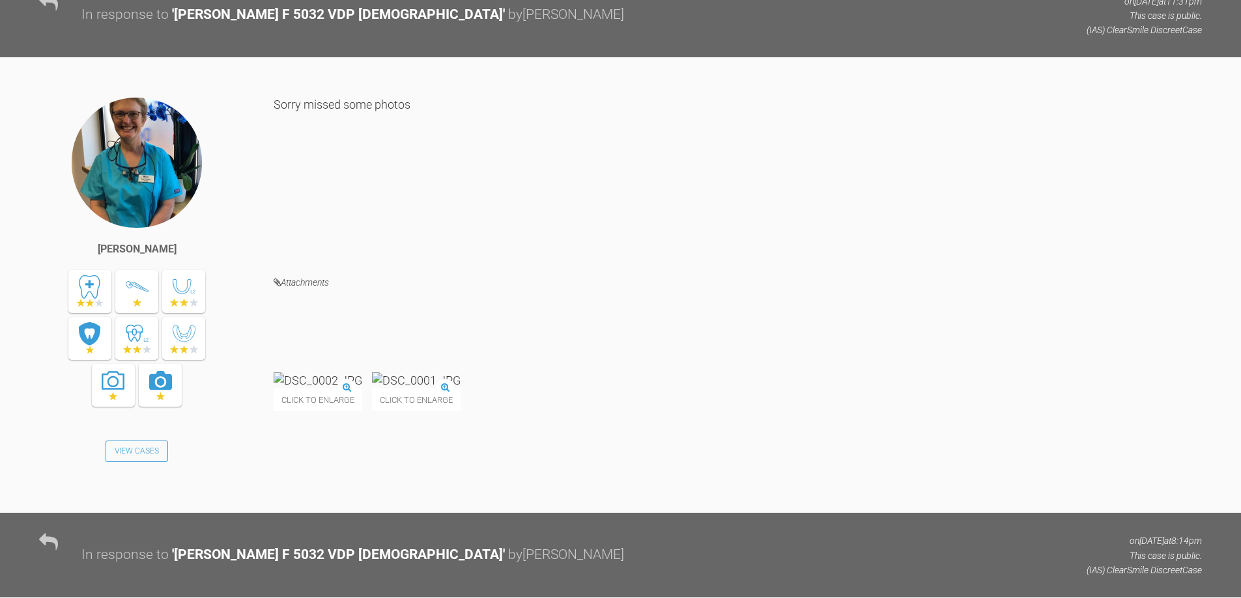
scroll to position [821, 0]
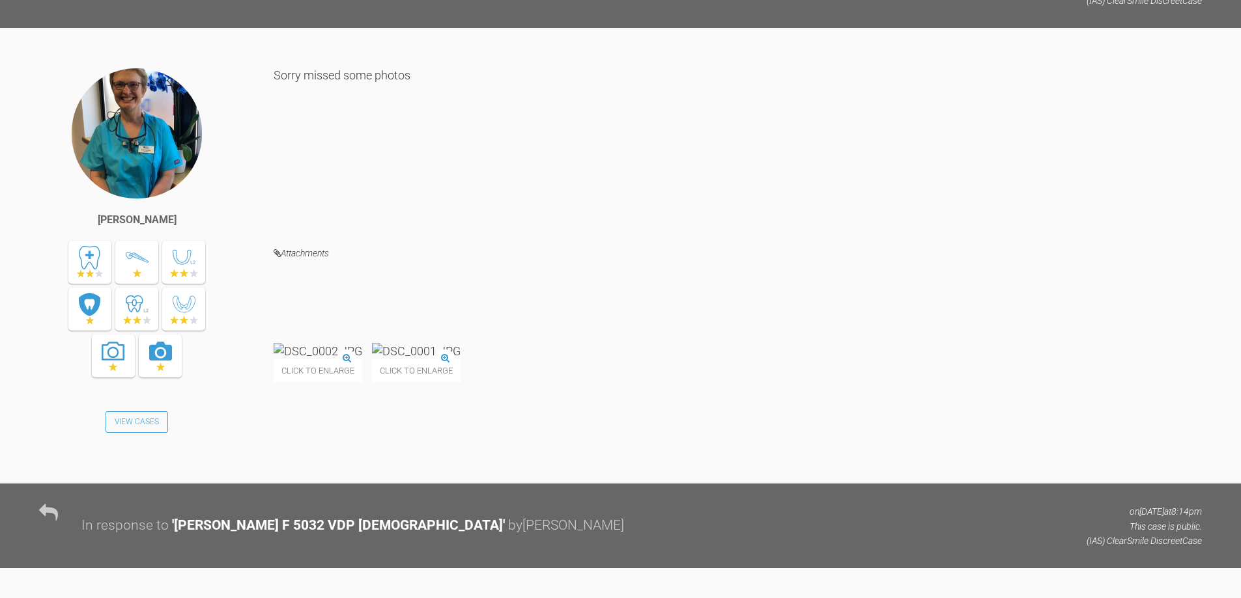
click at [362, 359] on img at bounding box center [318, 351] width 89 height 16
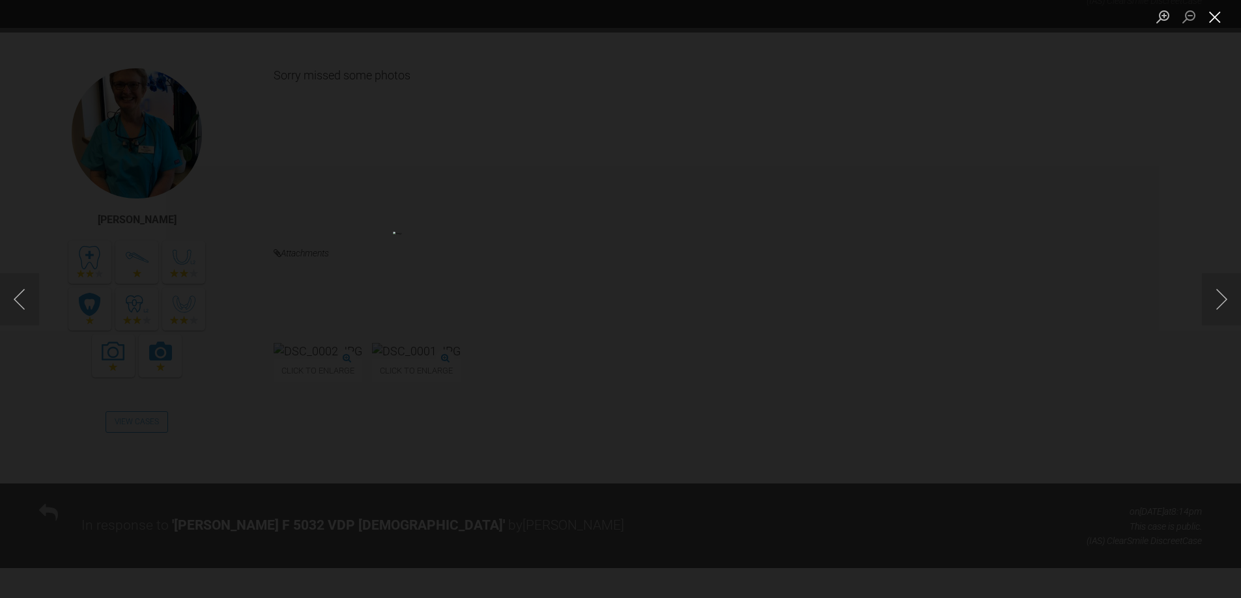
click at [1217, 18] on button "Close lightbox" at bounding box center [1215, 16] width 26 height 23
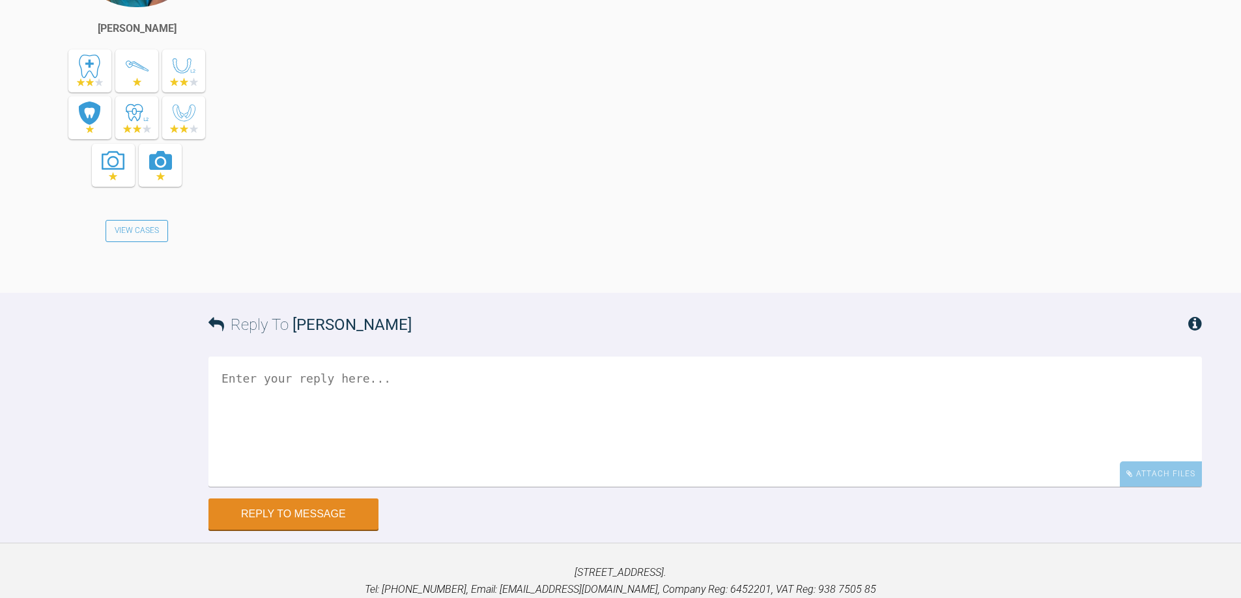
scroll to position [5883, 0]
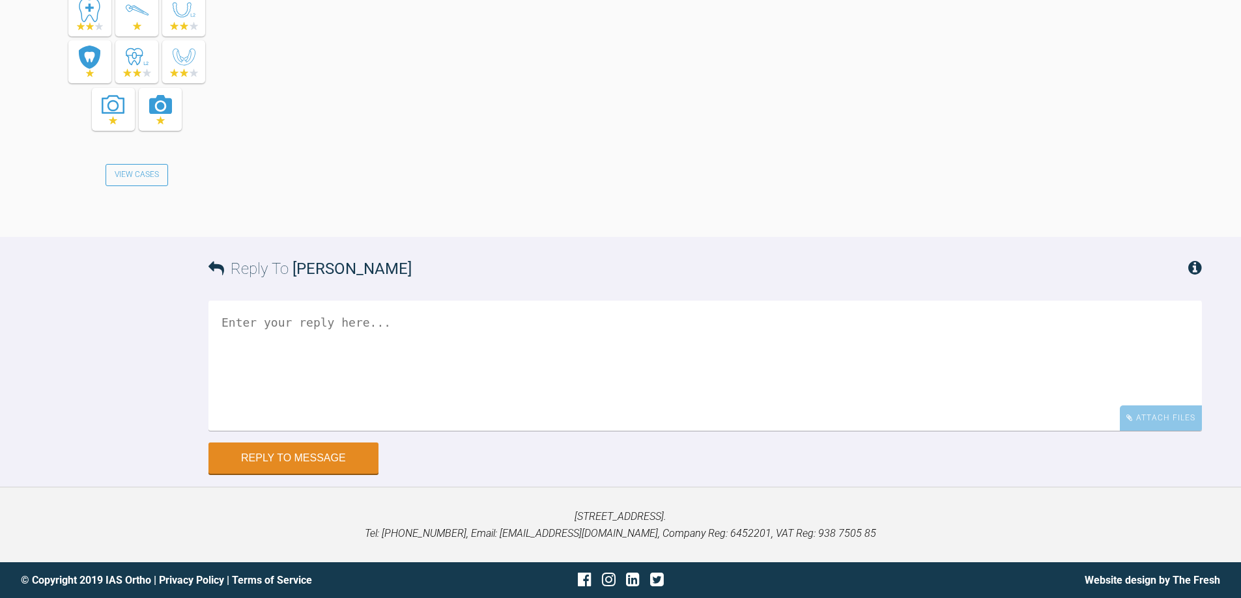
click at [669, 396] on textarea at bounding box center [704, 366] width 993 height 130
type textarea "all fine crack on"
click at [324, 458] on button "Reply to Message" at bounding box center [293, 459] width 170 height 31
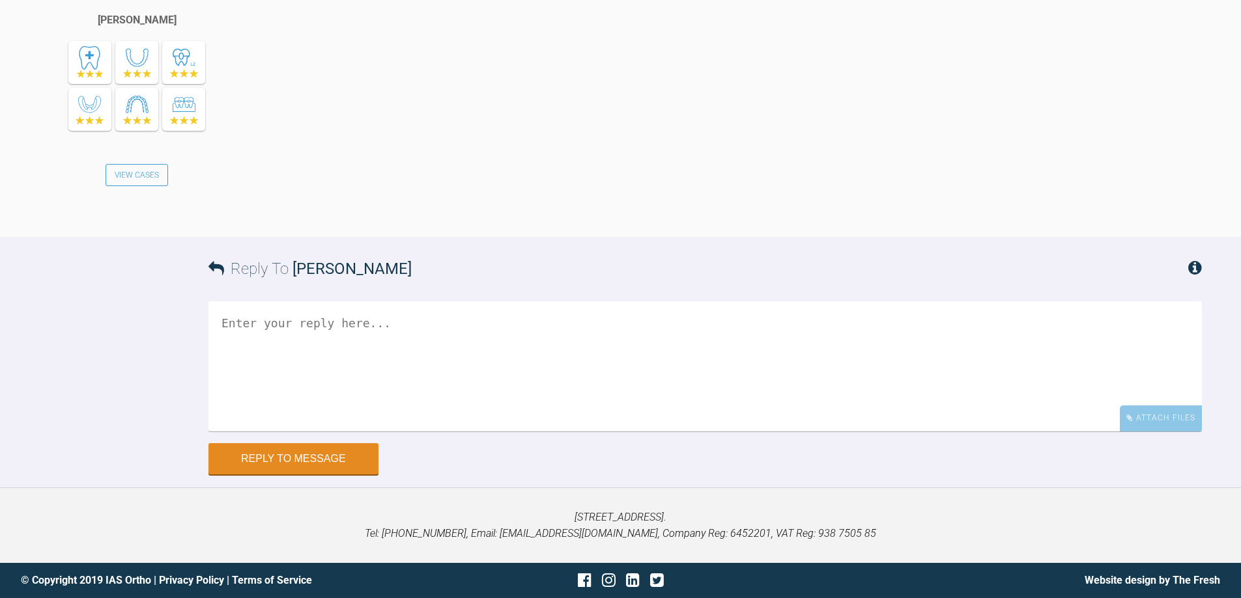
scroll to position [6342, 0]
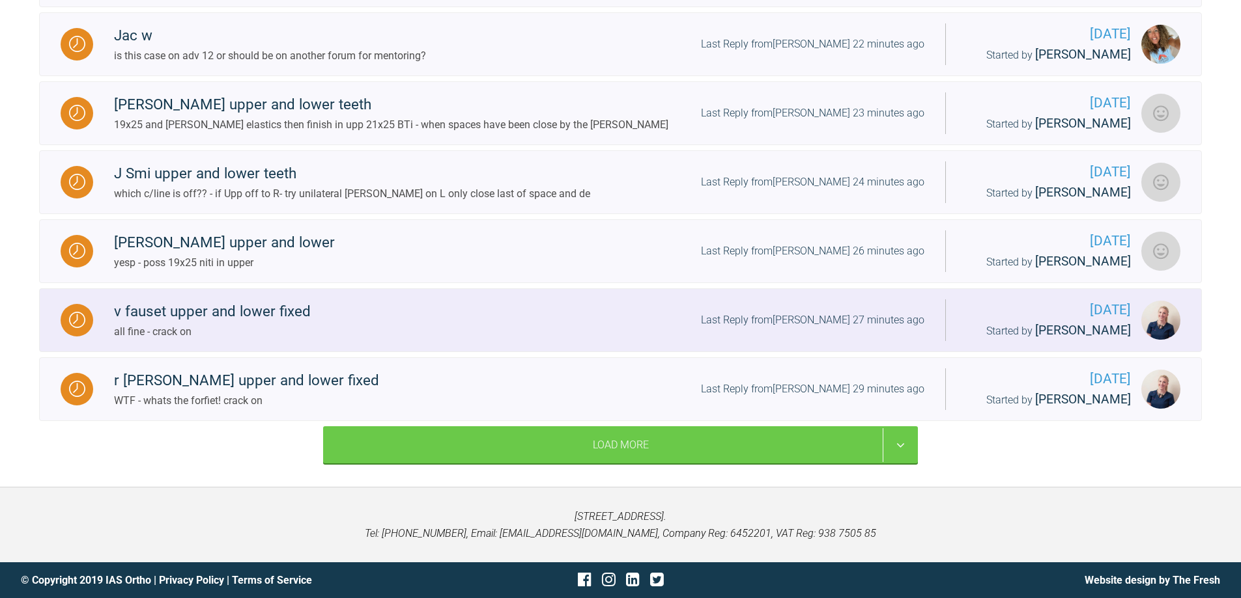
scroll to position [1478, 0]
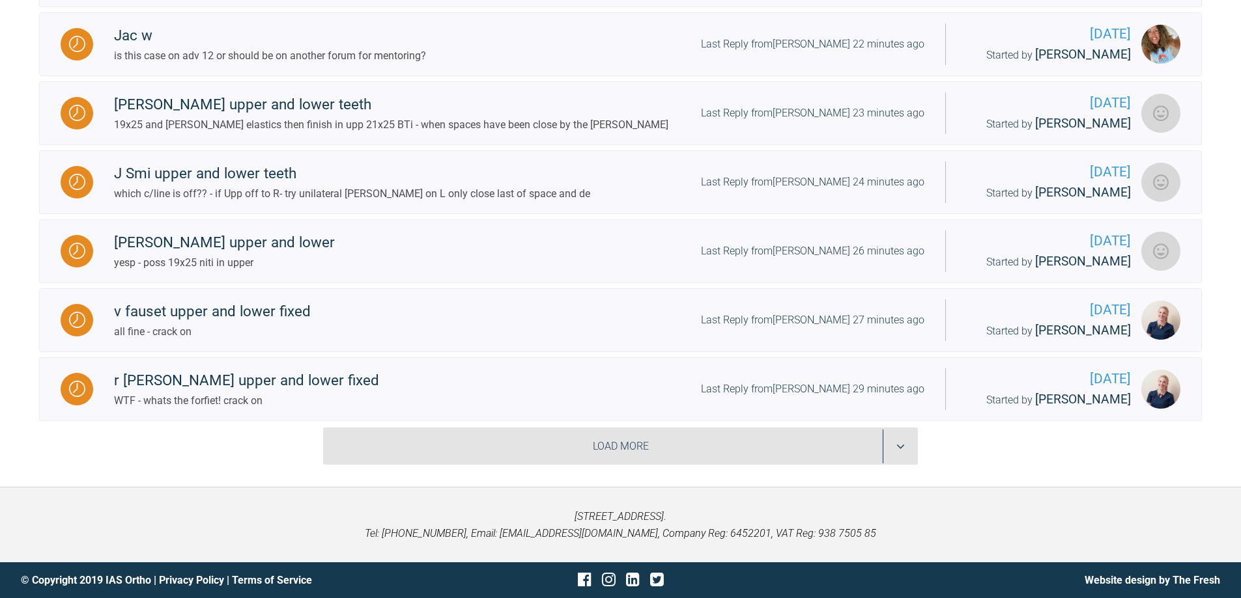
click at [892, 446] on div "Load More" at bounding box center [620, 447] width 595 height 38
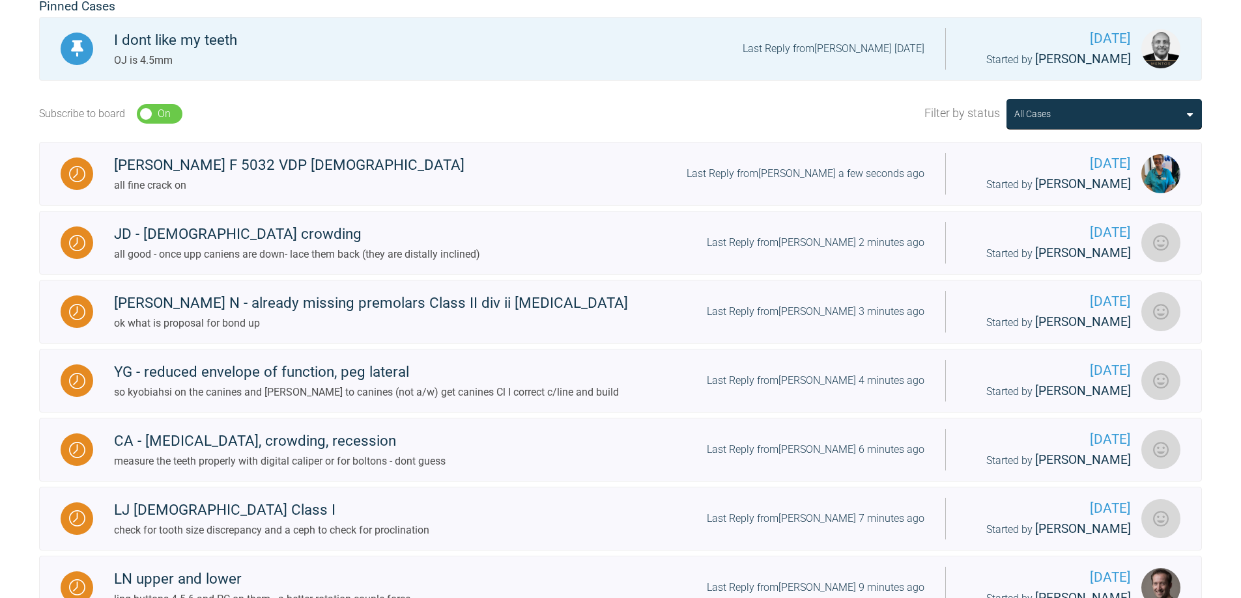
scroll to position [0, 0]
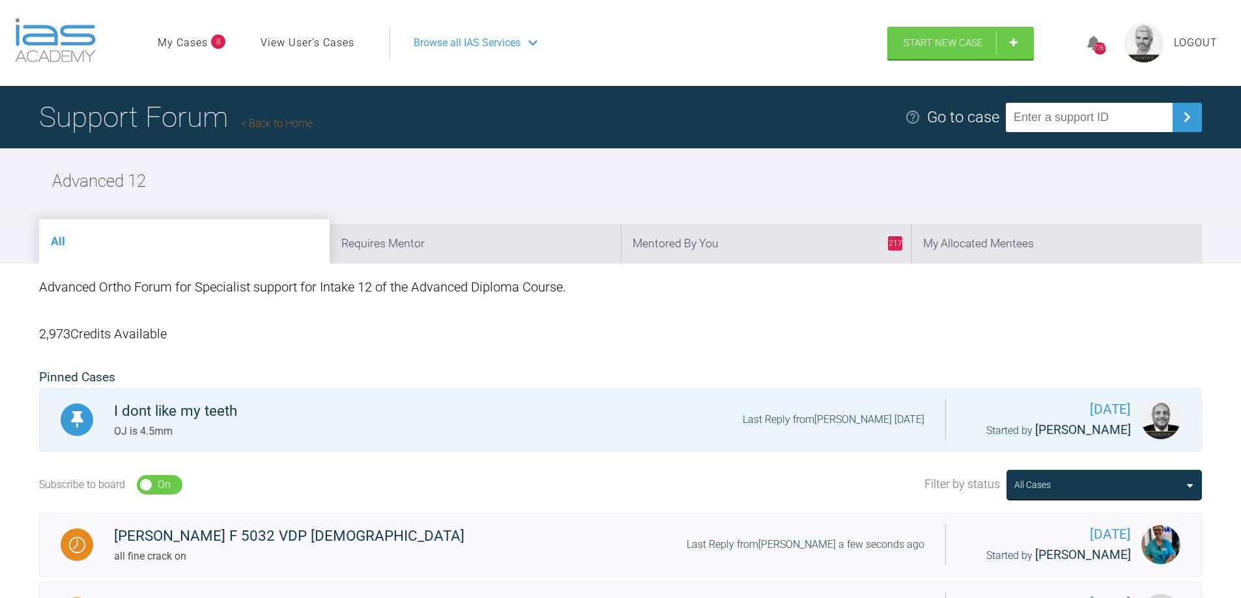
click at [277, 126] on link "Back to Home" at bounding box center [277, 123] width 72 height 12
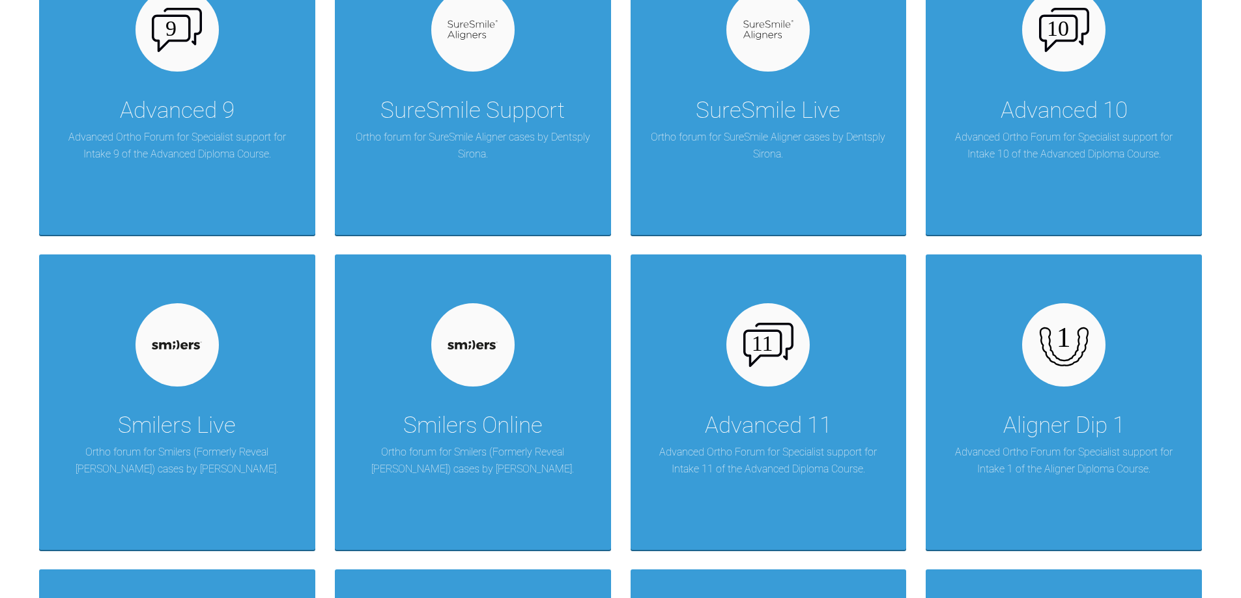
scroll to position [1823, 0]
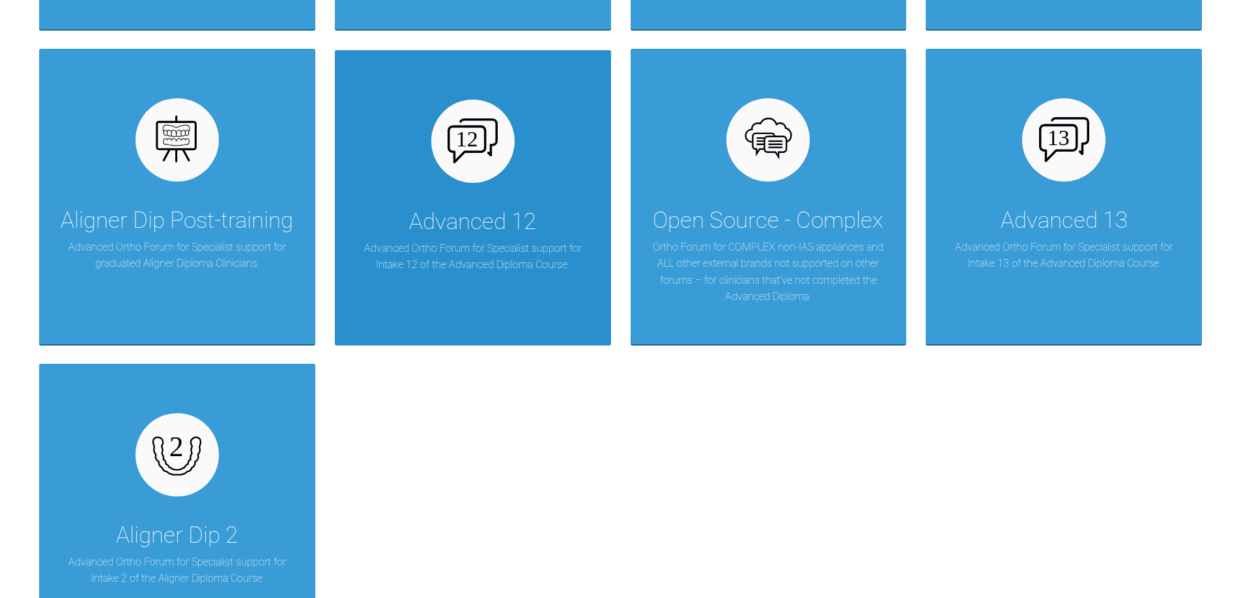
click at [447, 184] on div "Advanced 12 Advanced Ortho Forum for Specialist support for Intake 12 of the Ad…" at bounding box center [473, 198] width 276 height 296
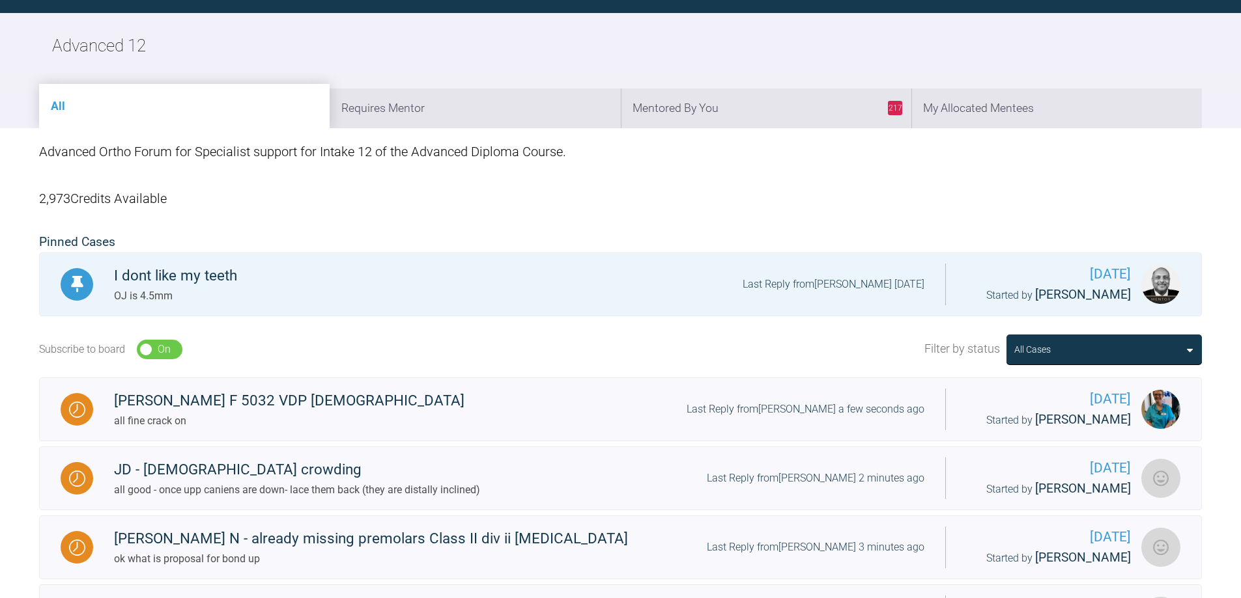
scroll to position [1478, 0]
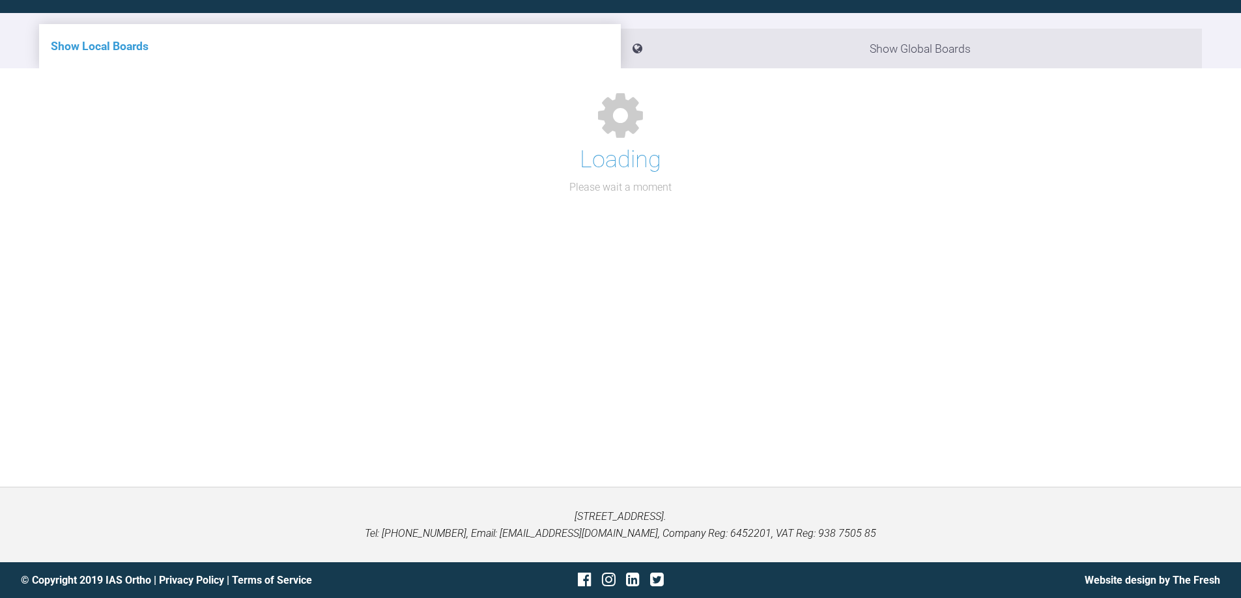
scroll to position [1823, 0]
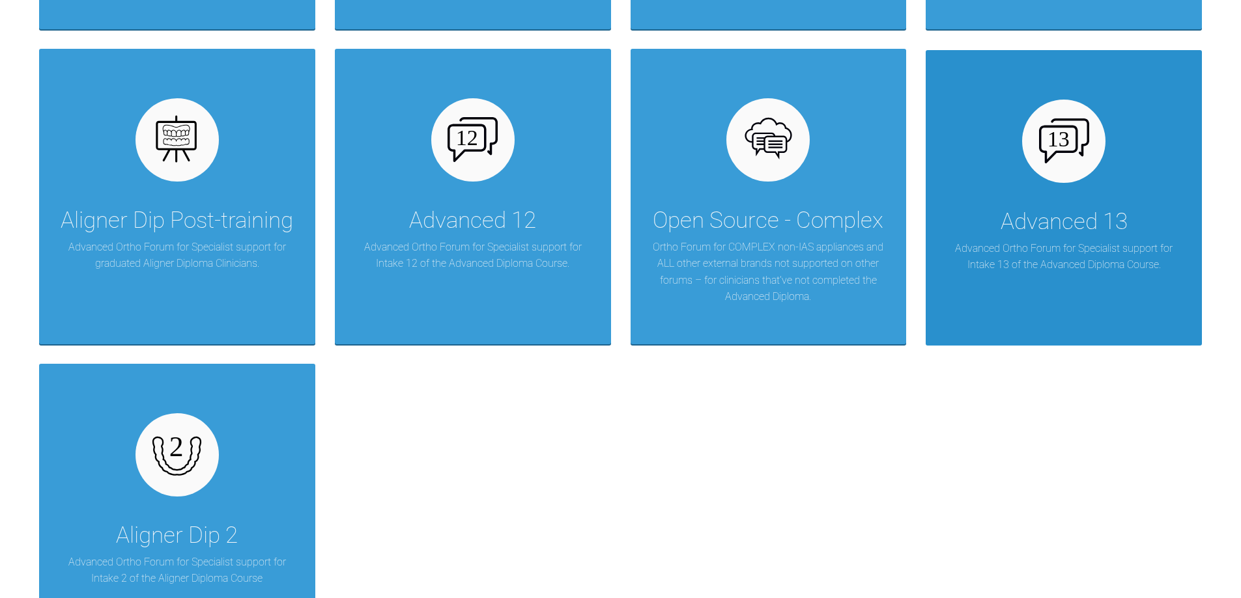
click at [1062, 255] on p "Advanced Ortho Forum for Specialist support for Intake 13 of the Advanced Diplo…" at bounding box center [1063, 256] width 237 height 33
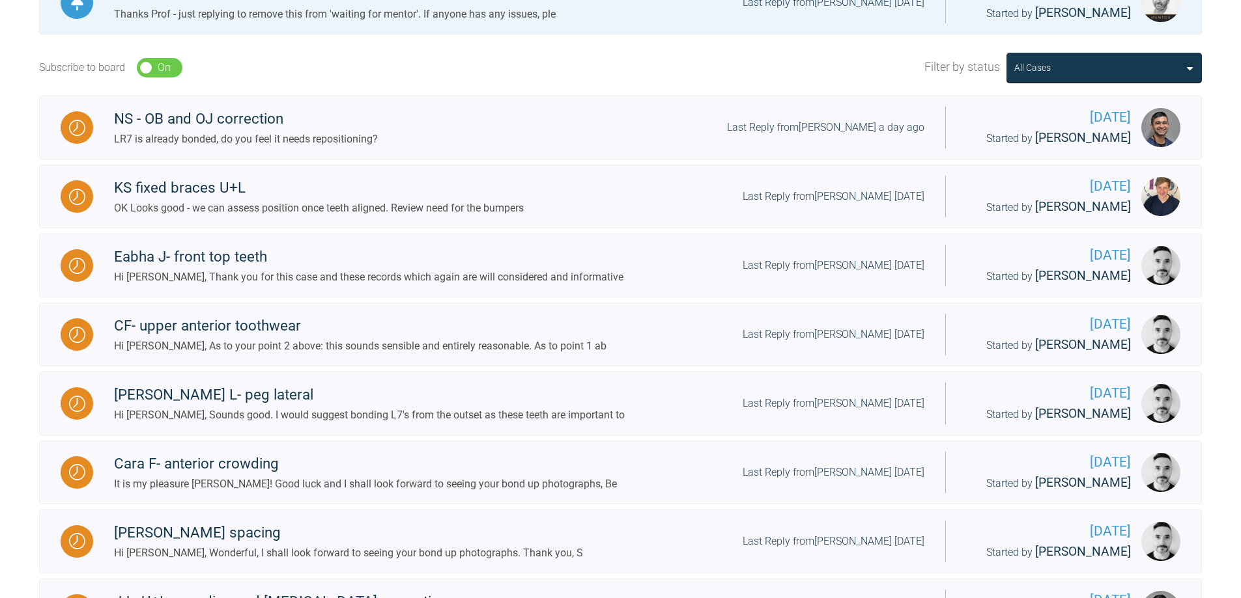
scroll to position [356, 0]
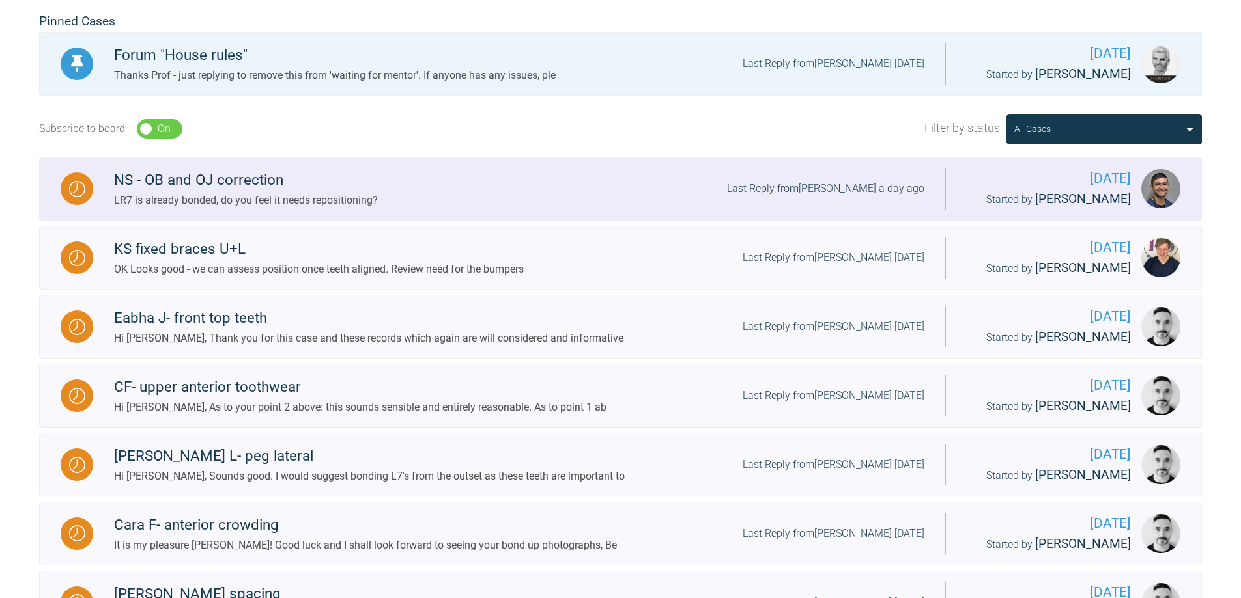
click at [765, 184] on div "Last Reply from [PERSON_NAME] a day ago" at bounding box center [825, 188] width 197 height 17
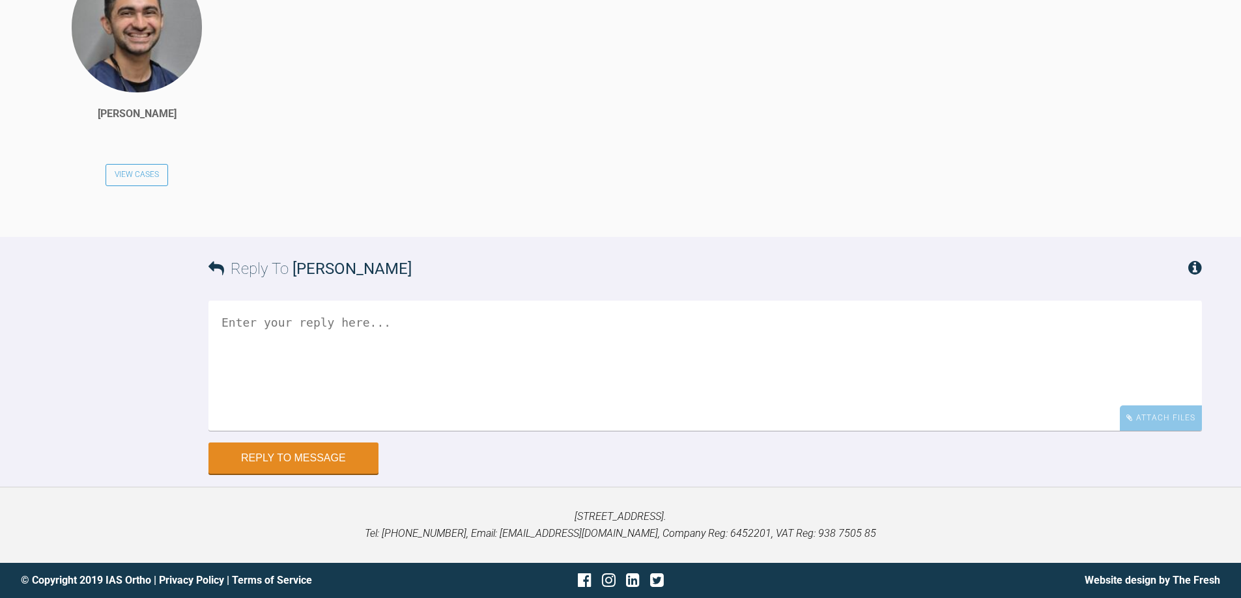
scroll to position [7539, 0]
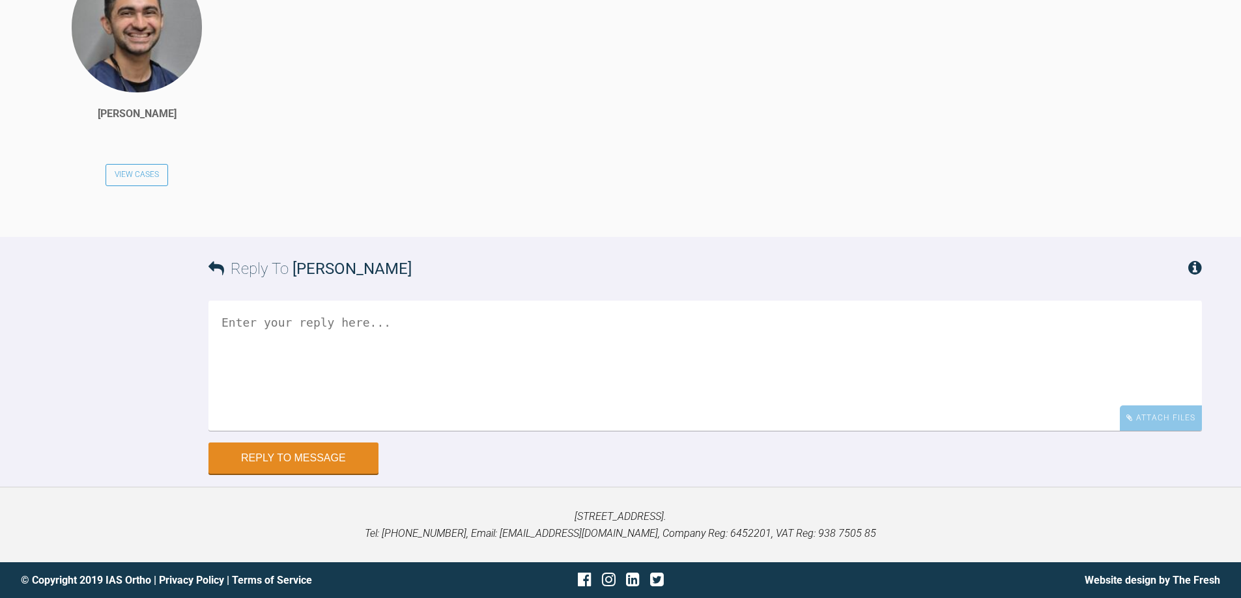
click at [419, 431] on textarea at bounding box center [704, 366] width 993 height 130
click at [315, 431] on textarea "look ok - get teh other bonded" at bounding box center [704, 366] width 993 height 130
click at [247, 431] on textarea "look ok - get the other bonded" at bounding box center [704, 366] width 993 height 130
click at [358, 431] on textarea "look's ok - get the other bonded" at bounding box center [704, 366] width 993 height 130
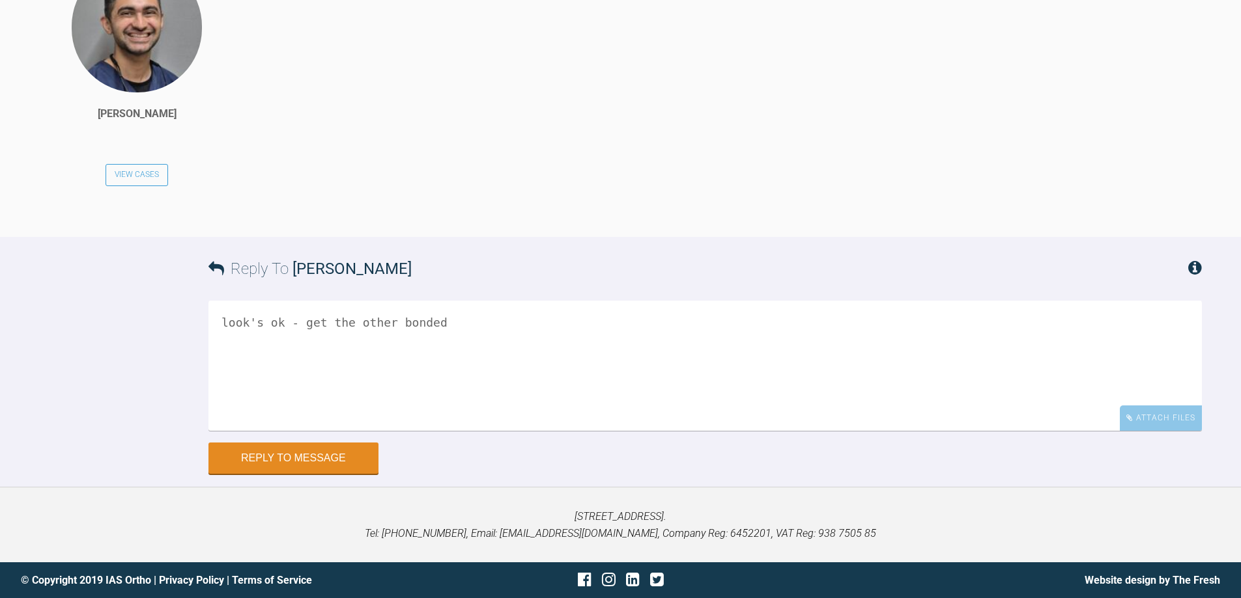
click at [358, 431] on textarea "look's ok - get the other bonded" at bounding box center [704, 366] width 993 height 130
click at [281, 431] on textarea "look's ok - get the LL bonded if you dot correct occulasl/ mirror images L look…" at bounding box center [704, 366] width 993 height 130
type textarea "look's ok - get the LL bonded if you don't correct occulasl/ mirror images L lo…"
click at [320, 470] on button "Reply to Message" at bounding box center [293, 459] width 170 height 31
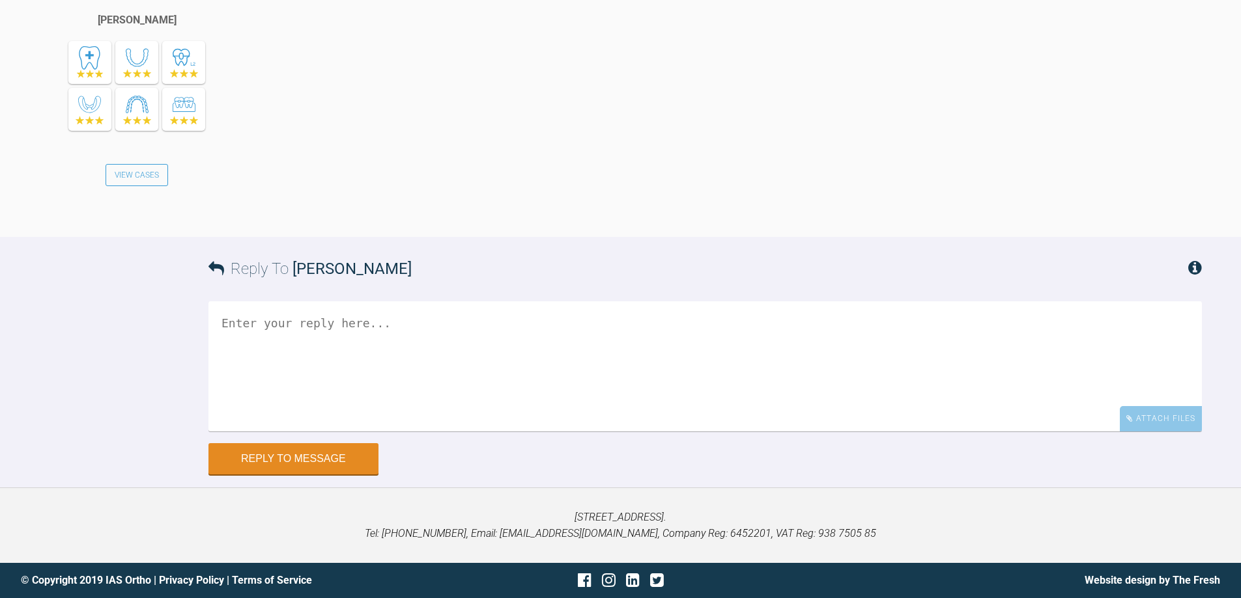
scroll to position [8194, 0]
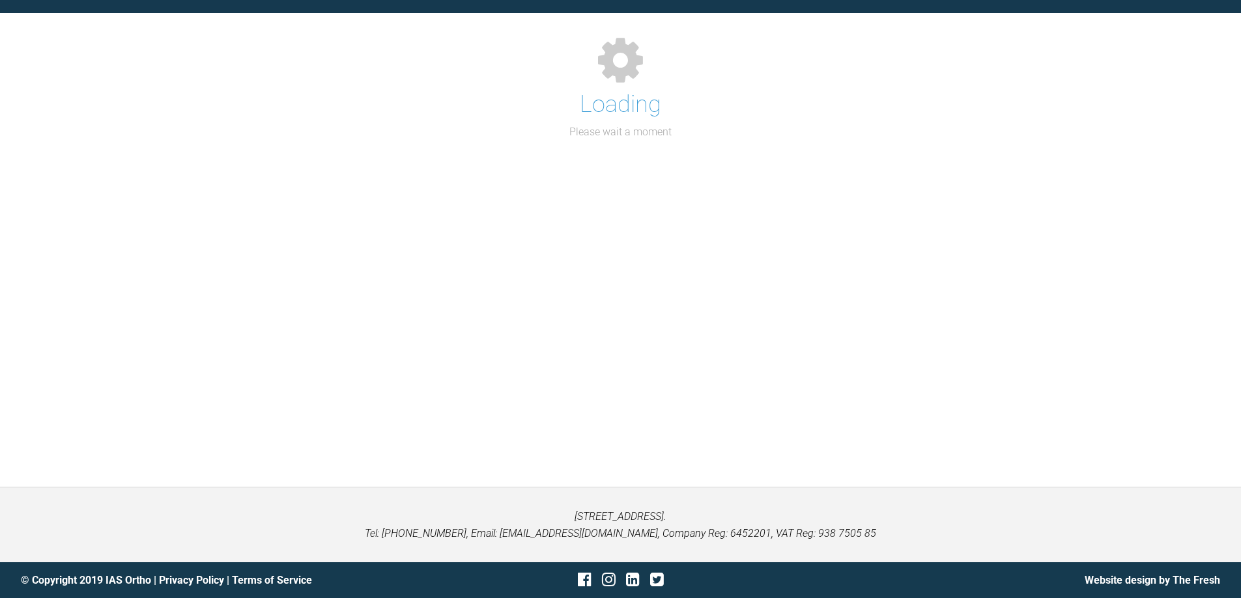
scroll to position [1398, 0]
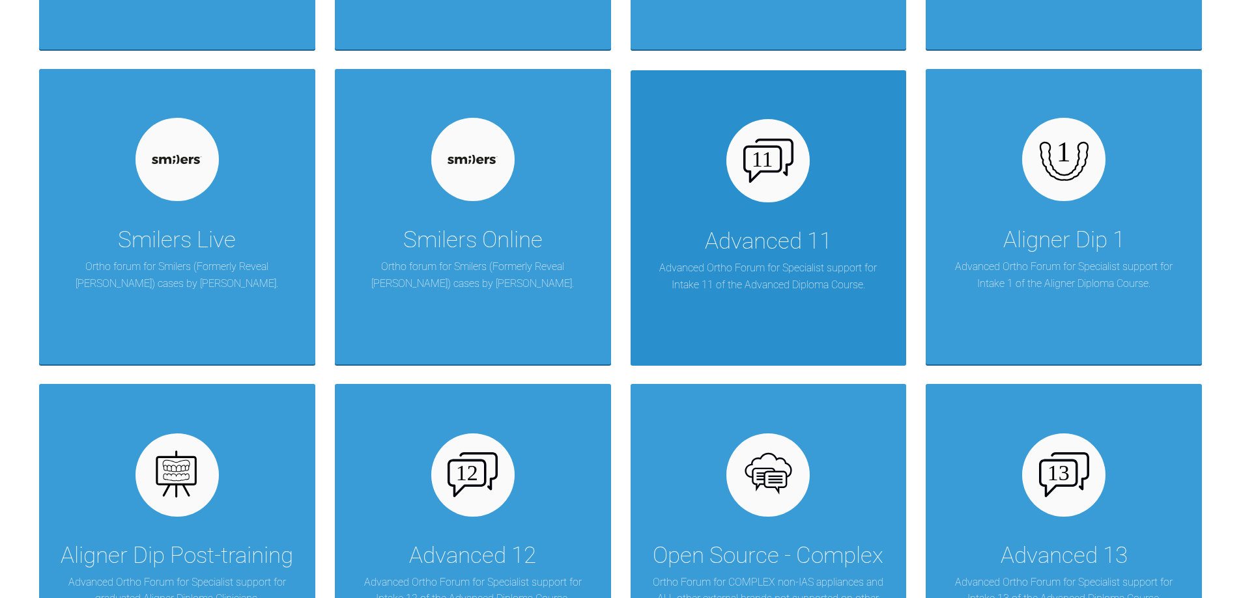
click at [752, 175] on img at bounding box center [768, 161] width 50 height 44
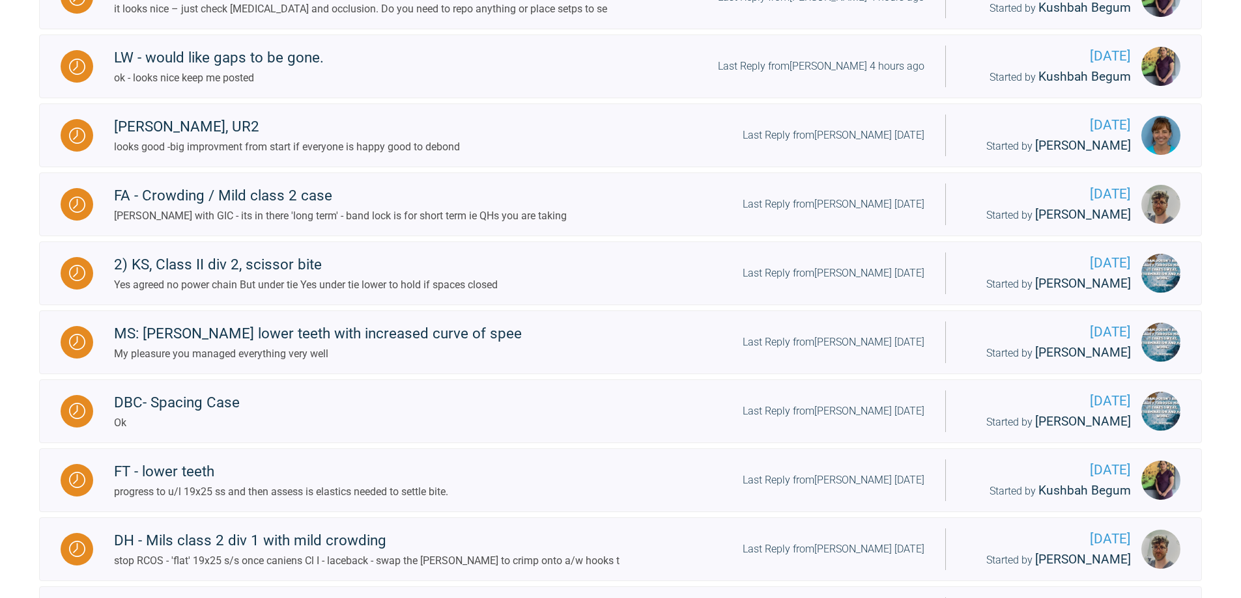
scroll to position [291, 0]
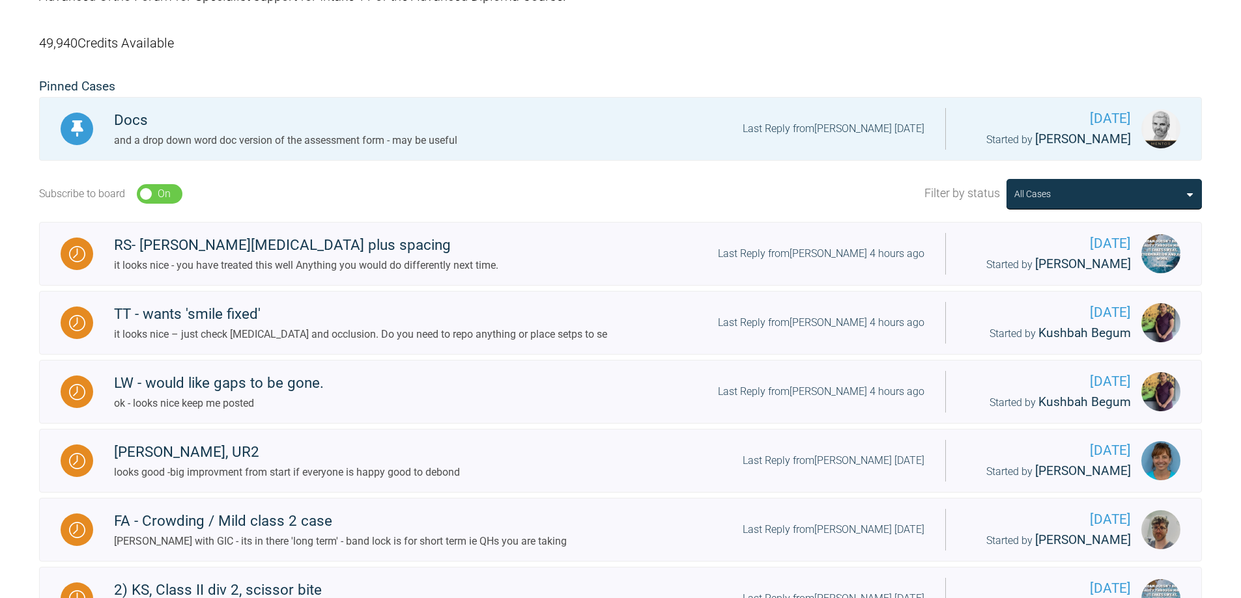
click at [752, 175] on div "Subscribe to board On Off Filter by status All Cases" at bounding box center [620, 194] width 1162 height 56
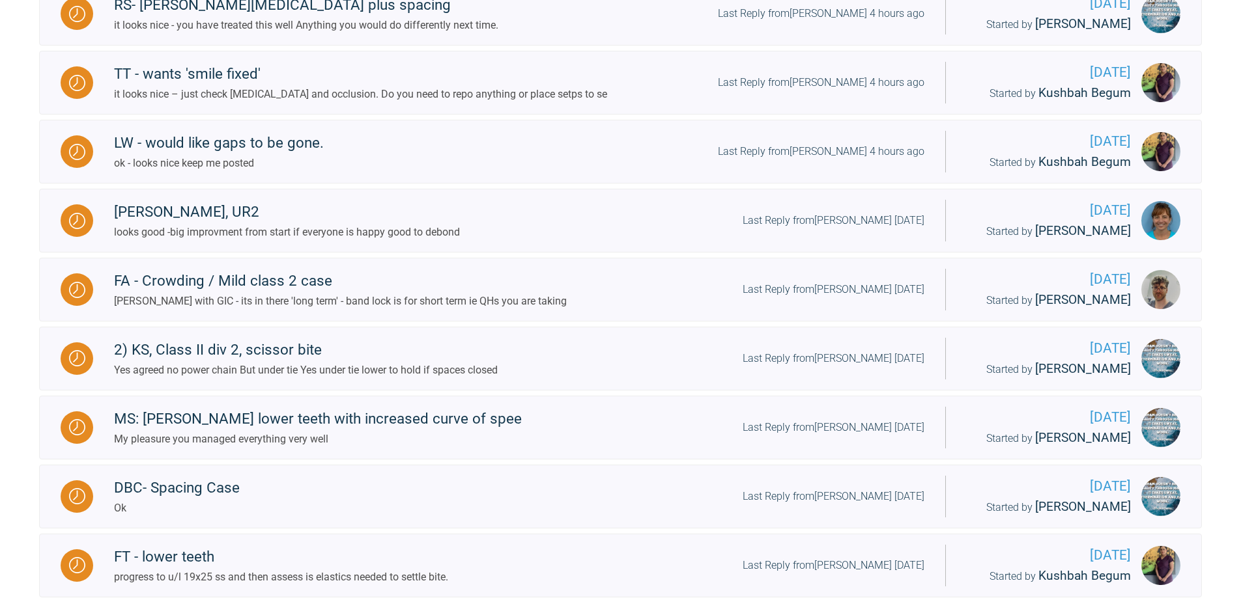
scroll to position [552, 0]
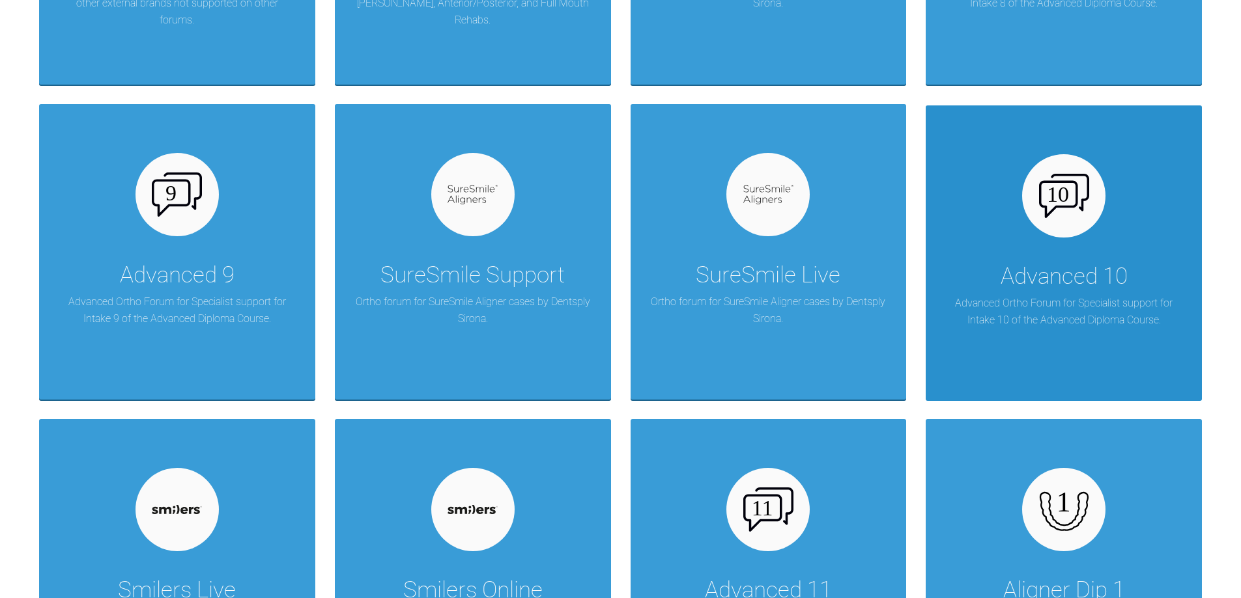
click at [976, 257] on div "Advanced 10 Advanced Ortho Forum for Specialist support for Intake 10 of the Ad…" at bounding box center [1063, 254] width 276 height 296
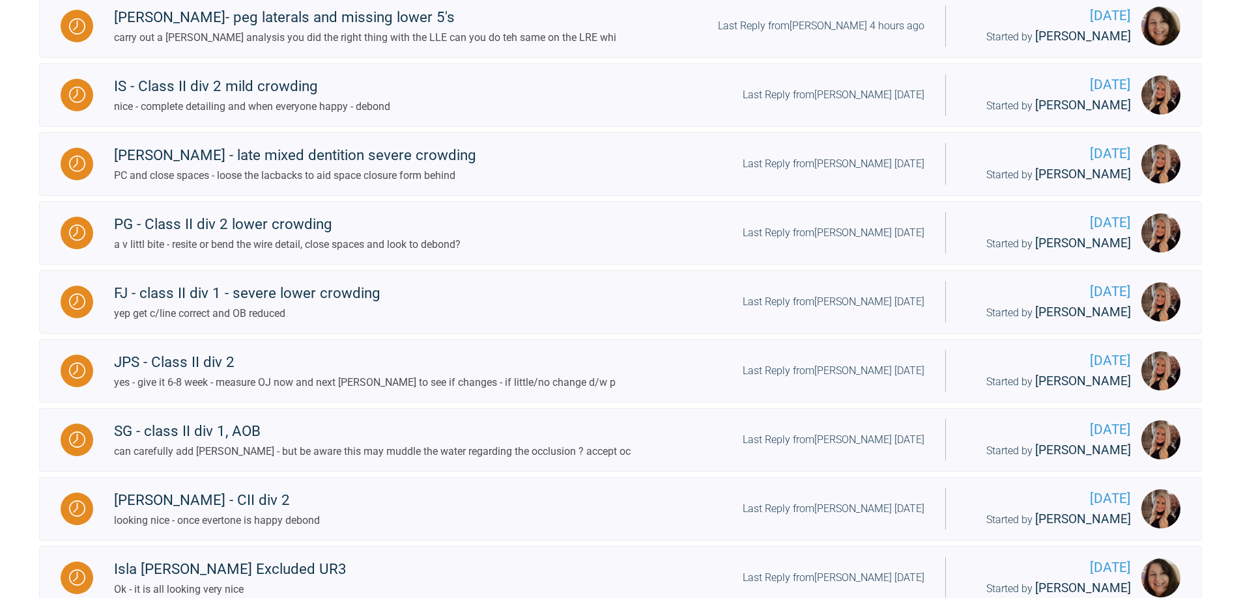
scroll to position [812, 0]
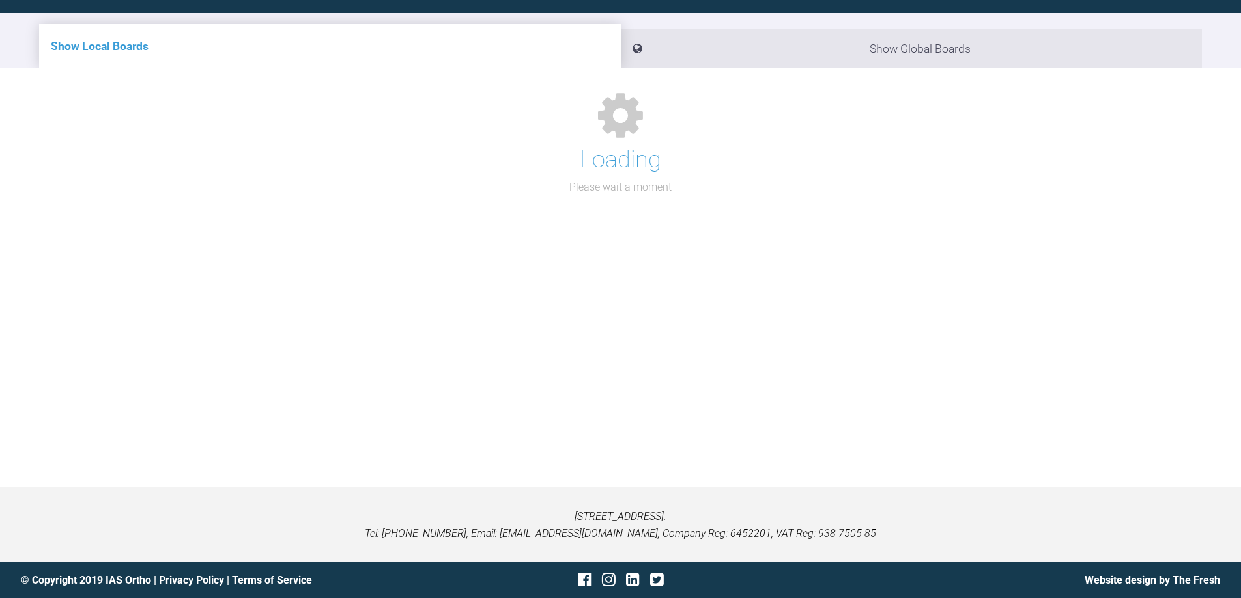
scroll to position [812, 0]
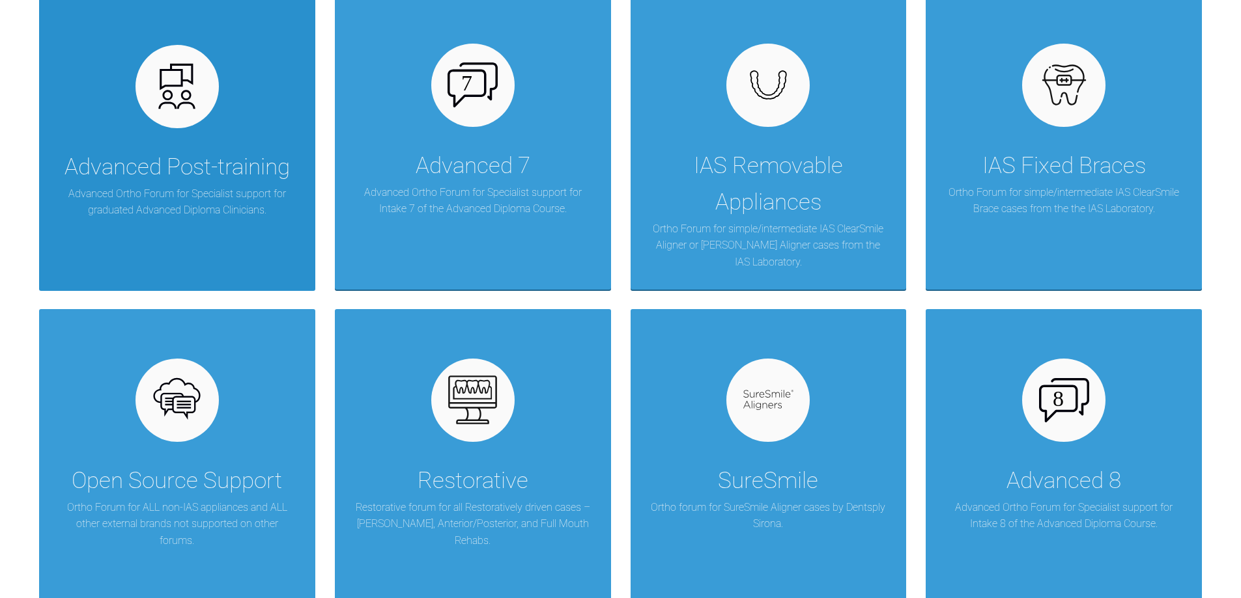
click at [204, 195] on p "Advanced Ortho Forum for Specialist support for graduated Advanced Diploma Clin…" at bounding box center [177, 202] width 237 height 33
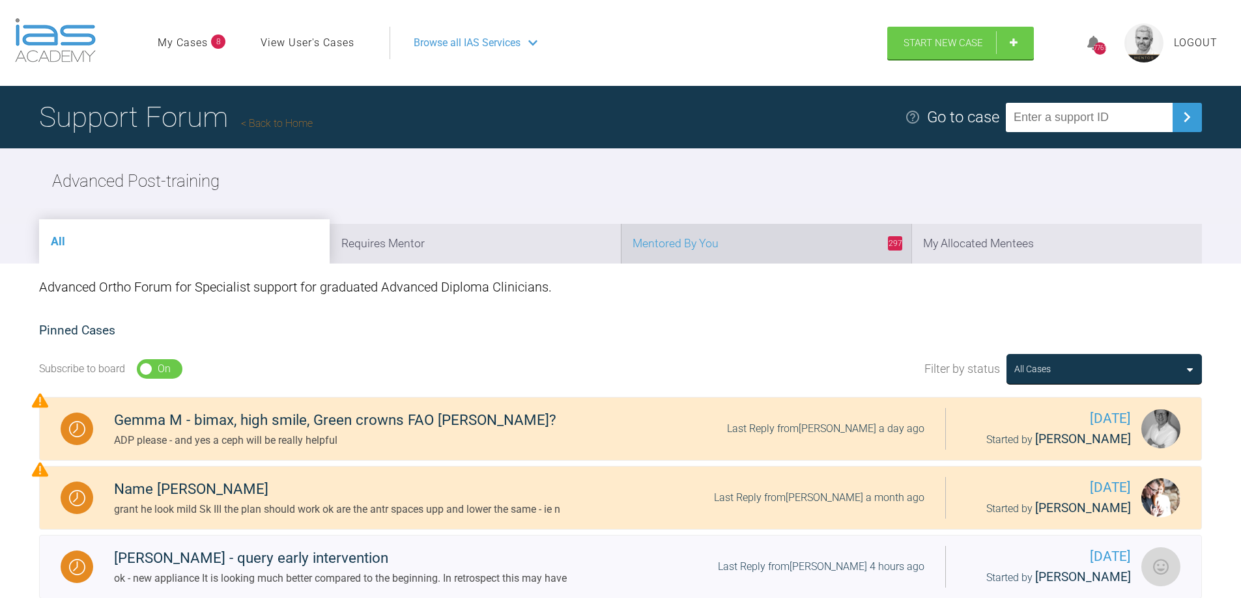
click at [849, 253] on li "297 Mentored By You" at bounding box center [766, 244] width 290 height 40
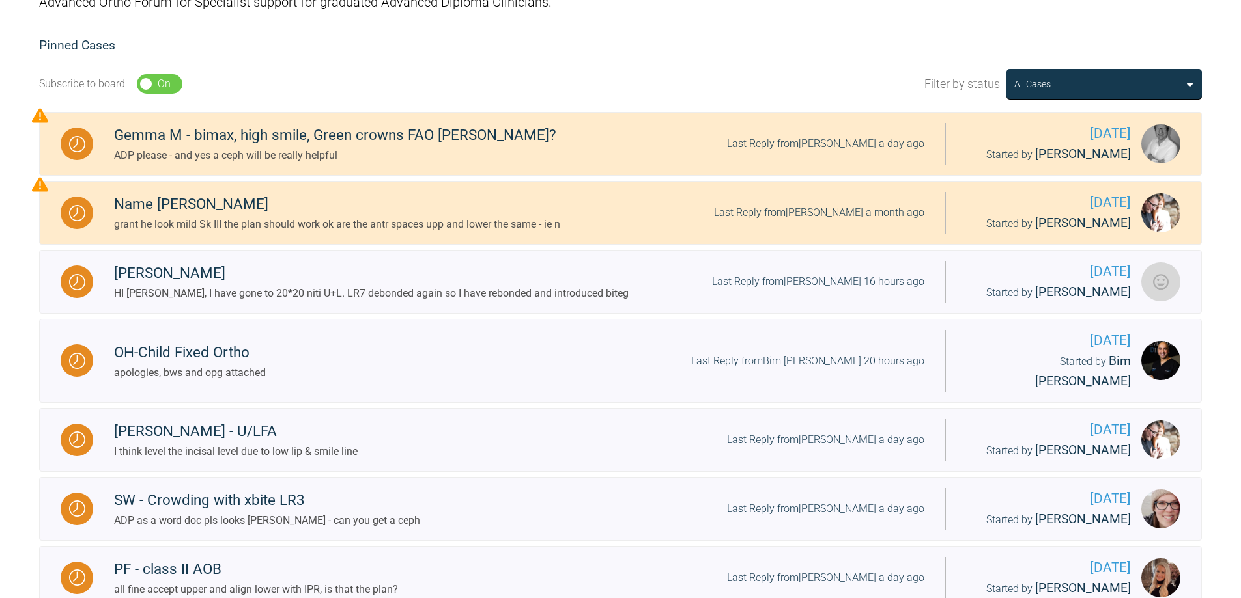
scroll to position [391, 0]
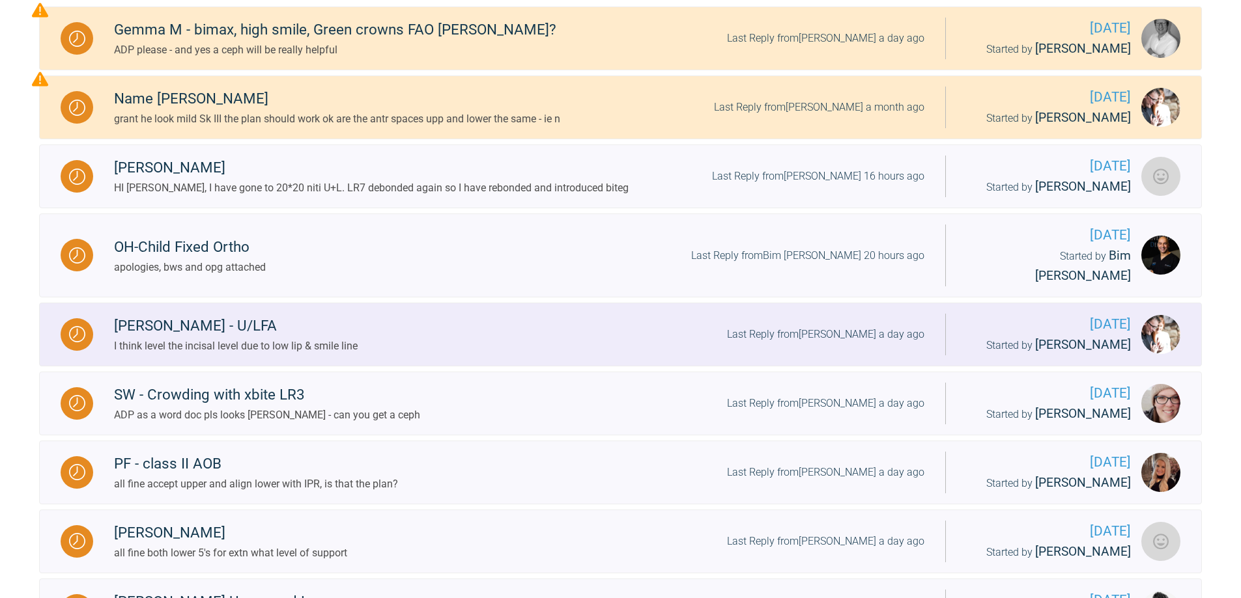
click at [871, 326] on div "Last Reply from [PERSON_NAME] a day ago" at bounding box center [825, 334] width 197 height 17
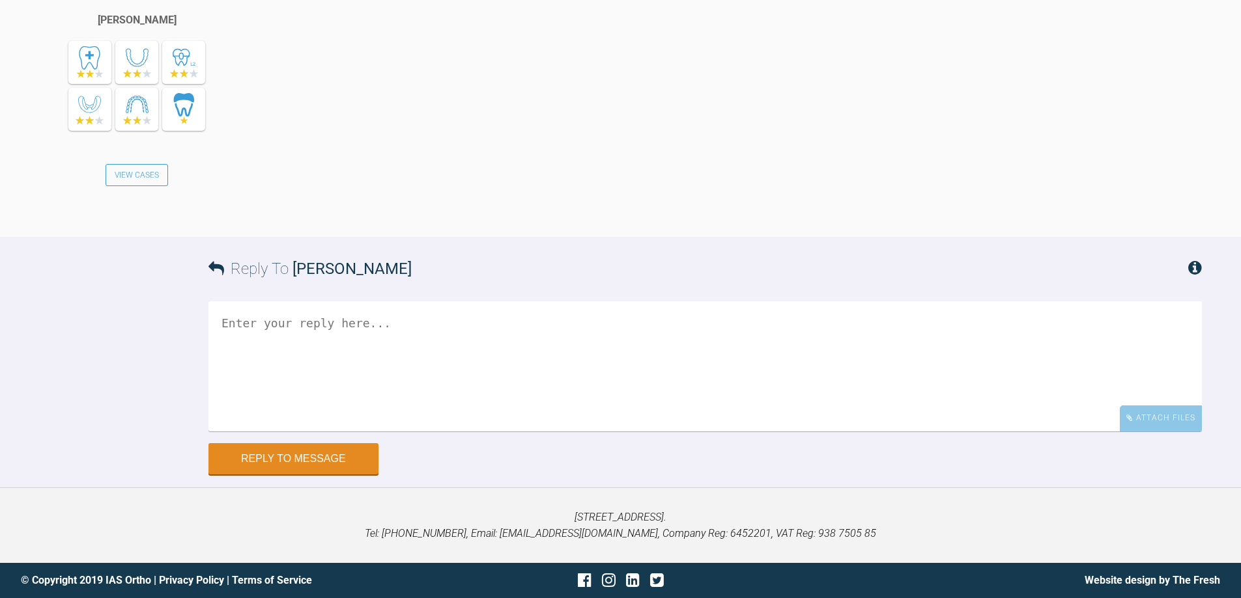
scroll to position [11018, 0]
click at [678, 354] on textarea at bounding box center [704, 367] width 993 height 130
click at [279, 322] on textarea "ok - that fine crack on" at bounding box center [704, 367] width 993 height 130
type textarea "ok - that's fine crack on"
click at [290, 457] on button "Reply to Message" at bounding box center [293, 460] width 170 height 31
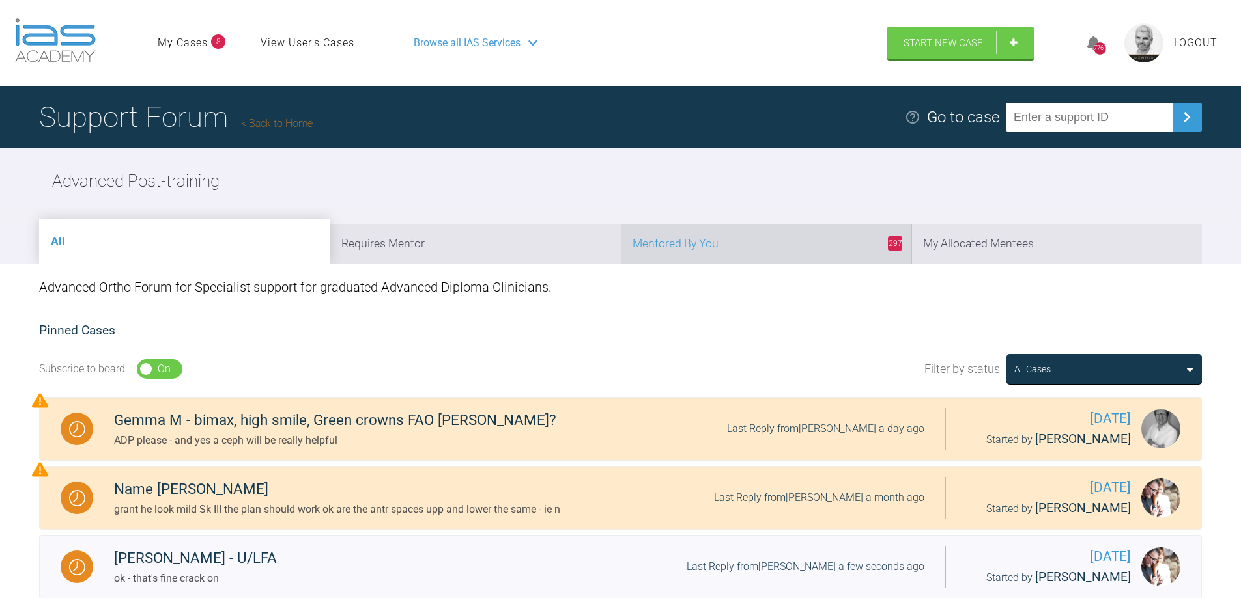
click at [803, 237] on li "297 Mentored By You" at bounding box center [766, 244] width 290 height 40
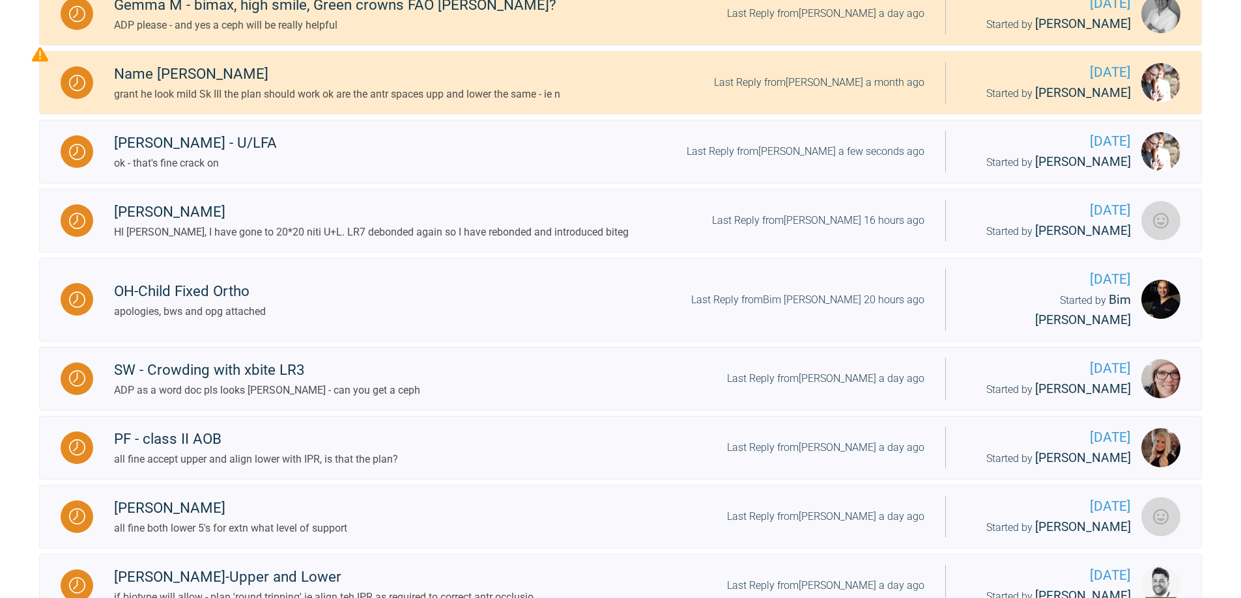
scroll to position [456, 0]
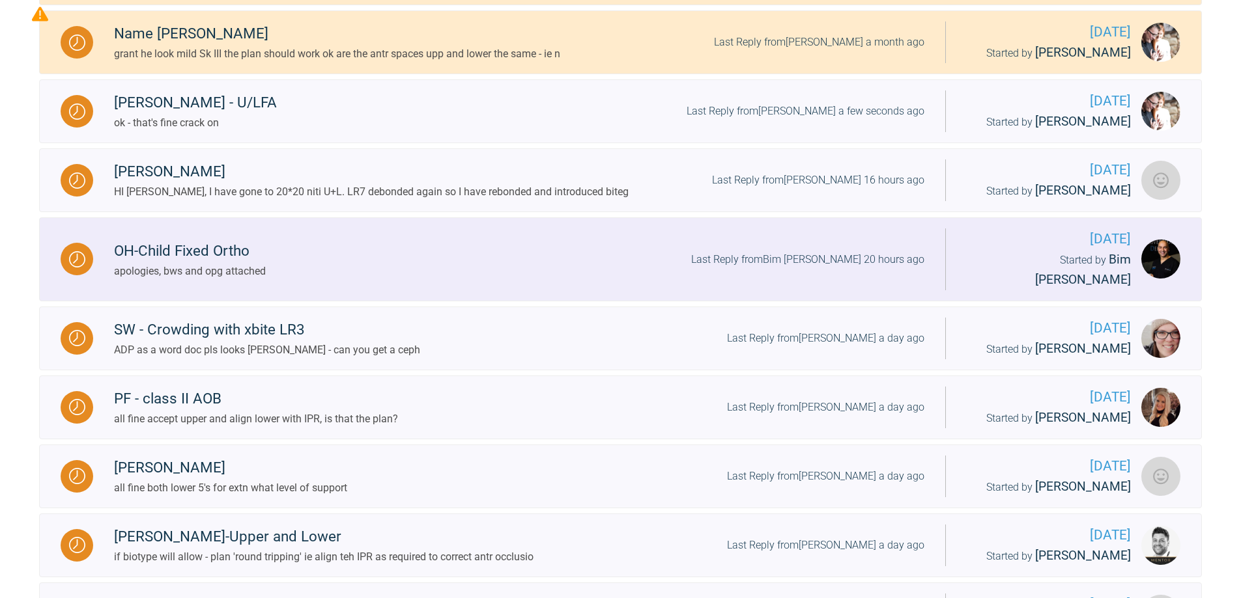
click at [877, 240] on div "OH-Child Fixed Ortho apologies, bws and opg attached Last Reply from Bim [PERSO…" at bounding box center [519, 260] width 852 height 40
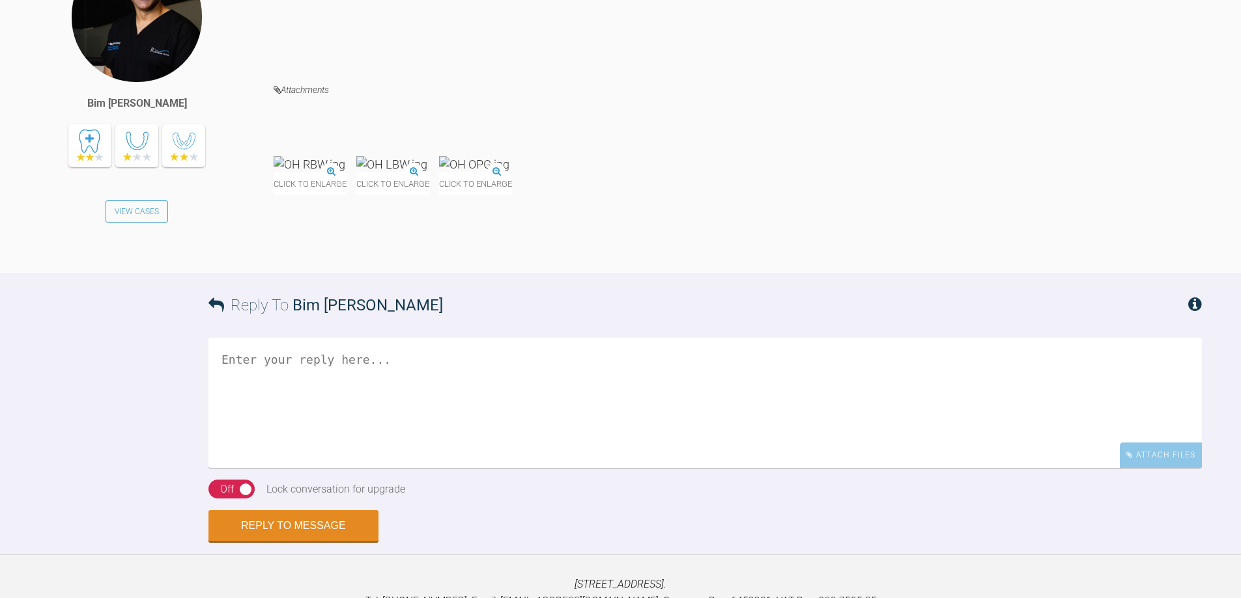
scroll to position [2318, 0]
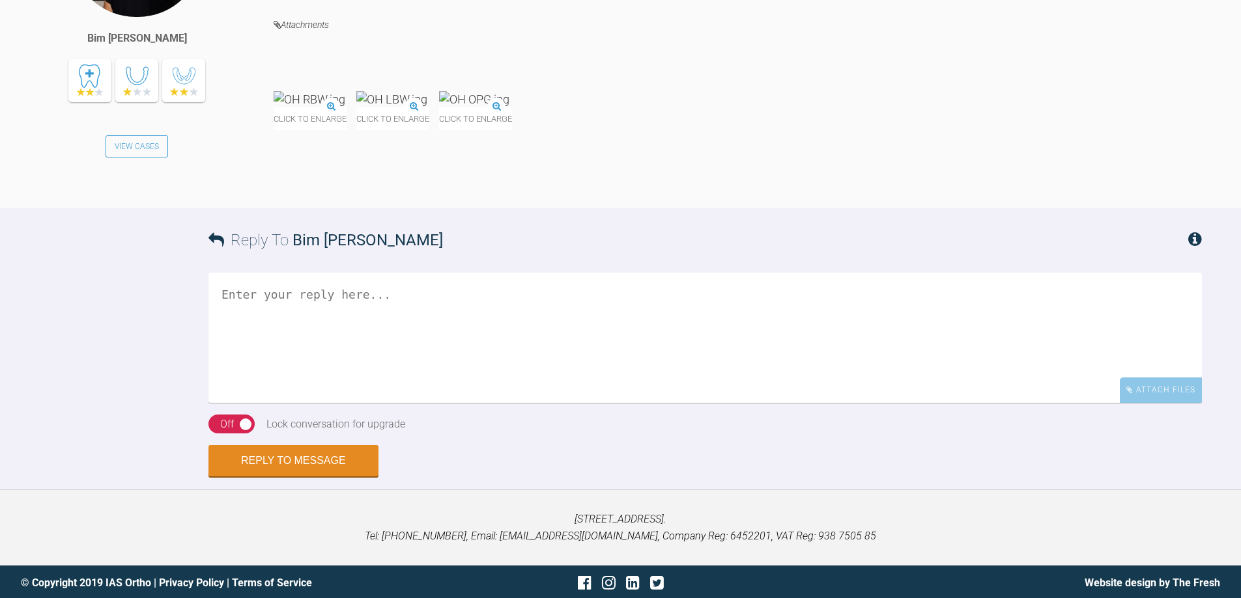
click at [509, 107] on img at bounding box center [474, 99] width 70 height 16
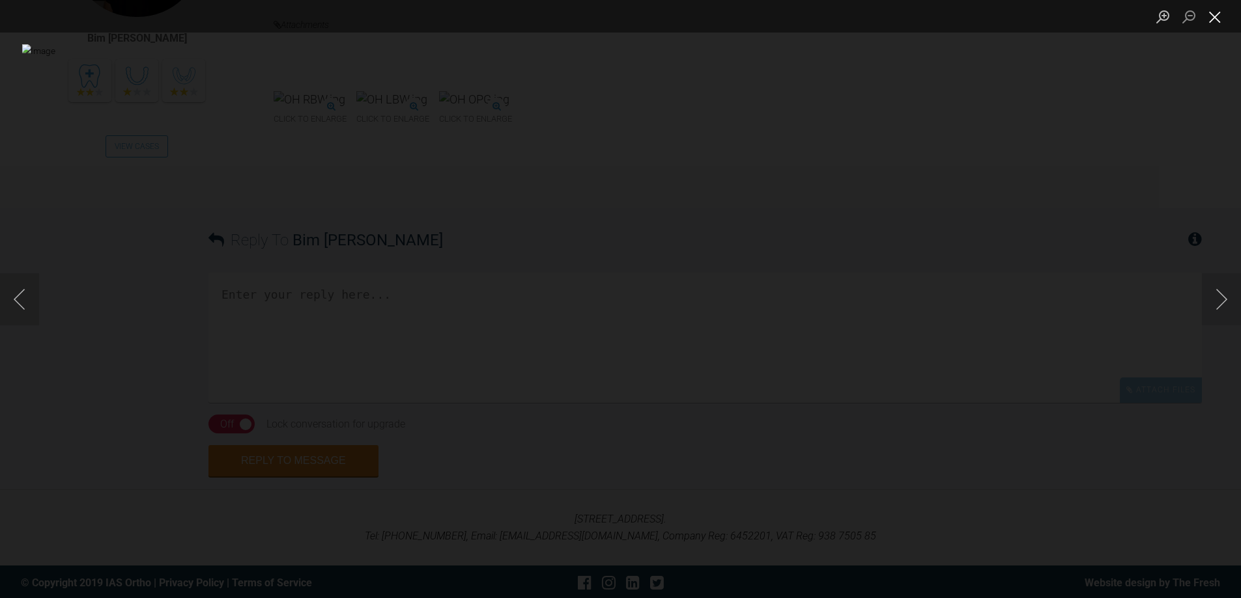
click at [1209, 18] on button "Close lightbox" at bounding box center [1215, 16] width 26 height 23
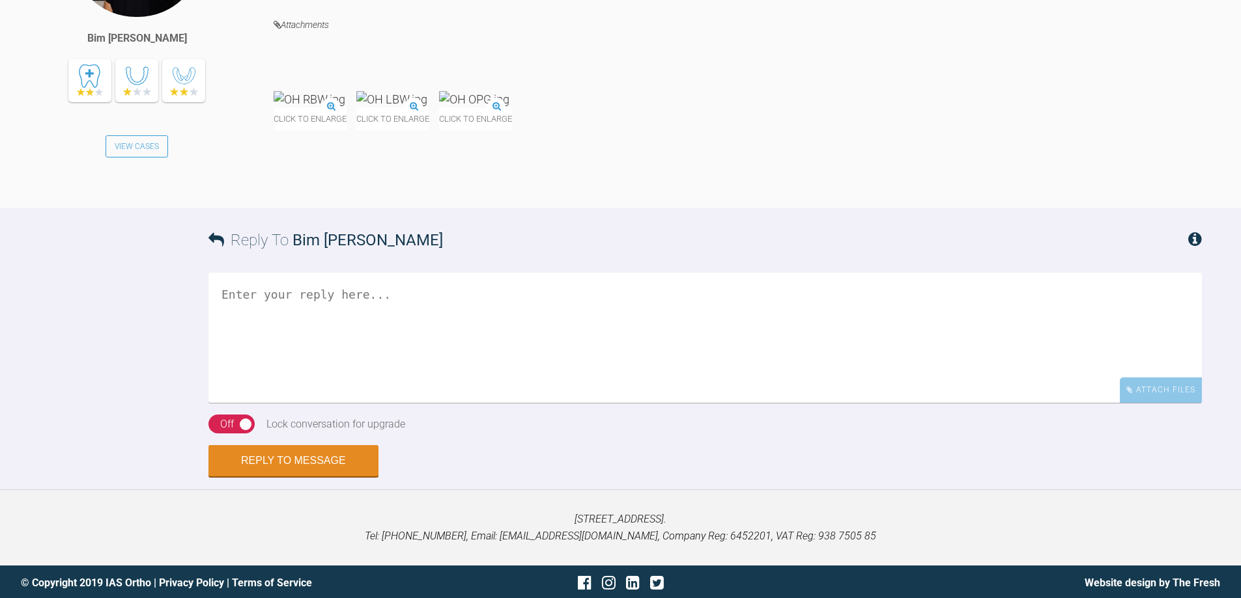
click at [509, 107] on img at bounding box center [474, 99] width 70 height 16
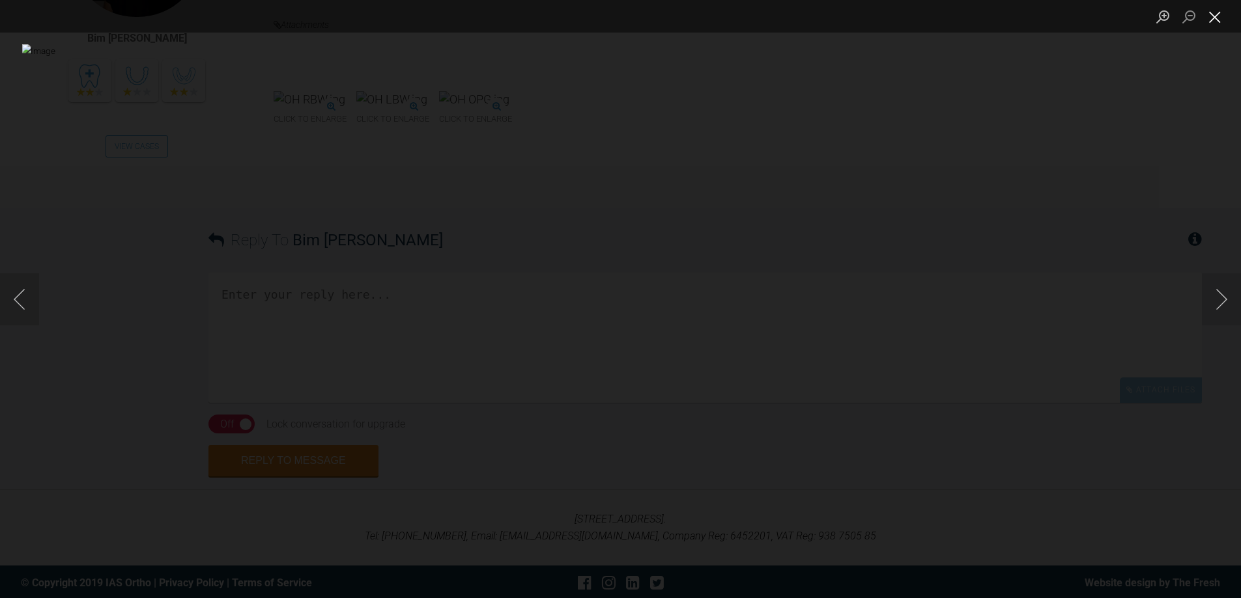
click at [1212, 17] on button "Close lightbox" at bounding box center [1215, 16] width 26 height 23
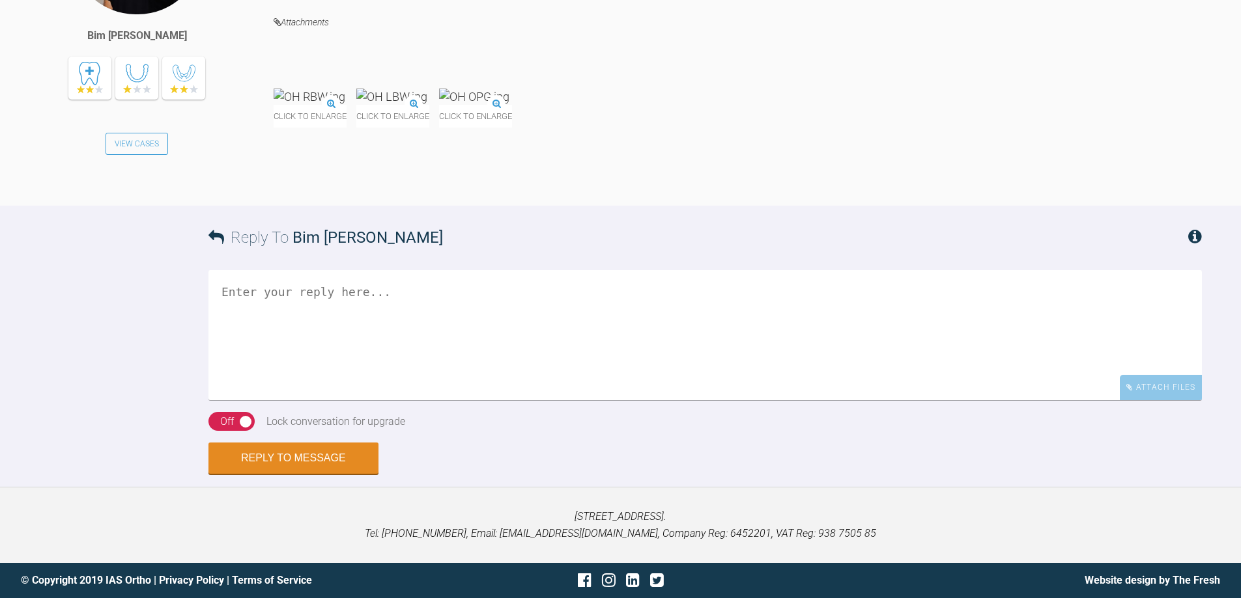
scroll to position [2514, 0]
click at [556, 288] on textarea at bounding box center [704, 335] width 993 height 130
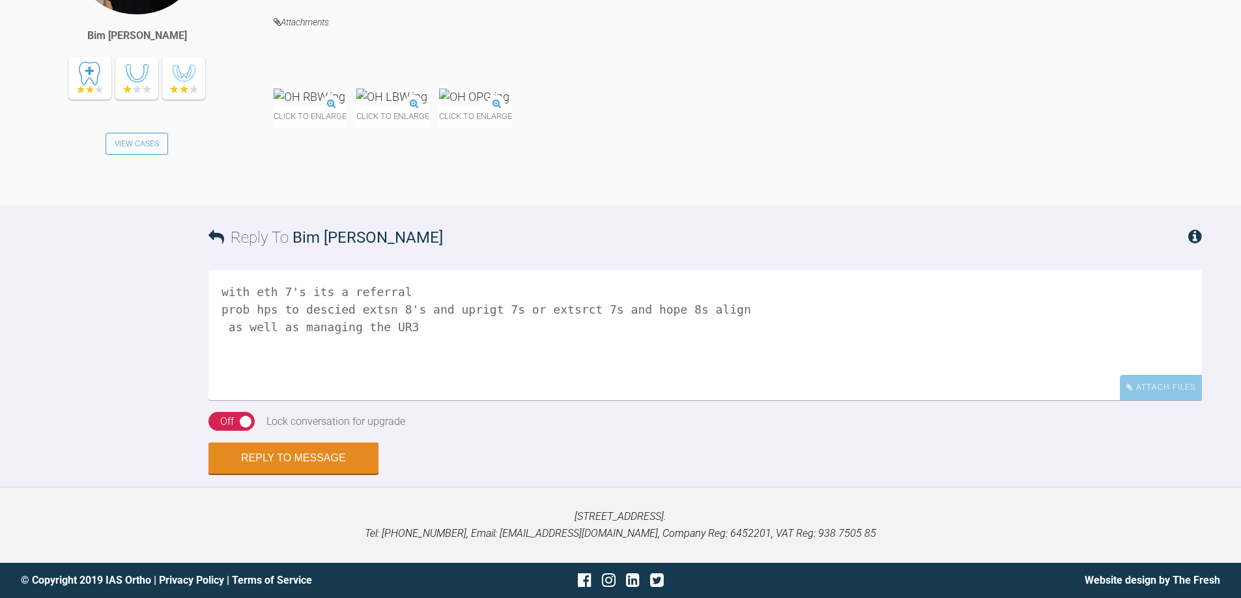
click at [259, 292] on textarea "with eth 7's its a referral prob hps to descied extsn 8's and uprigt 7s or exts…" at bounding box center [704, 335] width 993 height 130
click at [448, 394] on textarea "with withe 7's its a referral prob hps to descied extsn 8's and uprigt 7s or ex…" at bounding box center [704, 335] width 993 height 130
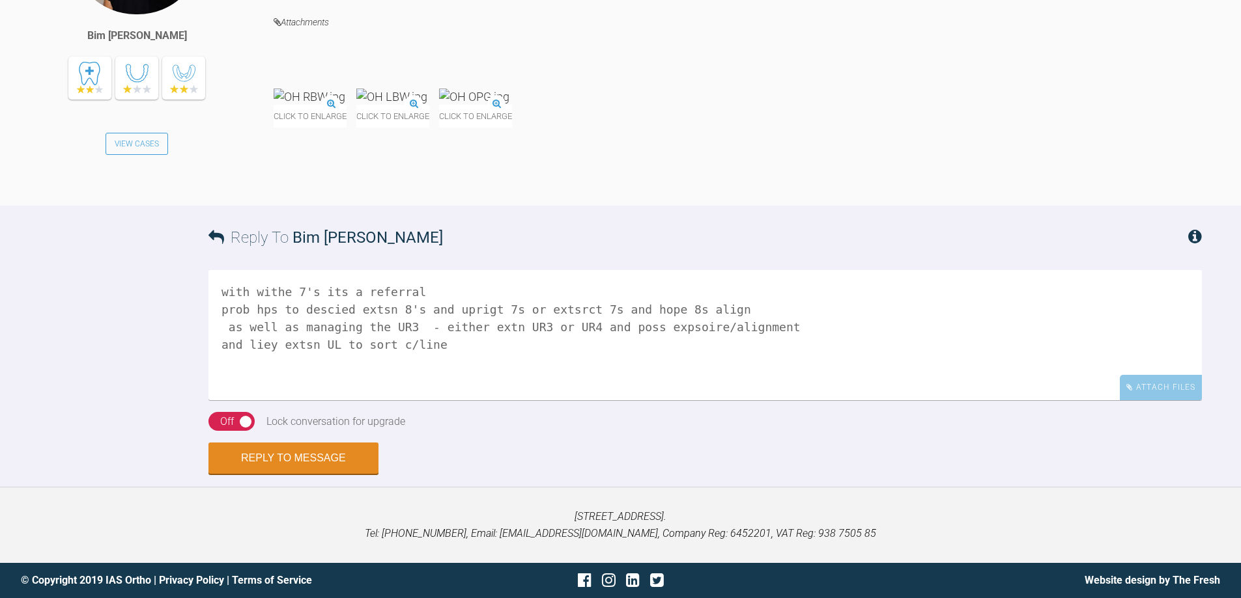
click at [277, 292] on textarea "with withe 7's its a referral prob hps to descied extsn 8's and uprigt 7s or ex…" at bounding box center [704, 335] width 993 height 130
click at [445, 281] on textarea "with with those 7's its a referral prob hps to descied extsn 8's and uprigt 7s …" at bounding box center [704, 335] width 993 height 130
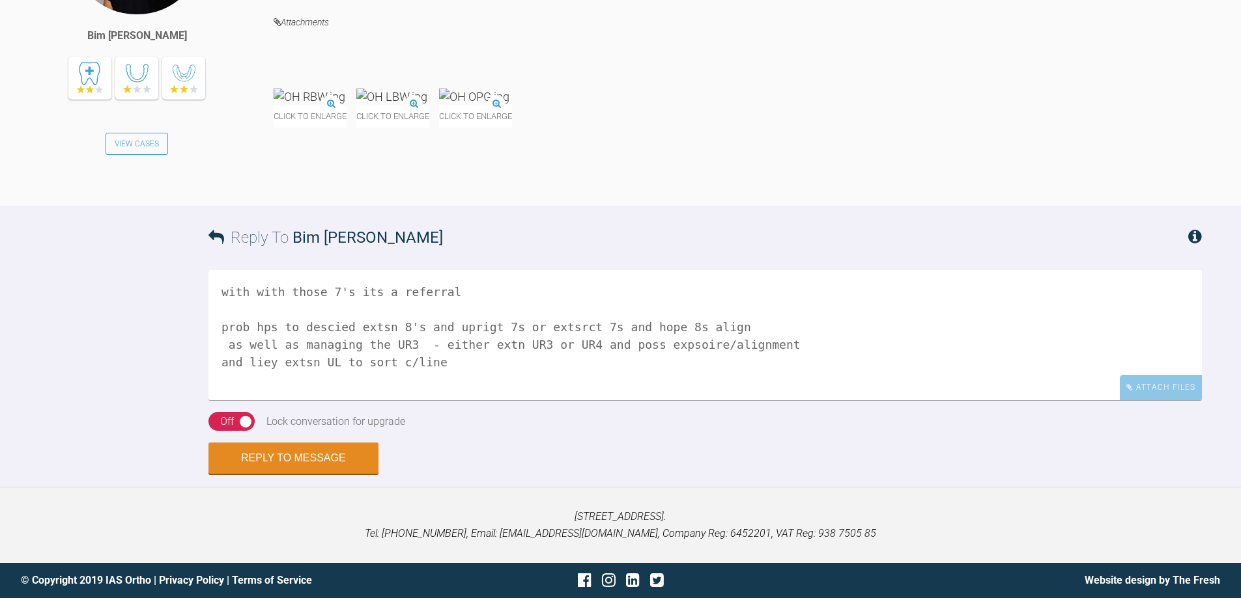
scroll to position [2449, 0]
click at [262, 393] on textarea "with with those 7's its a referral prob hps to descied extsn 8's and uprigt 7s …" at bounding box center [704, 335] width 993 height 130
click at [492, 393] on textarea "with with those 7's its a referral descions are to either extsn 8's and uprigt …" at bounding box center [704, 335] width 993 height 130
click at [576, 389] on textarea "with with those 7's its a referral descions are to either extsn 8's and upright…" at bounding box center [704, 335] width 993 height 130
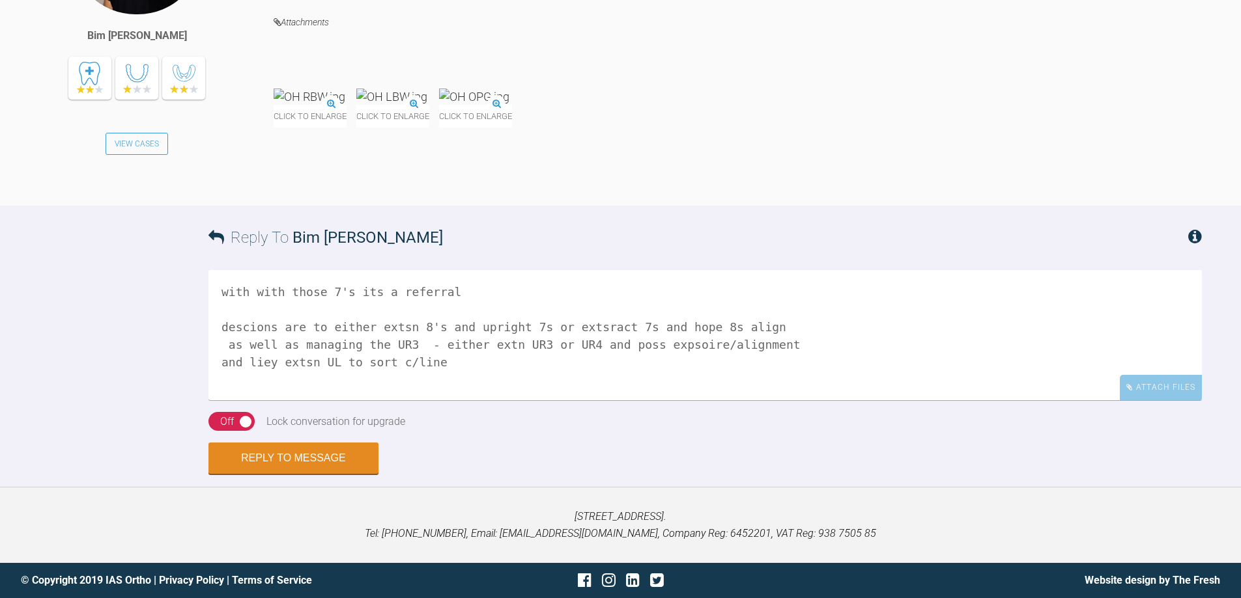
click at [576, 390] on textarea "with with those 7's its a referral descions are to either extsn 8's and upright…" at bounding box center [704, 335] width 993 height 130
click at [669, 401] on textarea "with with those 7's its a referral descions are to either extsn 8's and upright…" at bounding box center [704, 335] width 993 height 130
click at [447, 401] on textarea "with with those 7's its a referral descions are to either extsn 8's and upright…" at bounding box center [704, 335] width 993 height 130
type textarea "with with those 7's its a referral descions are to either extsn 8's and upright…"
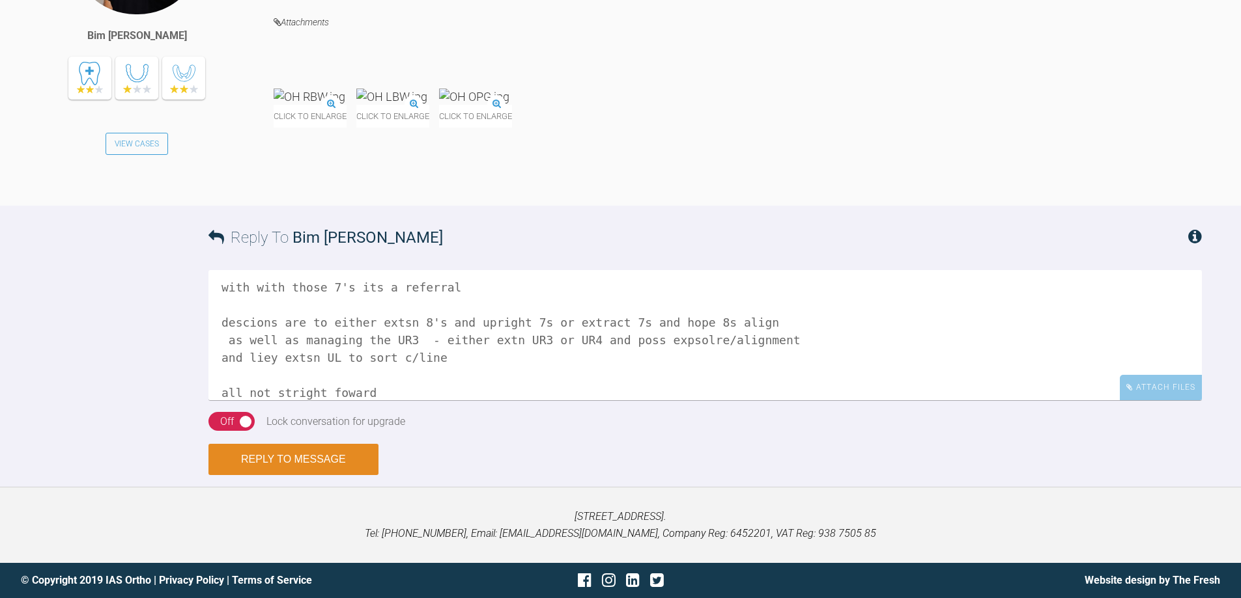
click at [303, 475] on button "Reply to Message" at bounding box center [293, 459] width 170 height 31
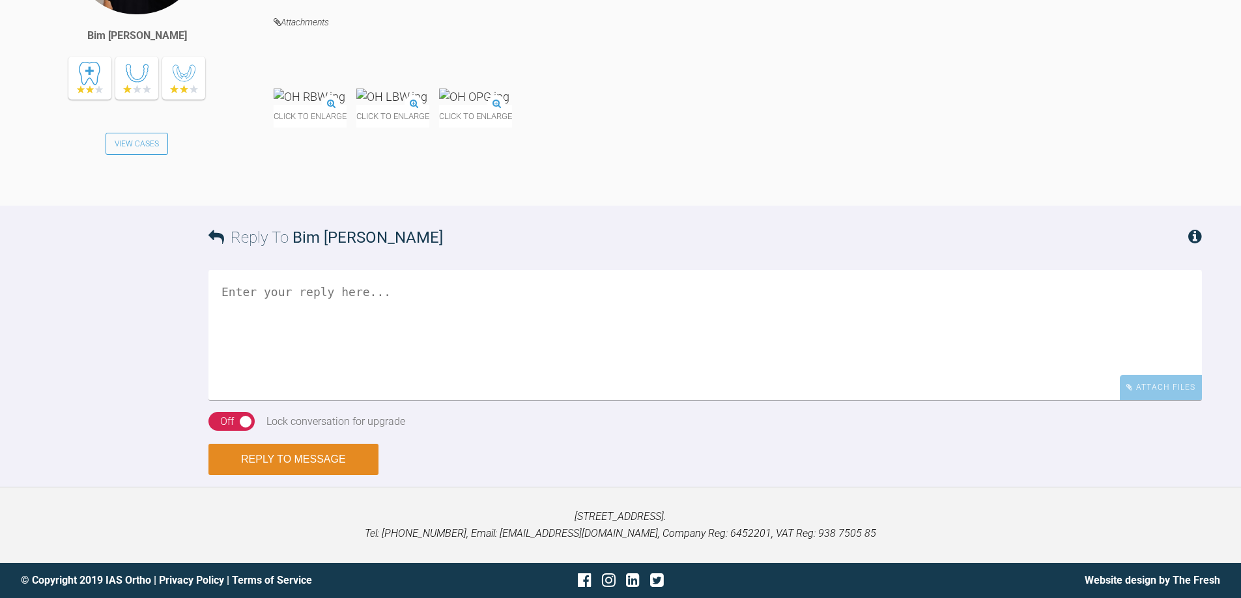
scroll to position [0, 0]
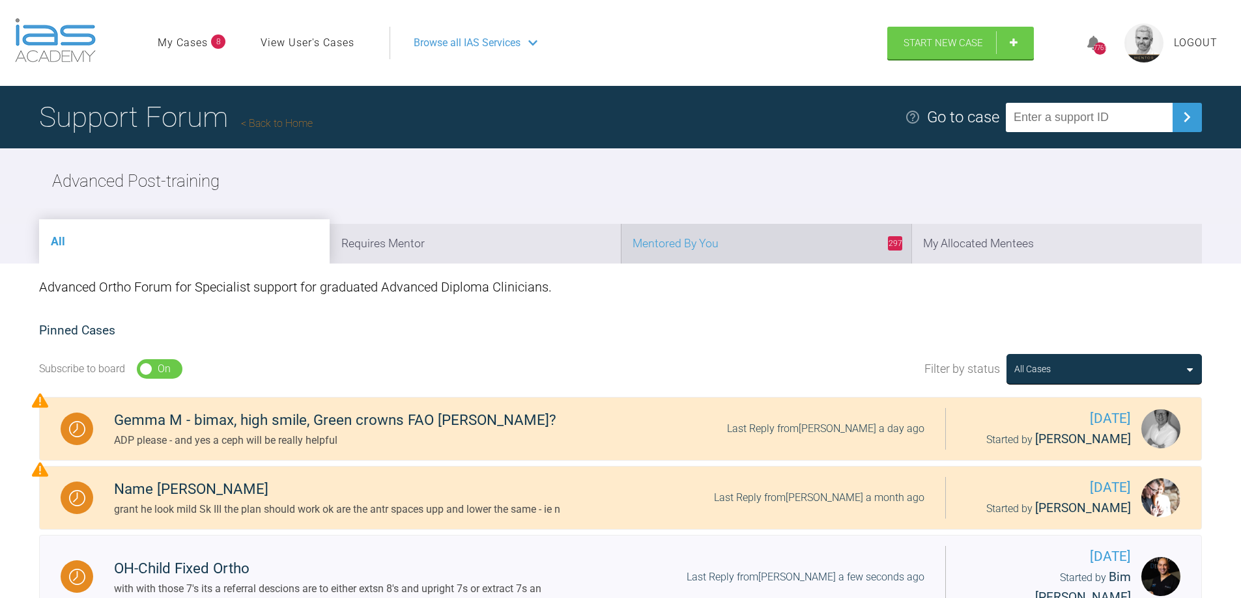
click at [832, 249] on li "297 Mentored By You" at bounding box center [766, 244] width 290 height 40
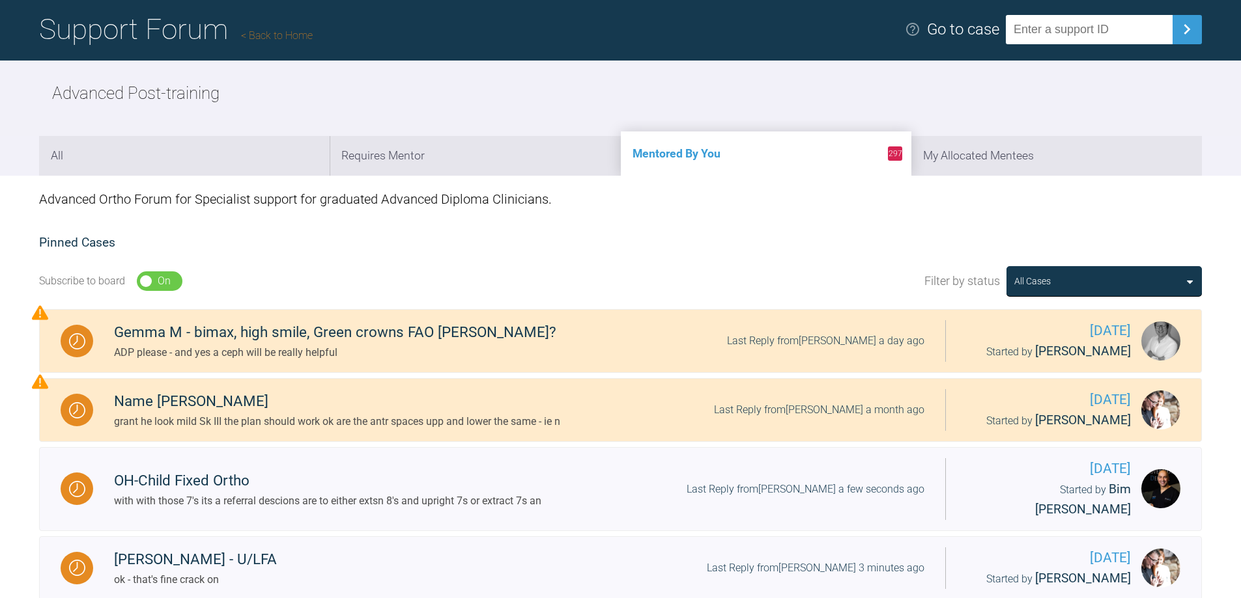
scroll to position [391, 0]
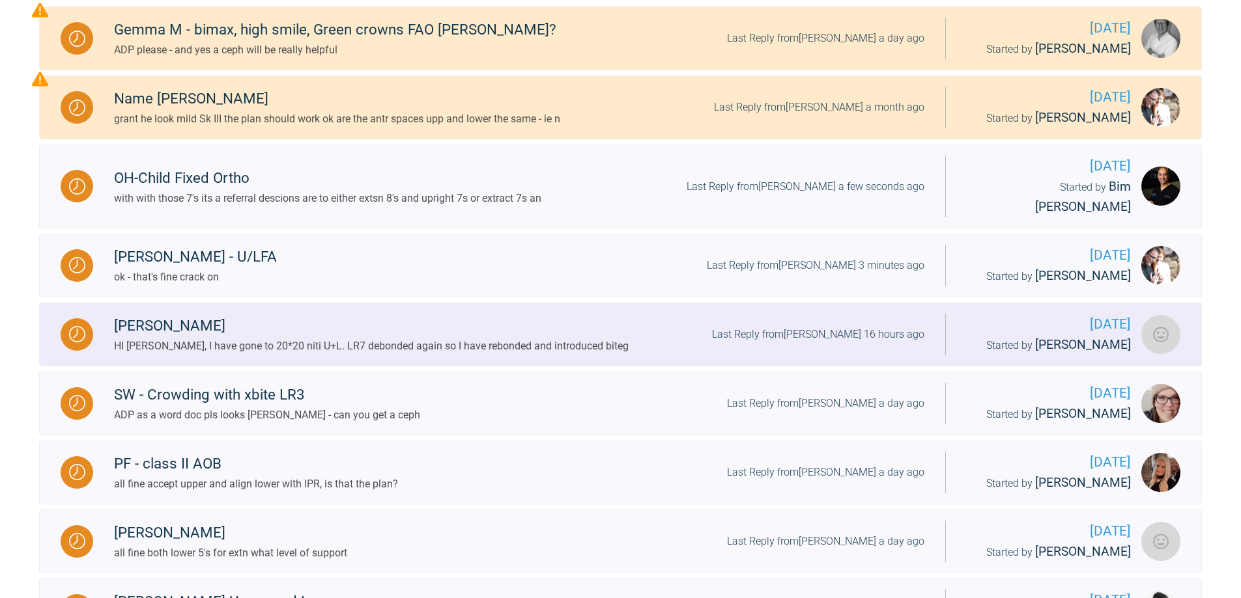
click at [848, 326] on div "Last Reply from [PERSON_NAME] 16 hours ago" at bounding box center [818, 334] width 212 height 17
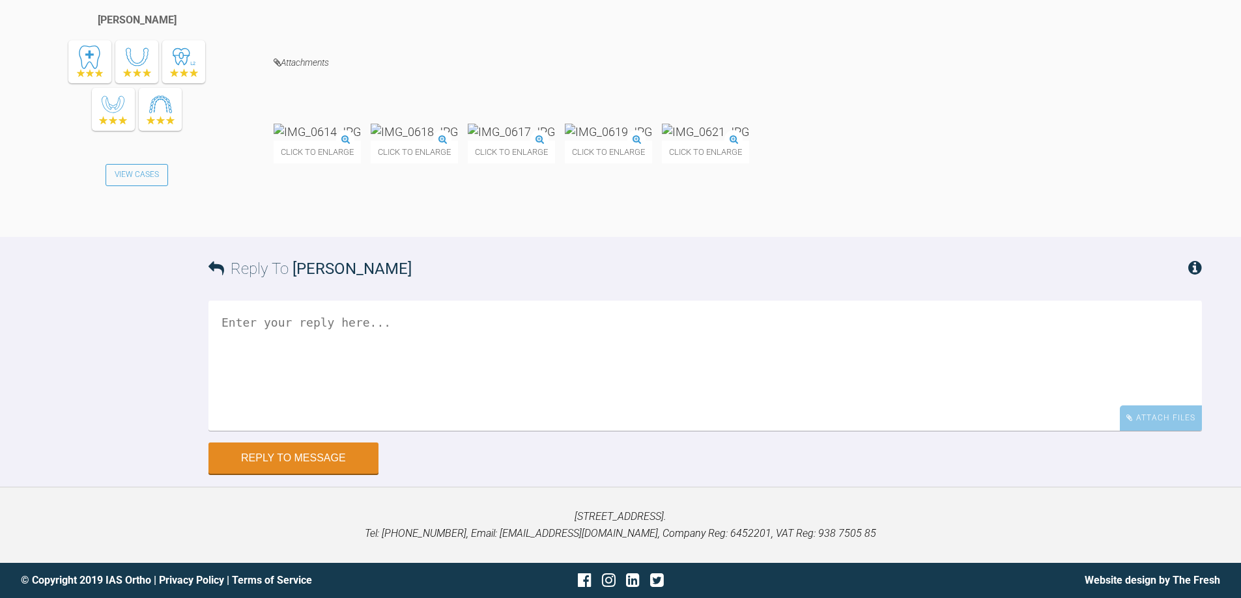
scroll to position [10497, 0]
click at [749, 140] on img at bounding box center [705, 132] width 87 height 16
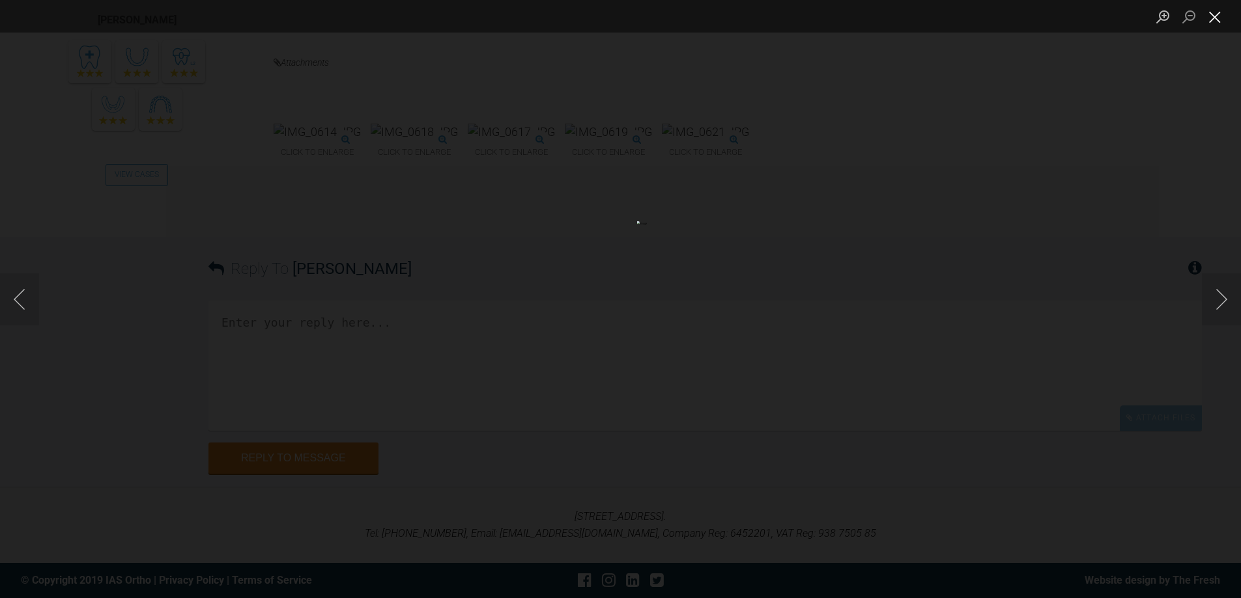
click at [1213, 17] on button "Close lightbox" at bounding box center [1215, 16] width 26 height 23
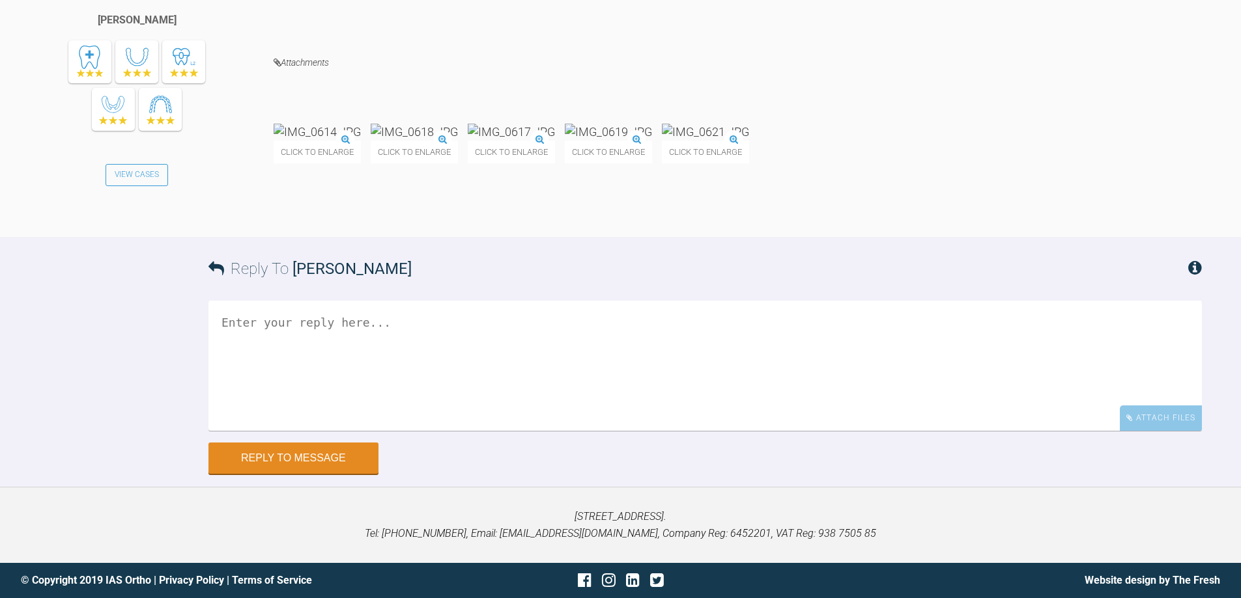
click at [359, 431] on textarea at bounding box center [704, 366] width 993 height 130
type textarea "a"
click at [286, 431] on textarea "looing fine get into 1x925 then [PERSON_NAME] to close spaces/reduec OJ and soc…" at bounding box center [704, 366] width 993 height 130
click at [241, 350] on textarea "looing fine get into 19x25 then [PERSON_NAME] to close spaces/reduec OJ and soc…" at bounding box center [704, 366] width 993 height 130
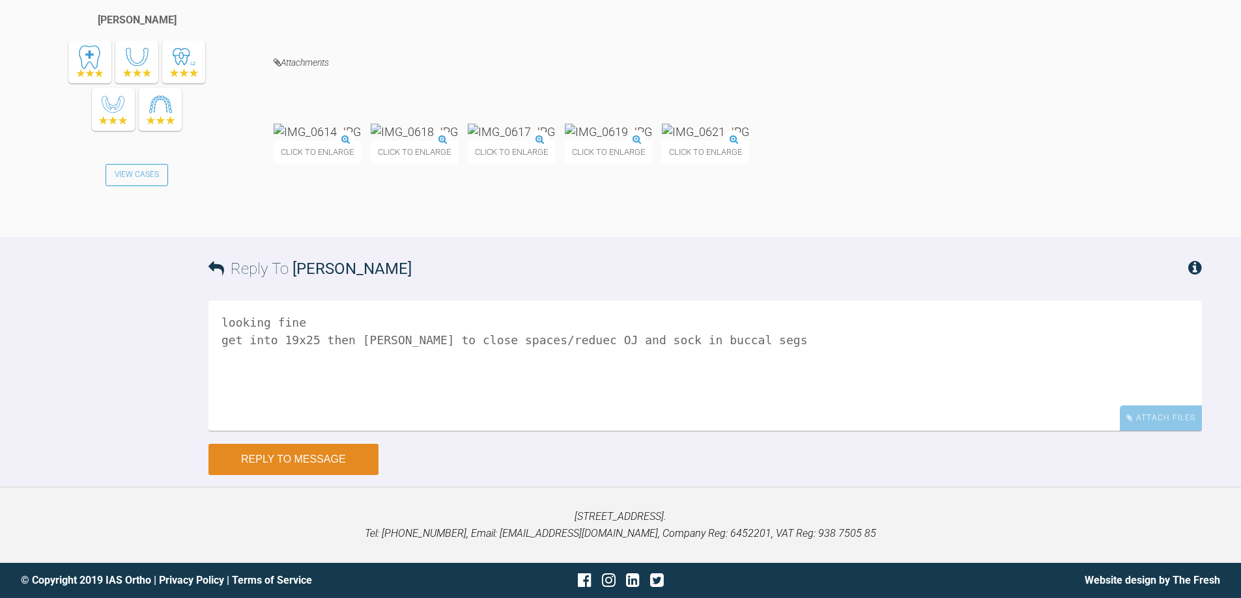
type textarea "looking fine get into 19x25 then [PERSON_NAME] to close spaces/reduec OJ and so…"
click at [281, 475] on button "Reply to Message" at bounding box center [293, 459] width 170 height 31
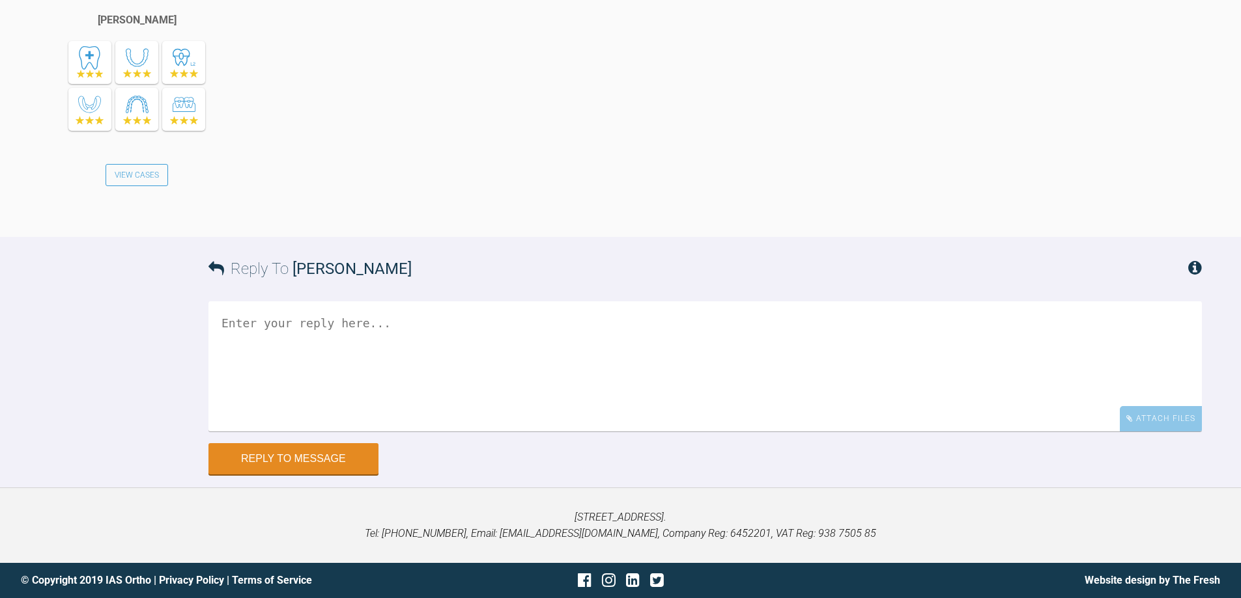
scroll to position [11181, 0]
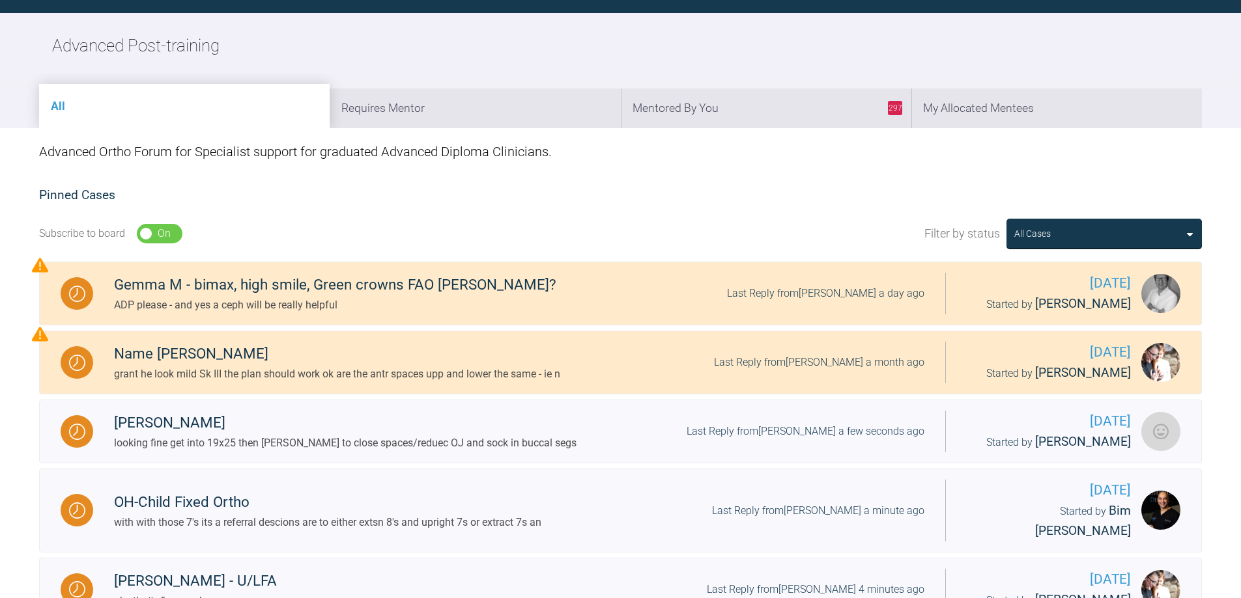
scroll to position [1351, 0]
